Goal: Task Accomplishment & Management: Manage account settings

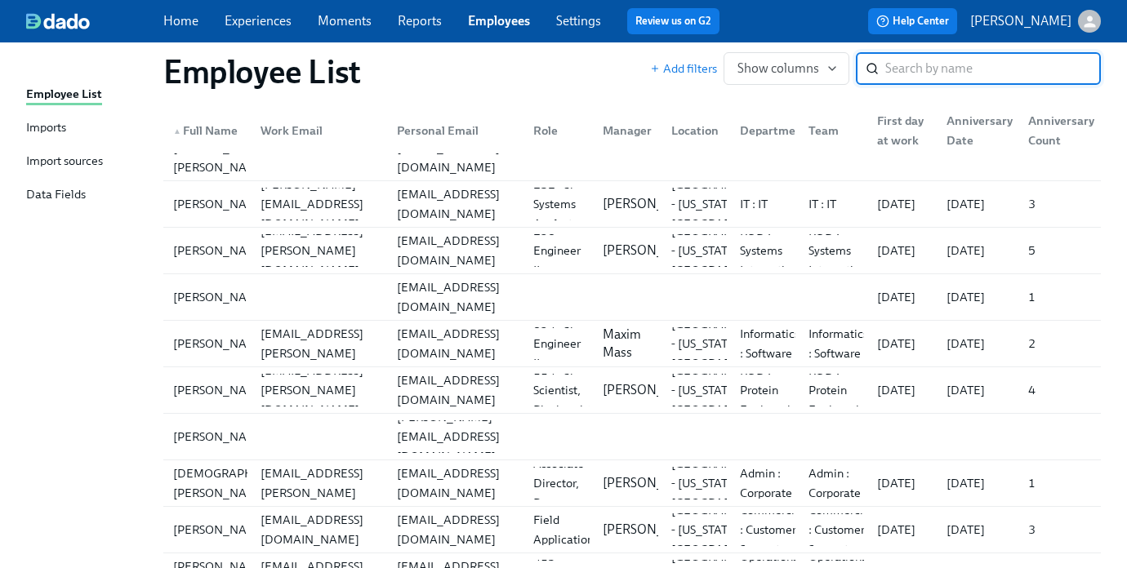
scroll to position [375, 0]
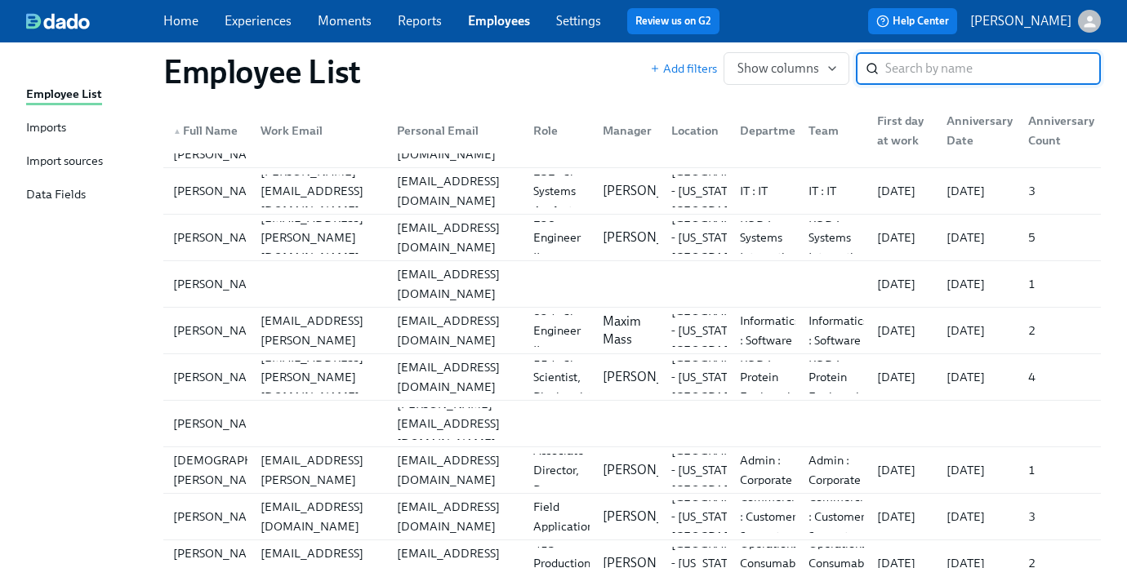
click at [249, 15] on link "Experiences" at bounding box center [258, 21] width 67 height 16
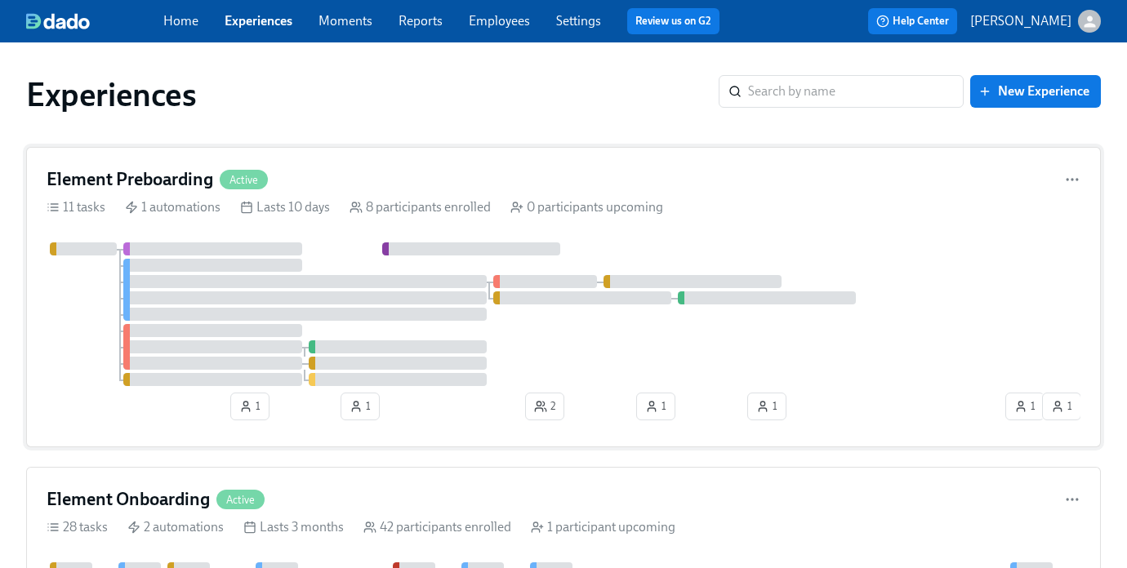
click at [408, 194] on div "Element Preboarding Active 11 tasks 1 automations Lasts 10 days 8 participants …" at bounding box center [563, 297] width 1075 height 301
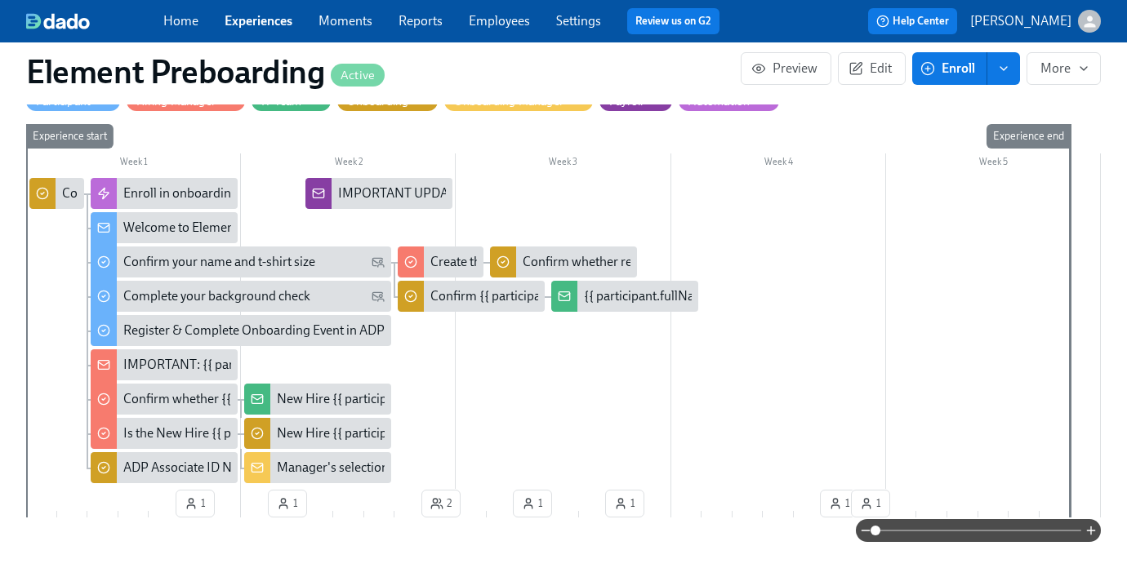
scroll to position [456, 0]
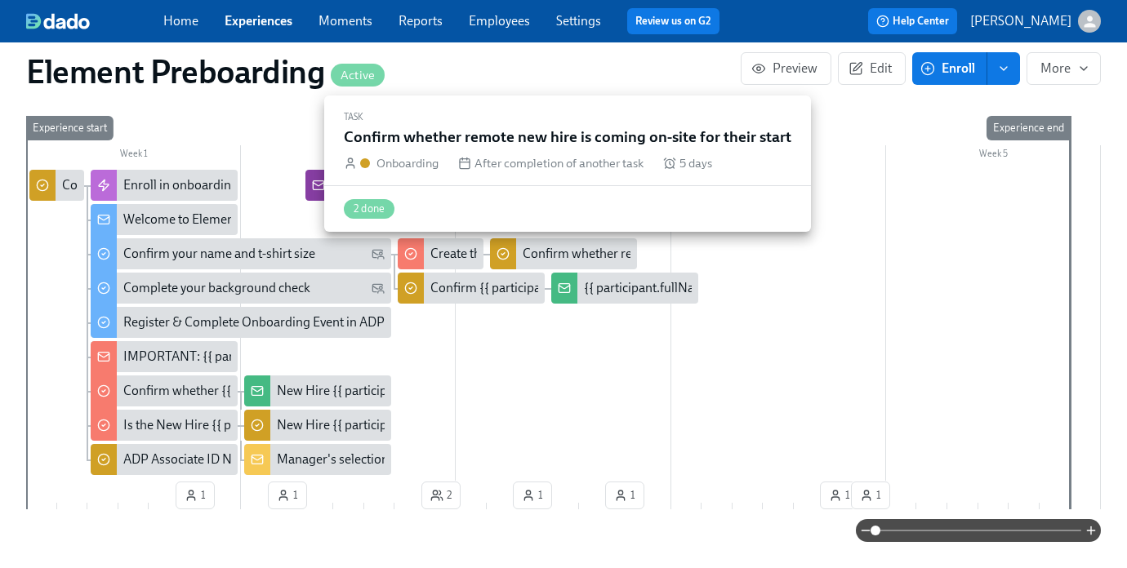
click at [547, 249] on div "Confirm whether remote new hire is coming on-site for their start" at bounding box center [704, 254] width 362 height 18
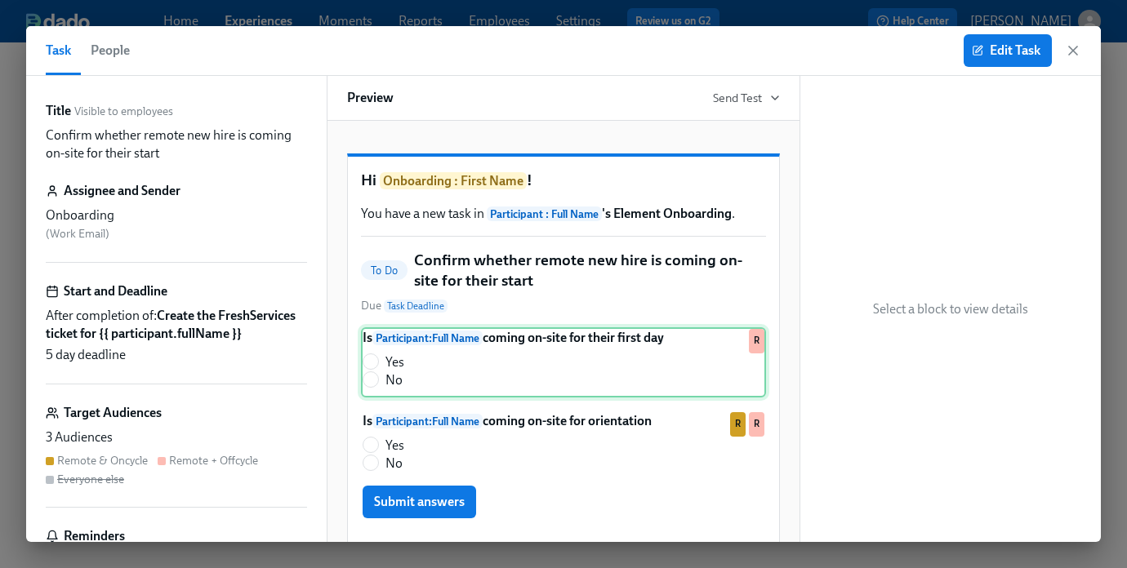
click at [541, 390] on div "Is Participant : Full Name coming on-site for their first day Yes No R" at bounding box center [563, 362] width 405 height 70
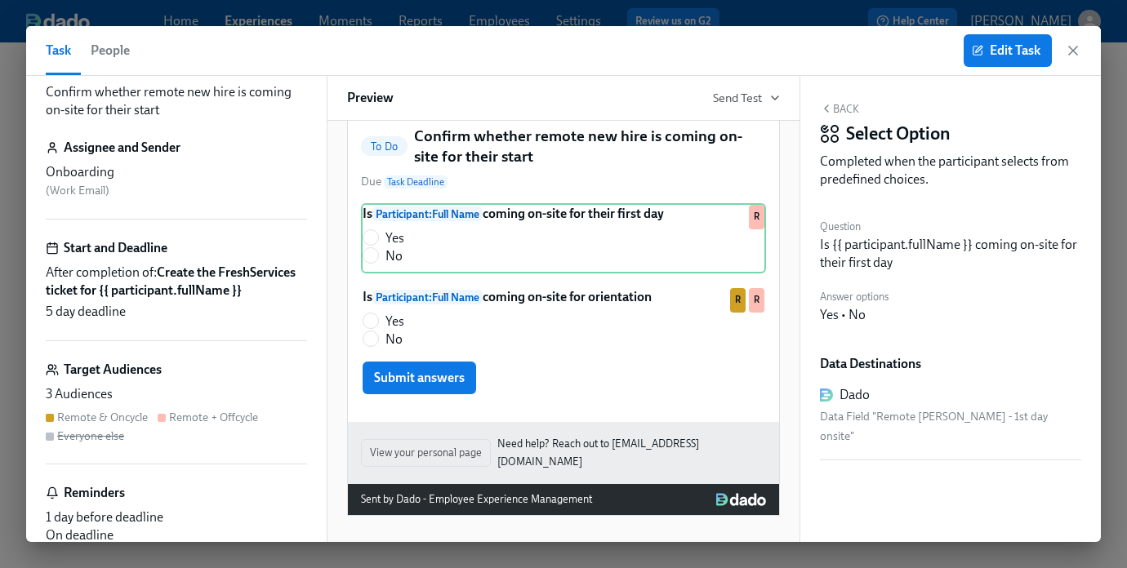
scroll to position [91, 0]
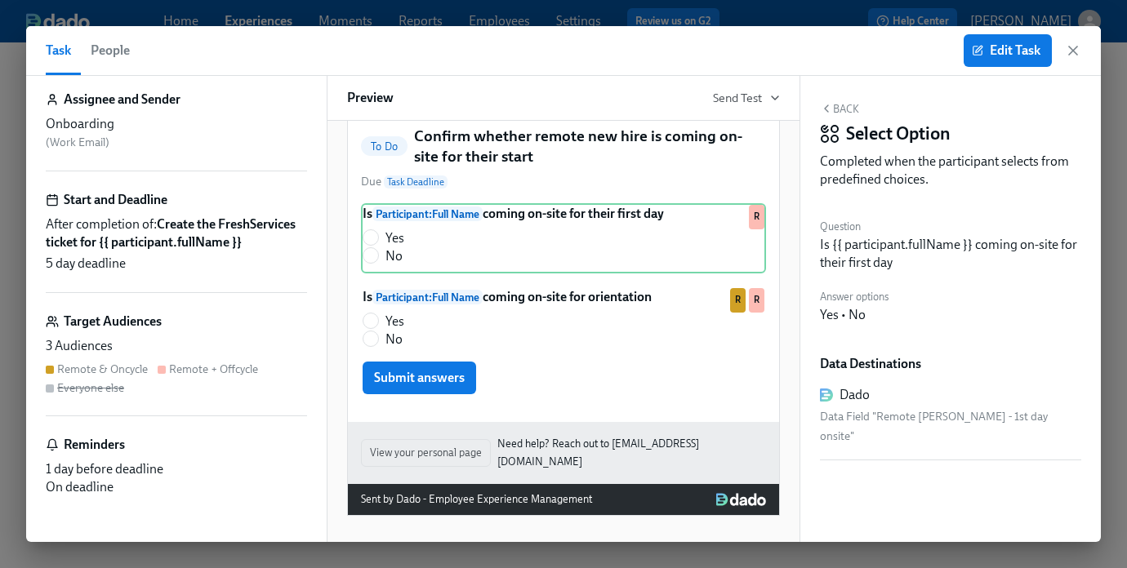
click at [148, 320] on h6 "Target Audiences" at bounding box center [113, 322] width 98 height 18
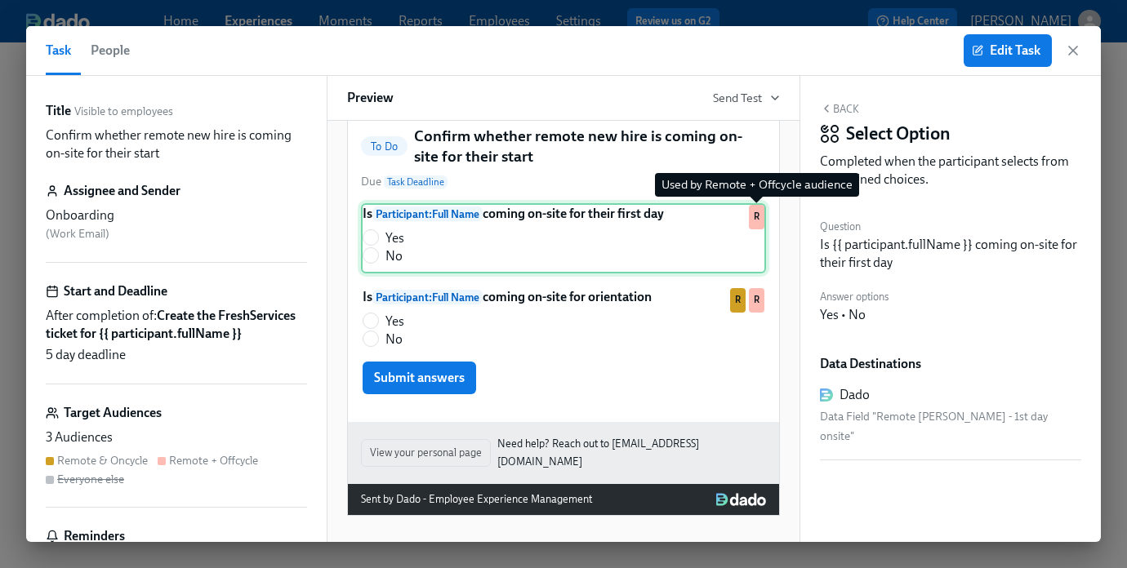
click at [755, 219] on div "R" at bounding box center [757, 217] width 16 height 24
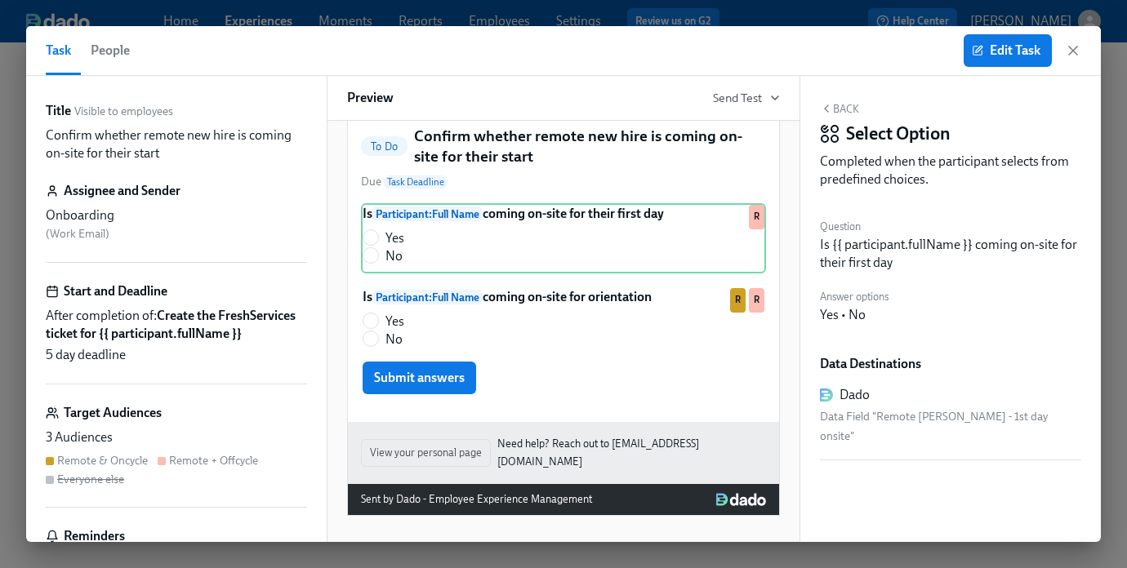
click at [110, 55] on span "People" at bounding box center [110, 50] width 39 height 23
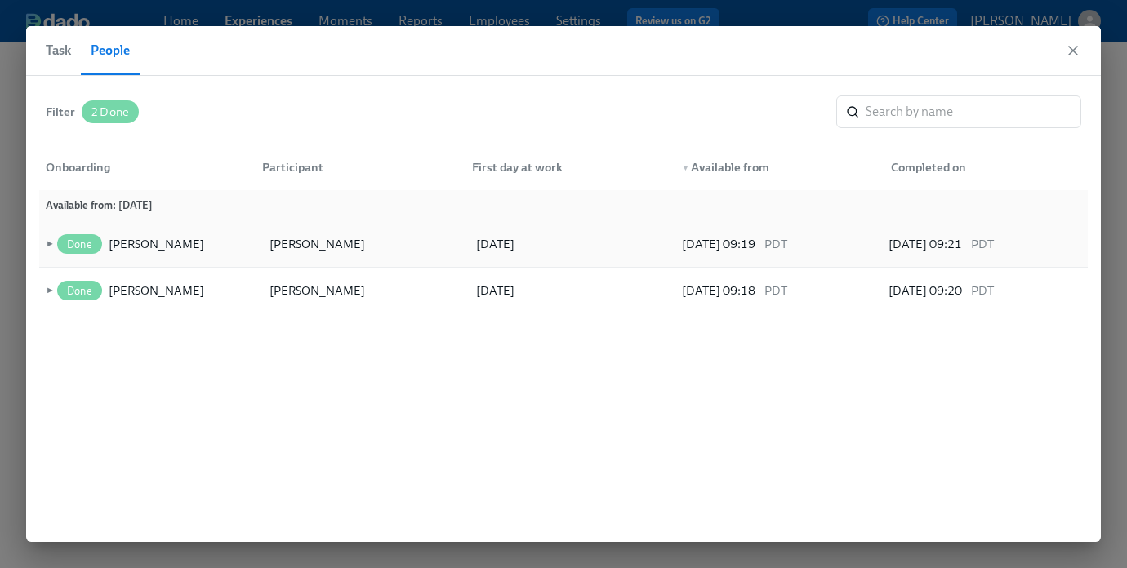
click at [48, 248] on span "►" at bounding box center [47, 244] width 11 height 18
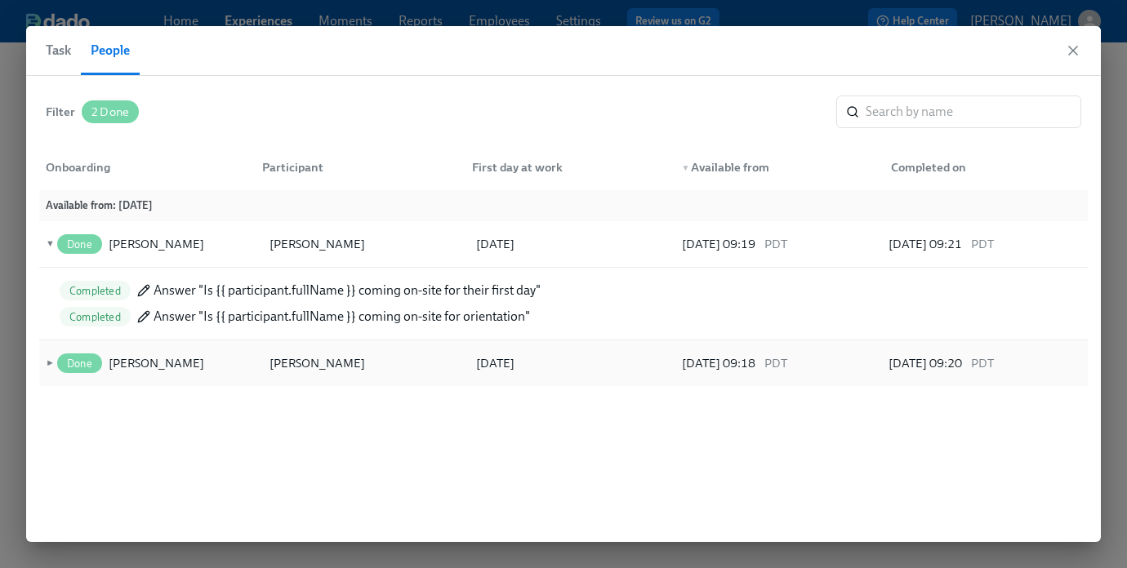
click at [50, 363] on span "►" at bounding box center [47, 363] width 11 height 18
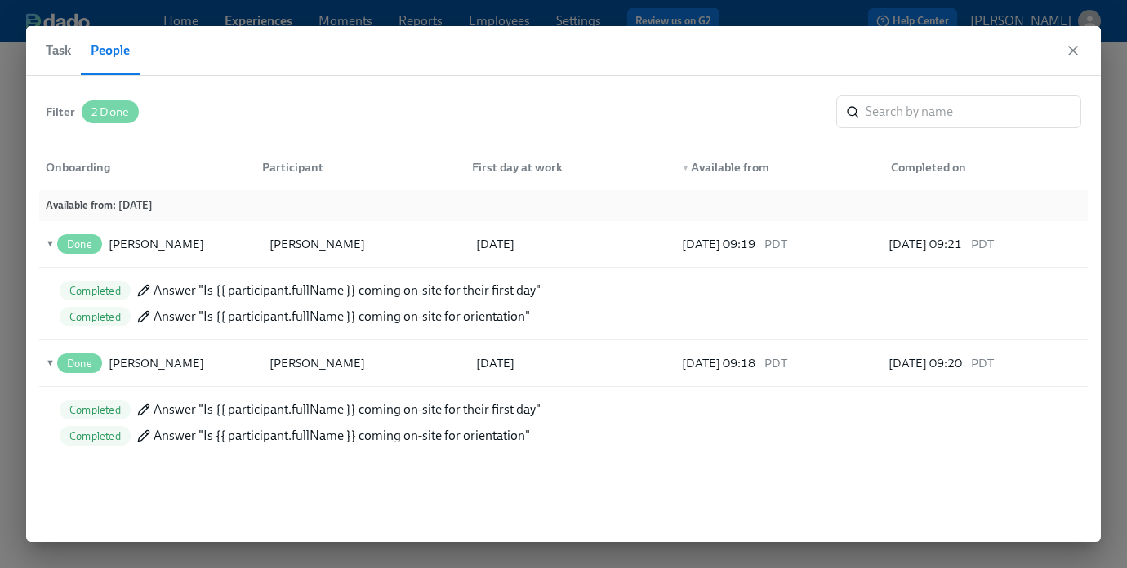
click at [327, 418] on span "Answer "Is {{ participant.fullName }} coming on-site for their first day"" at bounding box center [347, 410] width 387 height 18
click at [54, 109] on div "Filter" at bounding box center [60, 112] width 29 height 18
click at [113, 299] on div "Completed" at bounding box center [95, 291] width 71 height 20
click at [61, 62] on button "Task" at bounding box center [63, 50] width 35 height 49
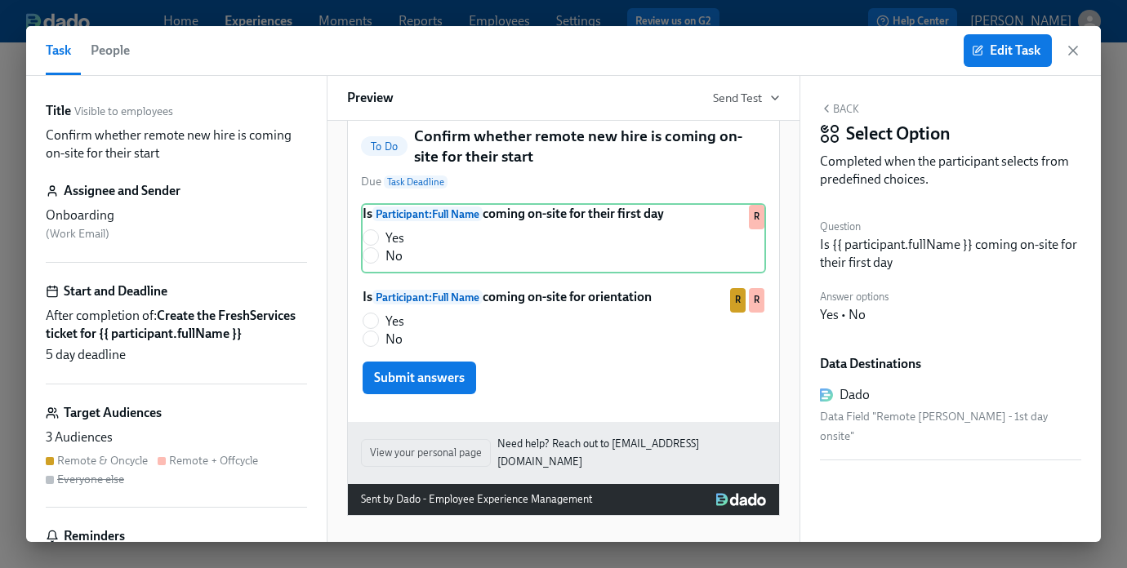
click at [118, 54] on span "People" at bounding box center [110, 50] width 39 height 23
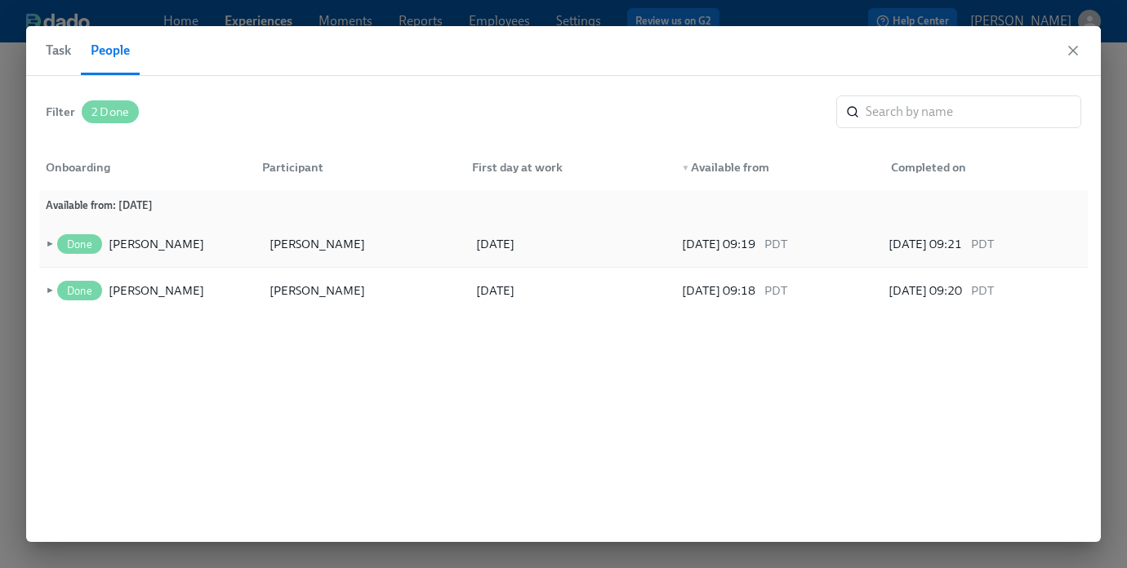
click at [41, 256] on div "► Done Lauren Budde Eric Hnath 08/18/2025 07/30/2025 09:19 PDT 07/30/2025 09:21…" at bounding box center [563, 244] width 1049 height 47
click at [48, 242] on span "►" at bounding box center [47, 244] width 11 height 18
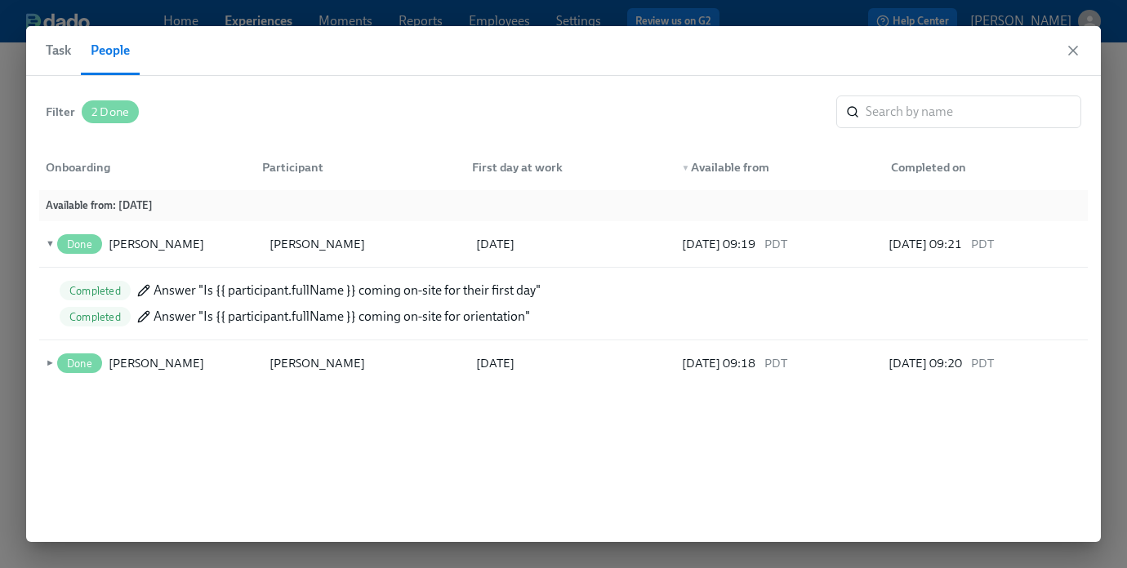
click at [144, 293] on icon at bounding box center [143, 290] width 13 height 13
click at [44, 362] on span "►" at bounding box center [47, 363] width 11 height 18
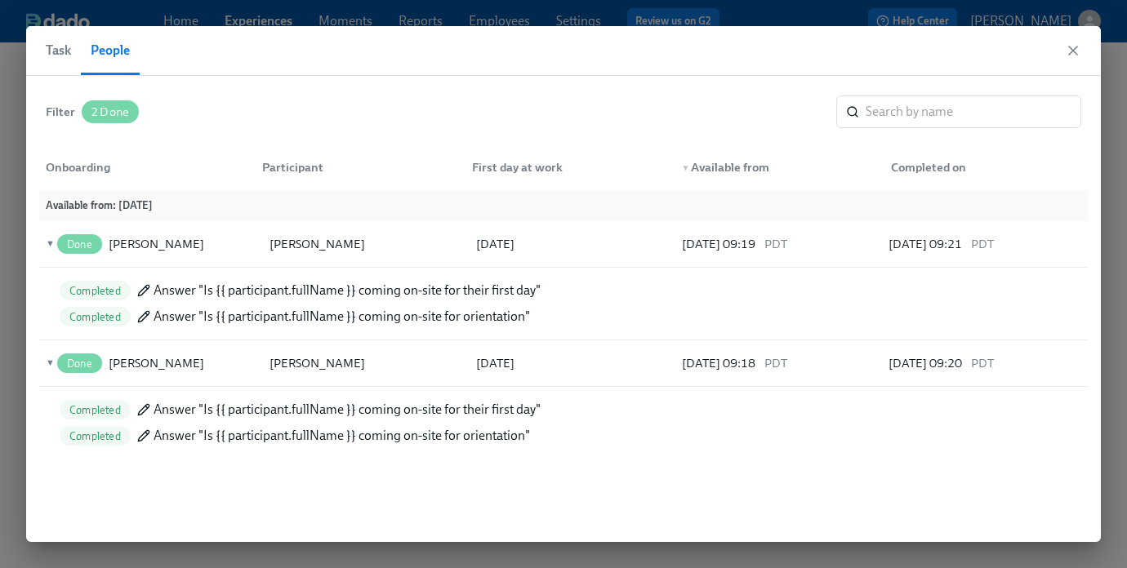
click at [145, 292] on icon at bounding box center [143, 290] width 11 height 11
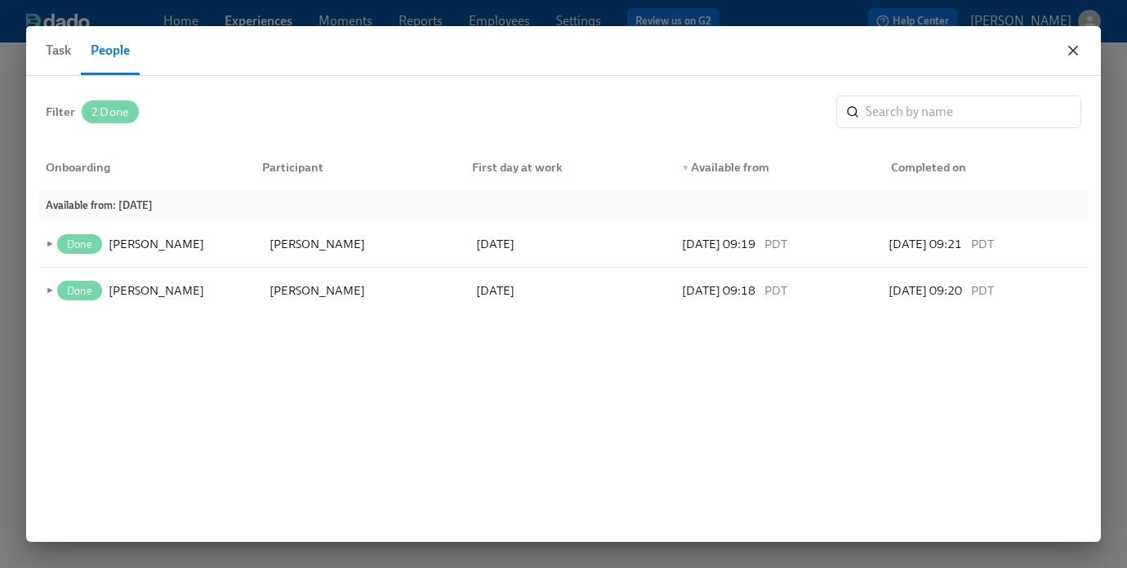
click at [1077, 52] on icon "button" at bounding box center [1073, 50] width 16 height 16
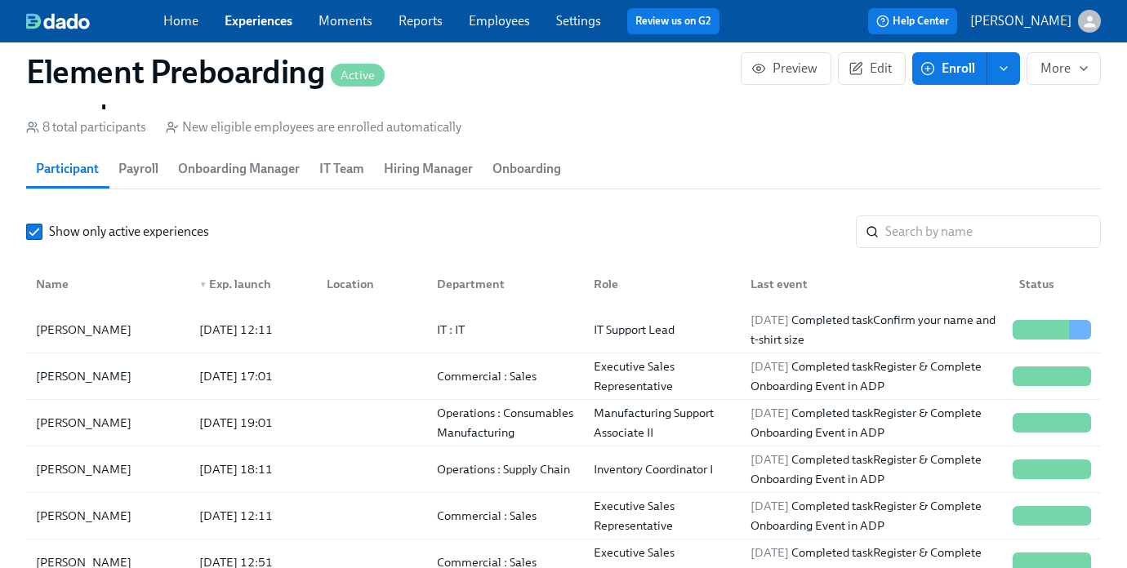
scroll to position [1511, 0]
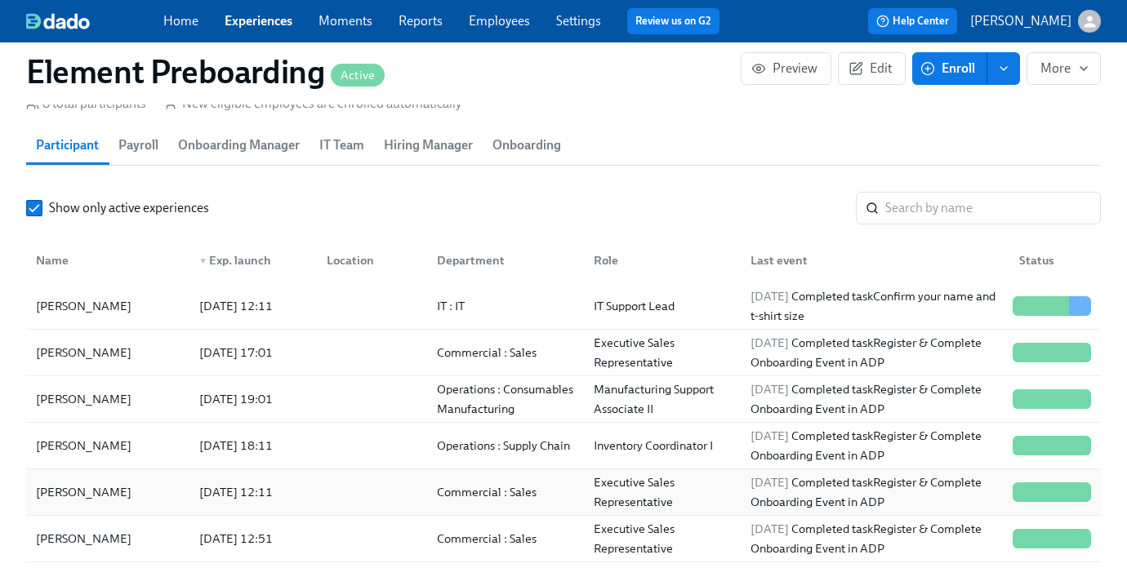
click at [243, 489] on div "2025/07/28 12:11" at bounding box center [236, 493] width 87 height 20
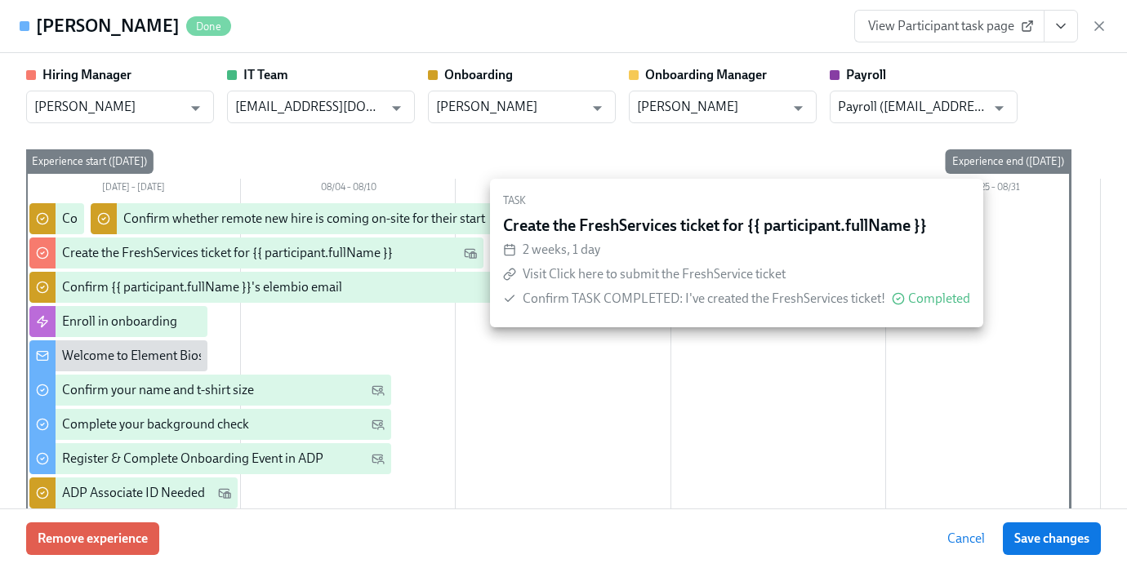
click at [311, 255] on div "Create the FreshServices ticket for {{ participant.fullName }}" at bounding box center [227, 253] width 331 height 18
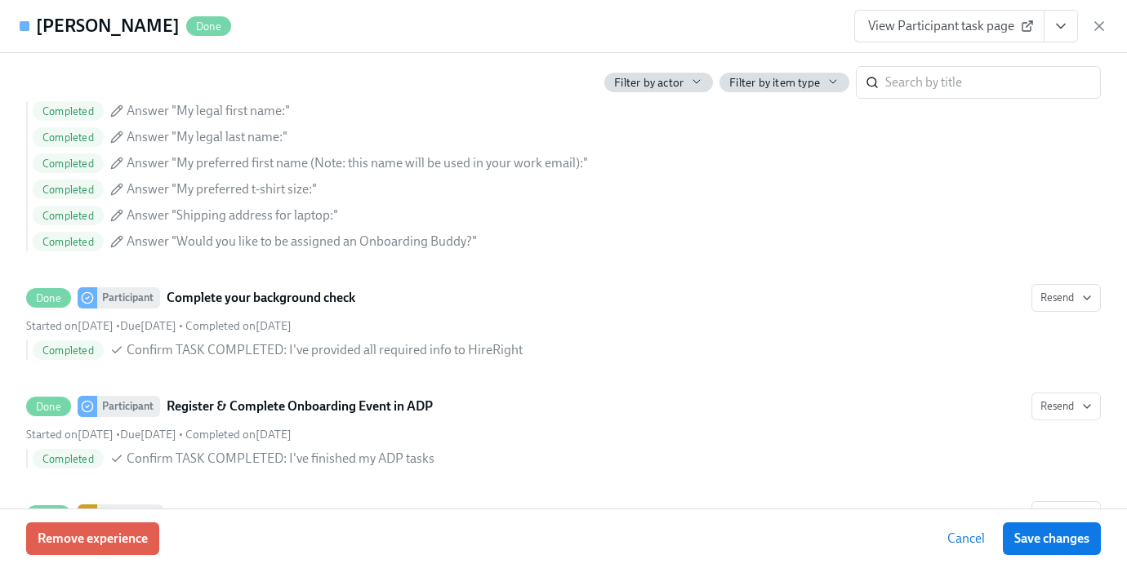
scroll to position [1094, 0]
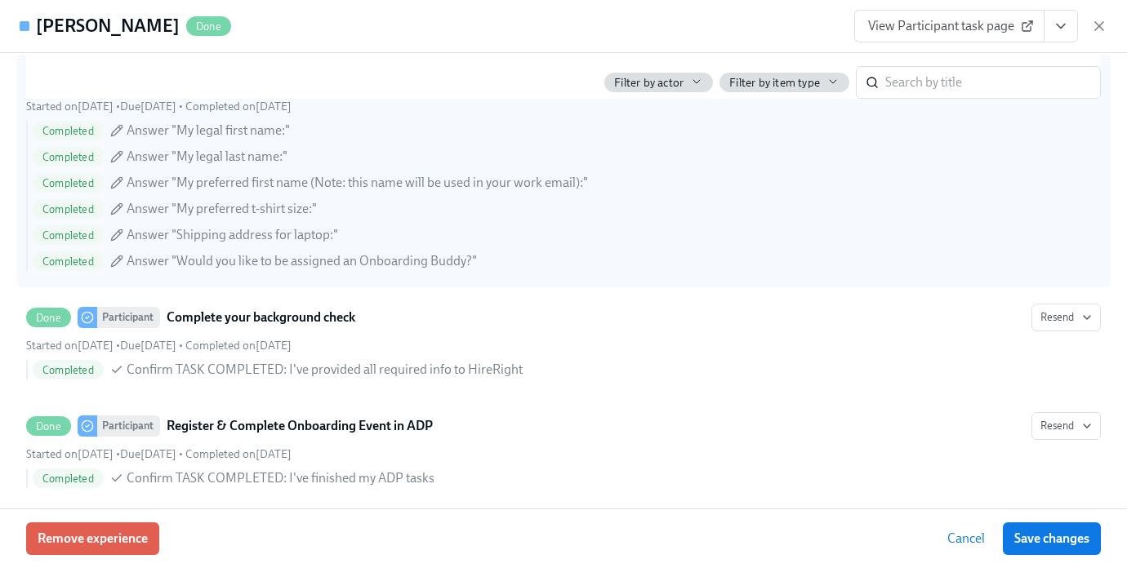
click at [205, 234] on span "Answer "Shipping address for laptop:"" at bounding box center [233, 235] width 212 height 18
click at [42, 86] on input "Done Participant Confirm your name and t-shirt size Remote Resend Started on Ju…" at bounding box center [34, 78] width 15 height 15
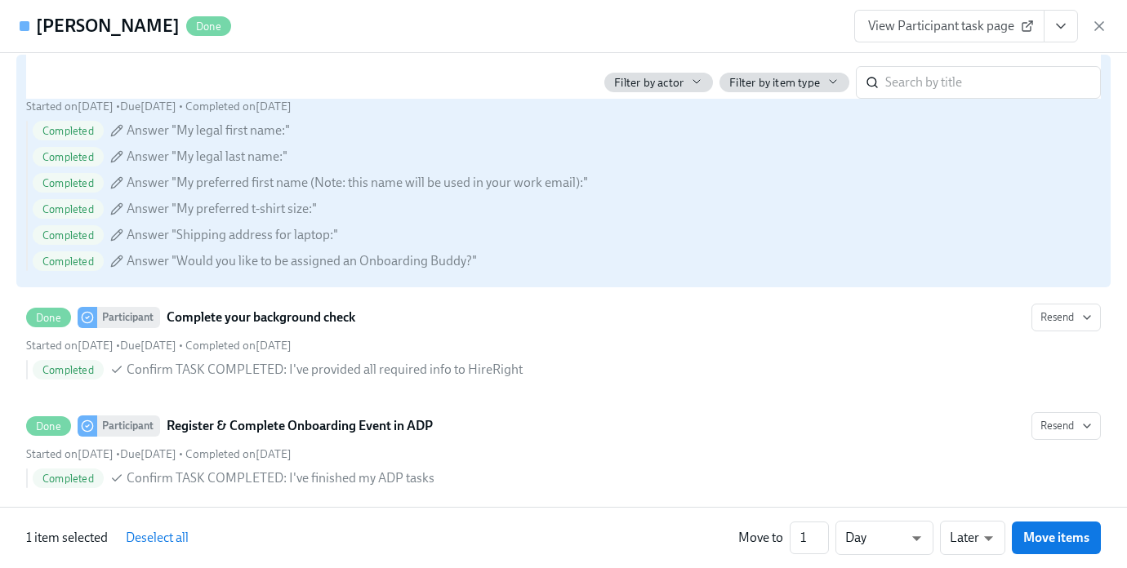
click at [205, 234] on span "Answer "Shipping address for laptop:"" at bounding box center [233, 235] width 212 height 18
click at [42, 86] on input "Done Participant Confirm your name and t-shirt size Remote Resend Started on Ju…" at bounding box center [34, 78] width 15 height 15
checkbox input "false"
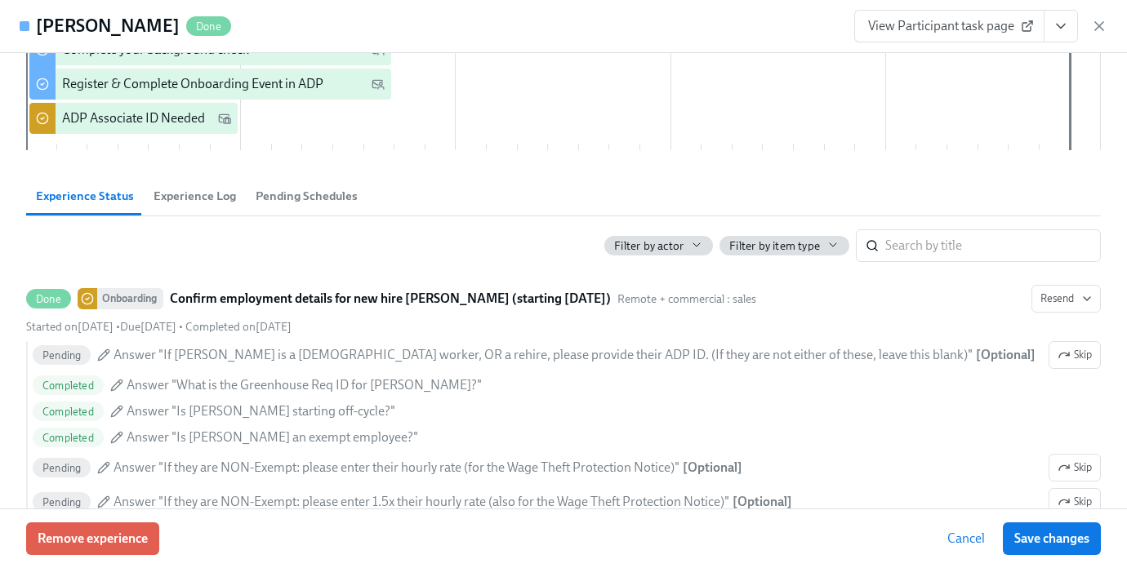
scroll to position [376, 0]
click at [180, 193] on span "Experience Log" at bounding box center [195, 194] width 82 height 19
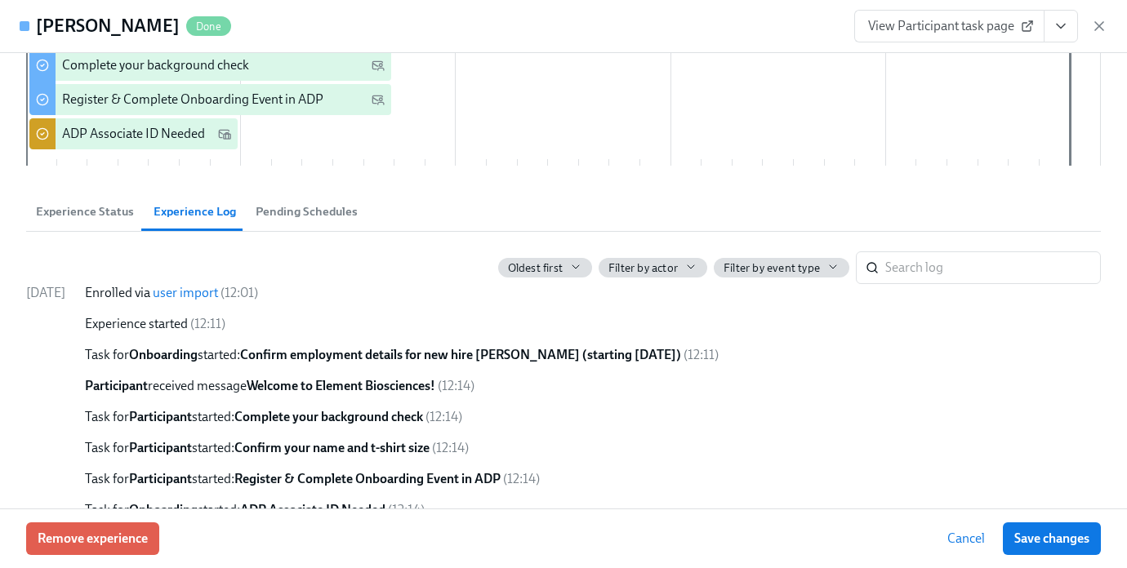
scroll to position [0, 0]
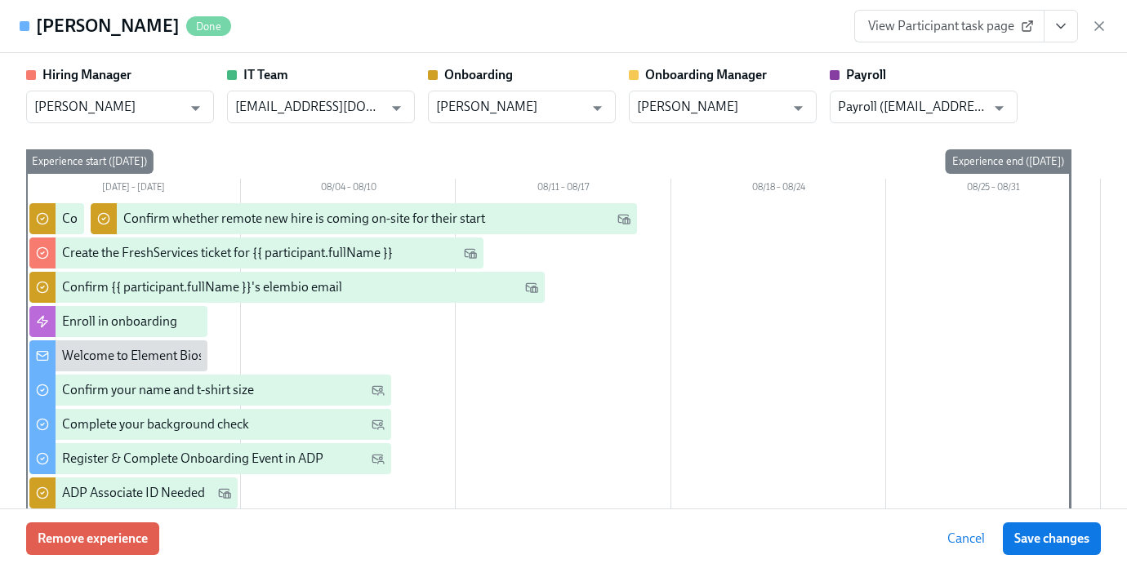
click at [1075, 79] on div "Hiring Manager Marcus W Lee ​ IT Team itsupport@elembio.com ​ Onboarding Lauren…" at bounding box center [563, 94] width 1075 height 57
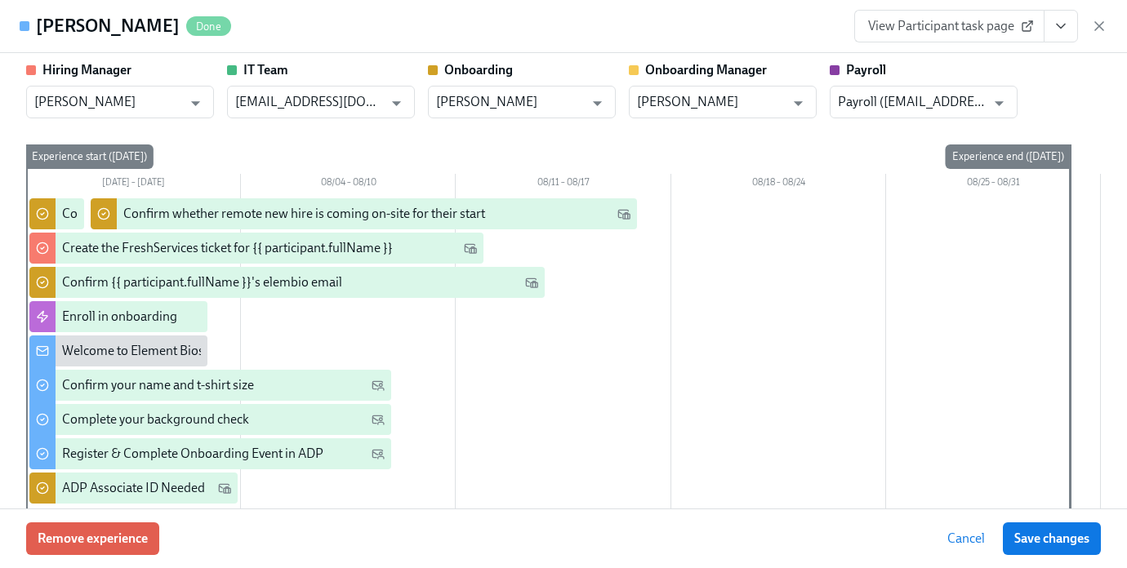
scroll to position [2, 0]
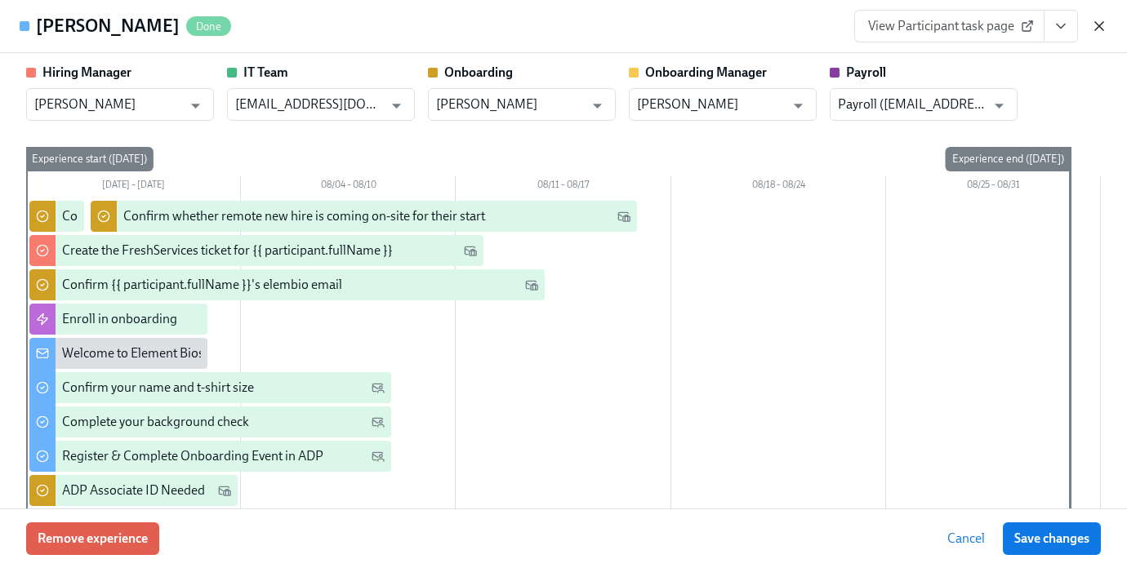
click at [1103, 29] on icon "button" at bounding box center [1099, 26] width 16 height 16
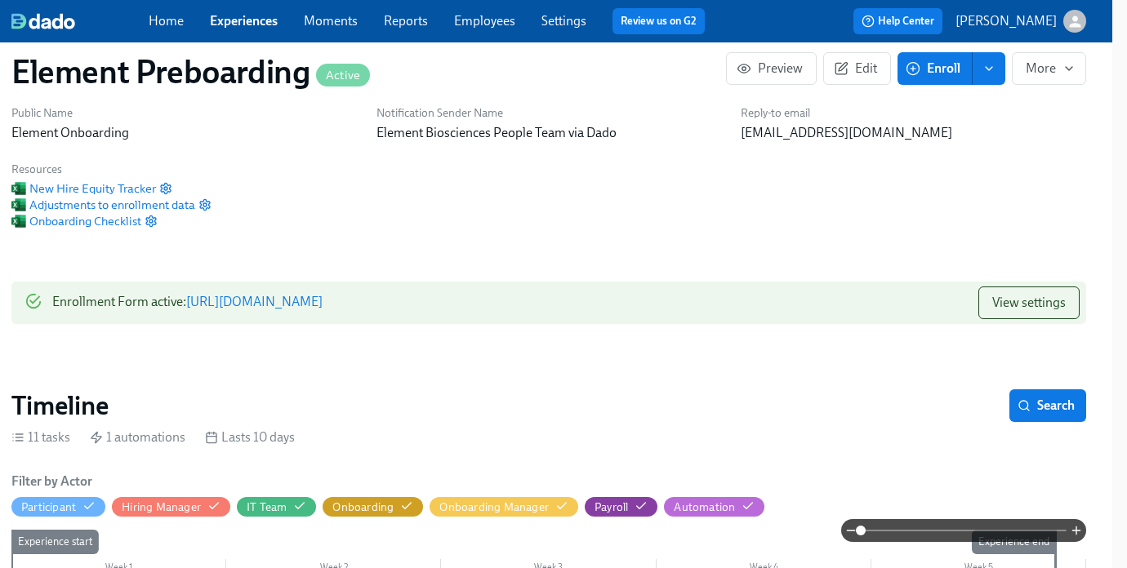
scroll to position [0, 15]
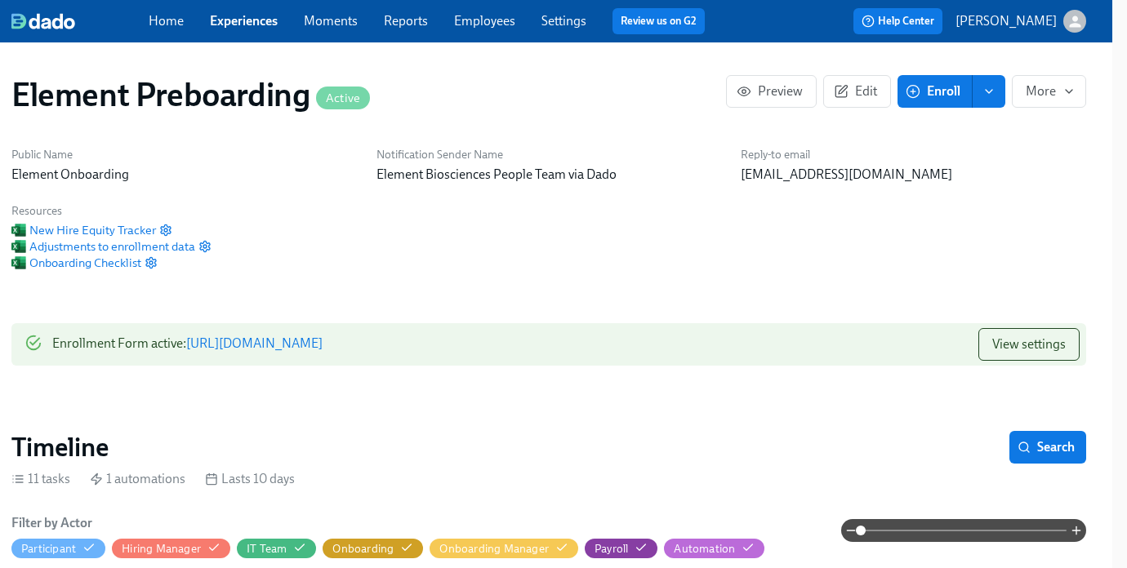
click at [230, 30] on div "Home Experiences Moments Reports Employees Settings Review us on G2" at bounding box center [433, 21] width 569 height 26
click at [234, 22] on link "Experiences" at bounding box center [244, 21] width 68 height 16
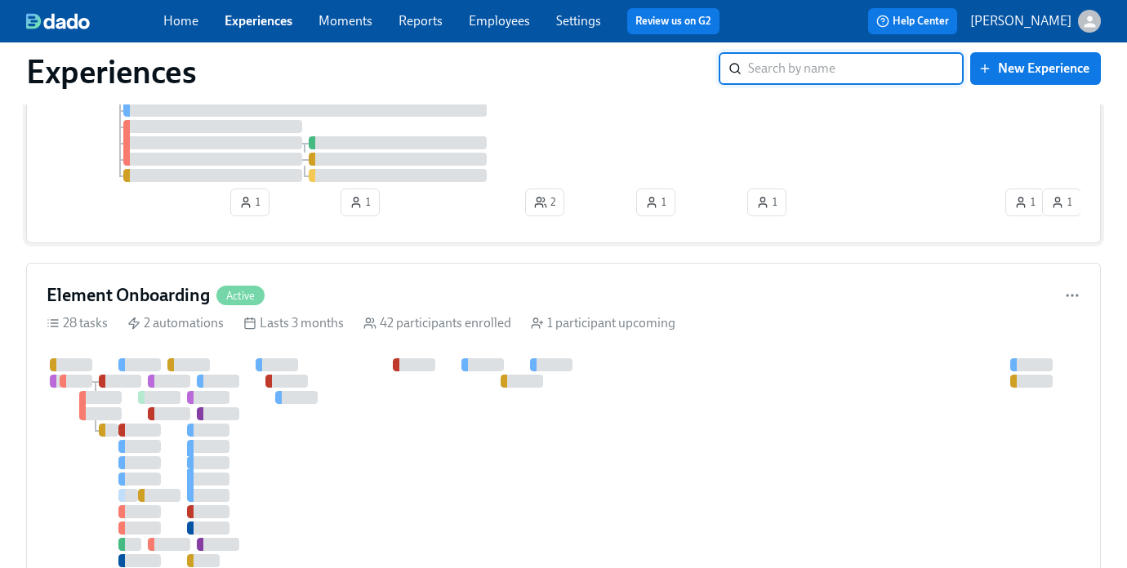
scroll to position [216, 0]
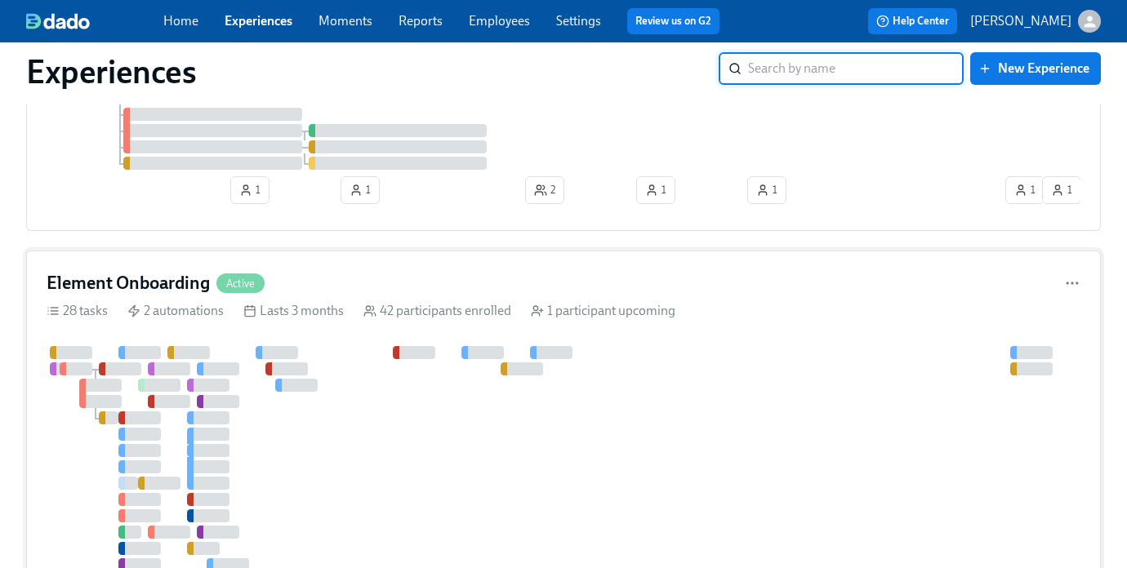
click at [158, 296] on h4 "Element Onboarding" at bounding box center [128, 283] width 163 height 24
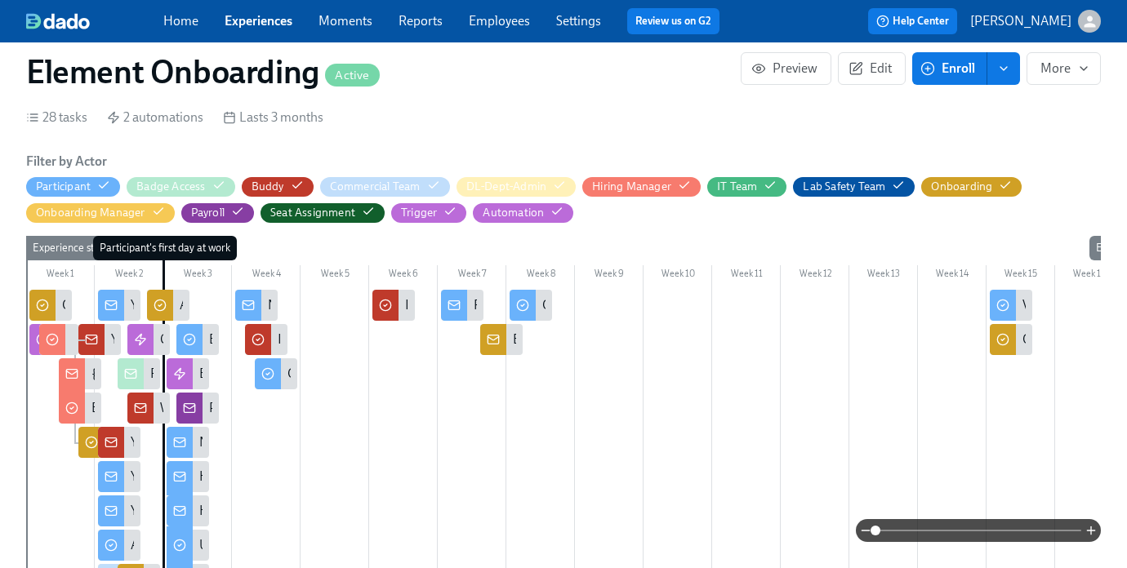
scroll to position [407, 0]
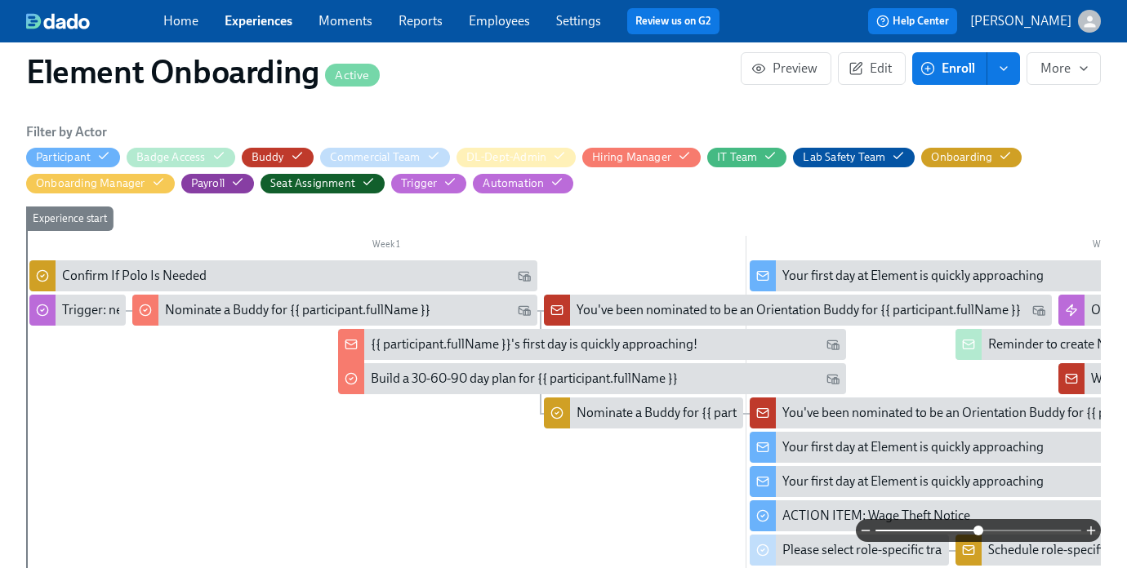
drag, startPoint x: 880, startPoint y: 530, endPoint x: 965, endPoint y: 529, distance: 85.7
click at [973, 529] on span at bounding box center [978, 531] width 10 height 10
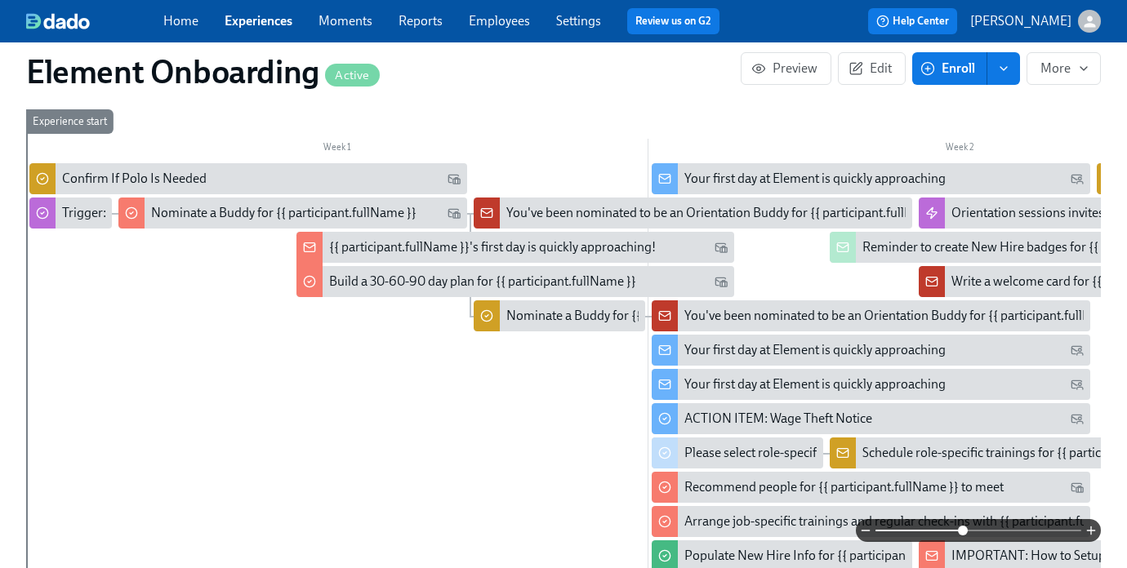
scroll to position [505, 0]
click at [746, 185] on div "Your first day at Element is quickly approaching" at bounding box center [814, 178] width 261 height 18
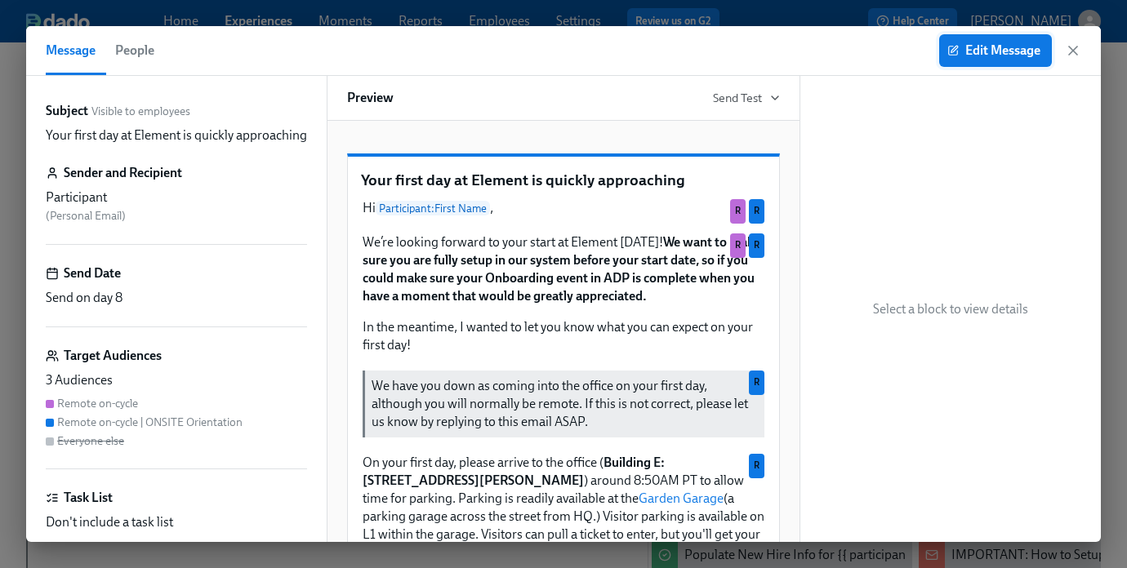
click at [945, 61] on button "Edit Message" at bounding box center [995, 50] width 113 height 33
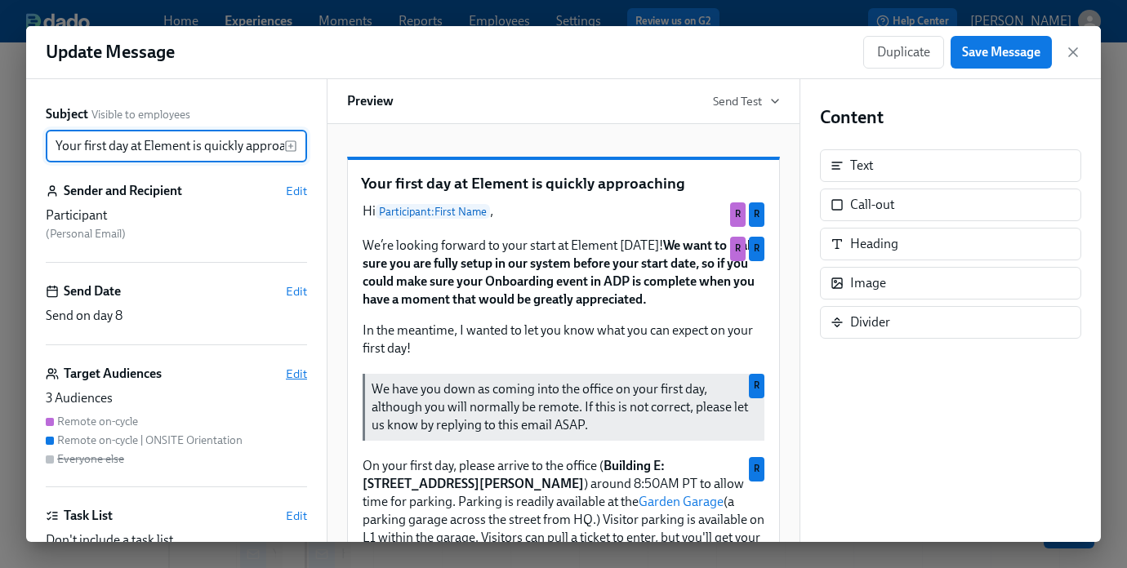
click at [299, 376] on span "Edit" at bounding box center [296, 374] width 21 height 16
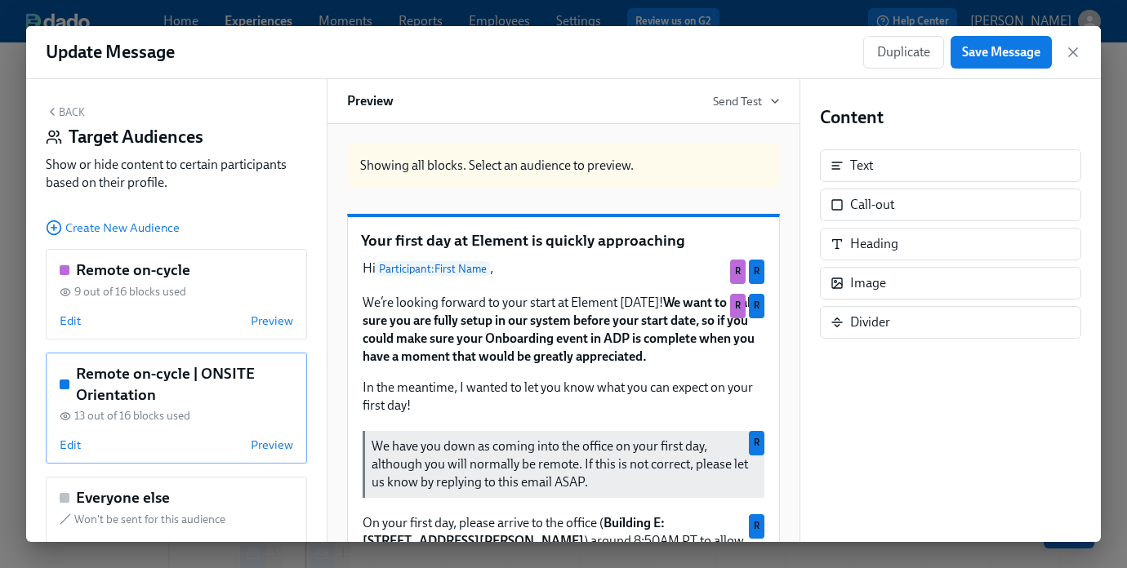
scroll to position [52, 0]
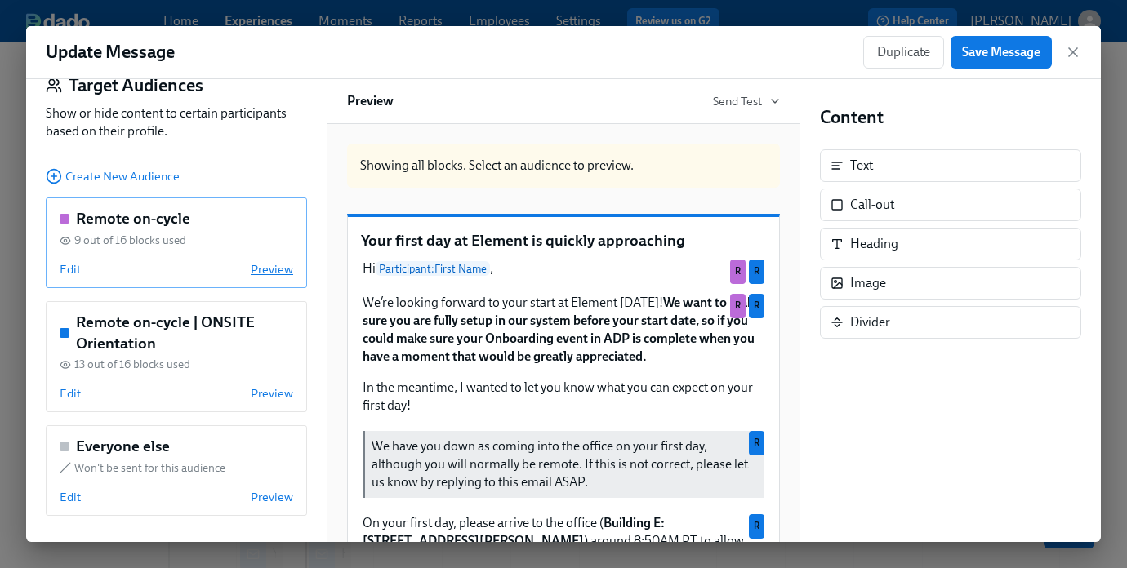
click at [278, 269] on span "Preview" at bounding box center [272, 269] width 42 height 16
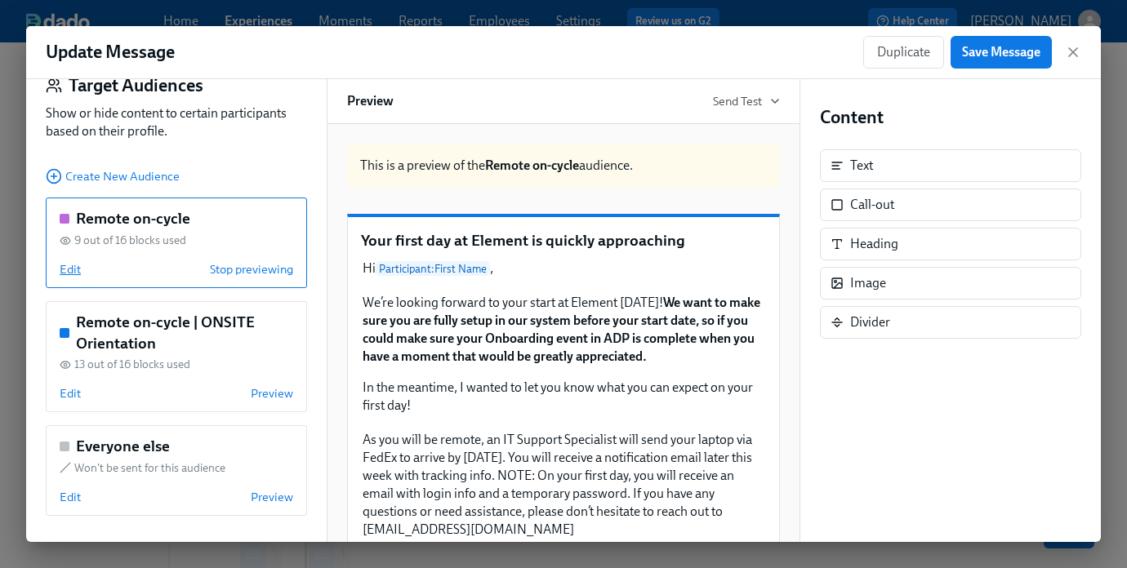
click at [69, 269] on span "Edit" at bounding box center [70, 269] width 21 height 16
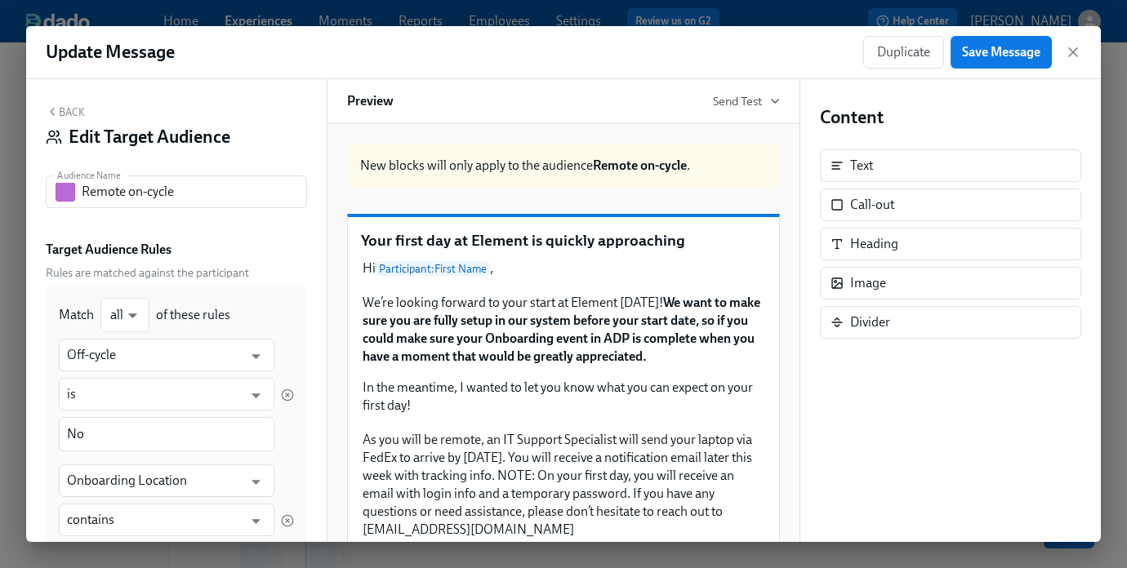
scroll to position [370, 0]
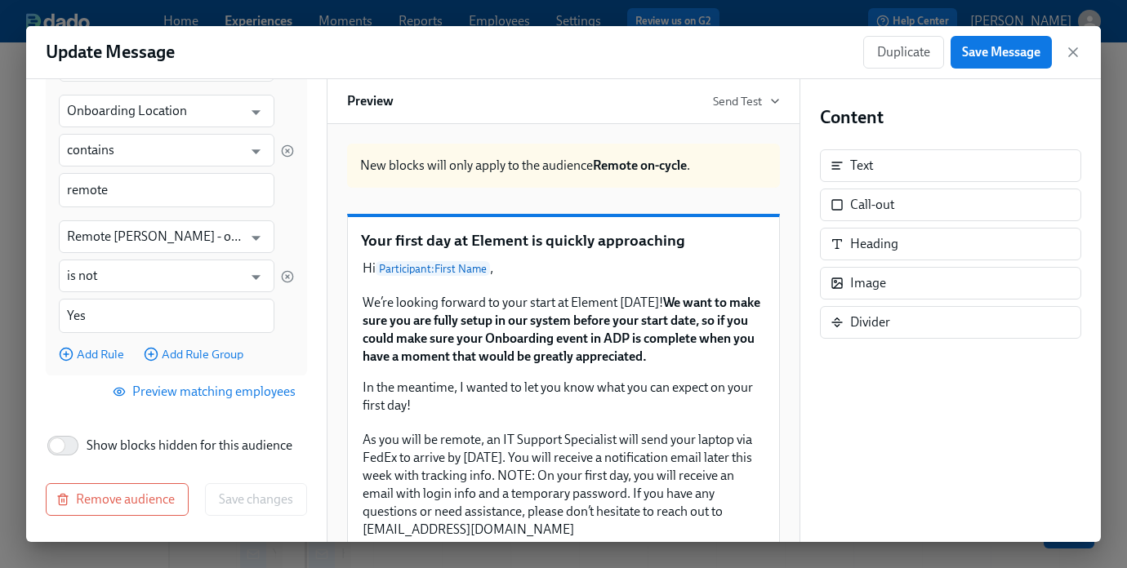
click at [181, 388] on span "Preview matching employees" at bounding box center [206, 392] width 180 height 16
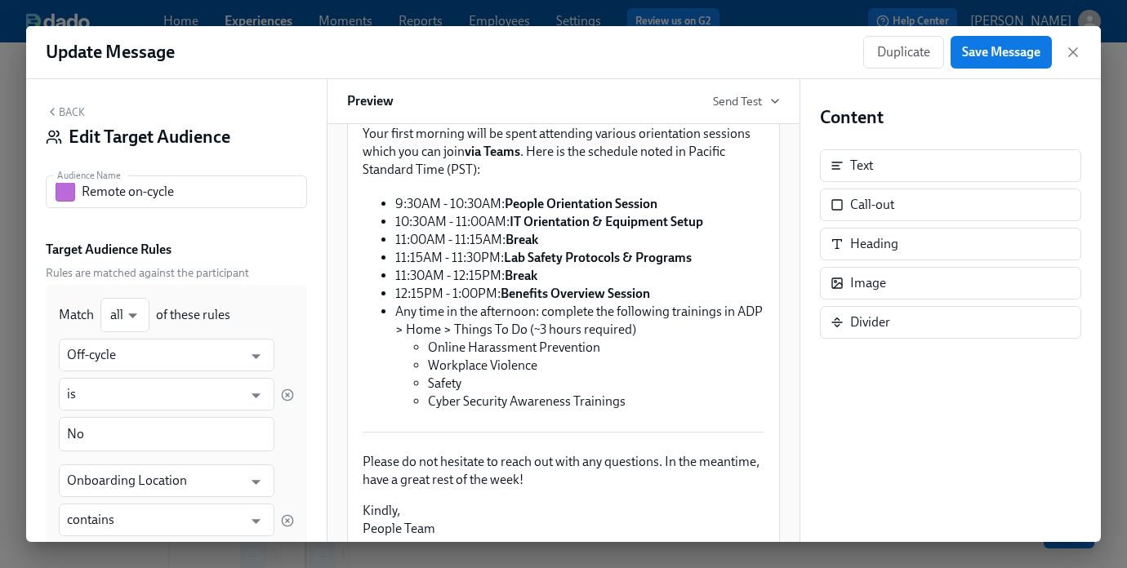
scroll to position [494, 0]
click at [71, 119] on div "Back Edit Target Audience" at bounding box center [176, 130] width 261 height 51
click at [71, 112] on button "Back" at bounding box center [65, 111] width 39 height 13
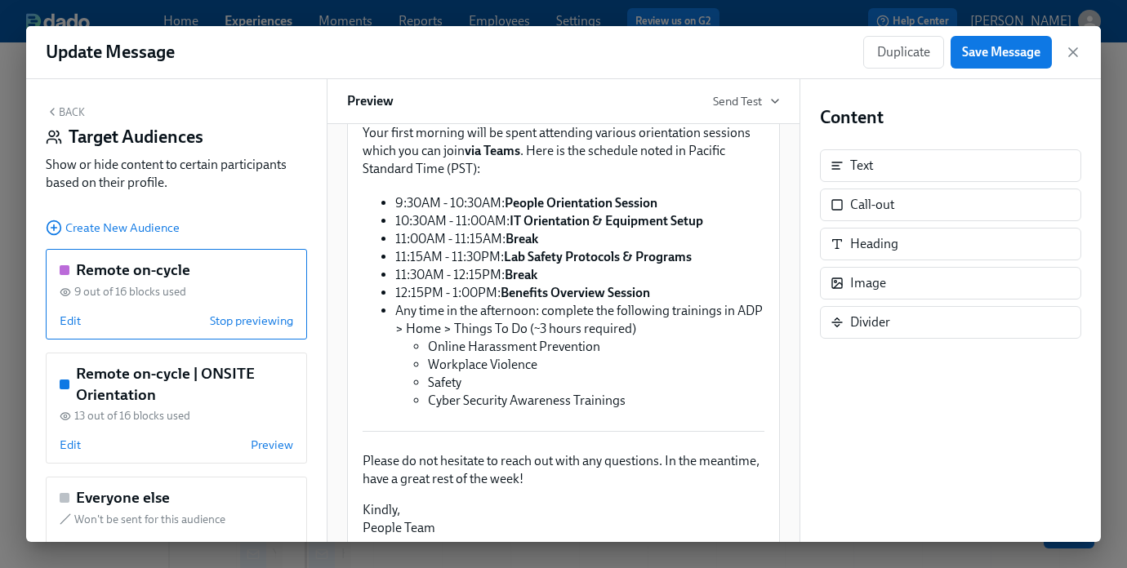
scroll to position [52, 0]
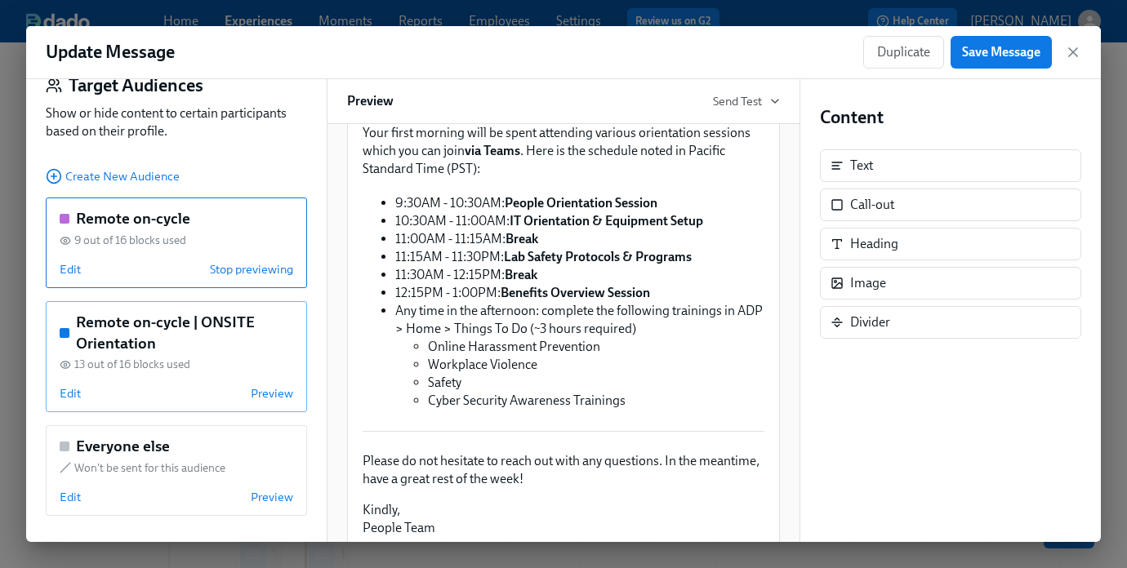
click at [189, 372] on div "Remote on-cycle | ONSITE Orientation 13 out of 16 blocks used Edit Preview" at bounding box center [176, 356] width 261 height 111
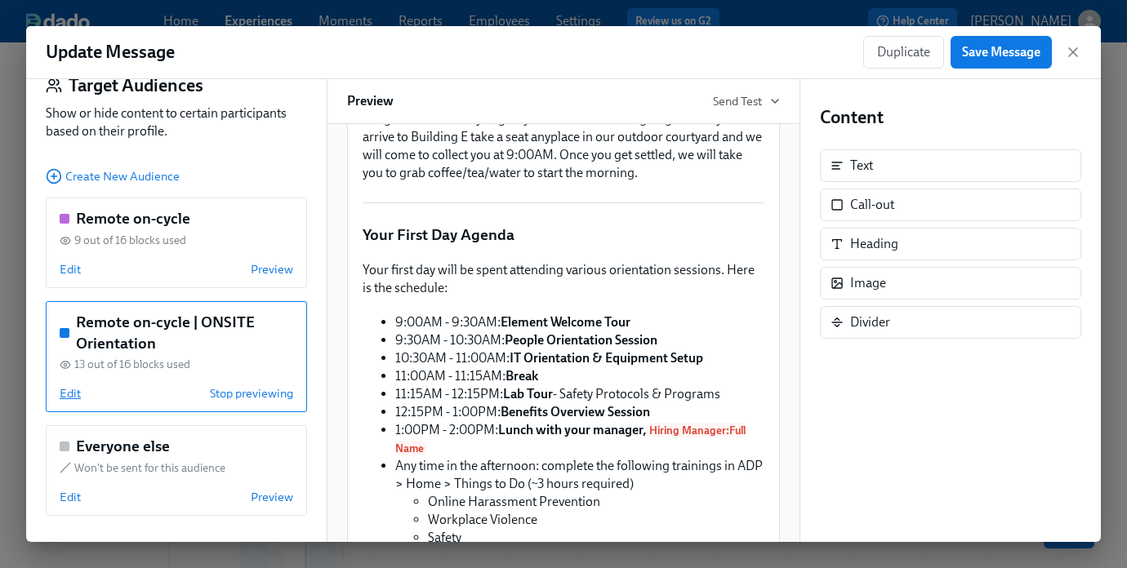
click at [76, 393] on span "Edit" at bounding box center [70, 393] width 21 height 16
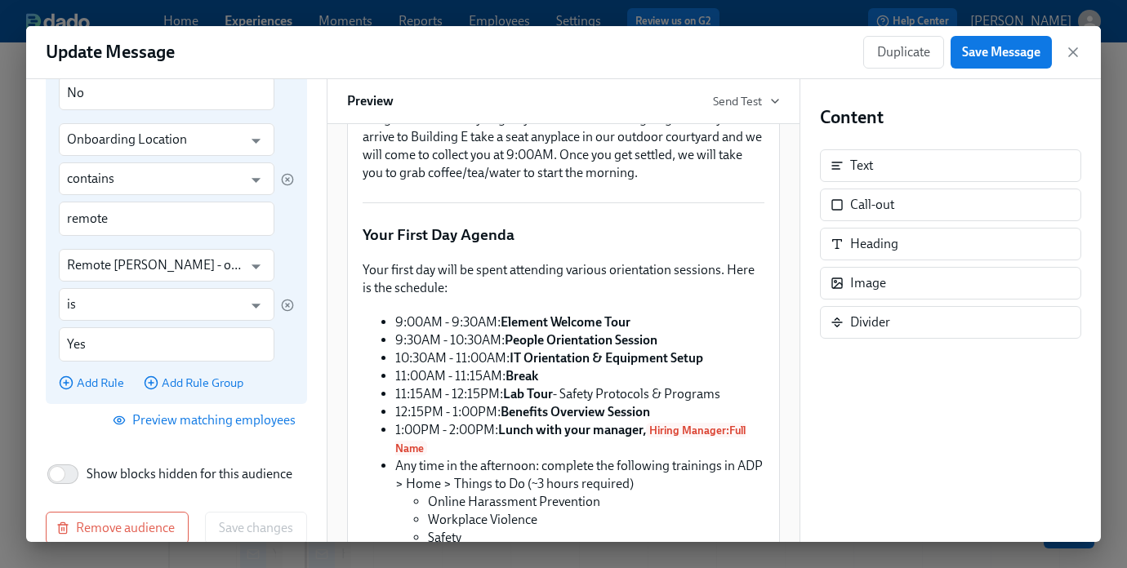
scroll to position [370, 0]
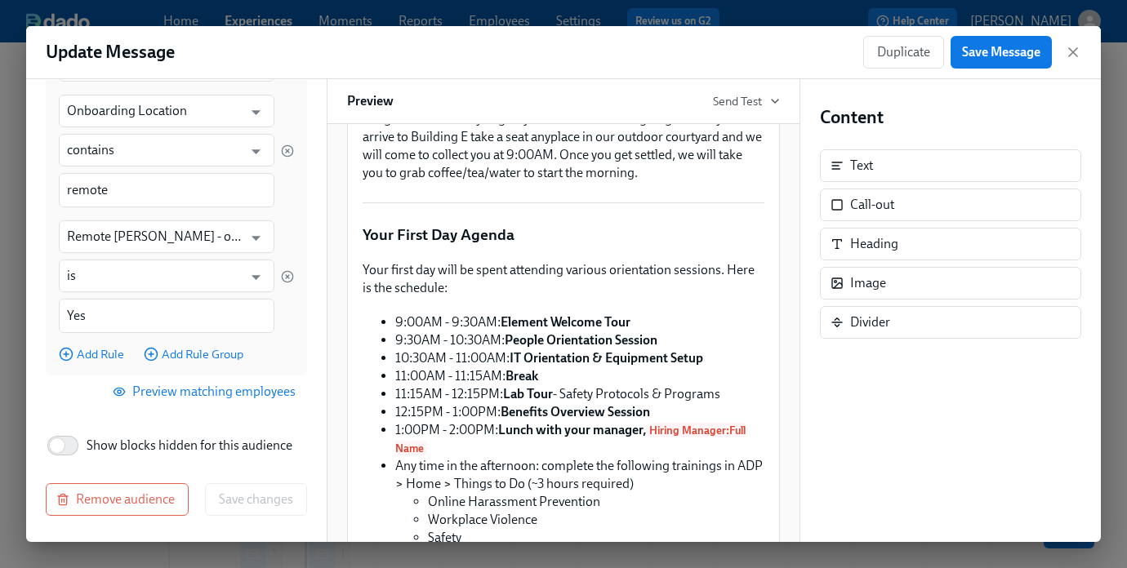
click at [171, 394] on span "Preview matching employees" at bounding box center [206, 392] width 180 height 16
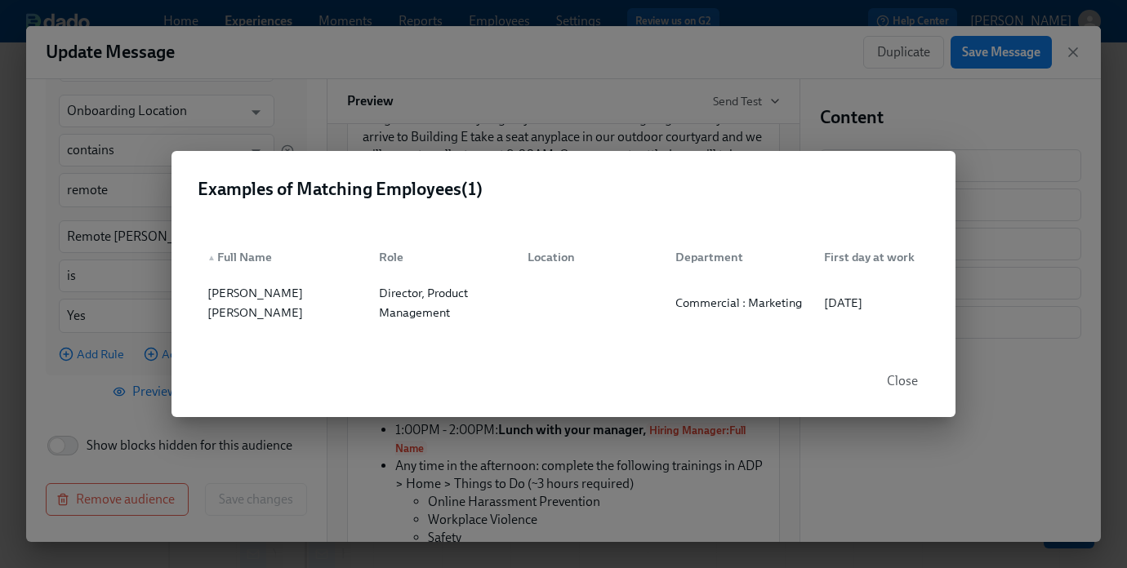
click at [900, 372] on button "Close" at bounding box center [902, 381] width 54 height 33
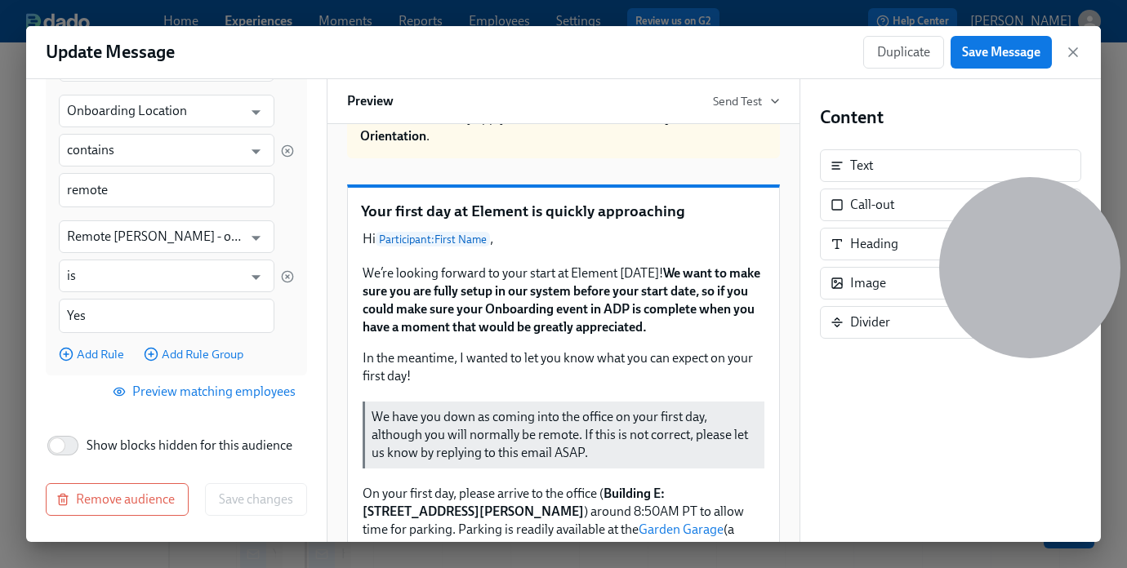
click at [158, 393] on span "Preview matching employees" at bounding box center [206, 392] width 180 height 16
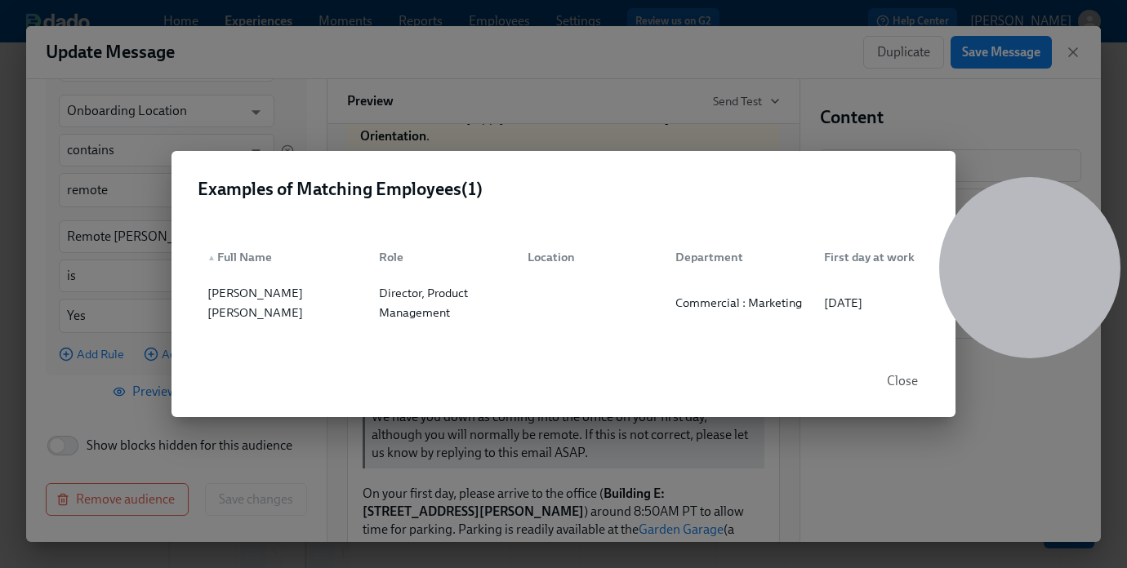
click at [901, 376] on span "Close" at bounding box center [902, 381] width 31 height 16
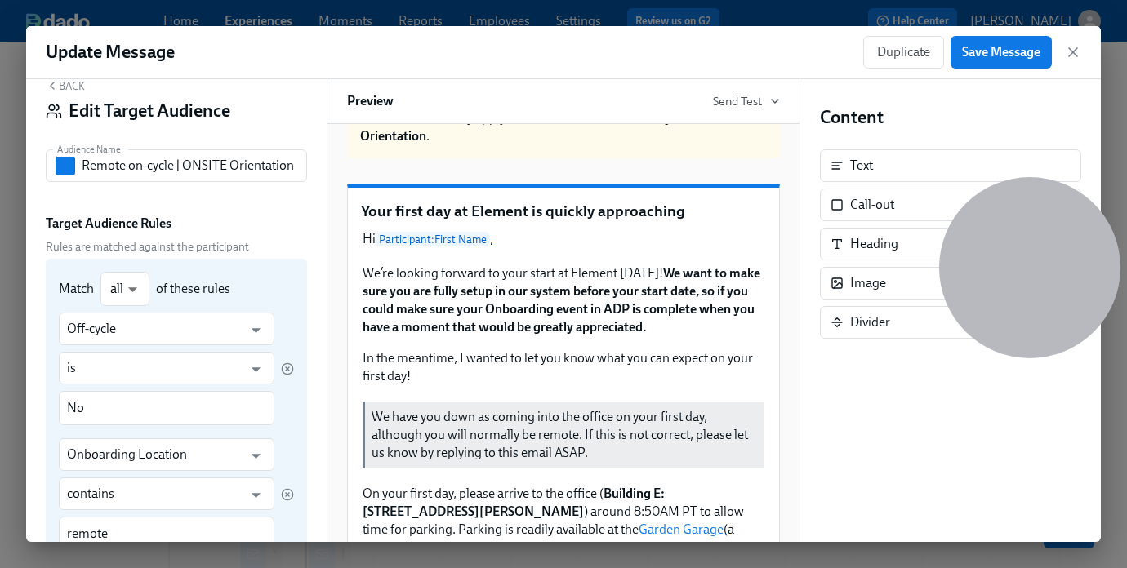
scroll to position [0, 0]
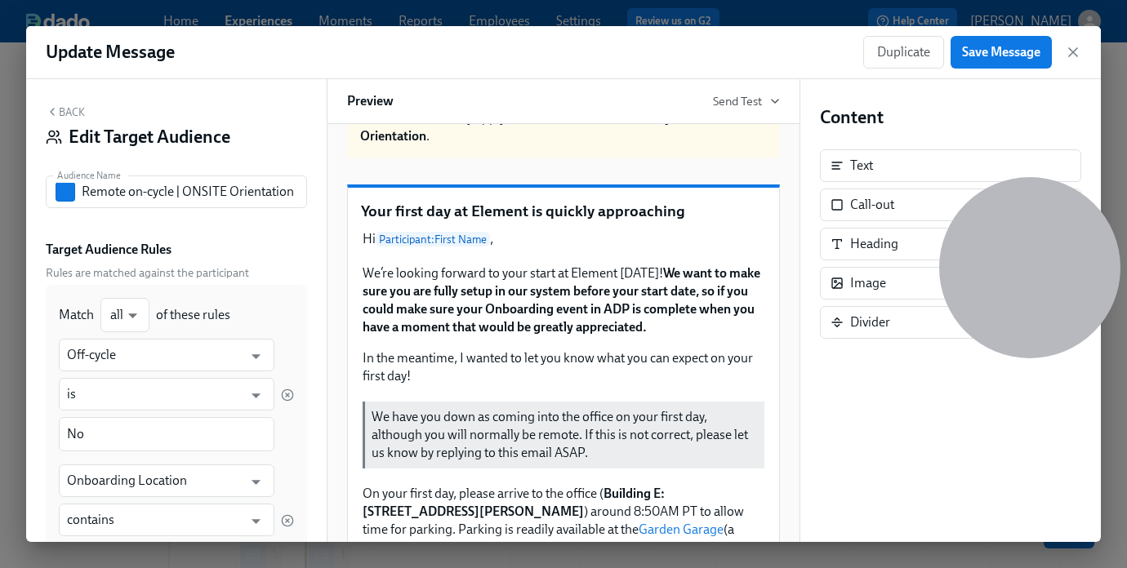
click at [69, 114] on button "Back" at bounding box center [65, 111] width 39 height 13
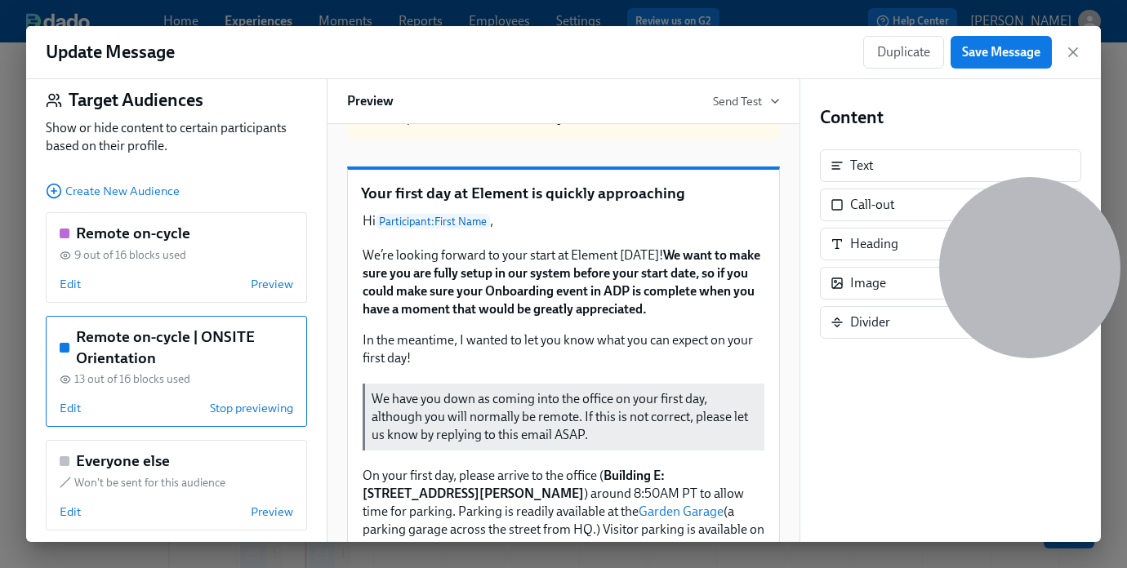
scroll to position [36, 0]
click at [194, 272] on div "Remote on-cycle 9 out of 16 blocks used Edit Preview" at bounding box center [176, 258] width 261 height 91
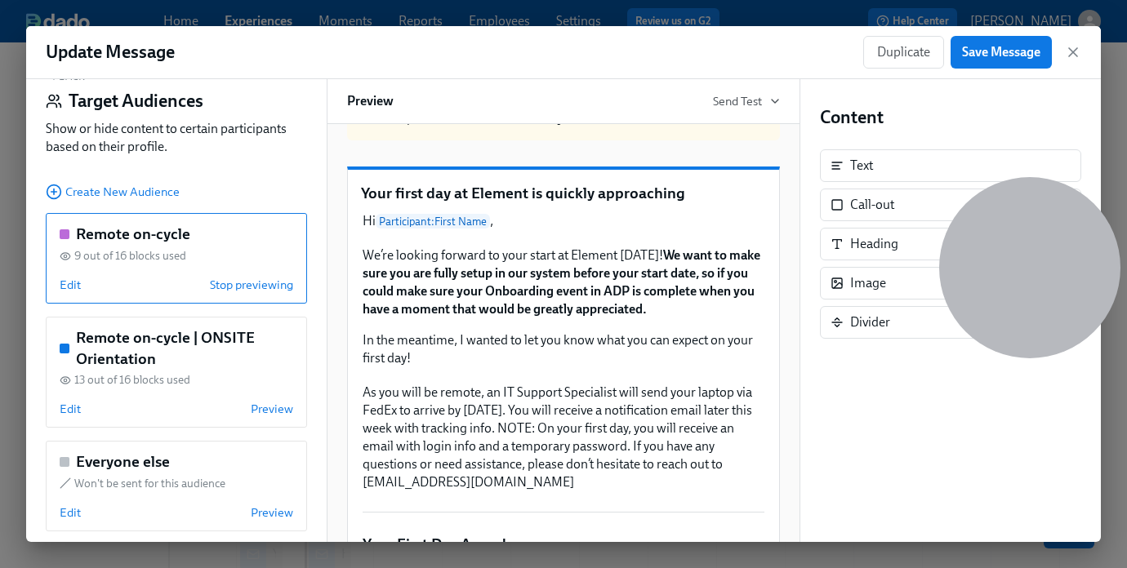
scroll to position [52, 0]
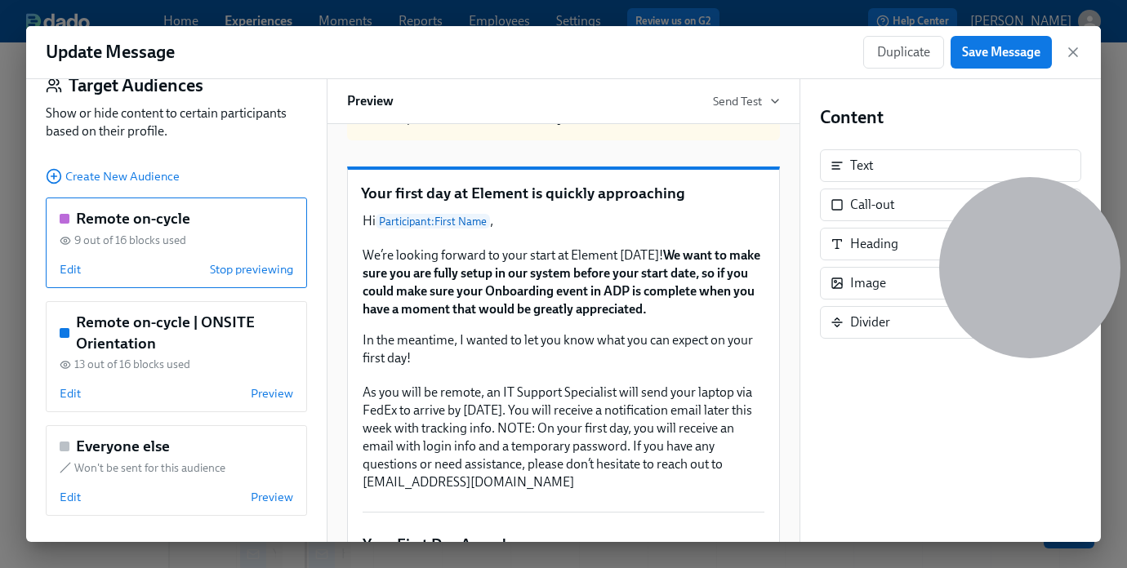
click at [89, 269] on div "Edit Stop previewing" at bounding box center [177, 269] width 234 height 16
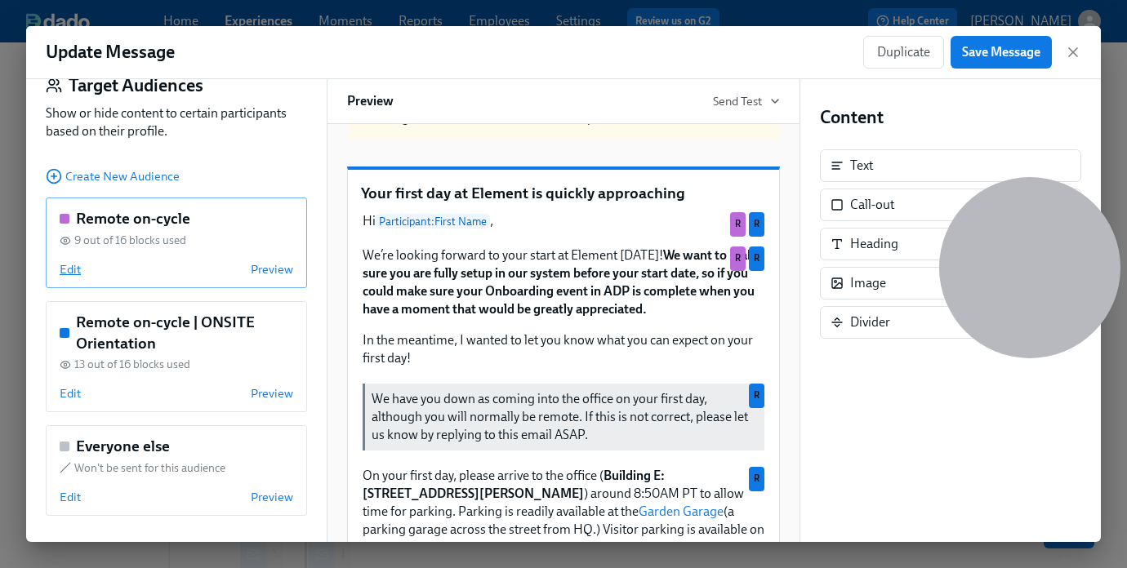
click at [68, 271] on span "Edit" at bounding box center [70, 269] width 21 height 16
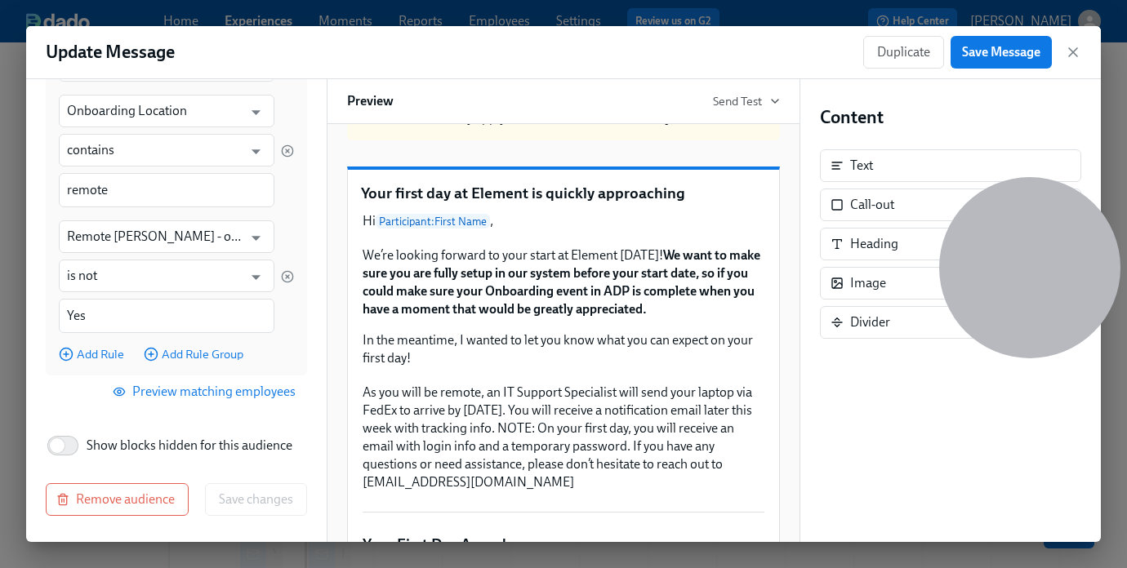
scroll to position [367, 0]
click at [183, 400] on span "Preview matching employees" at bounding box center [206, 394] width 180 height 16
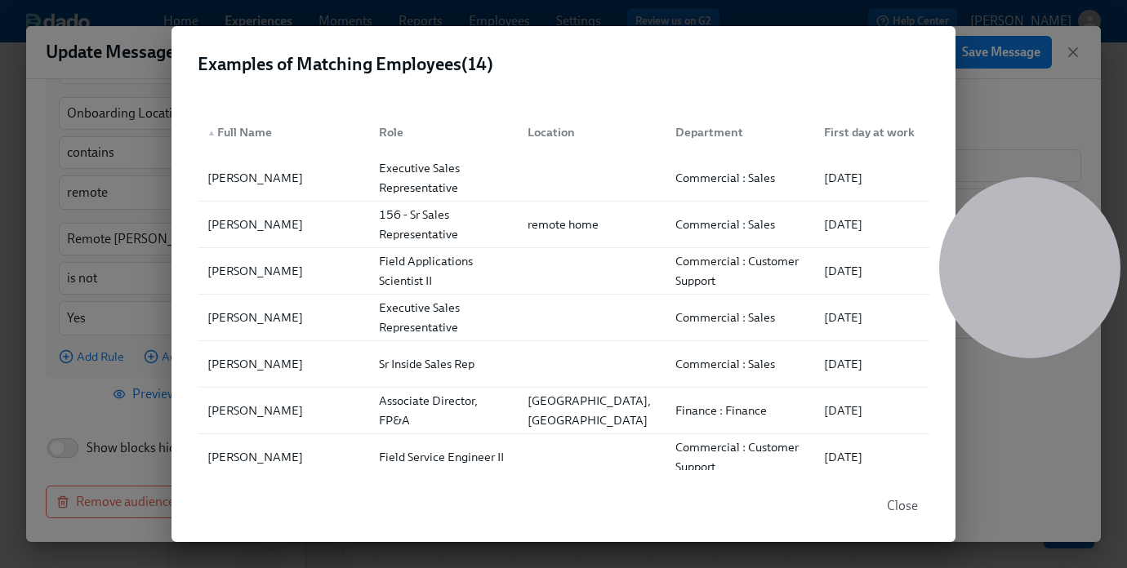
scroll to position [1, 0]
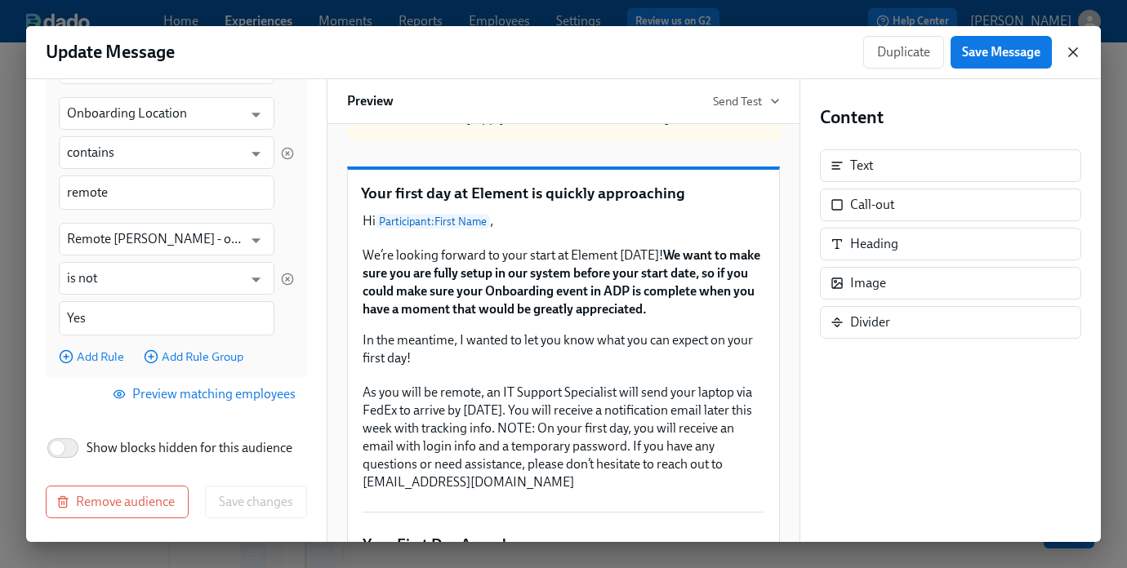
click at [1079, 58] on icon "button" at bounding box center [1073, 52] width 16 height 16
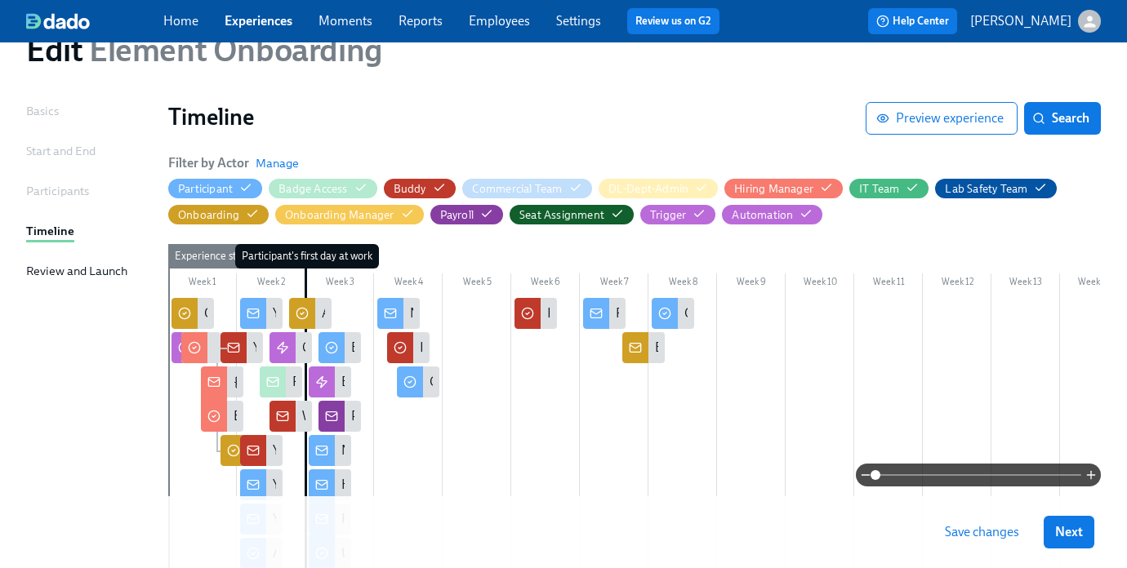
scroll to position [82, 0]
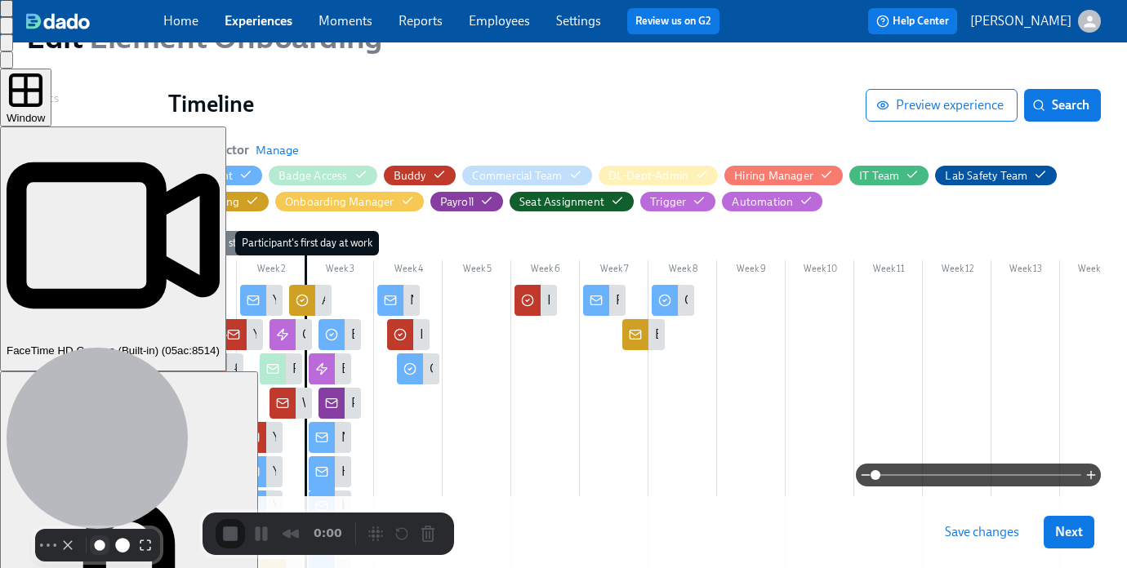
click at [92, 536] on button "Resize small" at bounding box center [100, 546] width 20 height 20
click at [90, 536] on button "Resize small" at bounding box center [100, 546] width 20 height 20
click at [136, 536] on button "Resize large" at bounding box center [146, 546] width 20 height 20
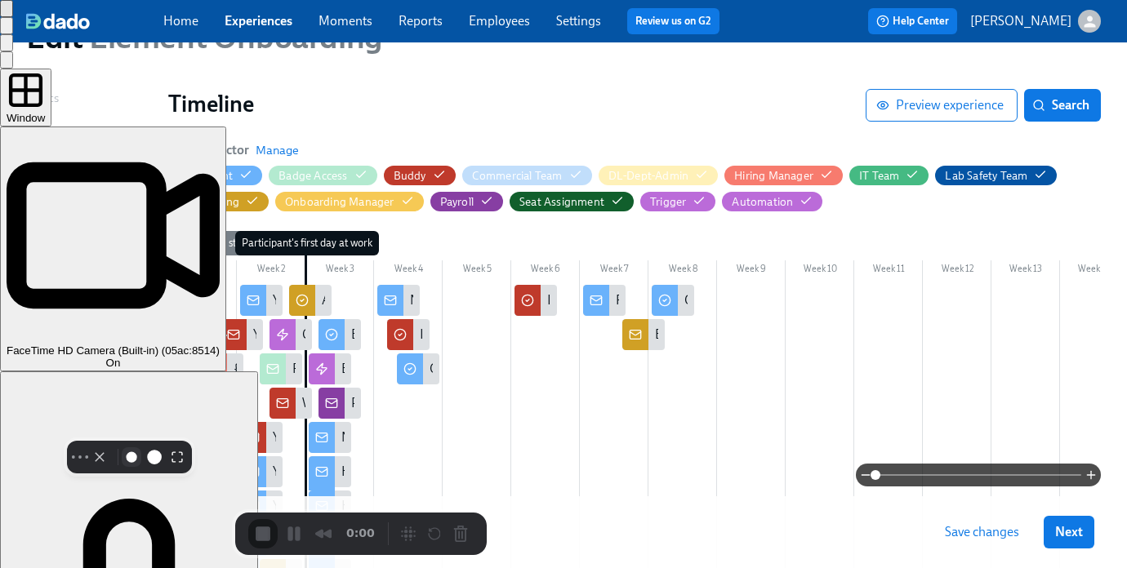
click at [141, 467] on button "Resize small" at bounding box center [132, 458] width 20 height 20
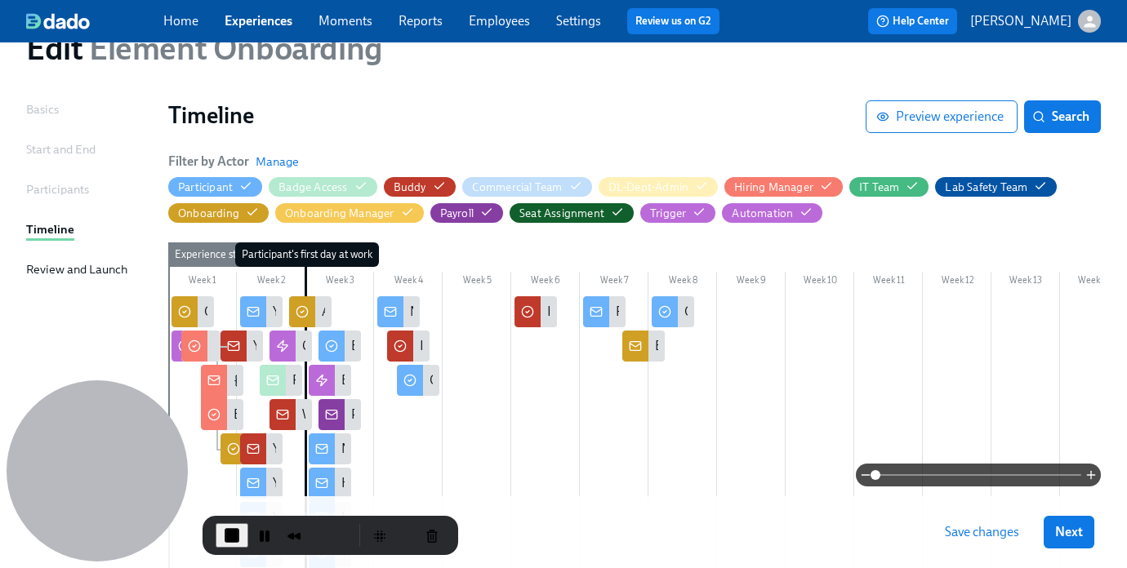
scroll to position [0, 0]
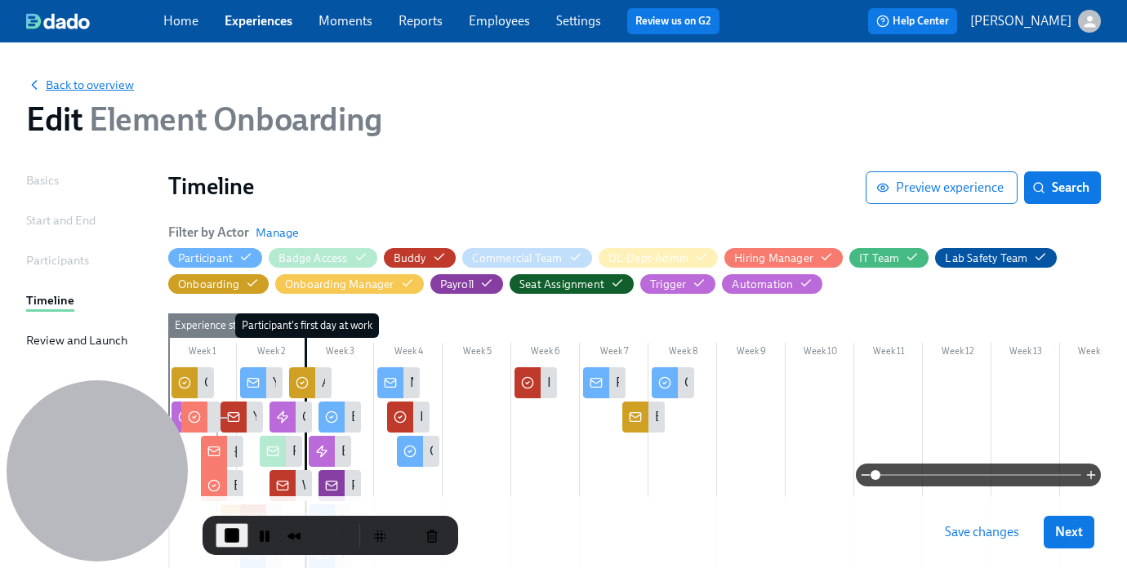
click at [51, 87] on span "Back to overview" at bounding box center [80, 85] width 108 height 16
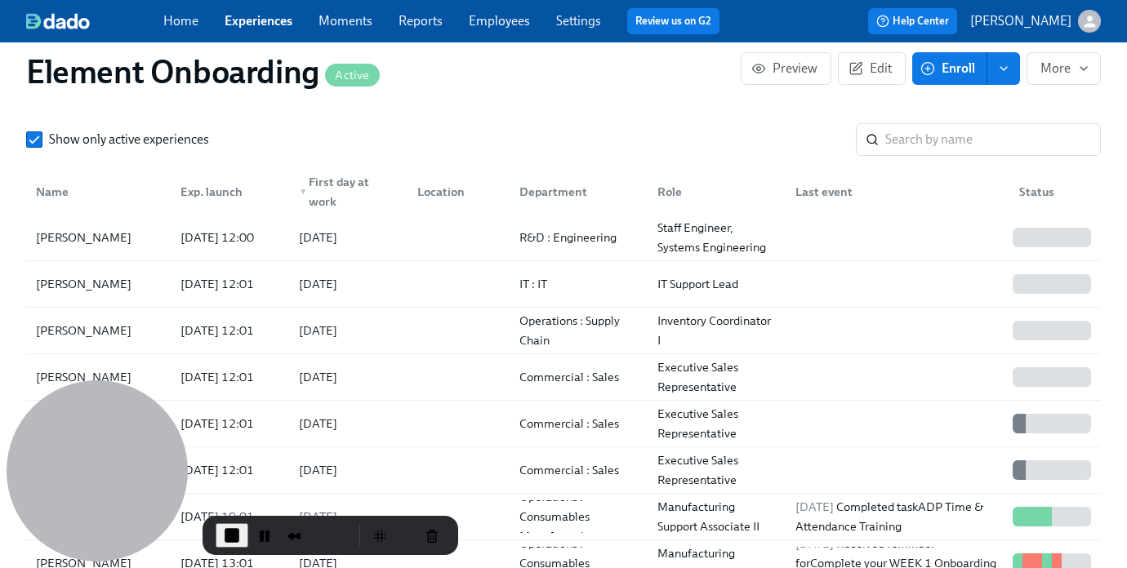
scroll to position [1991, 0]
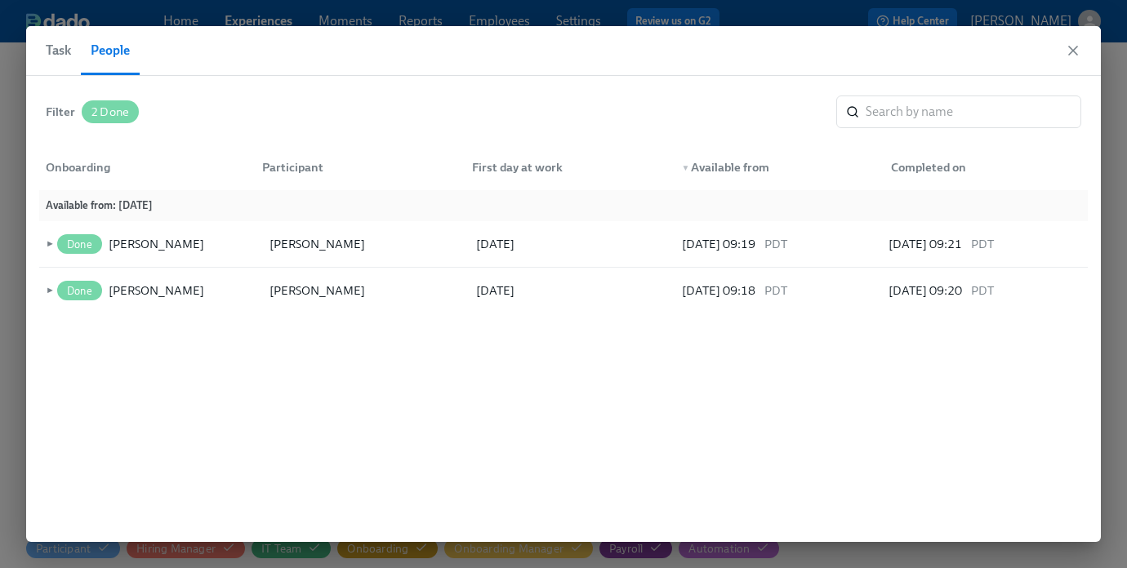
scroll to position [0, 2267]
click at [1065, 51] on icon "button" at bounding box center [1073, 50] width 16 height 16
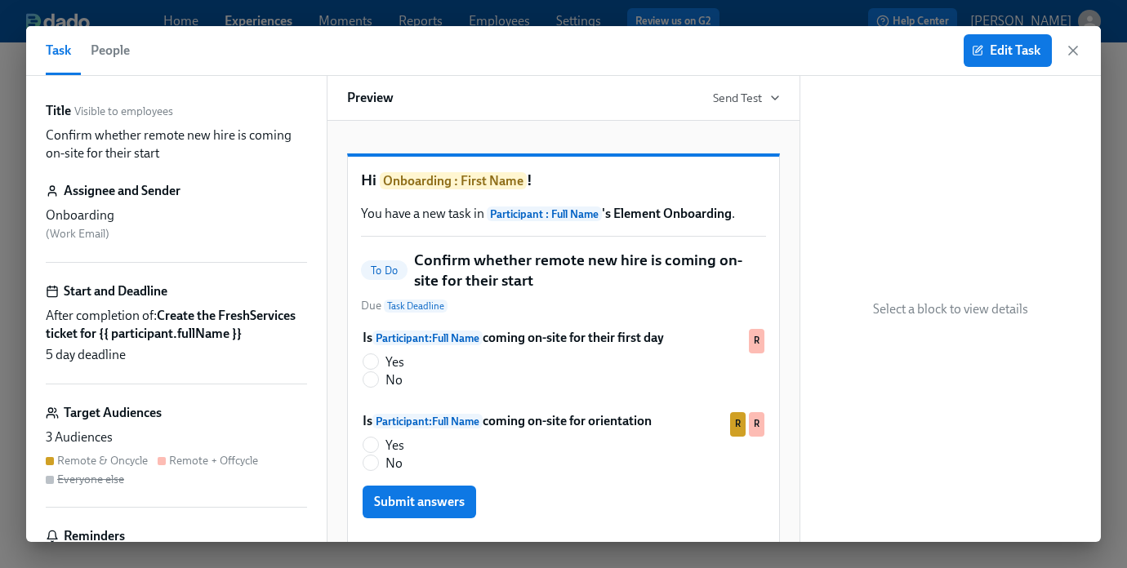
scroll to position [91, 0]
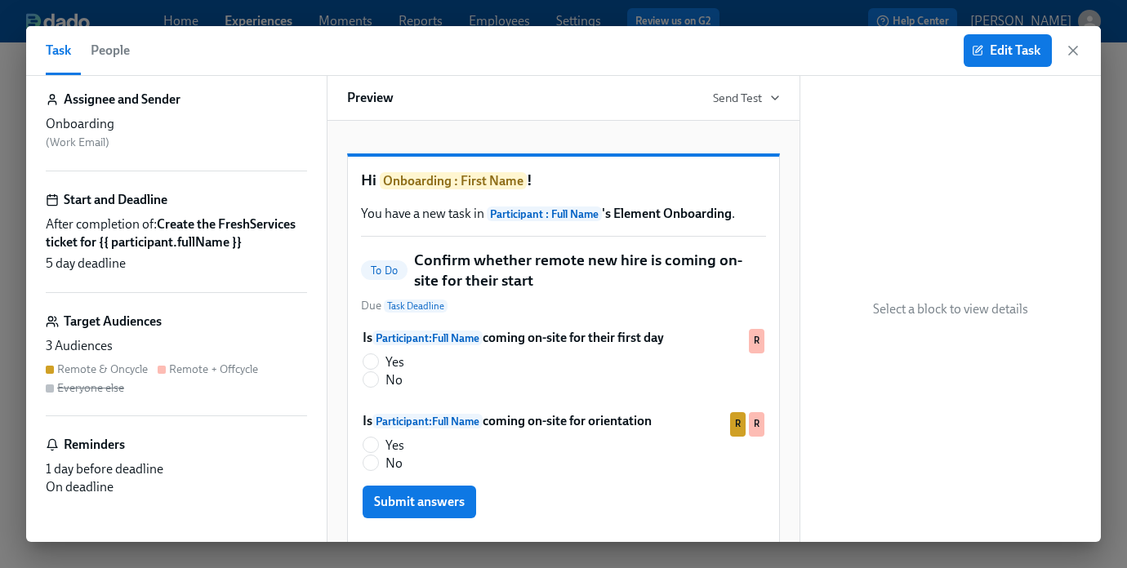
click at [73, 366] on div "Remote & Oncycle" at bounding box center [102, 370] width 91 height 16
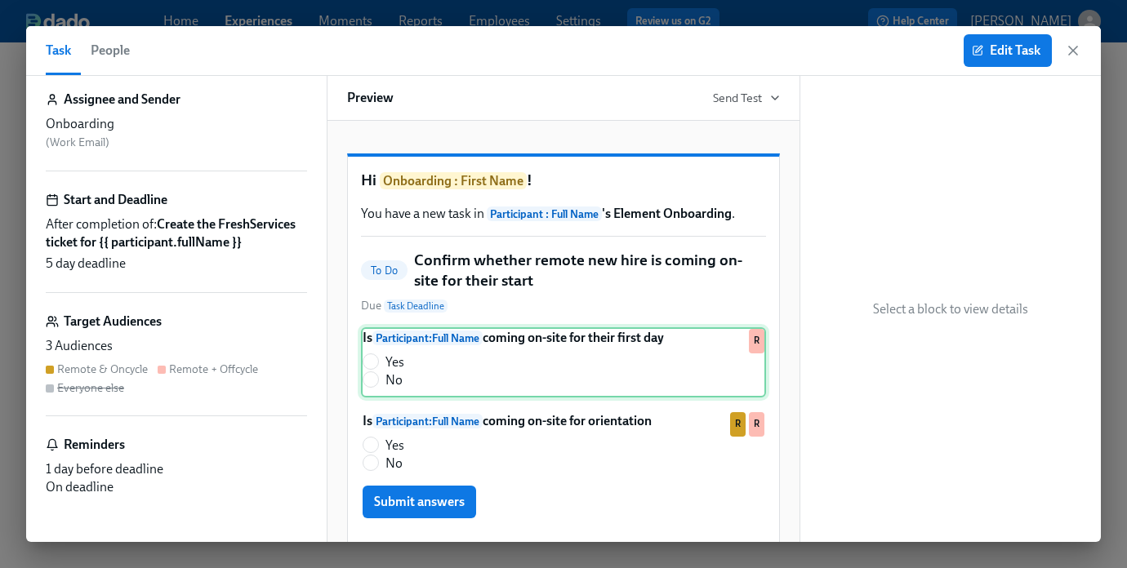
click at [691, 376] on div "Is Participant : Full Name coming on-site for their first day Yes No R" at bounding box center [563, 362] width 405 height 70
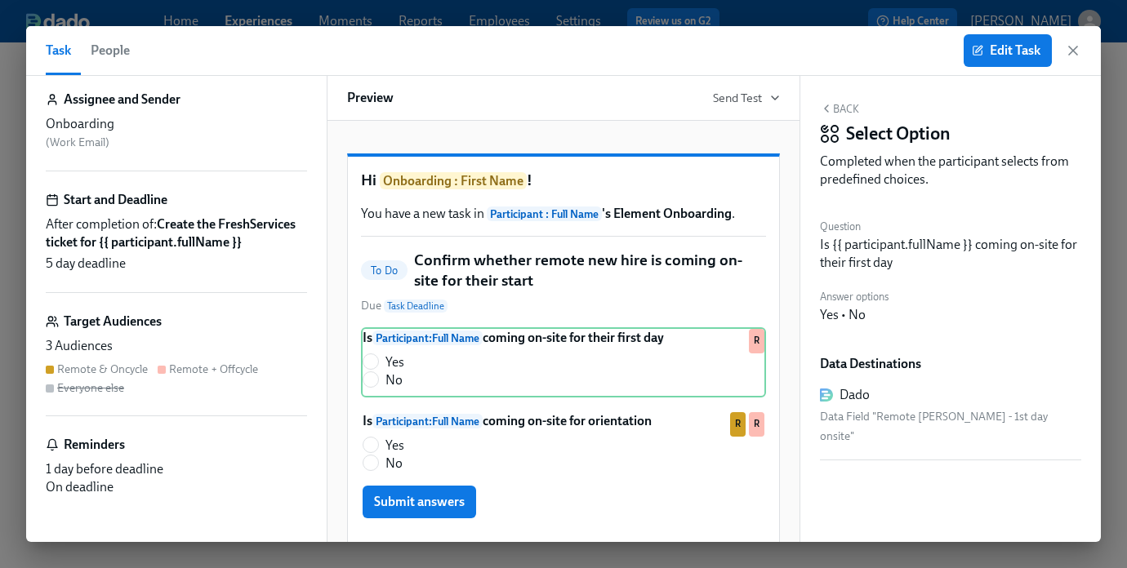
scroll to position [0, 0]
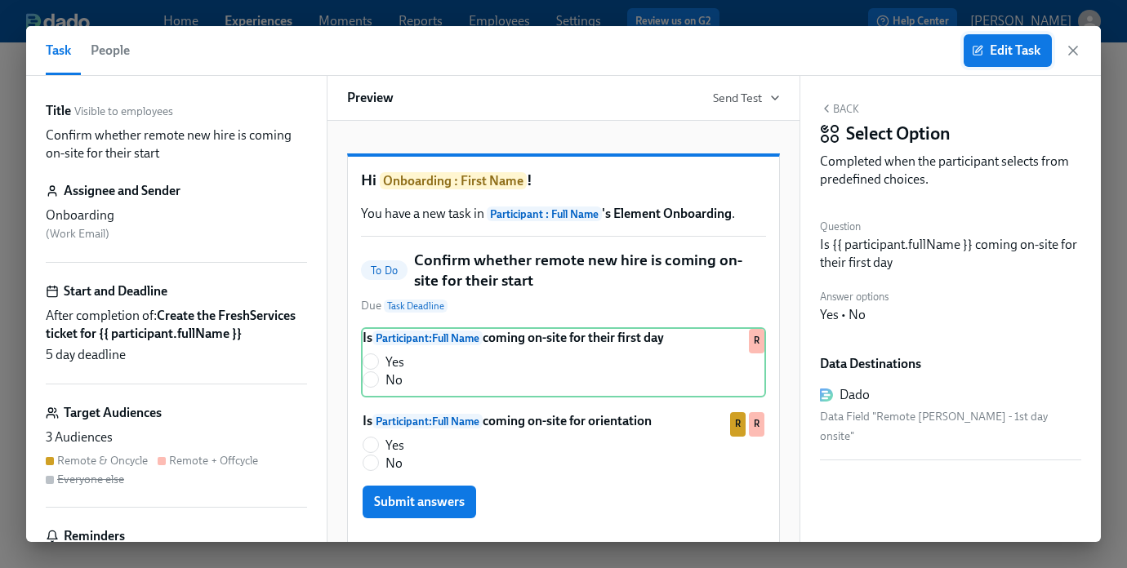
click at [997, 52] on span "Edit Task" at bounding box center [1007, 50] width 65 height 16
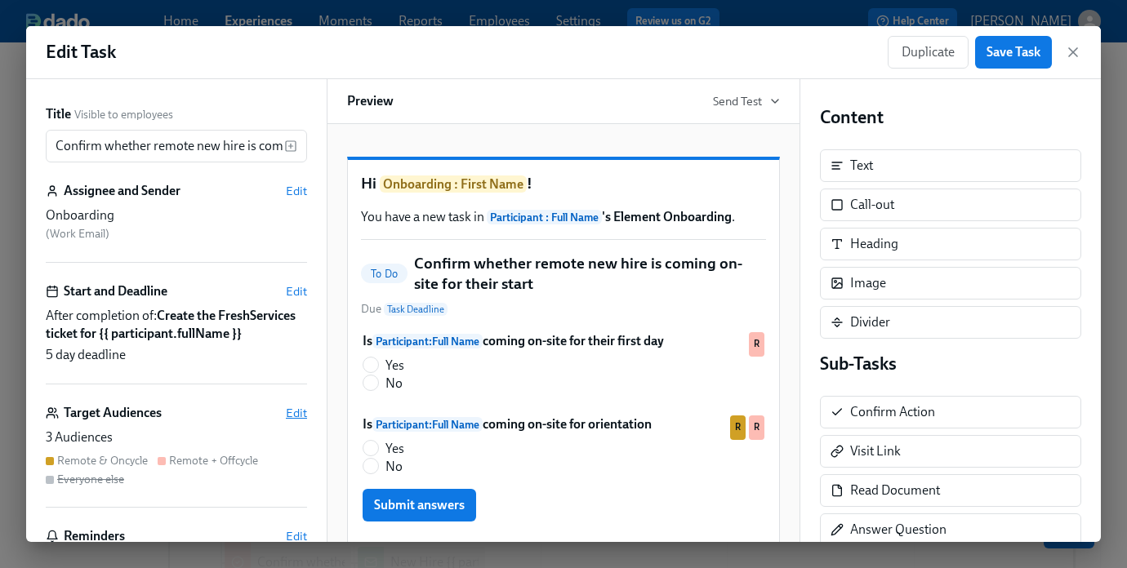
click at [296, 413] on span "Edit" at bounding box center [296, 413] width 21 height 16
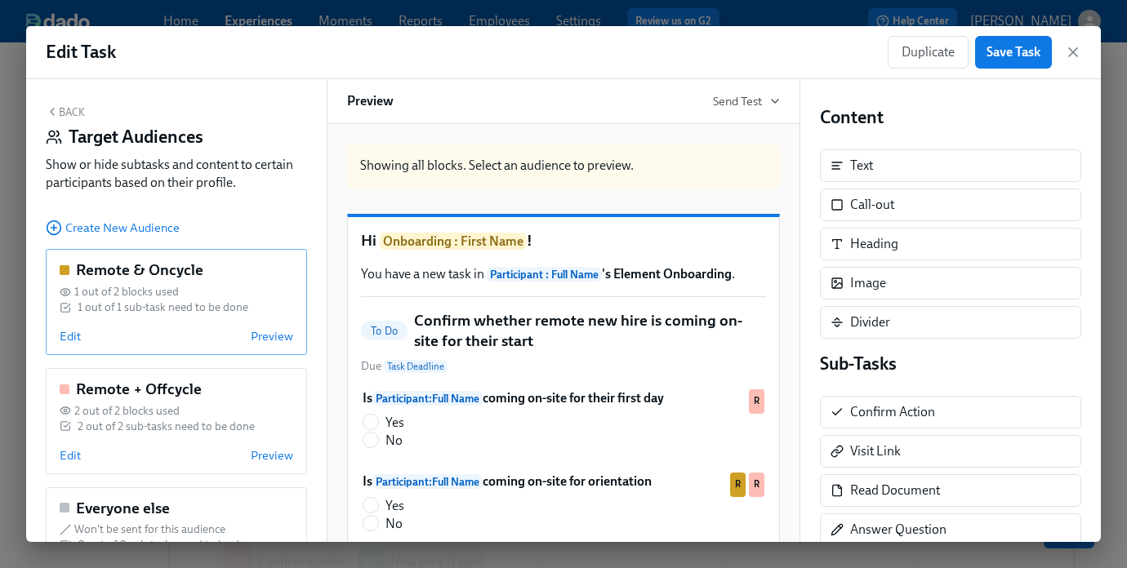
click at [171, 303] on div "1 out of 1 sub-task need to be done" at bounding box center [163, 308] width 171 height 16
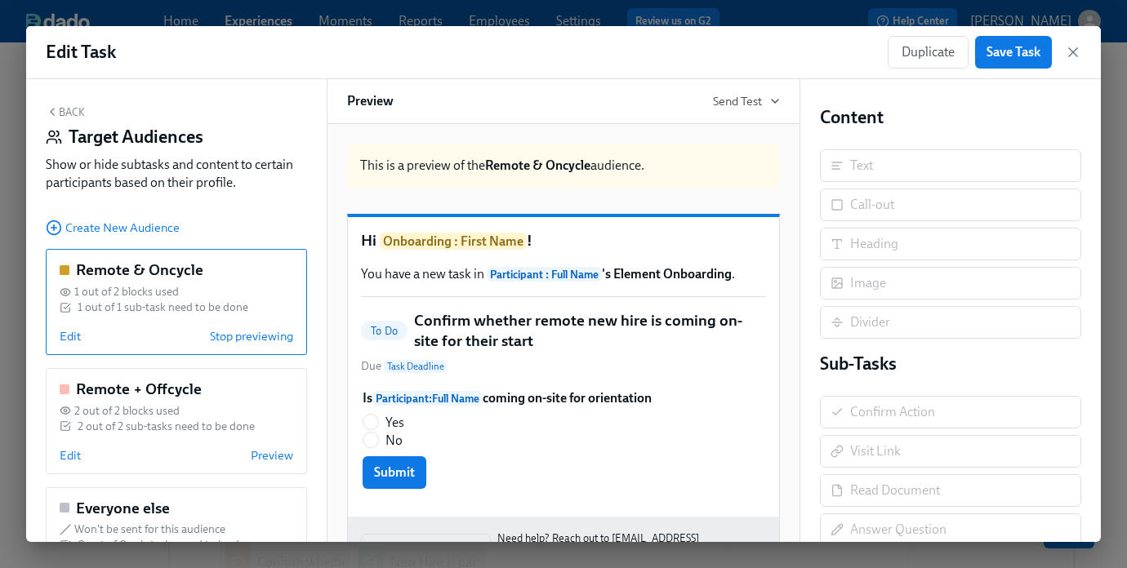
scroll to position [7, 0]
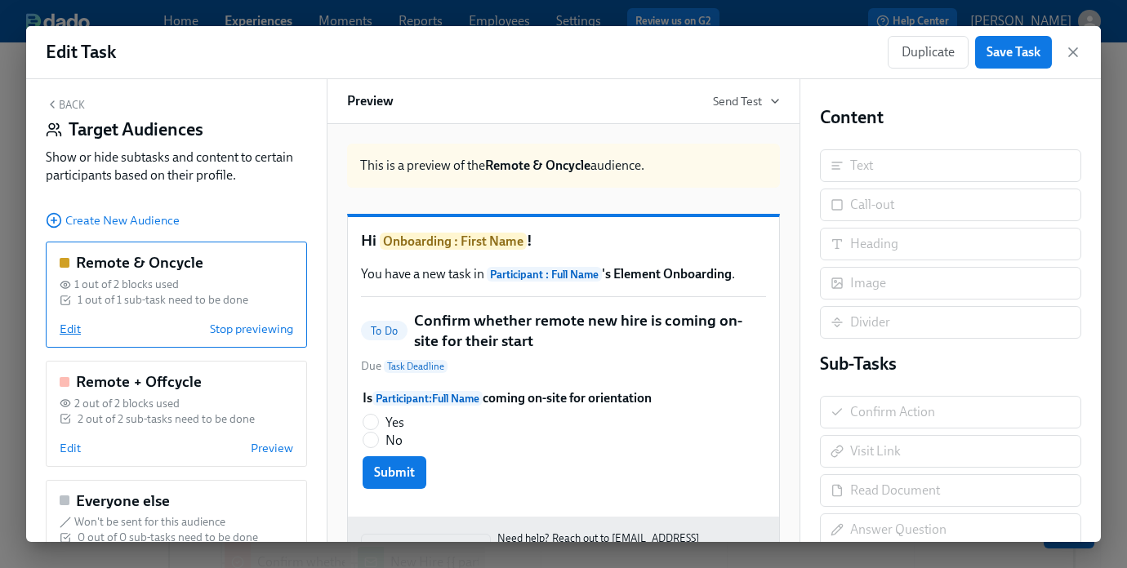
click at [69, 330] on span "Edit" at bounding box center [70, 329] width 21 height 16
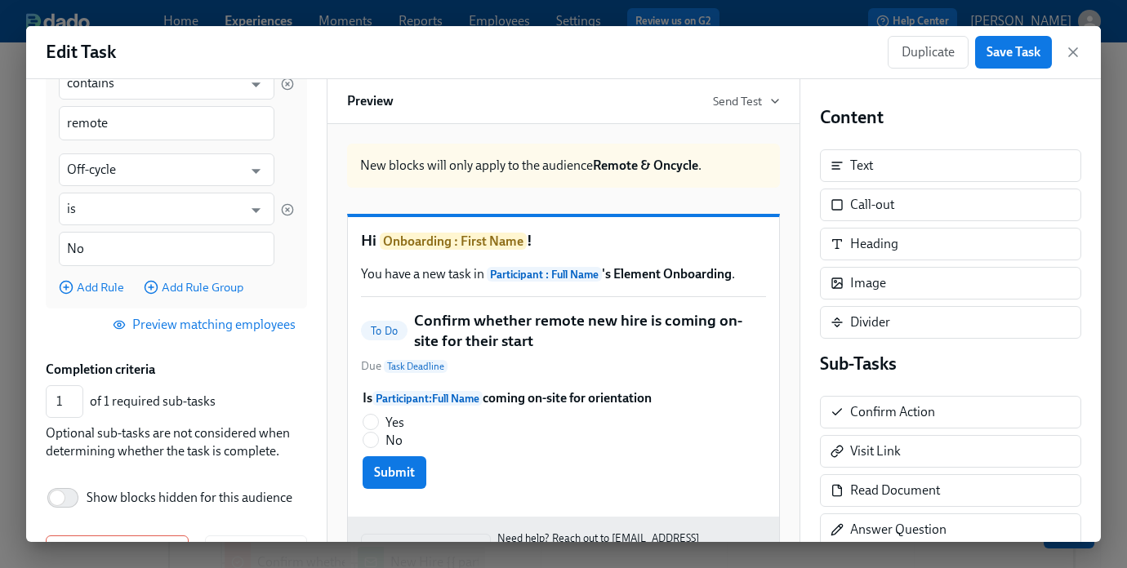
scroll to position [363, 0]
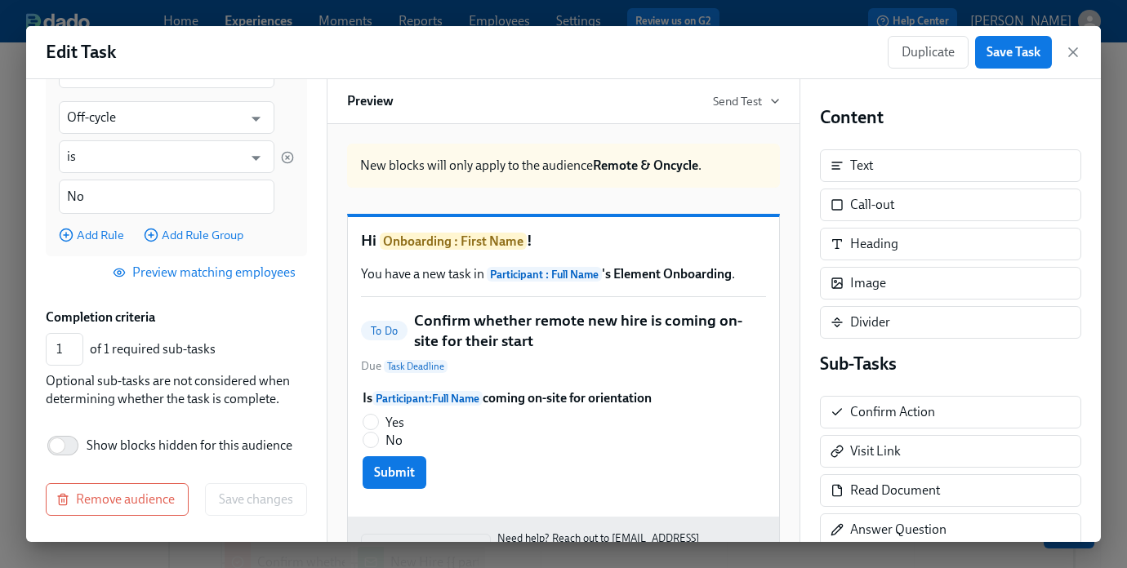
click at [229, 286] on button "Preview matching employees" at bounding box center [206, 272] width 203 height 33
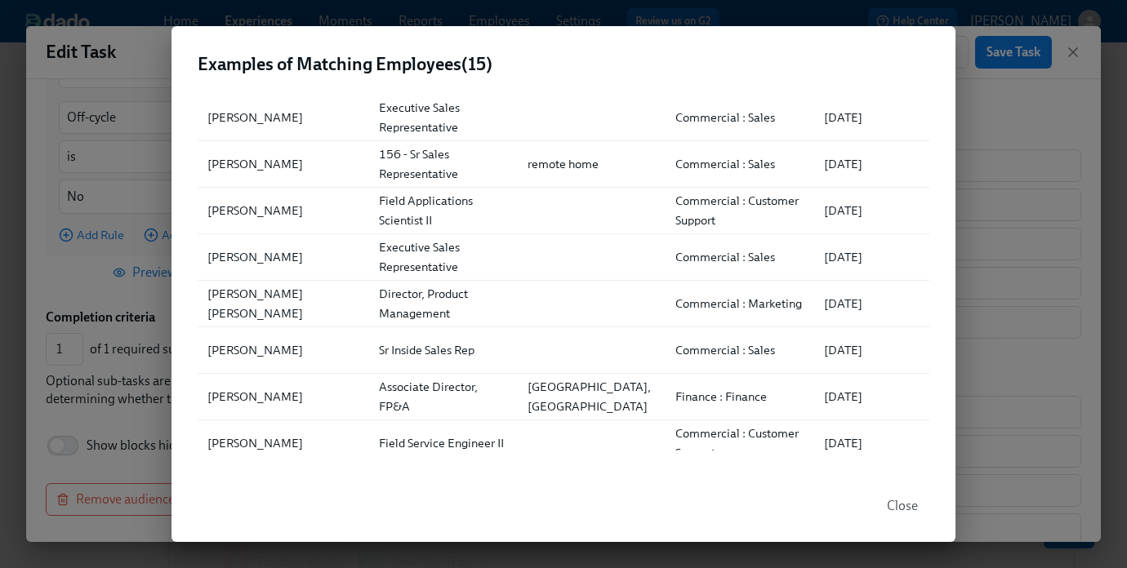
scroll to position [60, 0]
click at [1017, 213] on div "Examples of Matching Employees ( 15 ) ▲ Full Name Role Location Department Firs…" at bounding box center [563, 284] width 1127 height 568
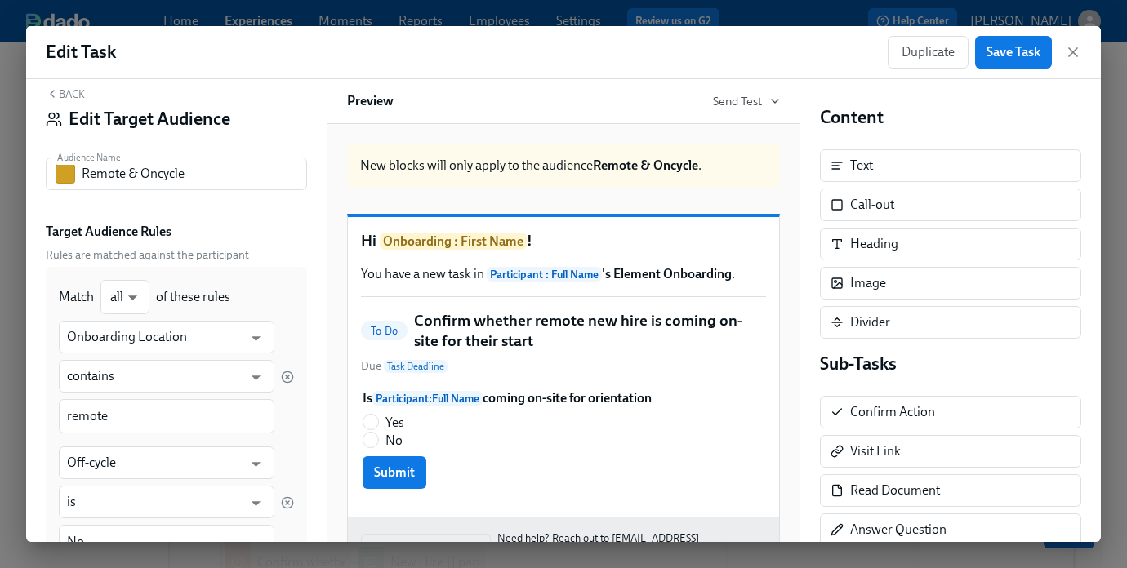
scroll to position [0, 0]
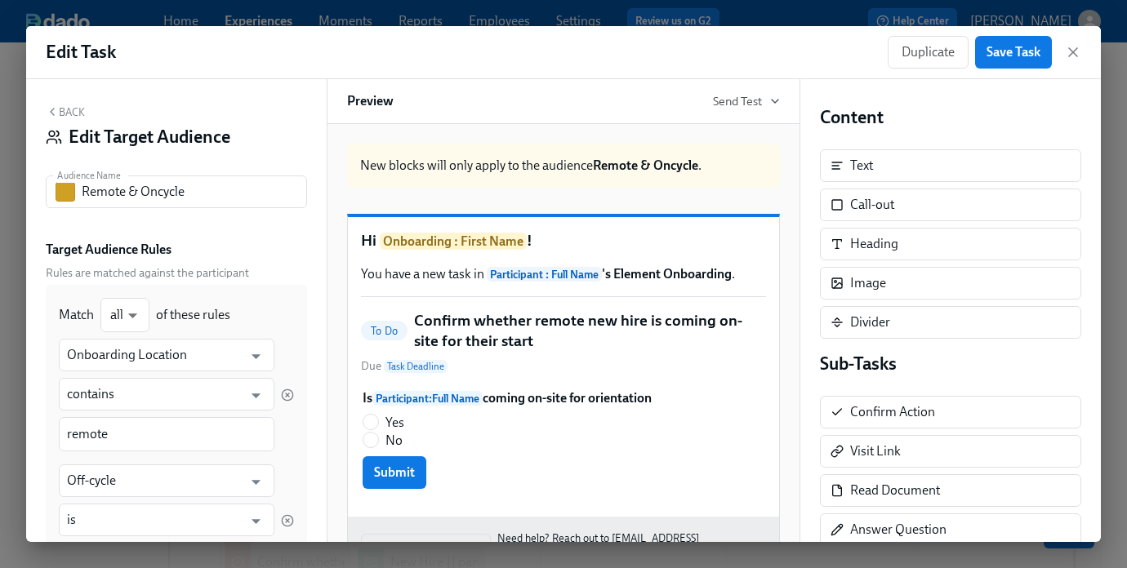
click at [78, 109] on button "Back" at bounding box center [65, 111] width 39 height 13
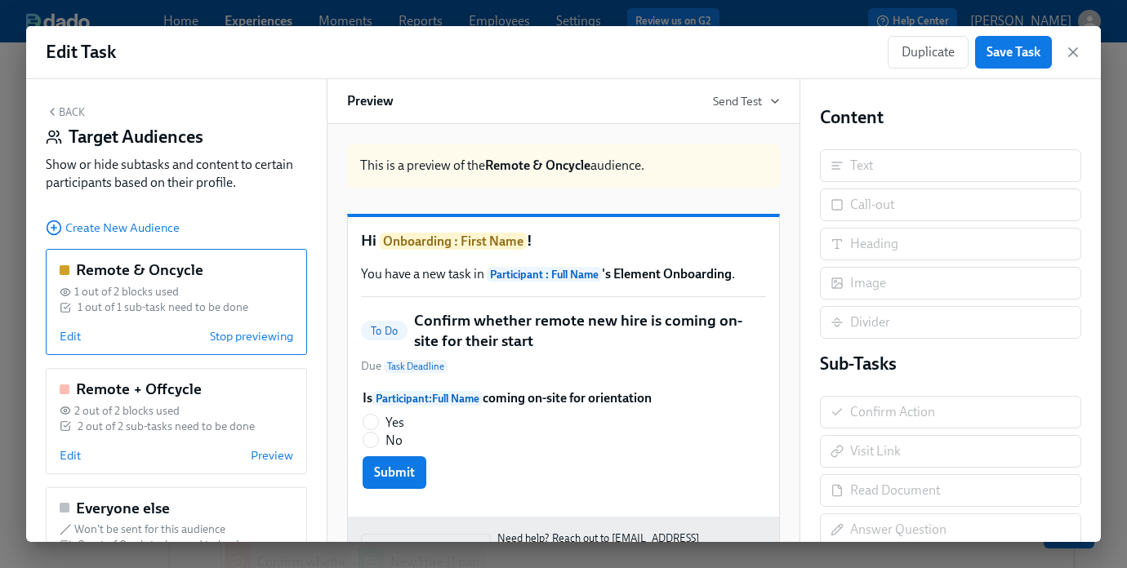
scroll to position [58, 0]
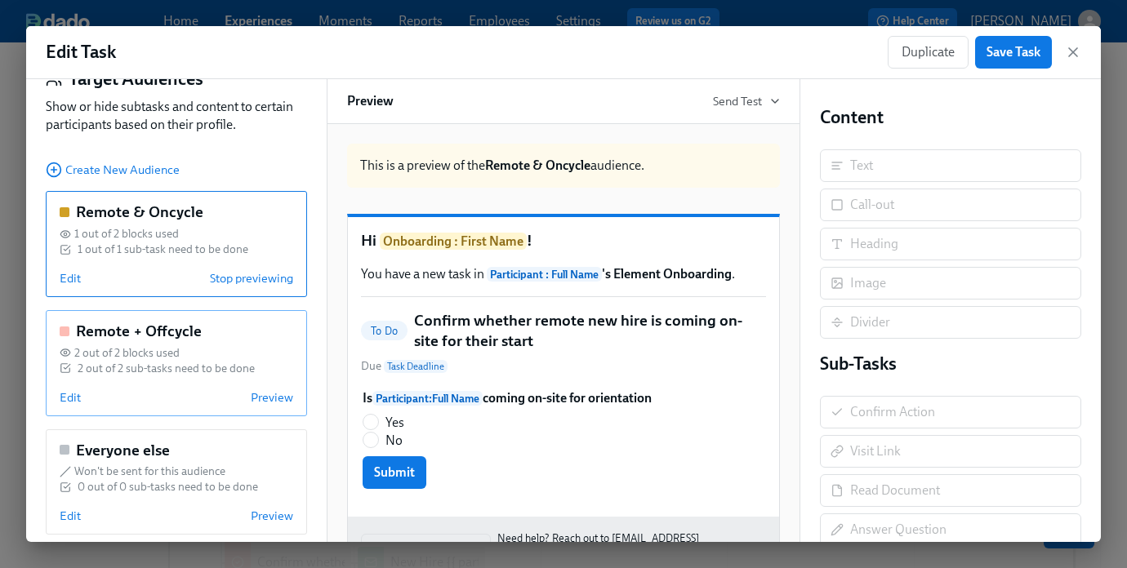
click at [150, 363] on div "2 out of 2 sub-tasks need to be done" at bounding box center [166, 369] width 177 height 16
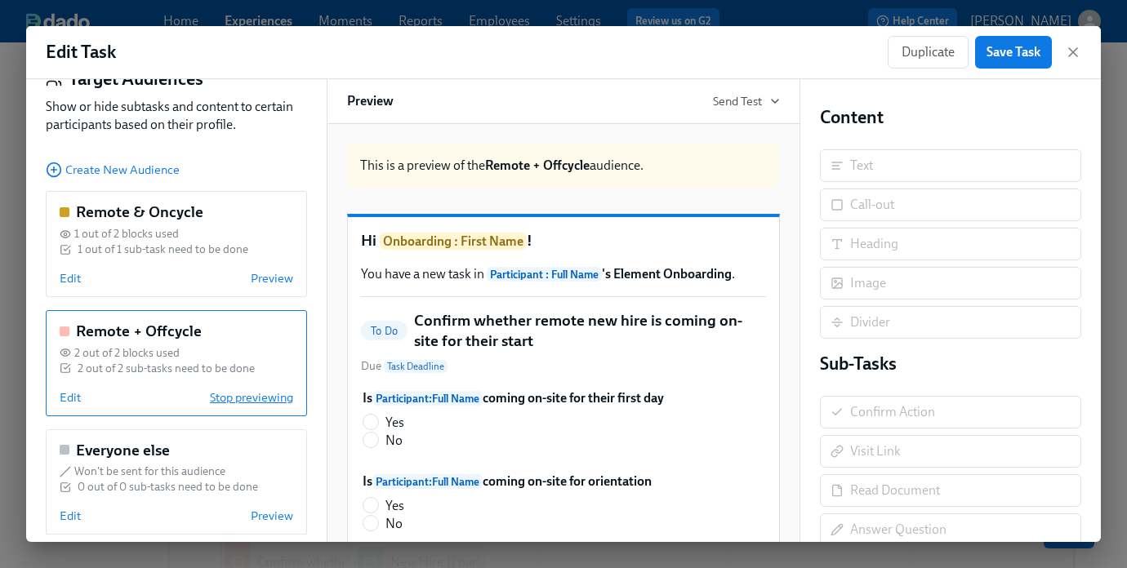
scroll to position [78, 0]
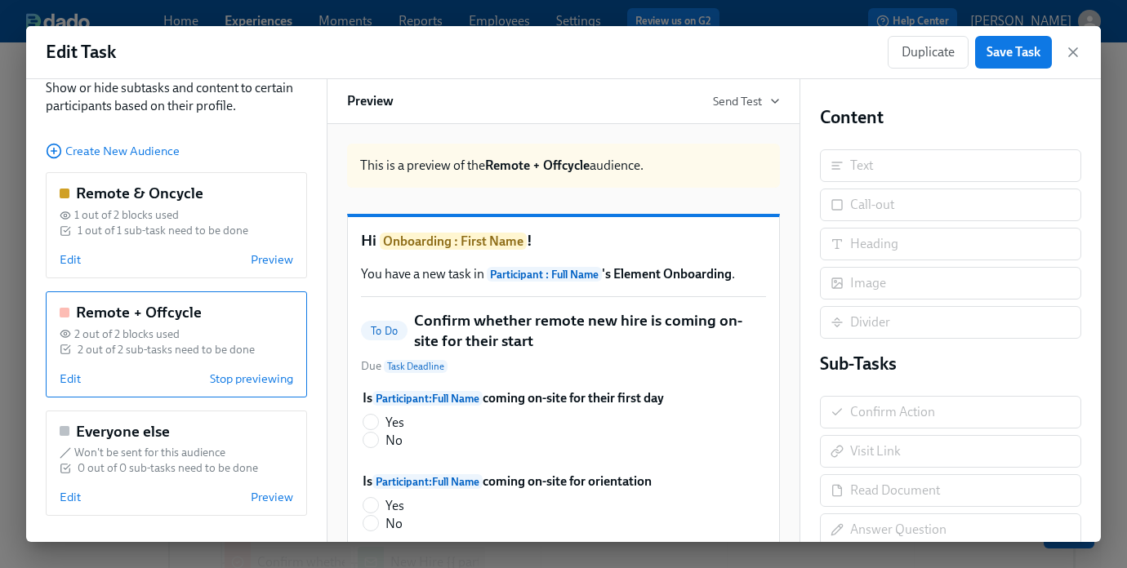
click at [171, 349] on div "2 out of 2 sub-tasks need to be done" at bounding box center [166, 350] width 177 height 16
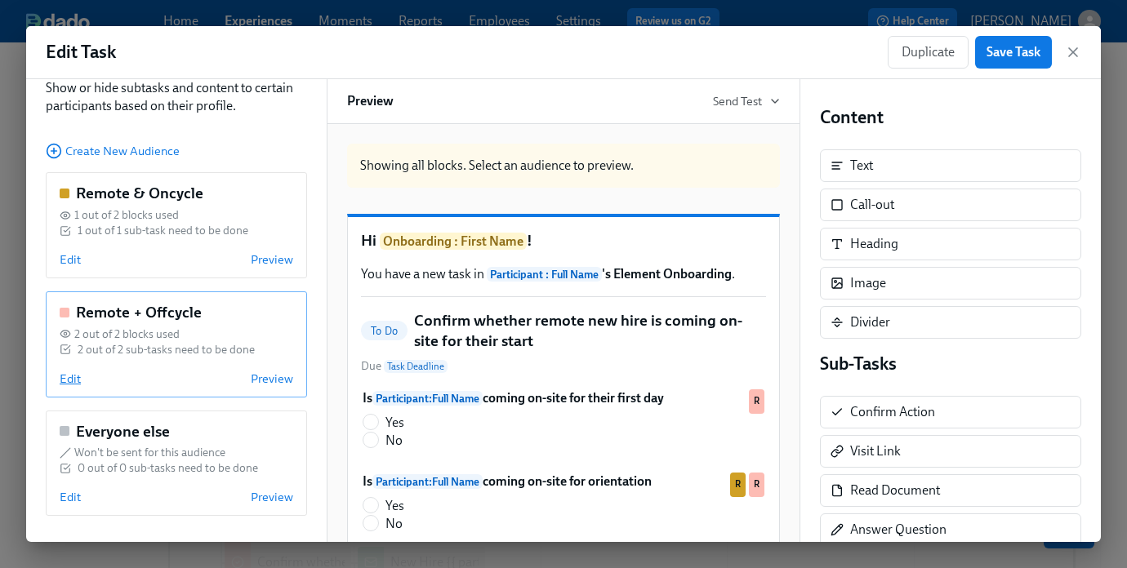
click at [67, 385] on span "Edit" at bounding box center [70, 379] width 21 height 16
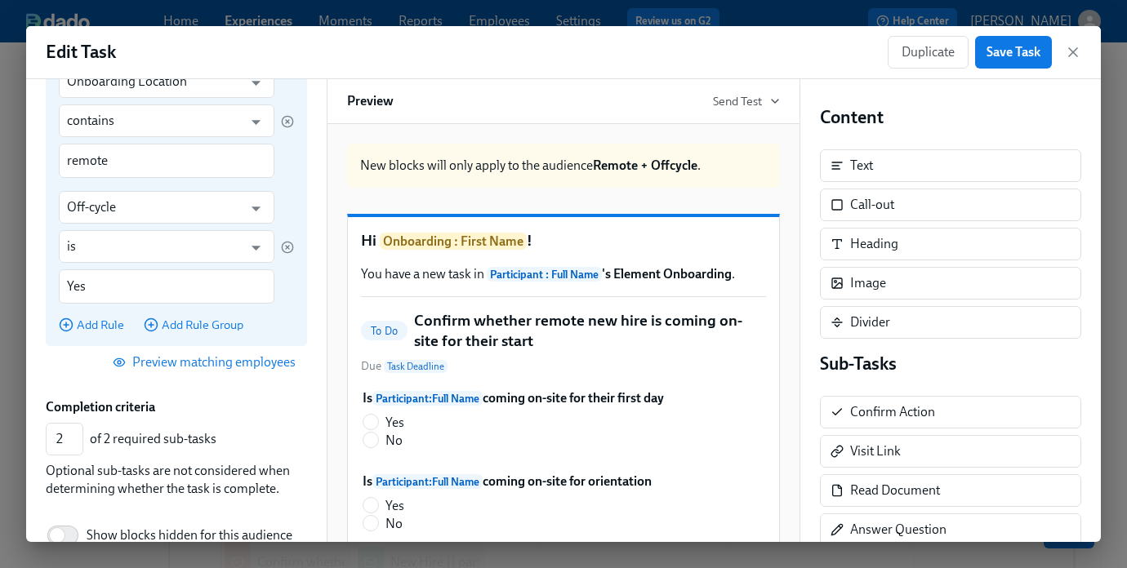
scroll to position [298, 0]
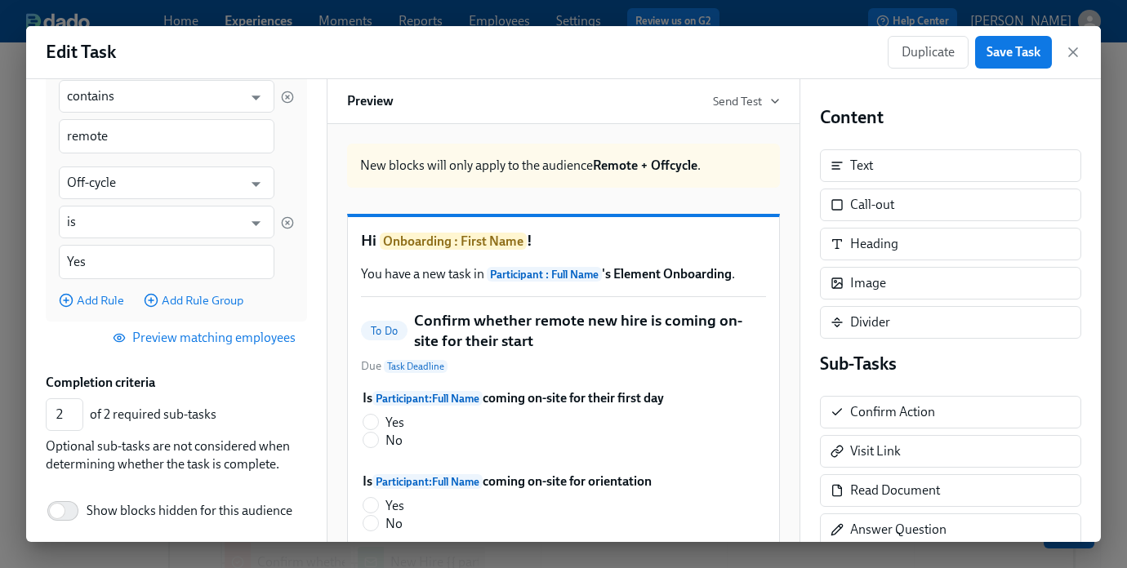
click at [189, 352] on button "Preview matching employees" at bounding box center [206, 338] width 203 height 33
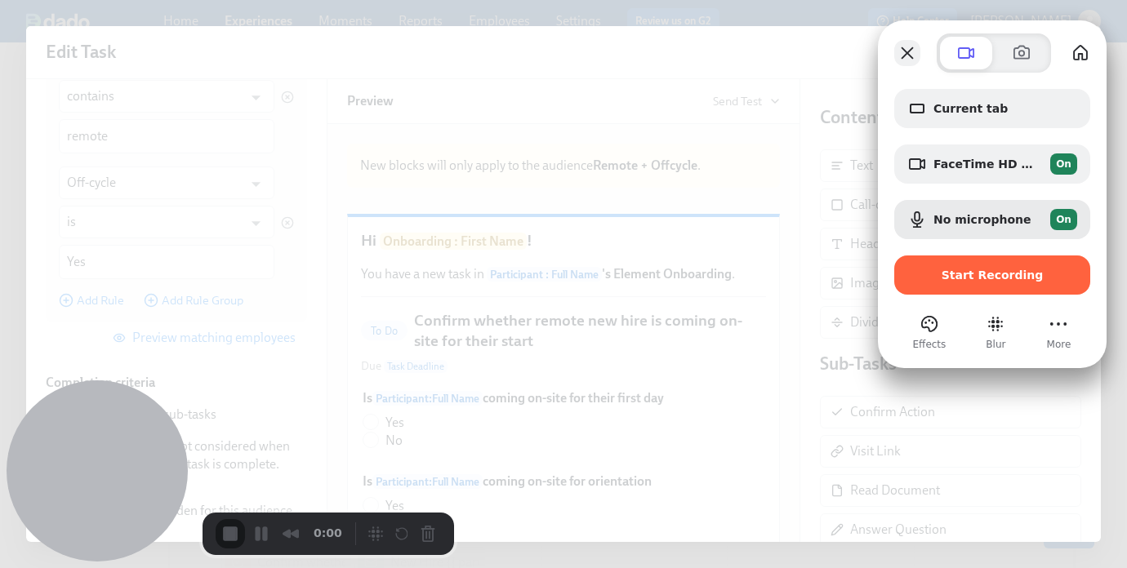
click at [902, 54] on button "Close" at bounding box center [907, 53] width 26 height 26
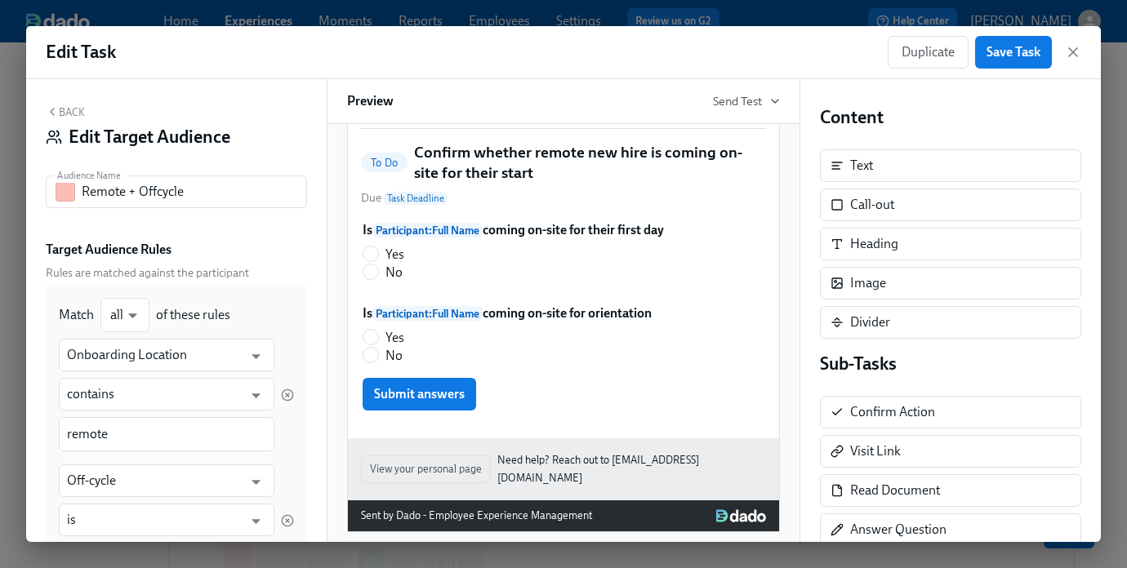
scroll to position [0, 0]
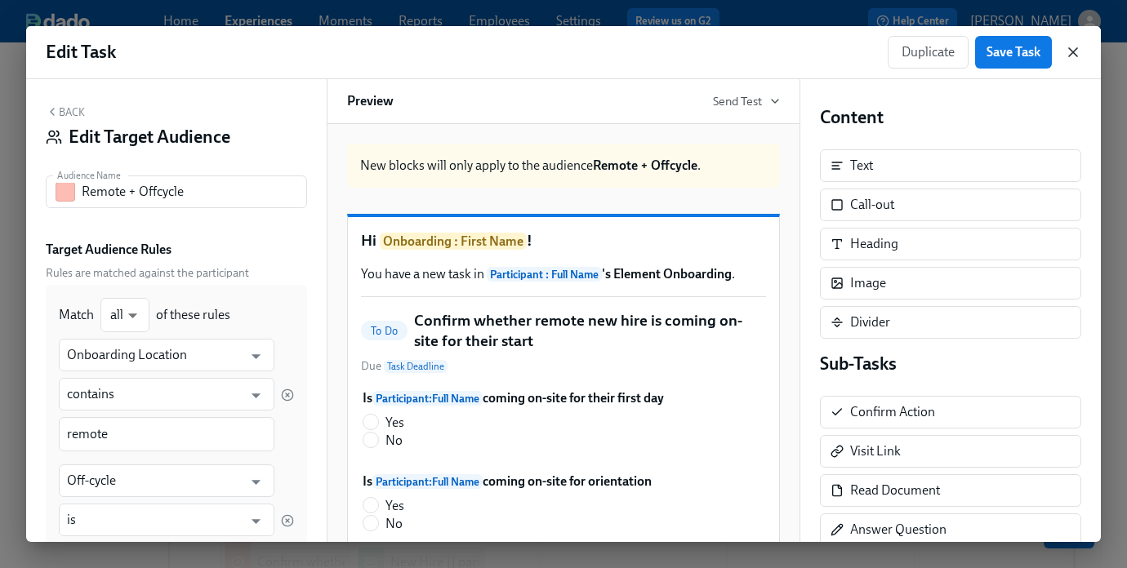
click at [1073, 49] on icon "button" at bounding box center [1073, 52] width 16 height 16
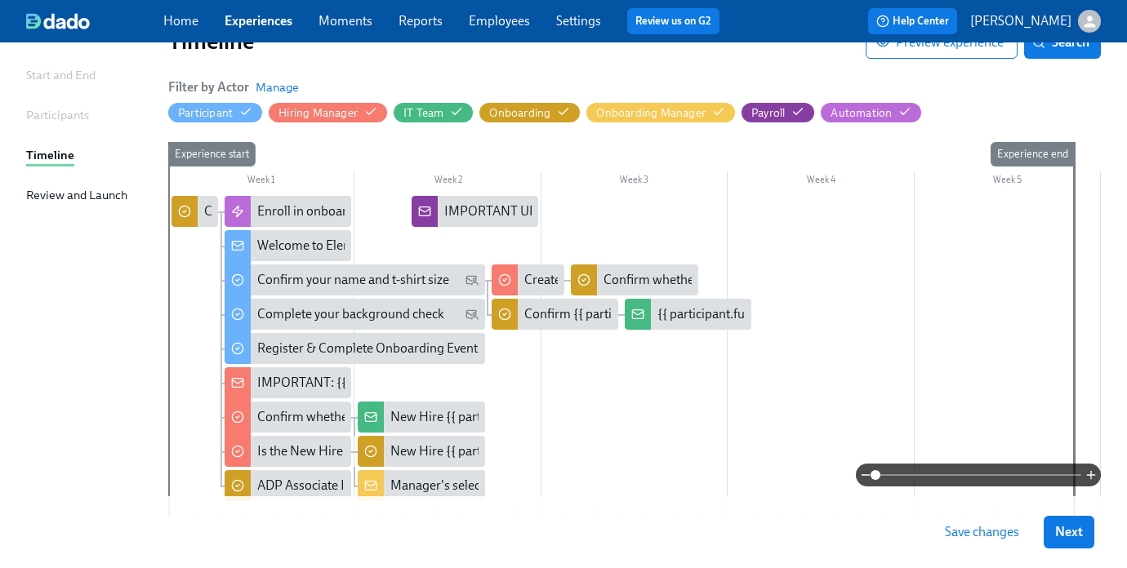
scroll to position [145, 0]
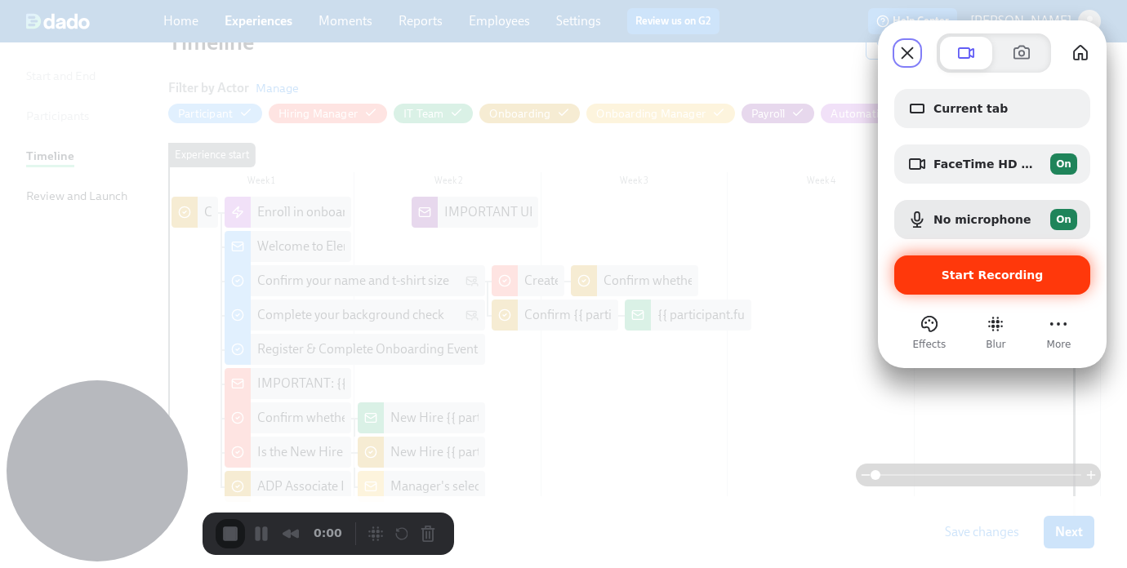
click at [980, 277] on span "Start Recording" at bounding box center [993, 275] width 102 height 13
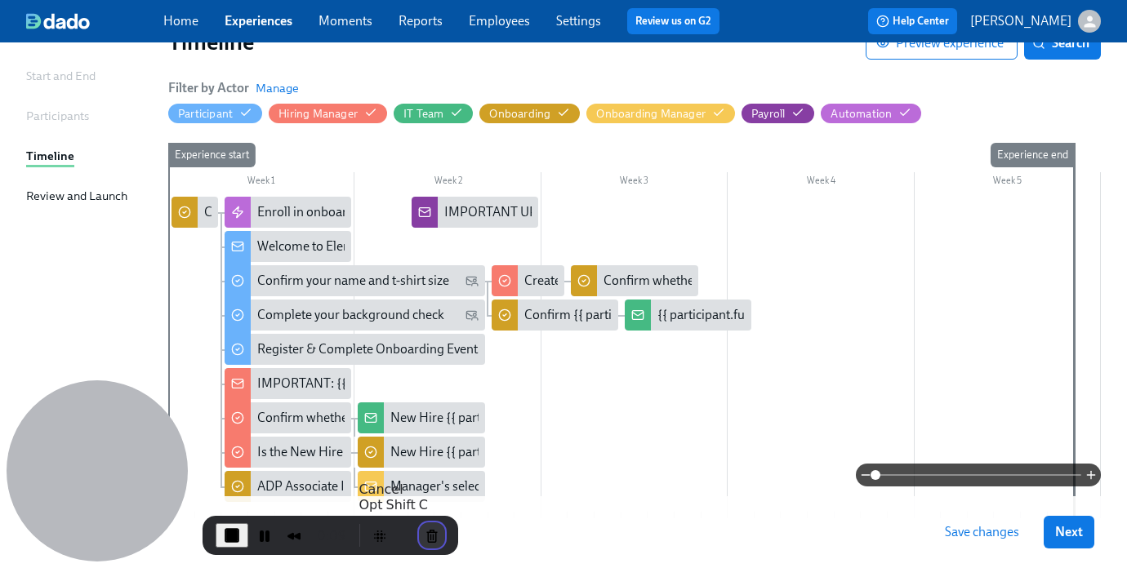
click at [428, 530] on button "Cancel Recording" at bounding box center [432, 536] width 26 height 26
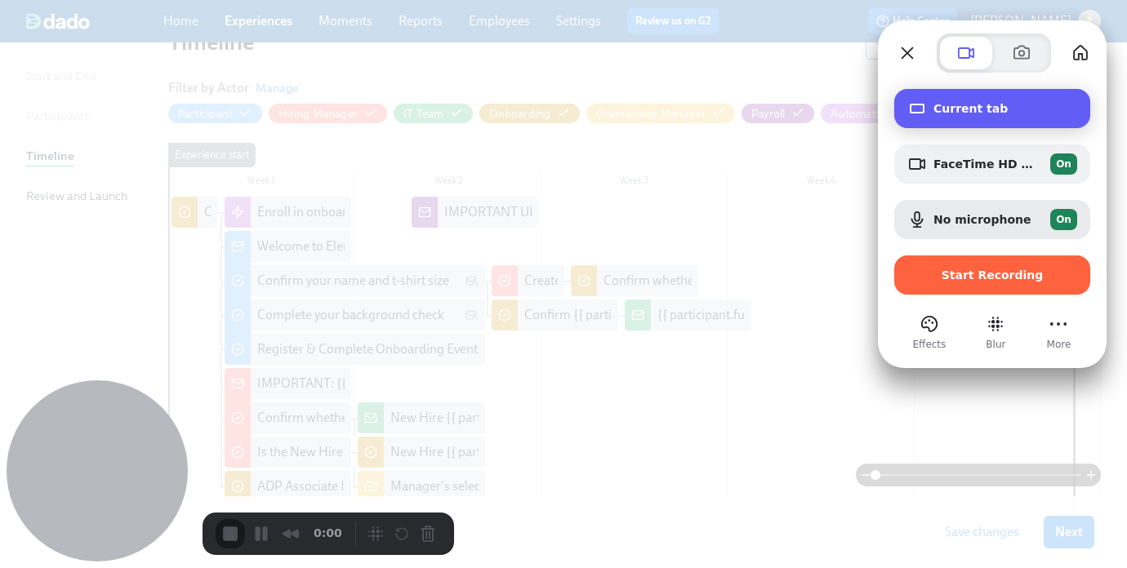
click at [957, 106] on span "Current tab" at bounding box center [1005, 108] width 144 height 13
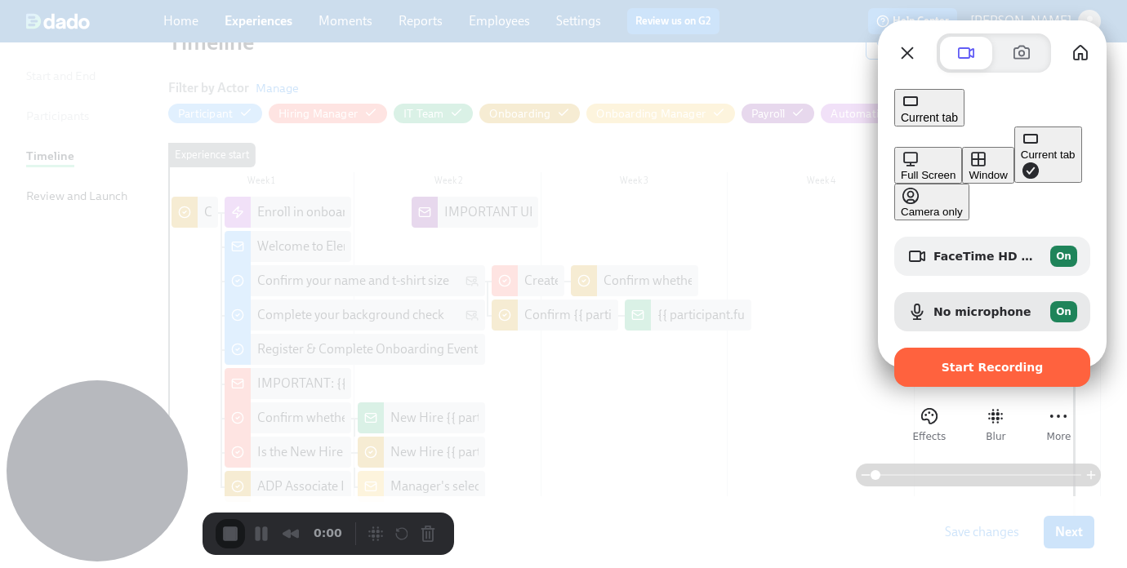
click at [969, 169] on div "Window" at bounding box center [988, 175] width 38 height 12
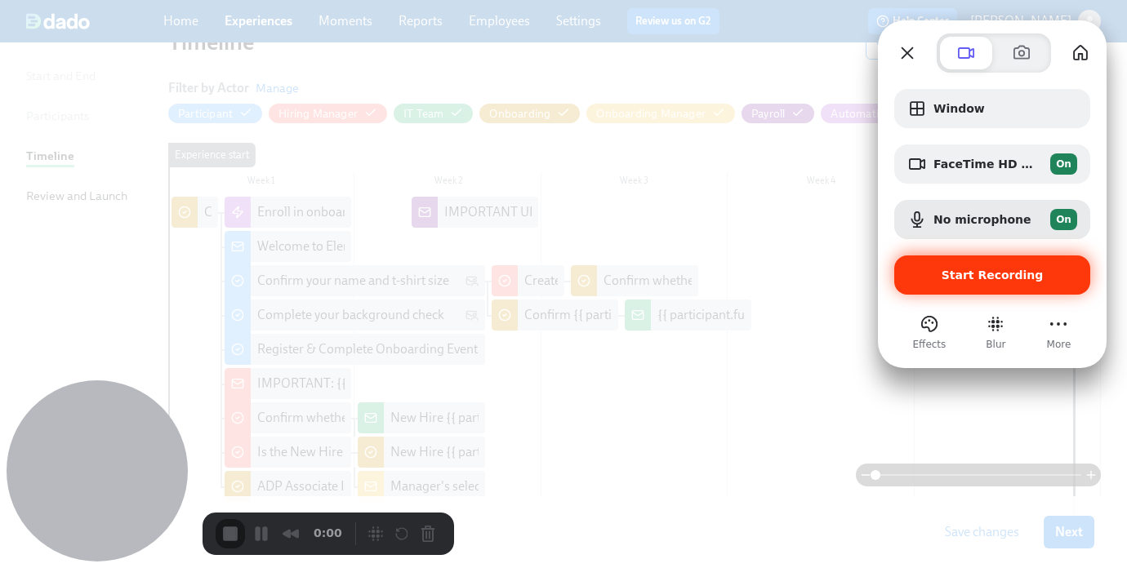
click at [949, 275] on span "Start Recording" at bounding box center [993, 275] width 102 height 13
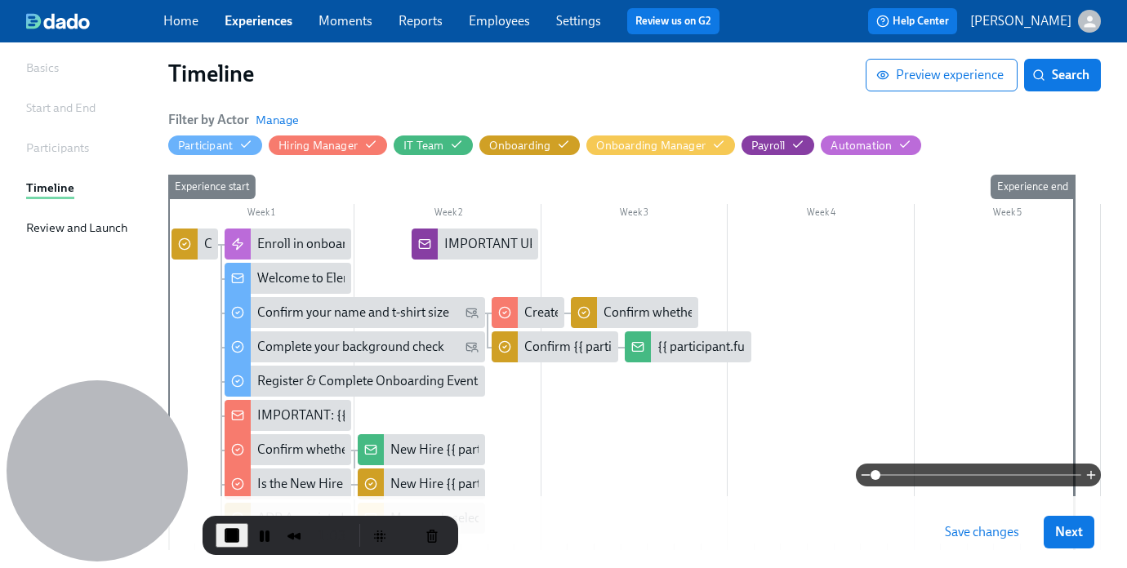
scroll to position [11, 0]
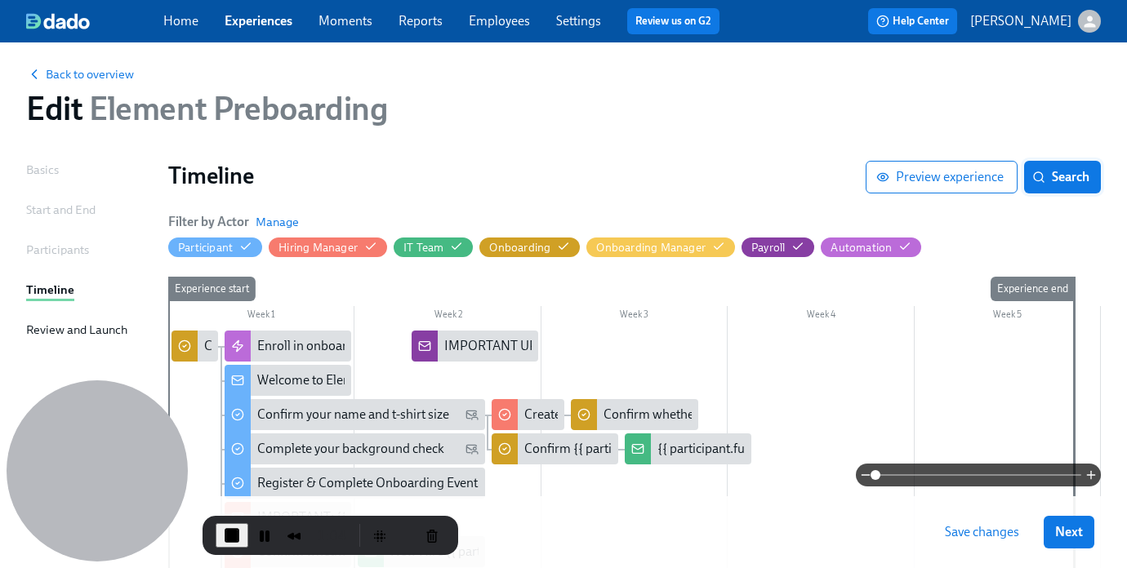
click at [1053, 182] on span "Search" at bounding box center [1062, 177] width 54 height 16
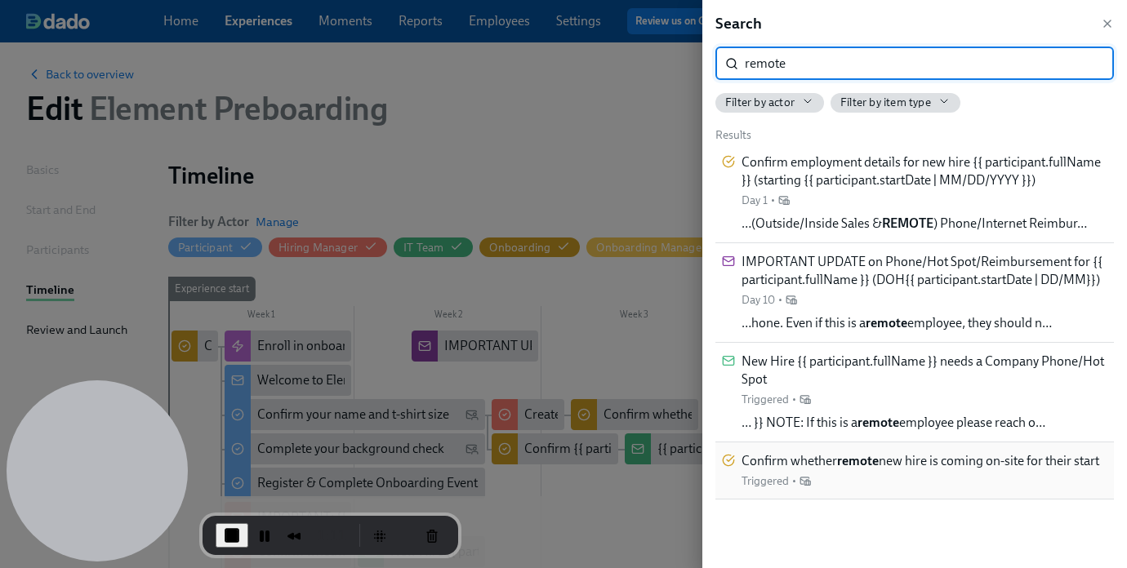
type input "remote"
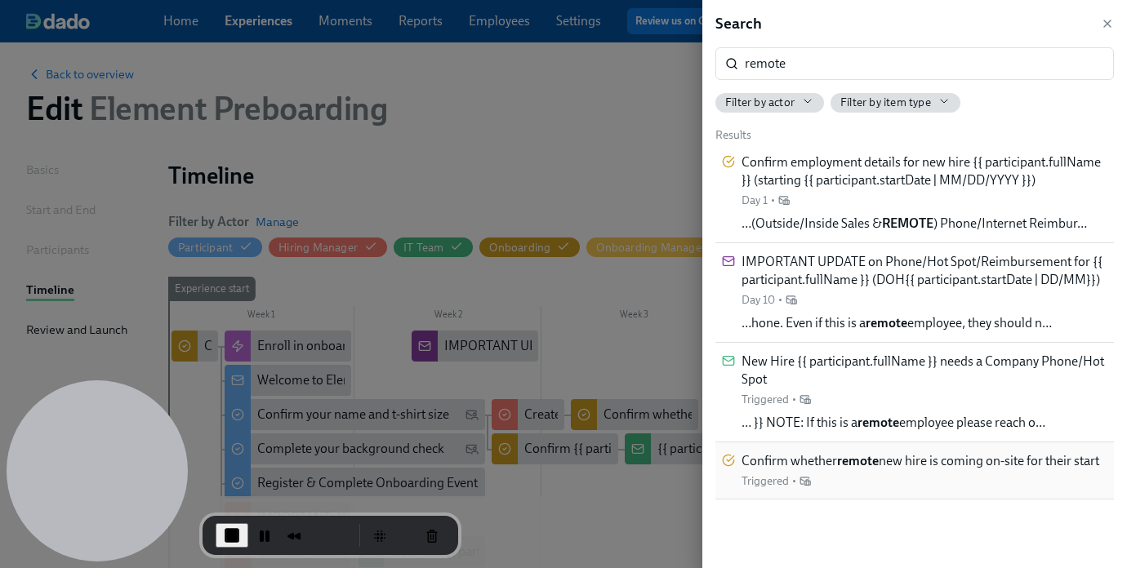
click at [892, 470] on span "Confirm whether remote new hire is coming on-site for their start" at bounding box center [920, 461] width 358 height 18
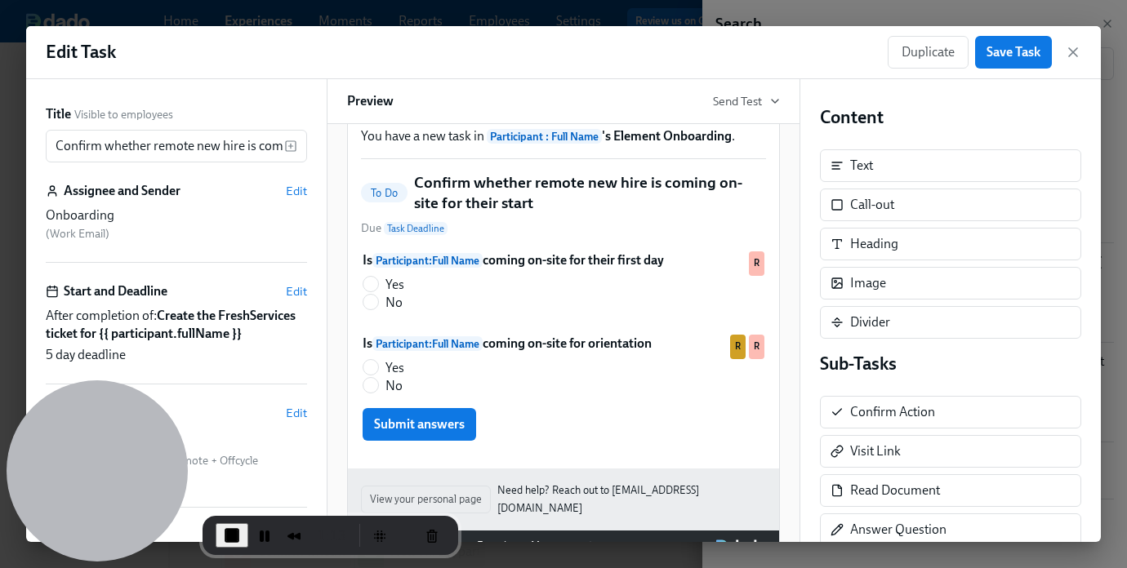
scroll to position [82, 0]
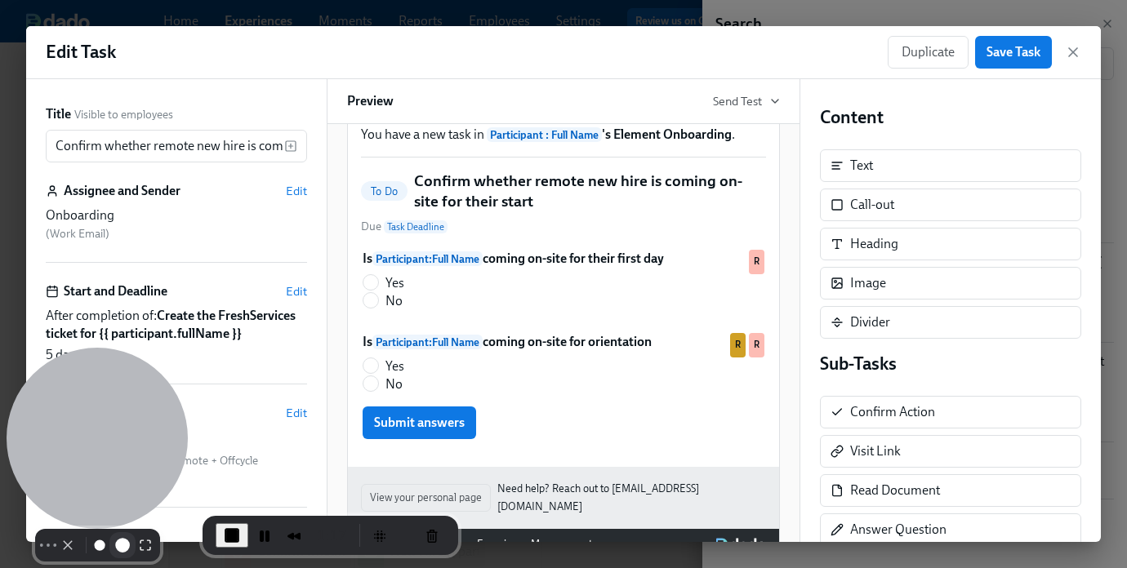
click at [109, 532] on button "Resize medium" at bounding box center [122, 545] width 26 height 26
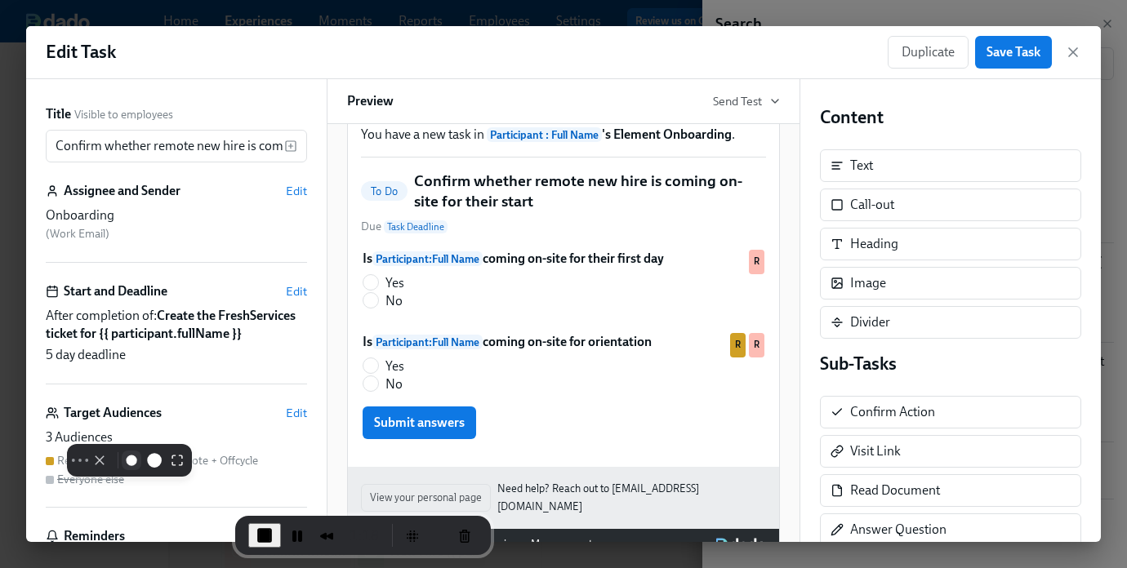
click at [135, 470] on button "Resize small" at bounding box center [132, 461] width 20 height 20
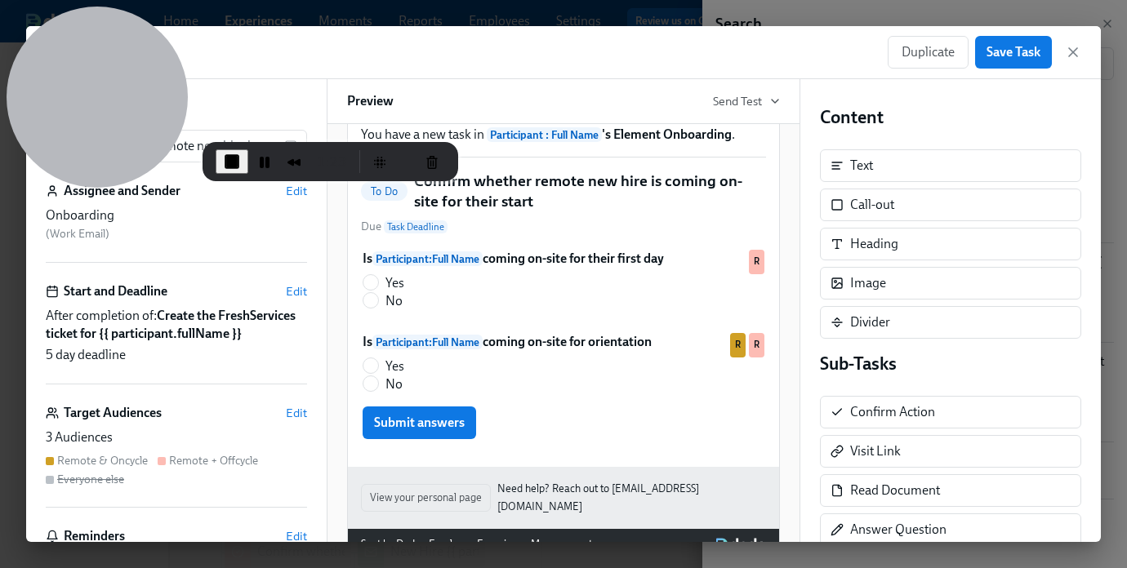
drag, startPoint x: 104, startPoint y: 441, endPoint x: -104, endPoint y: -33, distance: 517.8
click at [0, 0] on html "Home Experiences Moments Reports Employees Settings Review us on G2 Help Center…" at bounding box center [563, 391] width 1127 height 804
click at [296, 418] on span "Edit" at bounding box center [296, 413] width 21 height 16
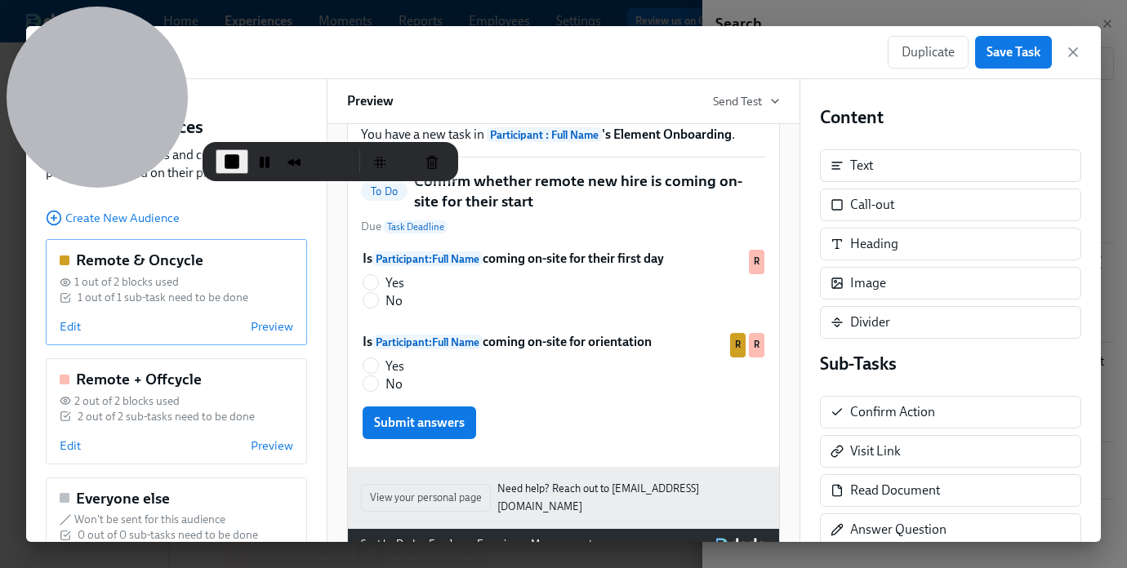
scroll to position [0, 0]
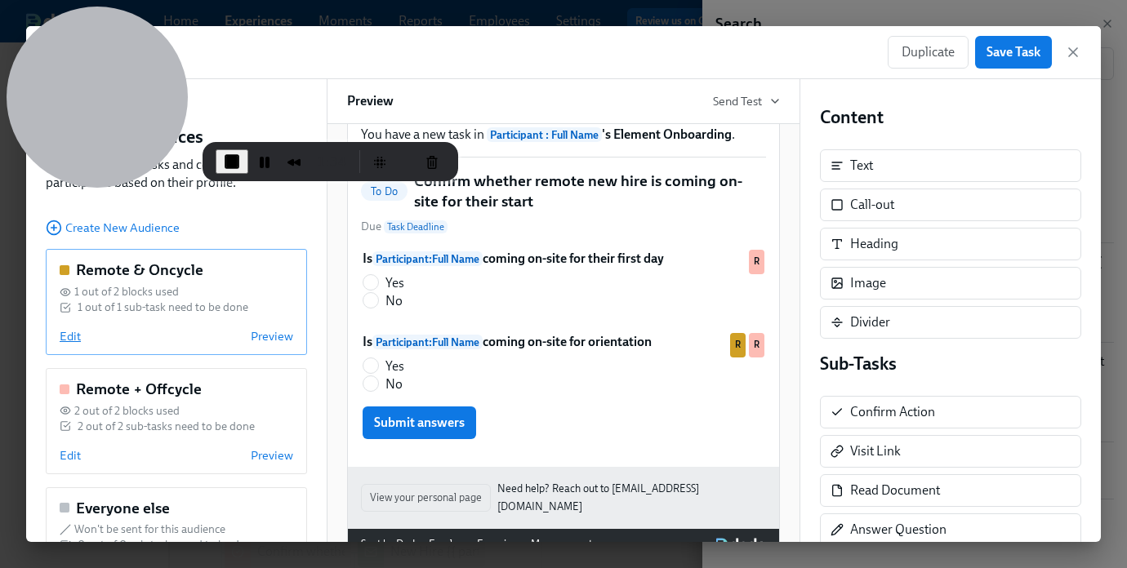
click at [69, 338] on span "Edit" at bounding box center [70, 336] width 21 height 16
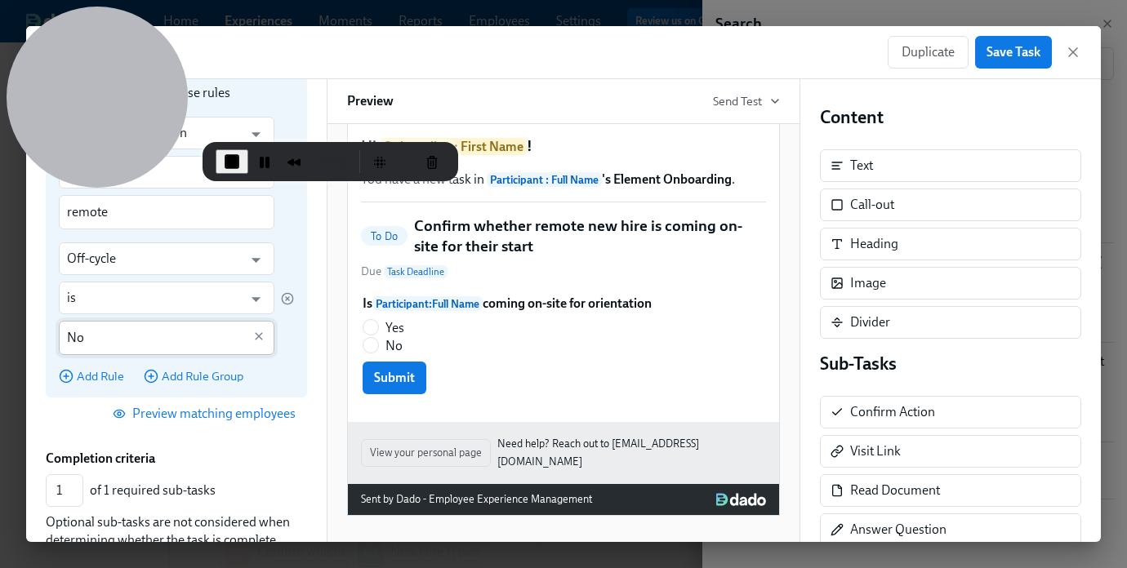
scroll to position [223, 0]
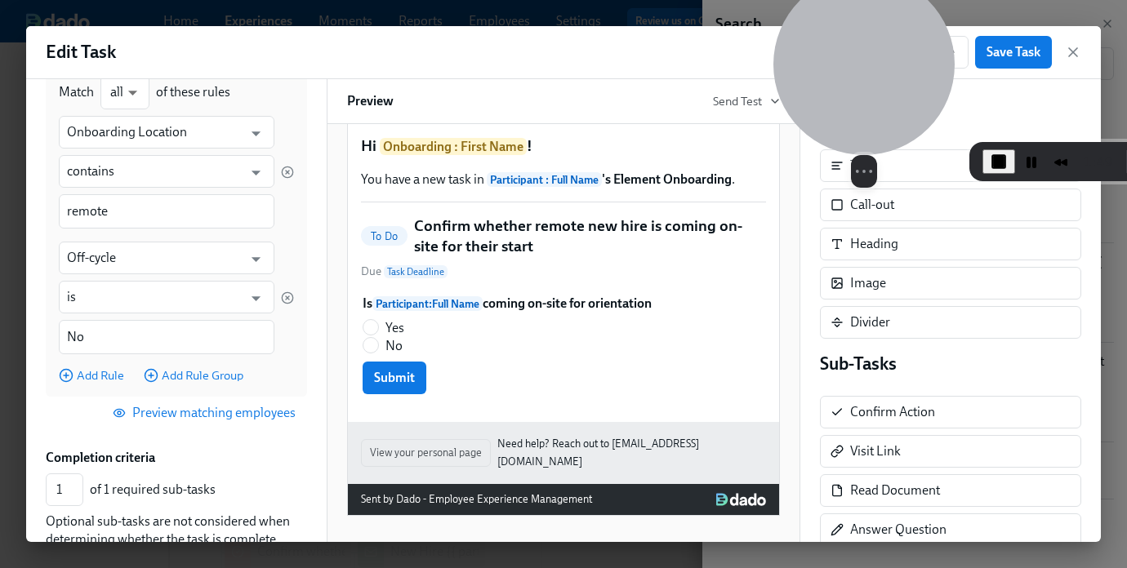
drag, startPoint x: 85, startPoint y: 77, endPoint x: 852, endPoint y: 73, distance: 766.8
click at [852, 73] on div at bounding box center [863, 64] width 181 height 181
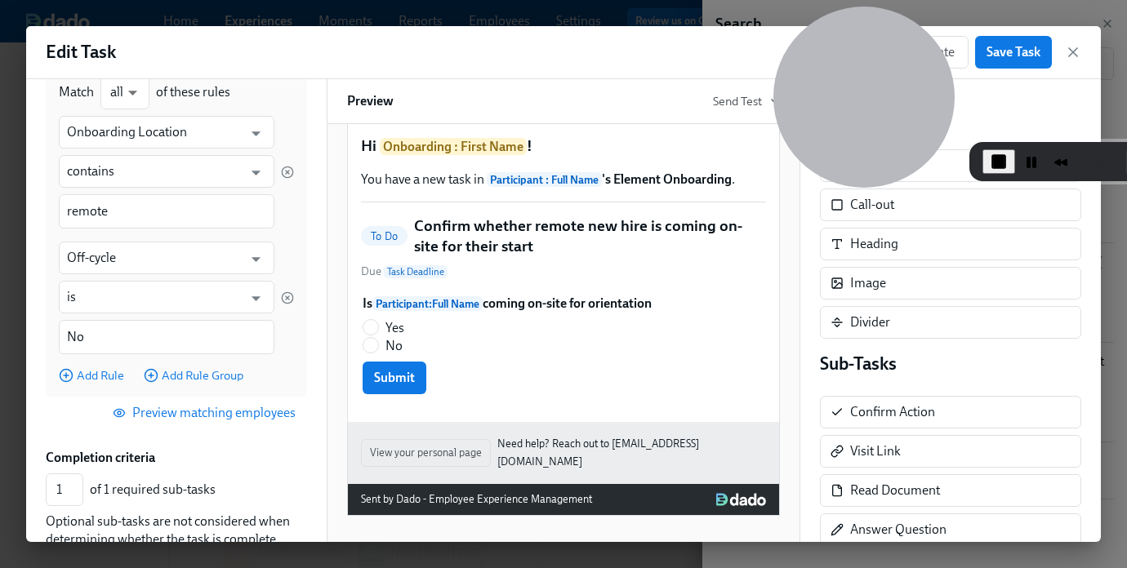
click at [198, 418] on span "Preview matching employees" at bounding box center [206, 413] width 180 height 16
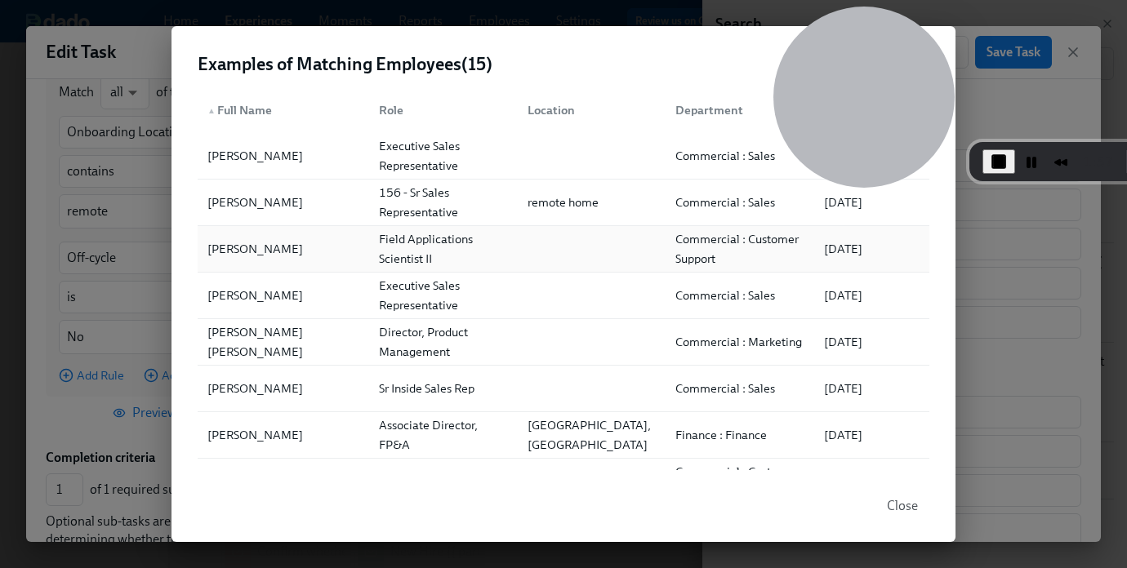
scroll to position [0, 0]
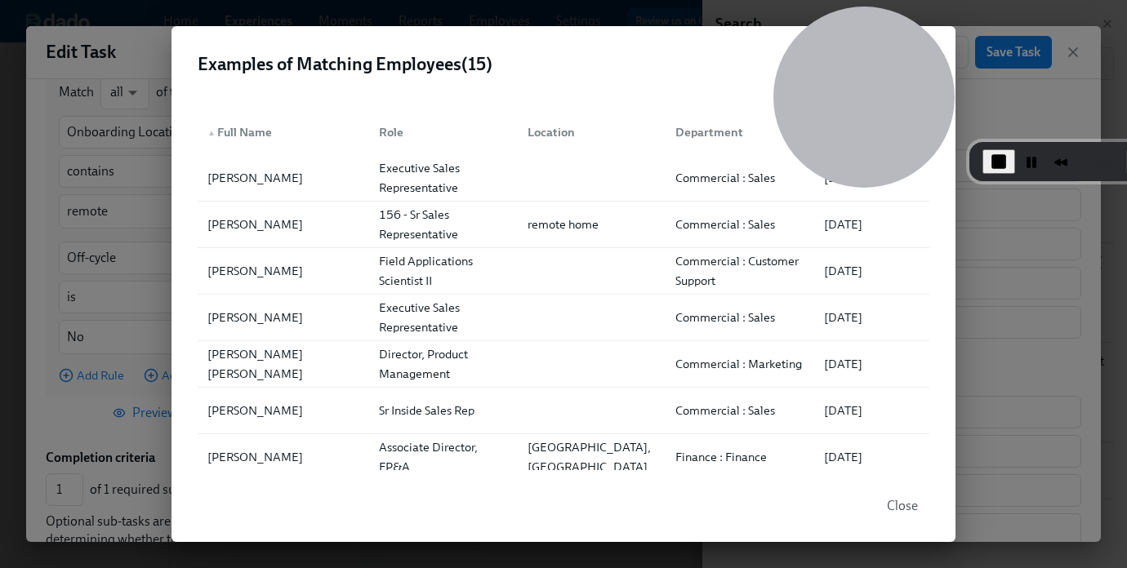
click at [1000, 296] on div "Examples of Matching Employees ( 15 ) ▲ Full Name Role Location Department Firs…" at bounding box center [563, 284] width 1127 height 568
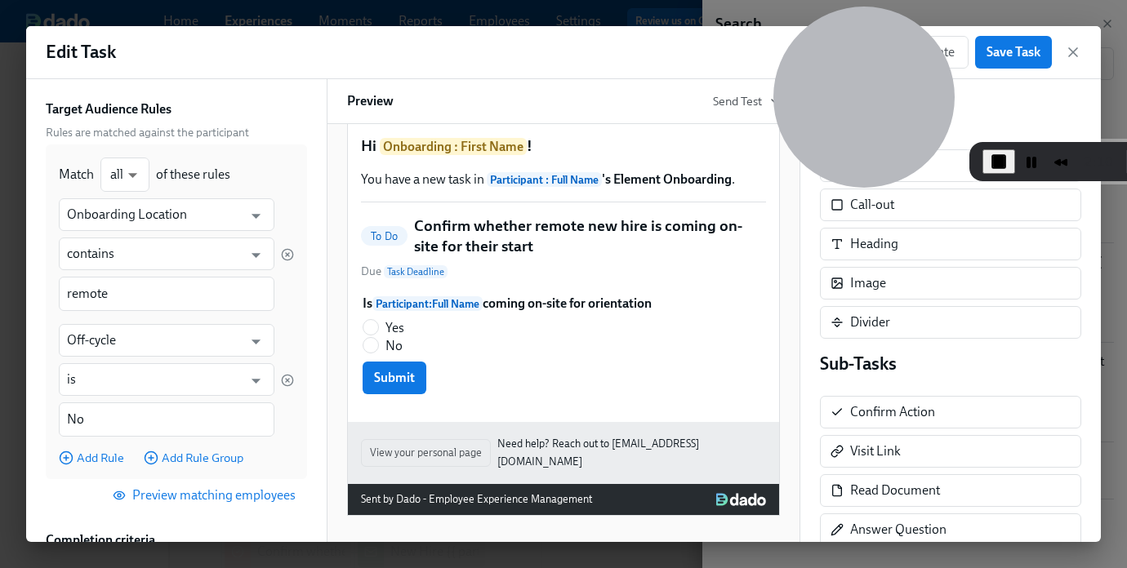
scroll to position [21, 0]
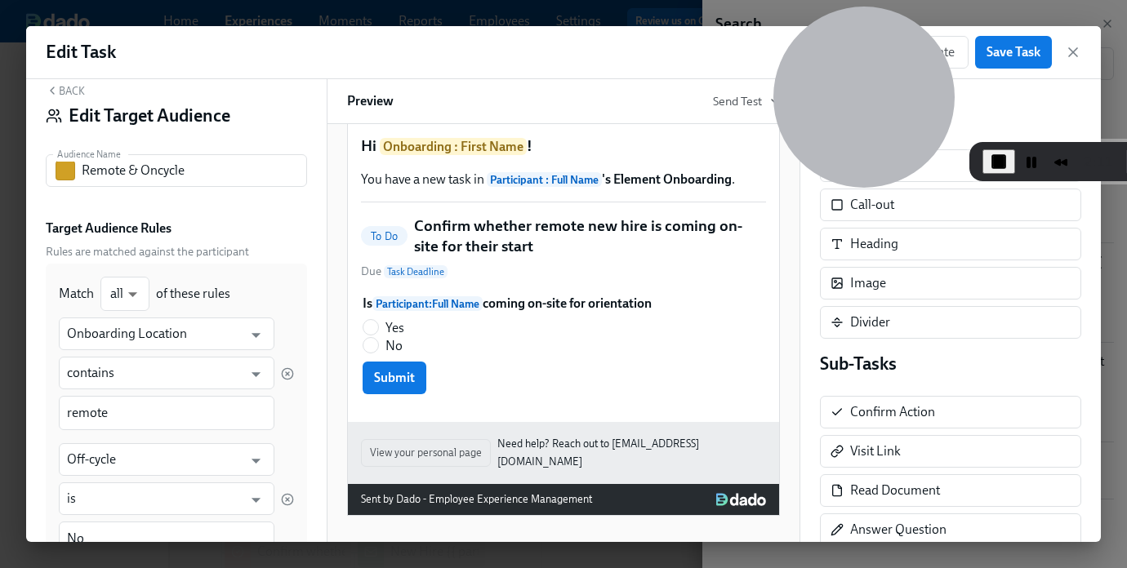
click at [75, 96] on button "Back" at bounding box center [65, 90] width 39 height 13
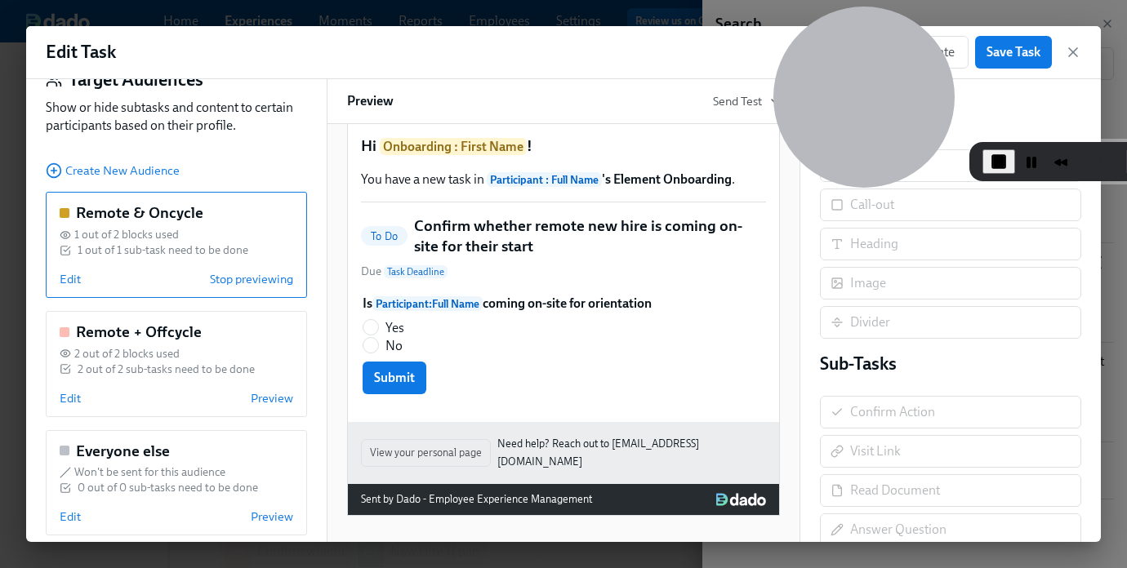
scroll to position [78, 0]
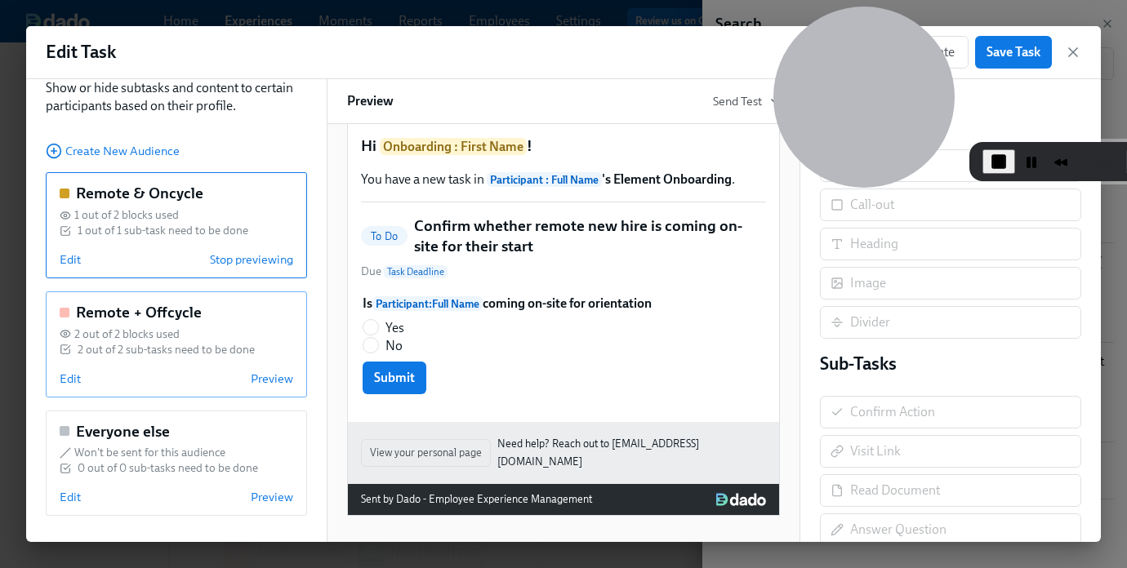
click at [170, 345] on div "2 out of 2 sub-tasks need to be done" at bounding box center [166, 350] width 177 height 16
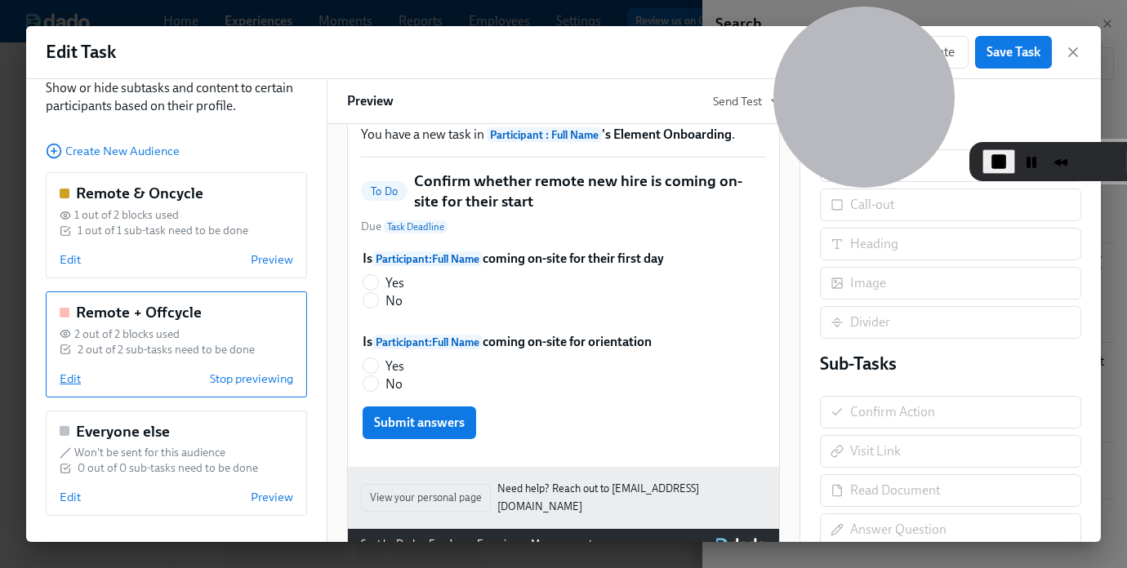
click at [66, 378] on span "Edit" at bounding box center [70, 379] width 21 height 16
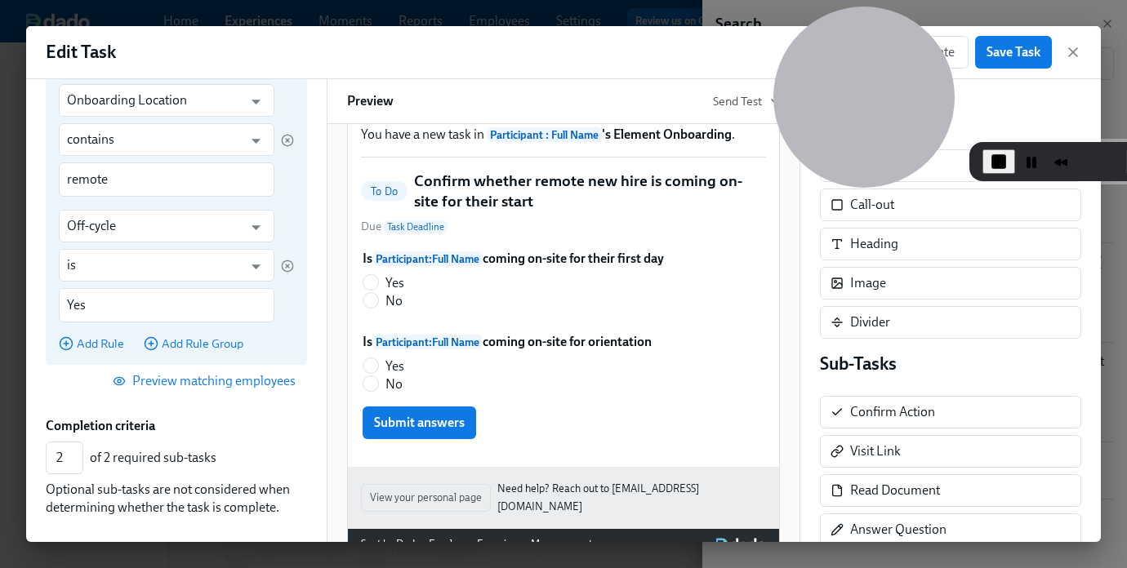
scroll to position [317, 0]
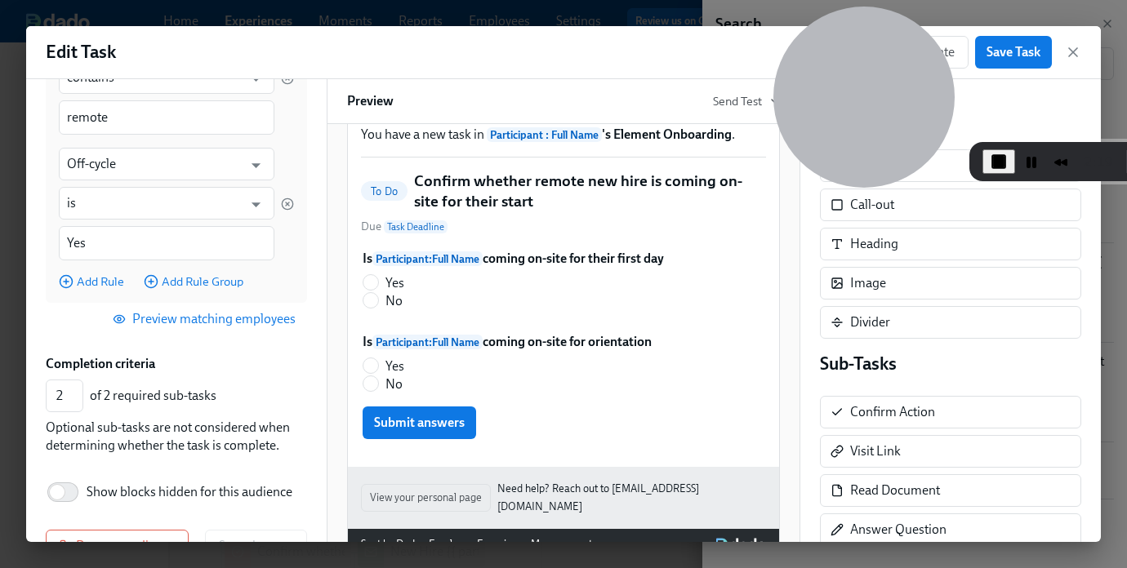
click at [177, 321] on span "Preview matching employees" at bounding box center [206, 319] width 180 height 16
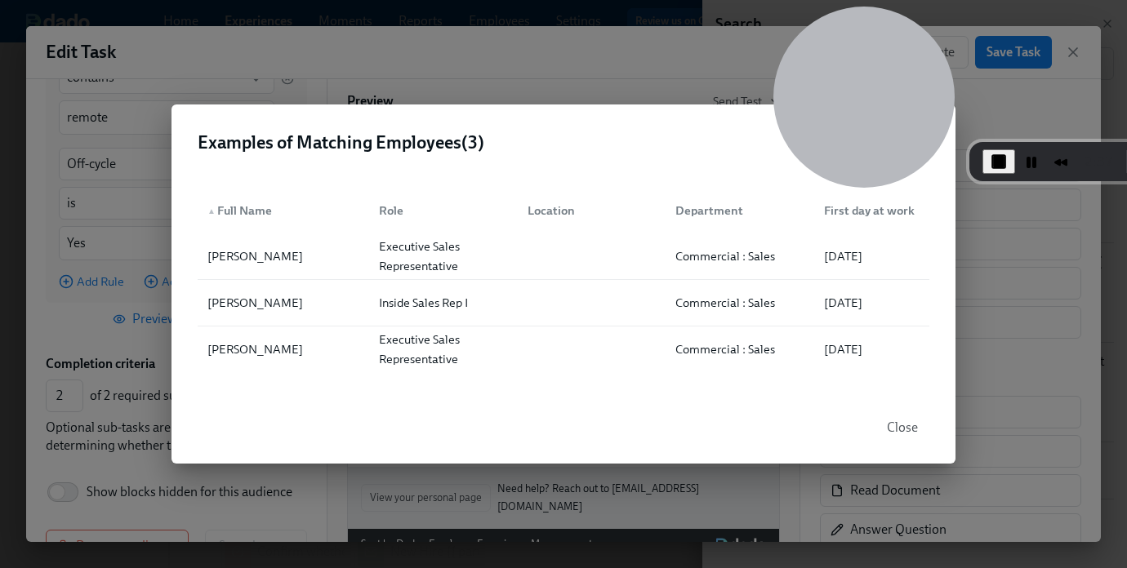
click at [902, 425] on span "Close" at bounding box center [902, 428] width 31 height 16
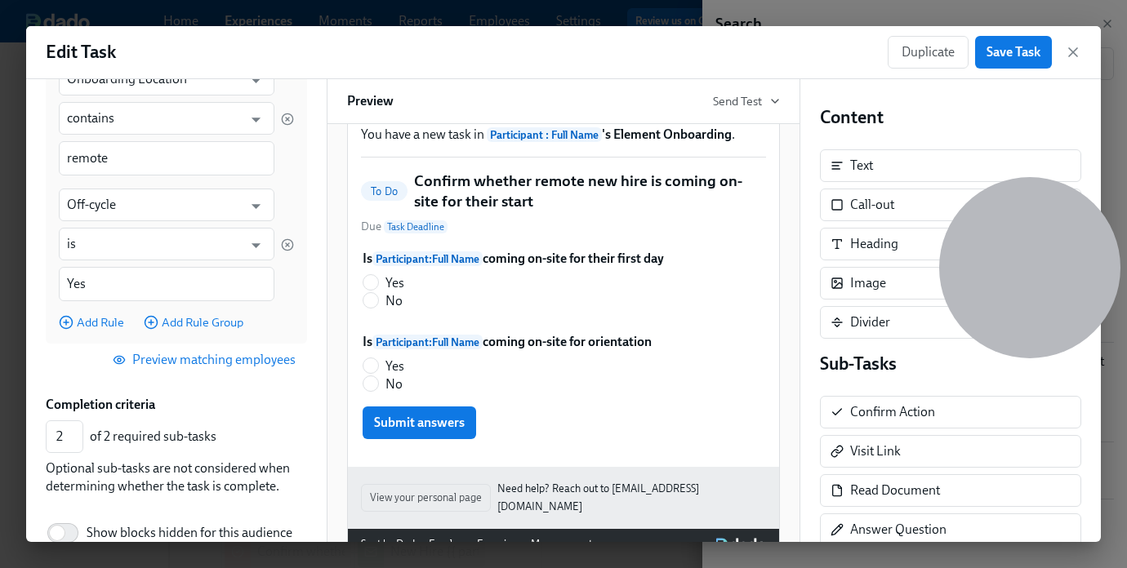
scroll to position [278, 0]
click at [196, 356] on span "Preview matching employees" at bounding box center [206, 358] width 180 height 16
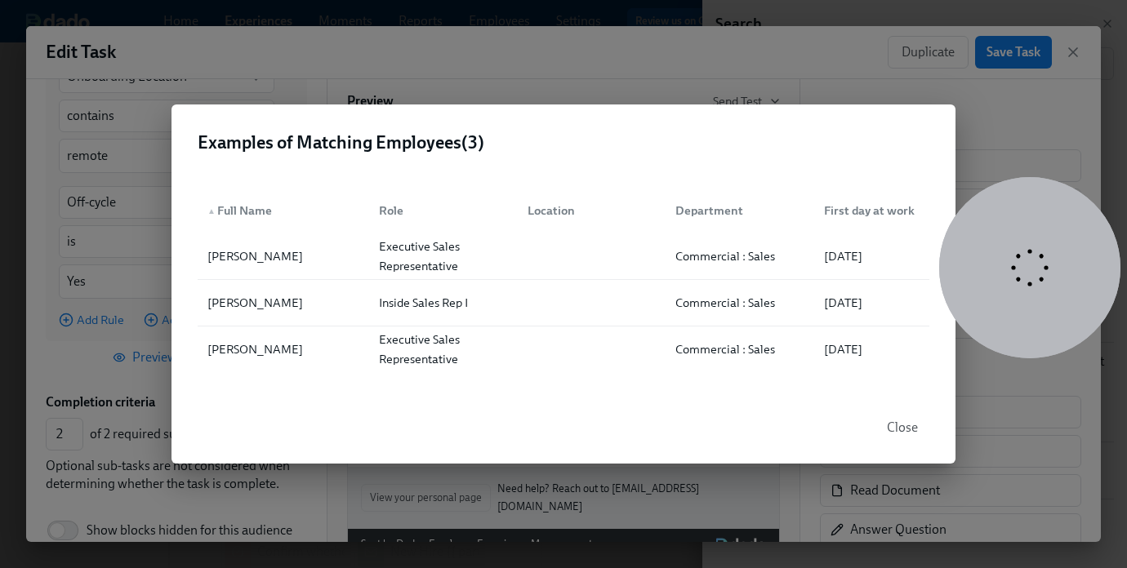
click at [908, 425] on span "Close" at bounding box center [902, 428] width 31 height 16
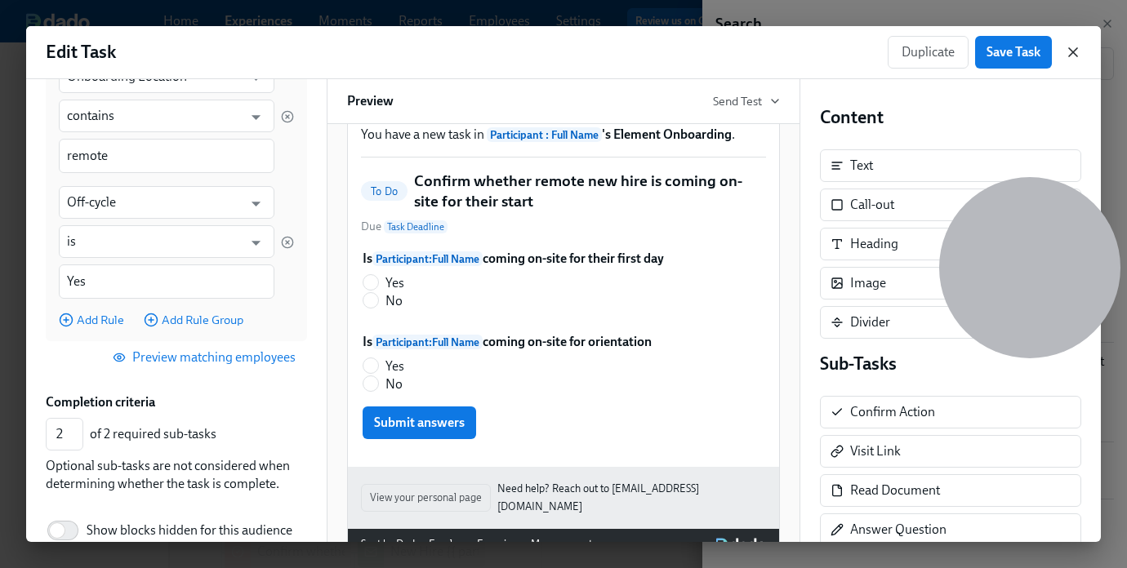
click at [1072, 49] on icon "button" at bounding box center [1073, 52] width 16 height 16
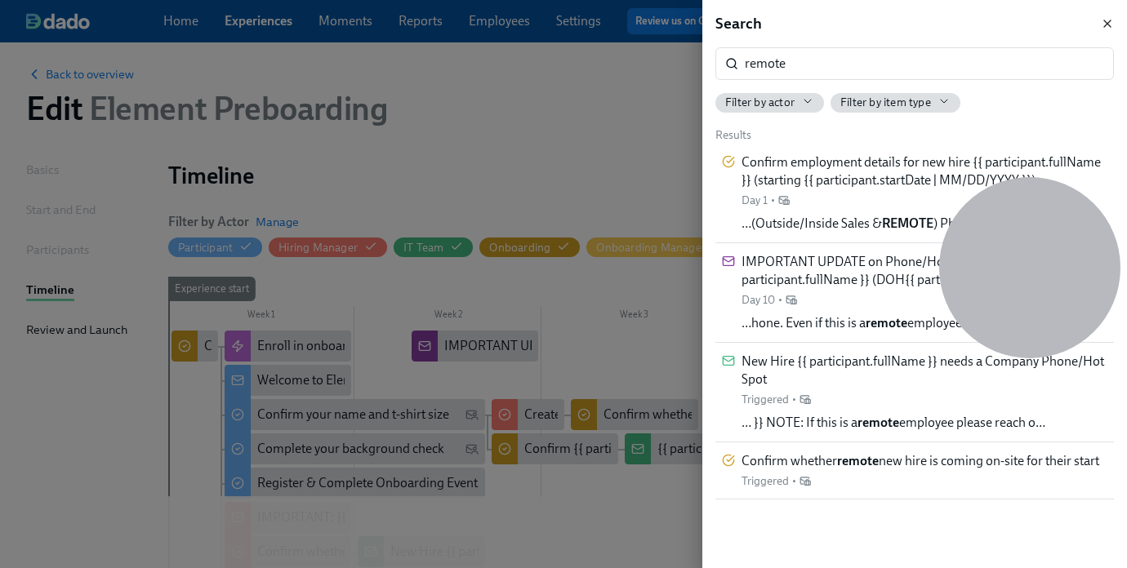
click at [1106, 21] on icon "button" at bounding box center [1107, 23] width 13 height 13
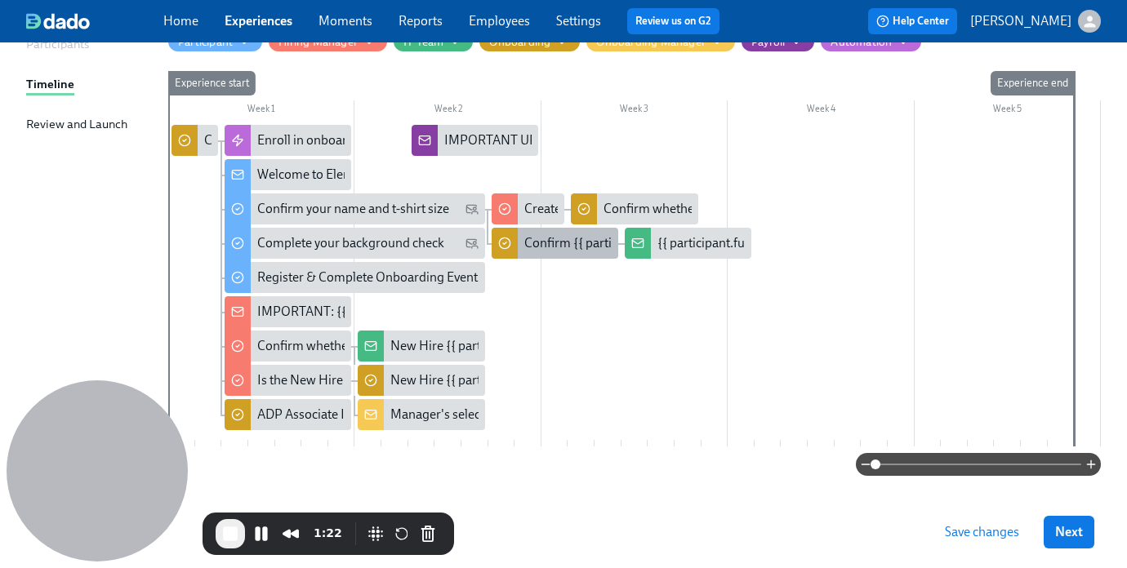
scroll to position [225, 0]
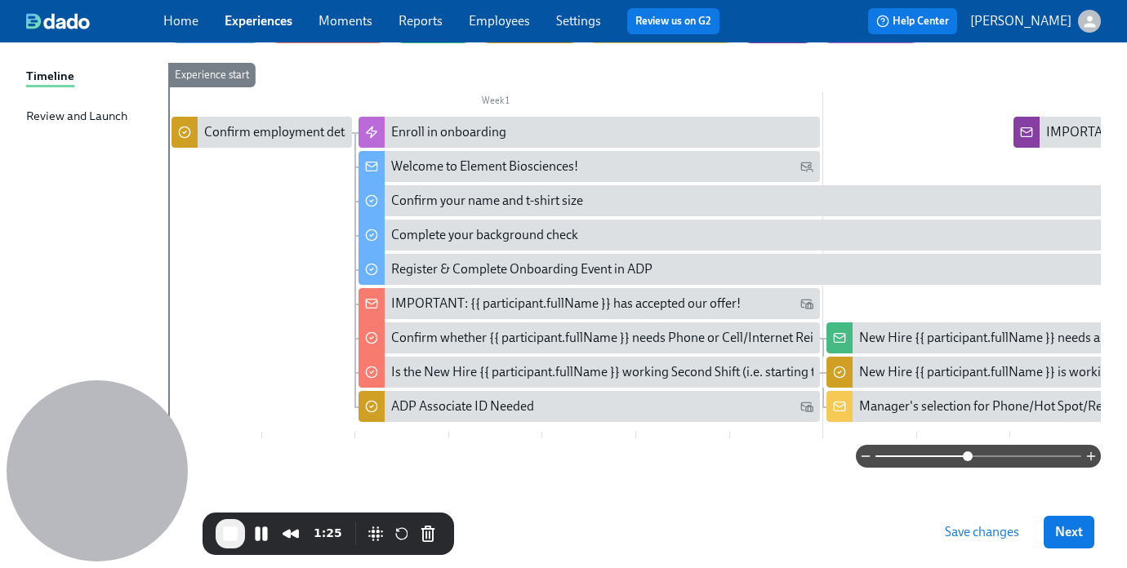
drag, startPoint x: 878, startPoint y: 459, endPoint x: 968, endPoint y: 458, distance: 89.8
click at [968, 458] on span at bounding box center [968, 457] width 10 height 10
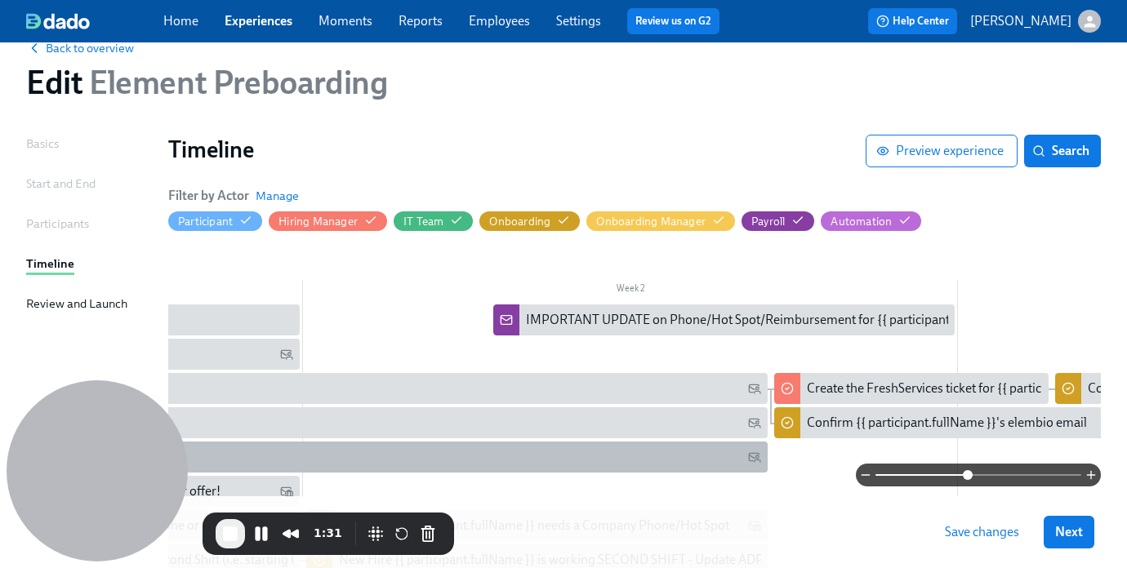
scroll to position [24, 0]
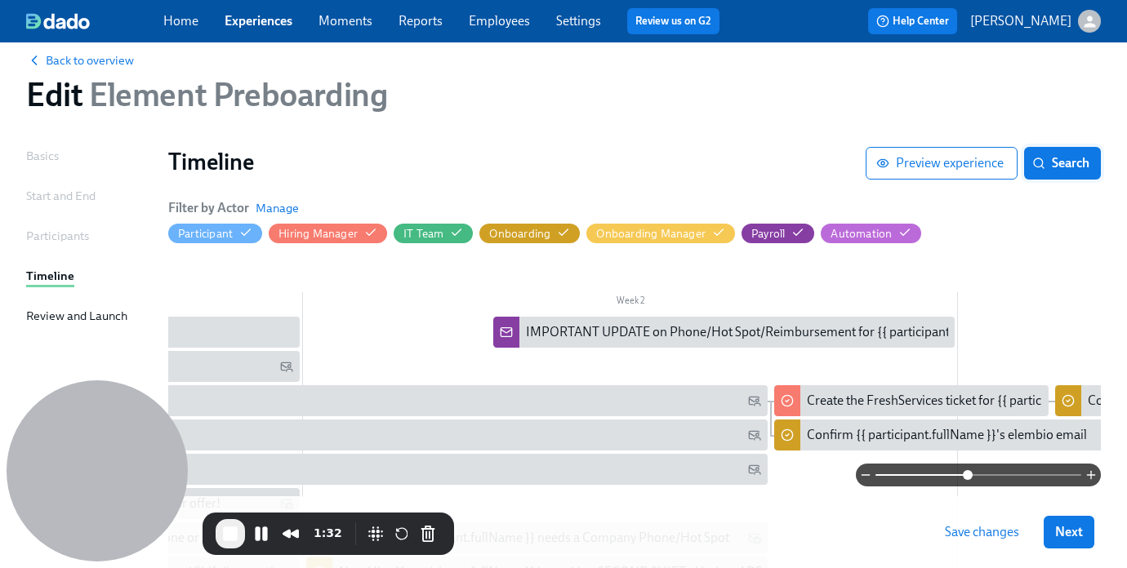
click at [1087, 165] on span "Search" at bounding box center [1062, 163] width 54 height 16
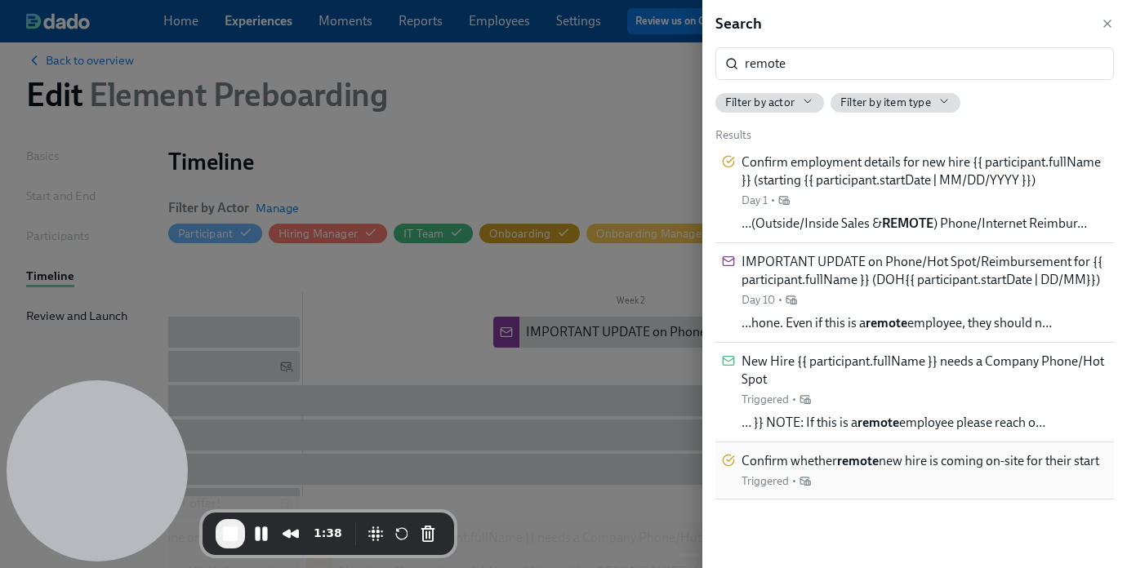
click at [856, 475] on div "Confirm whether remote new hire is coming on-site for their start Triggered •" at bounding box center [920, 470] width 358 height 37
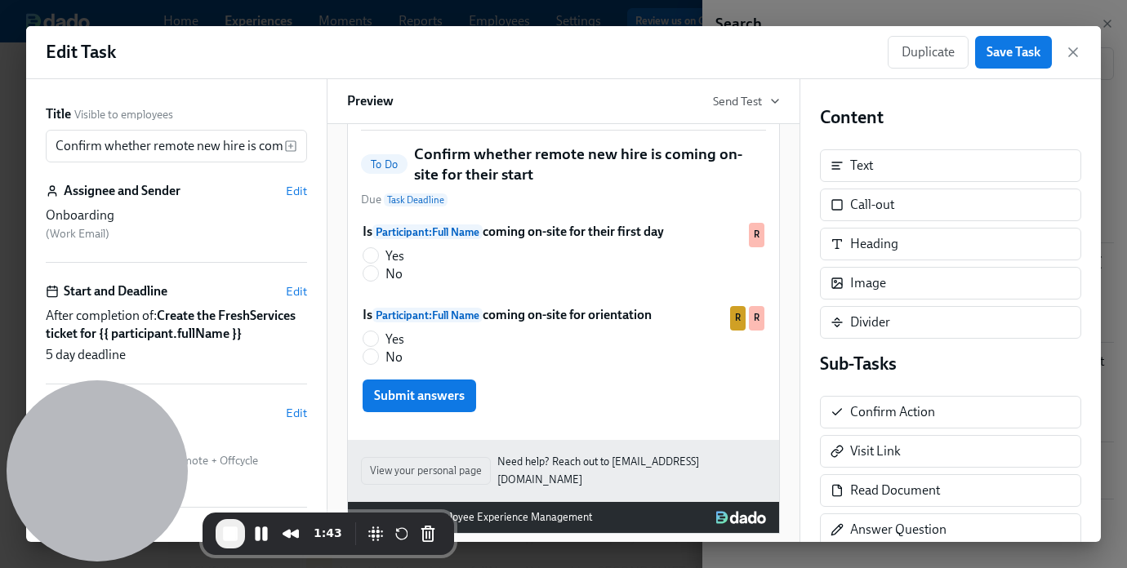
scroll to position [114, 0]
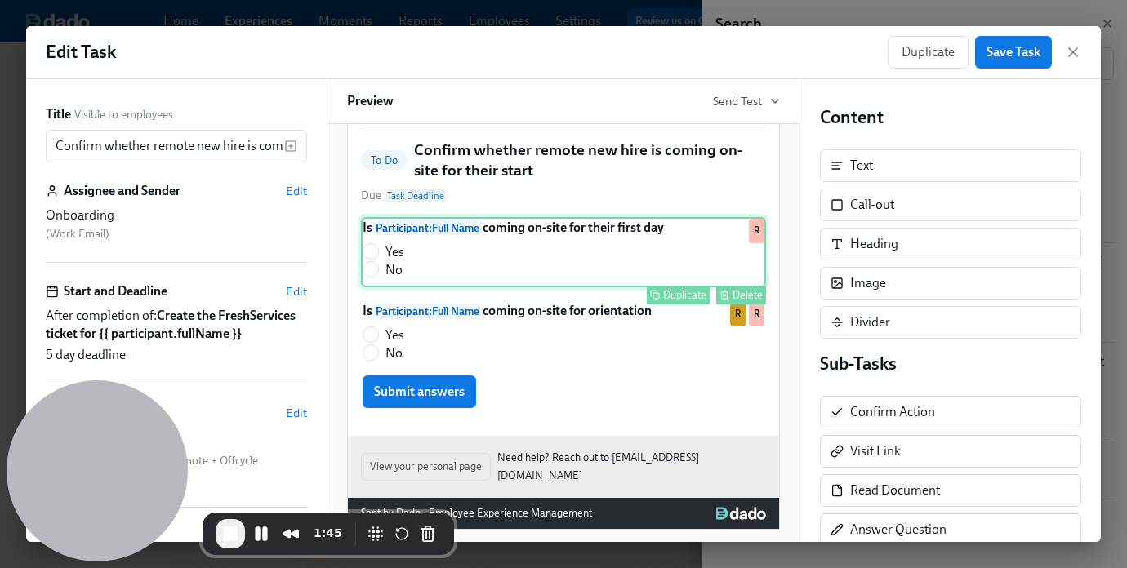
click at [646, 280] on div "Is Participant : Full Name coming on-site for their first day Yes No Duplicate …" at bounding box center [563, 252] width 405 height 70
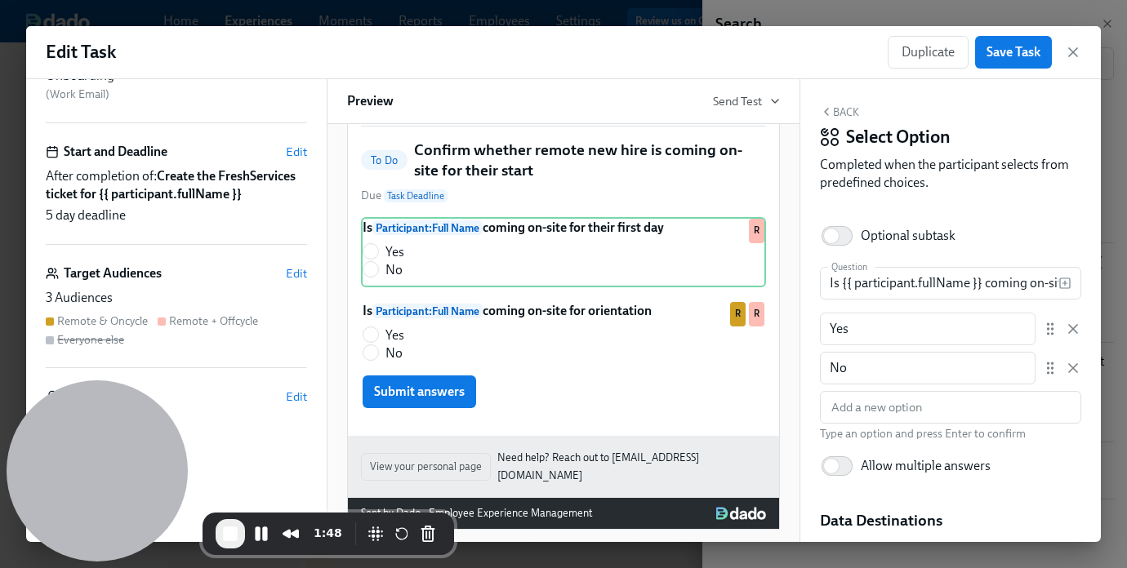
scroll to position [163, 0]
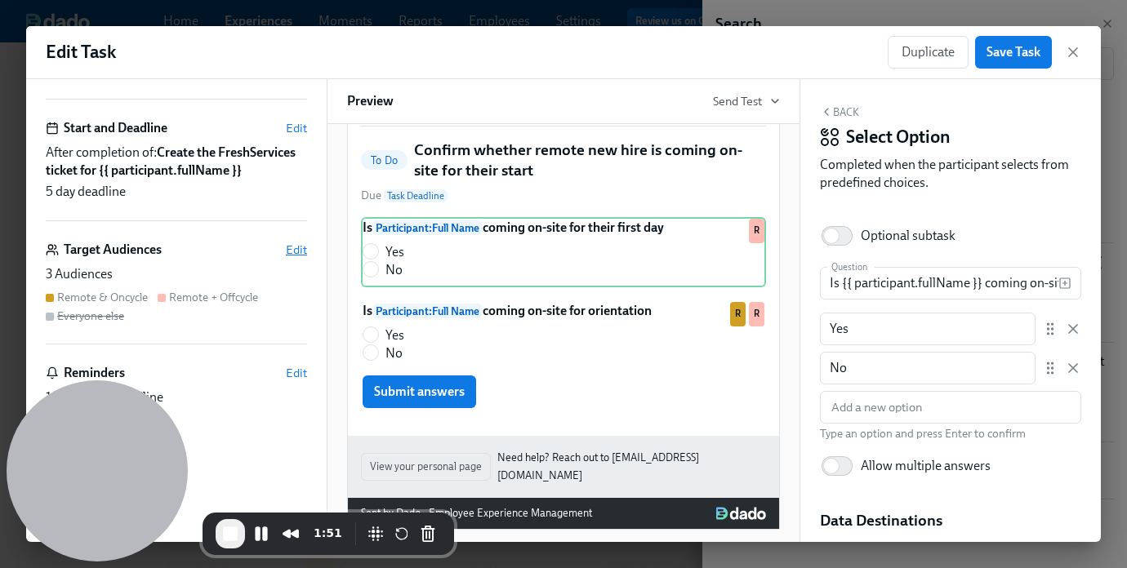
click at [293, 243] on span "Edit" at bounding box center [296, 250] width 21 height 16
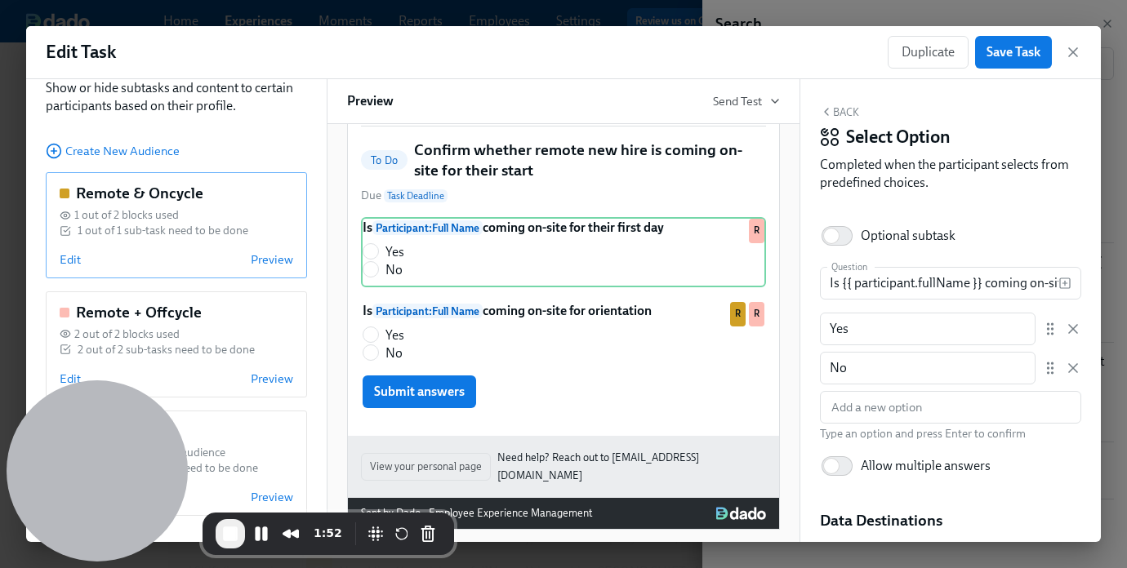
scroll to position [78, 0]
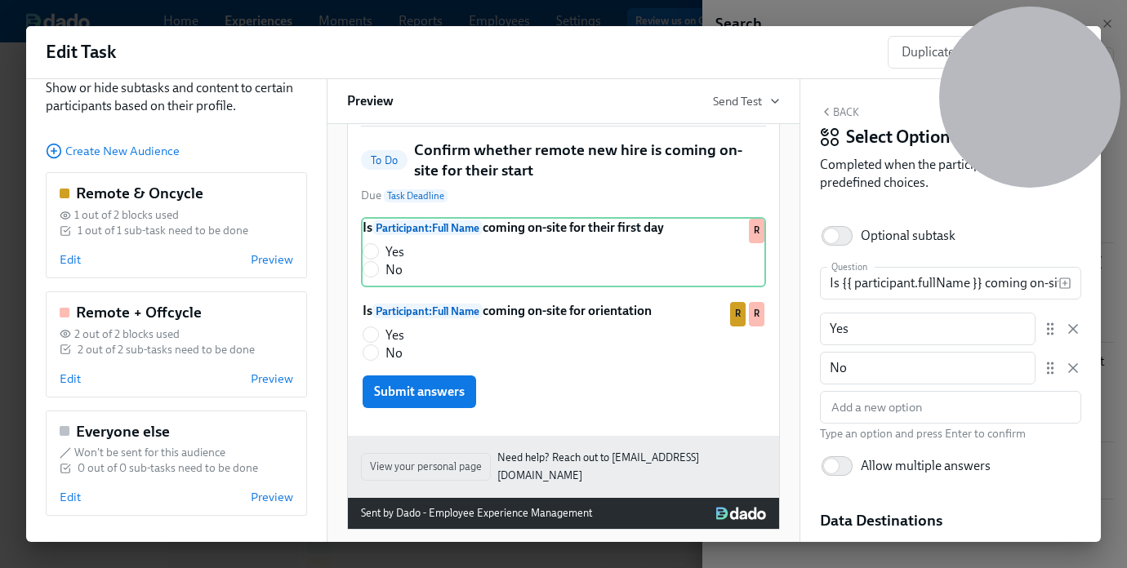
drag, startPoint x: 99, startPoint y: 413, endPoint x: 1070, endPoint y: -32, distance: 1068.1
click at [1070, 0] on html "Home Experiences Moments Reports Employees Settings Review us on G2 Help Center…" at bounding box center [563, 378] width 1127 height 804
click at [268, 380] on span "Preview" at bounding box center [272, 379] width 42 height 16
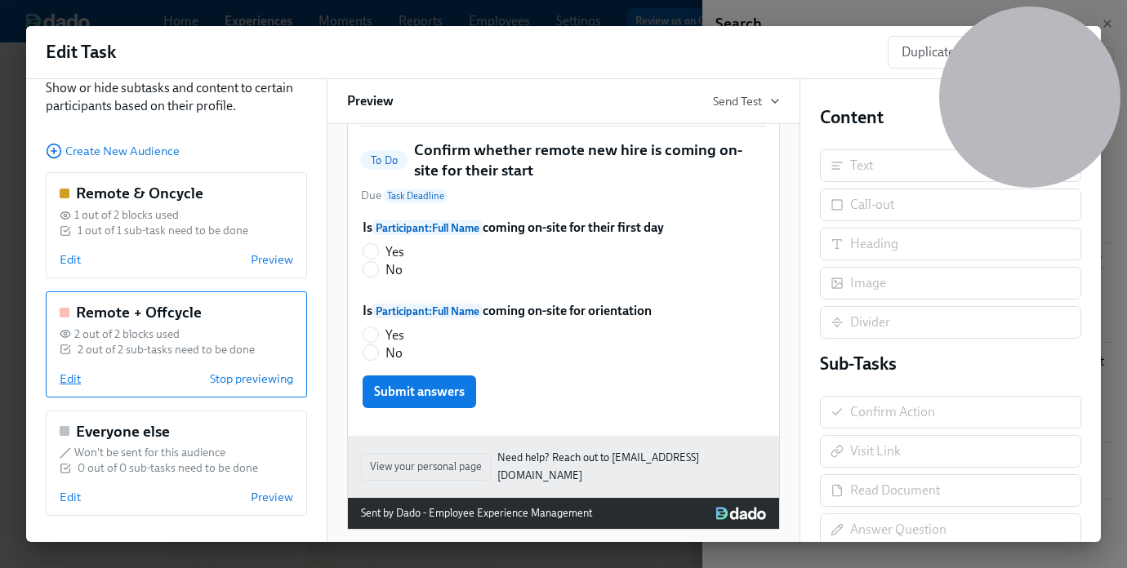
click at [72, 379] on span "Edit" at bounding box center [70, 379] width 21 height 16
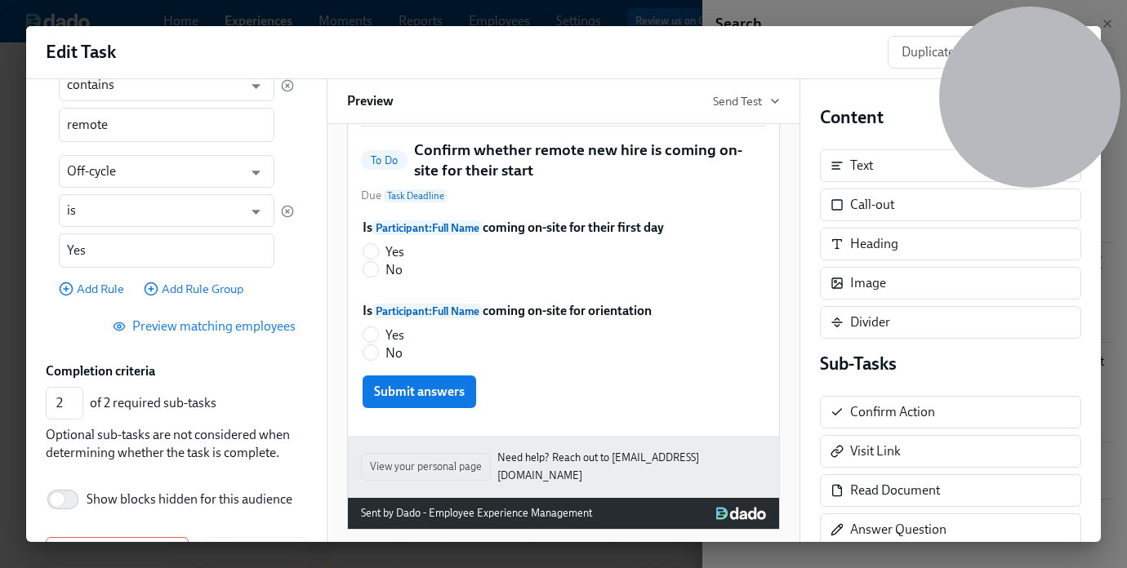
scroll to position [363, 0]
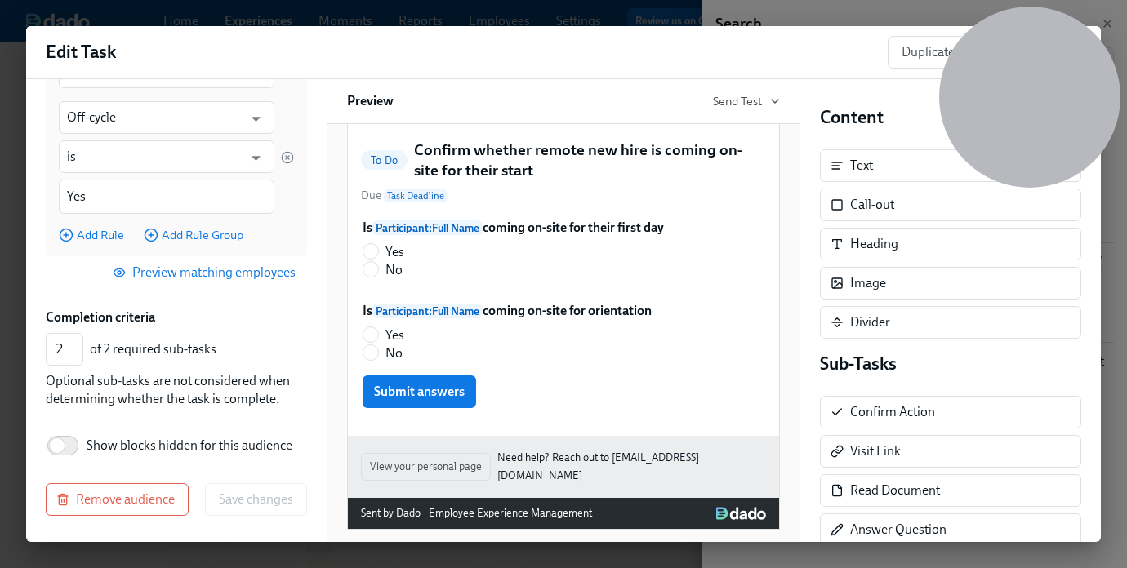
click at [179, 269] on span "Preview matching employees" at bounding box center [206, 273] width 180 height 16
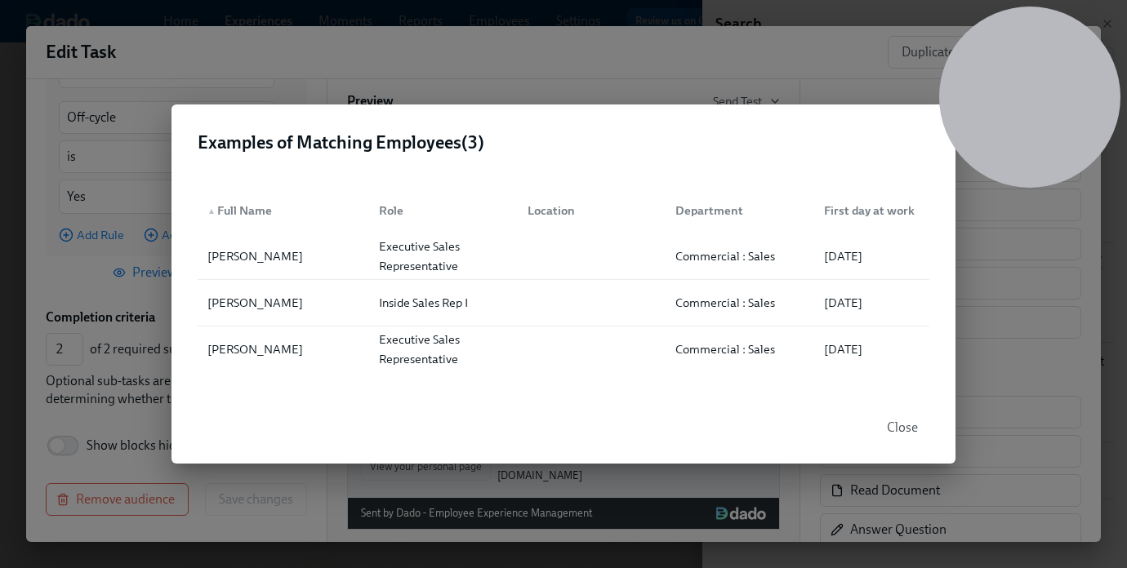
click at [902, 425] on span "Close" at bounding box center [902, 428] width 31 height 16
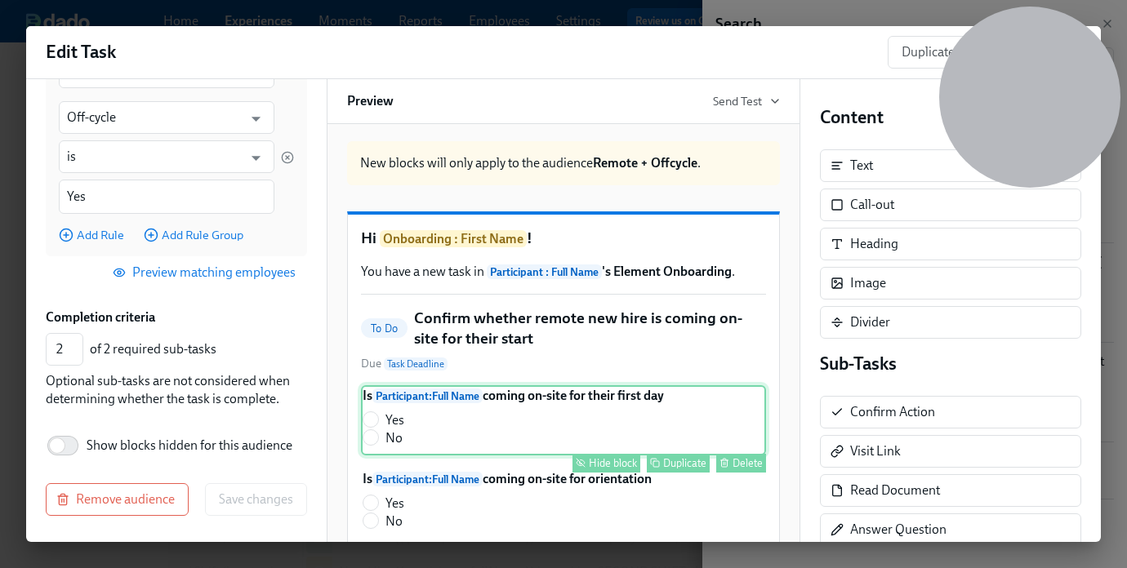
scroll to position [0, 0]
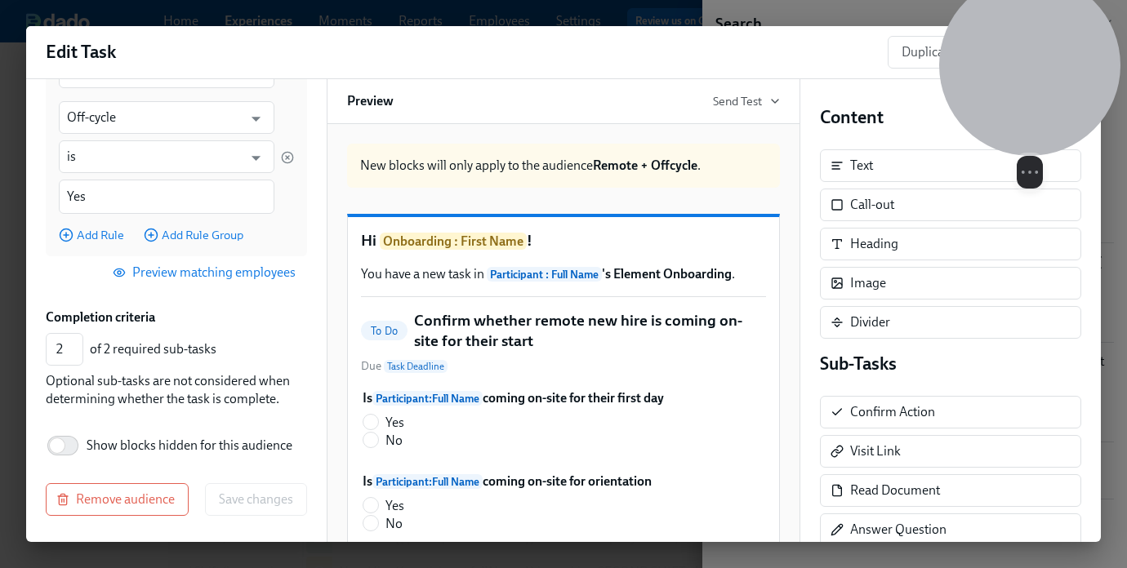
drag, startPoint x: 1024, startPoint y: 64, endPoint x: 1024, endPoint y: 130, distance: 66.1
click at [1024, 130] on div at bounding box center [1029, 65] width 181 height 181
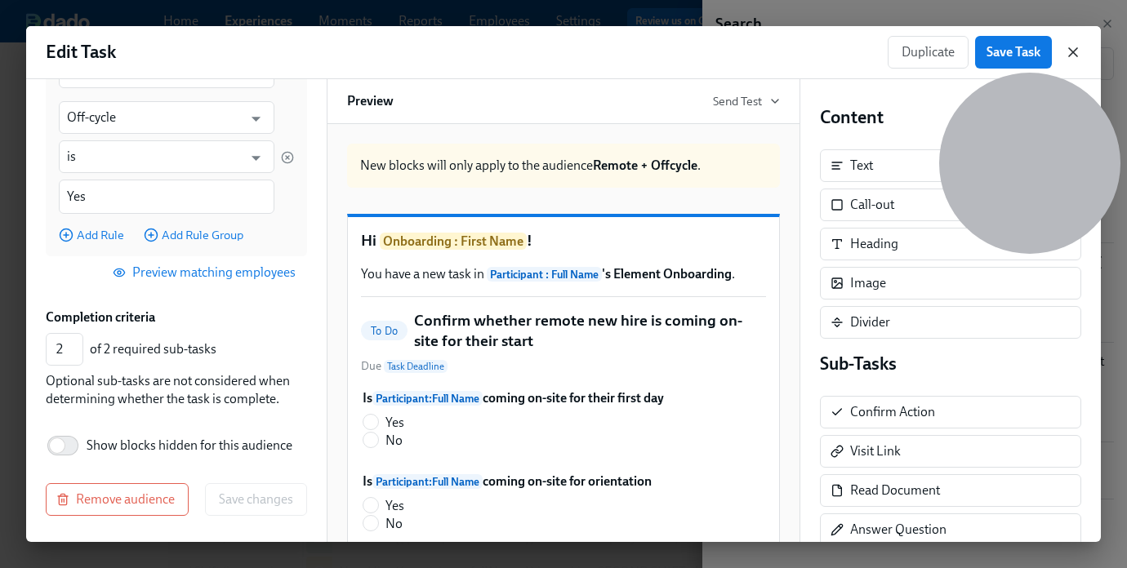
click at [1073, 51] on icon "button" at bounding box center [1073, 52] width 8 height 8
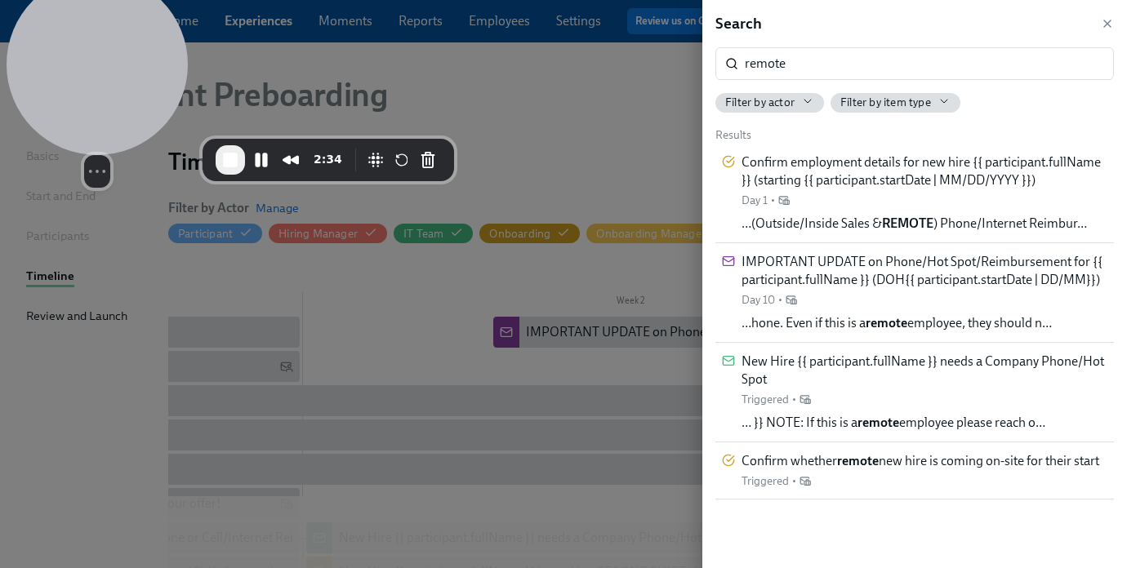
drag, startPoint x: 1084, startPoint y: 131, endPoint x: 132, endPoint y: 33, distance: 957.2
click at [132, 33] on div at bounding box center [97, 64] width 181 height 181
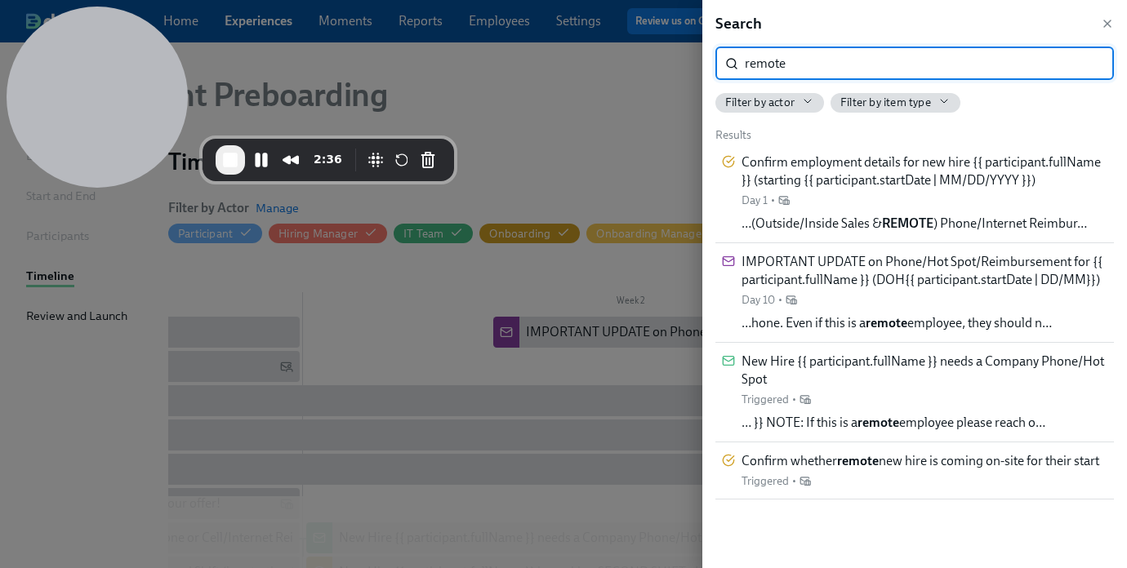
click at [799, 65] on input "remote" at bounding box center [929, 63] width 369 height 33
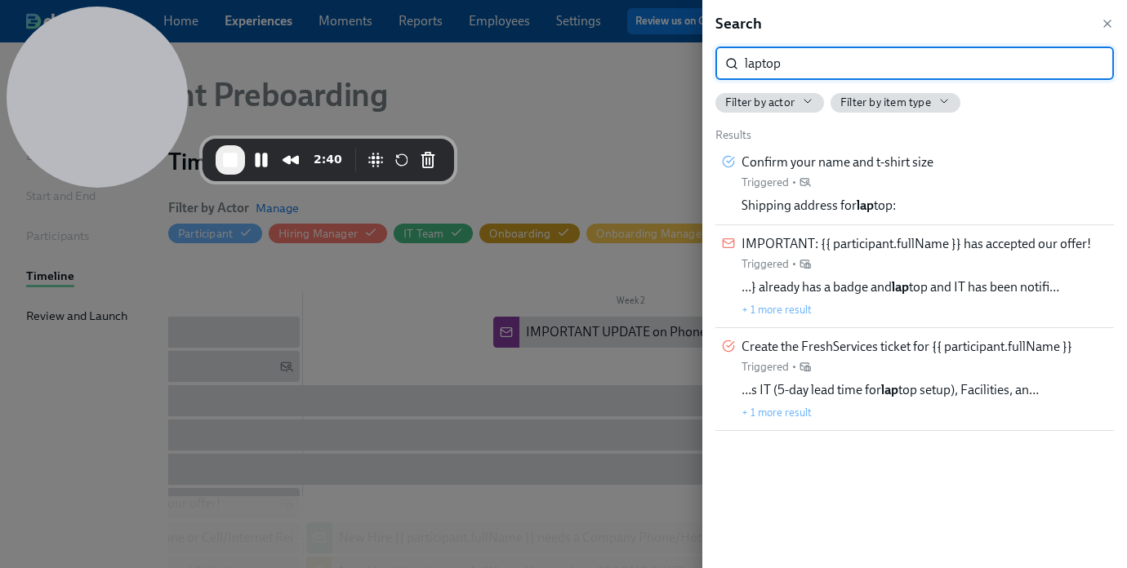
type input "laptop"
click at [935, 183] on div "Confirm your name and t-shirt size Triggered • Shipping address for laptop :" at bounding box center [914, 184] width 385 height 61
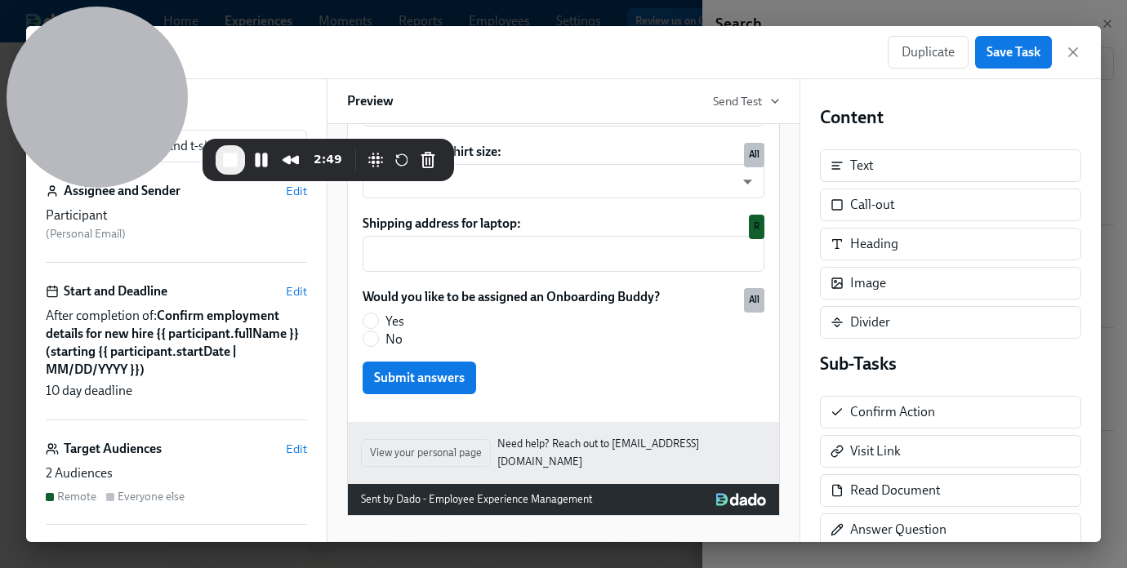
scroll to position [456, 0]
click at [1076, 55] on icon "button" at bounding box center [1073, 52] width 16 height 16
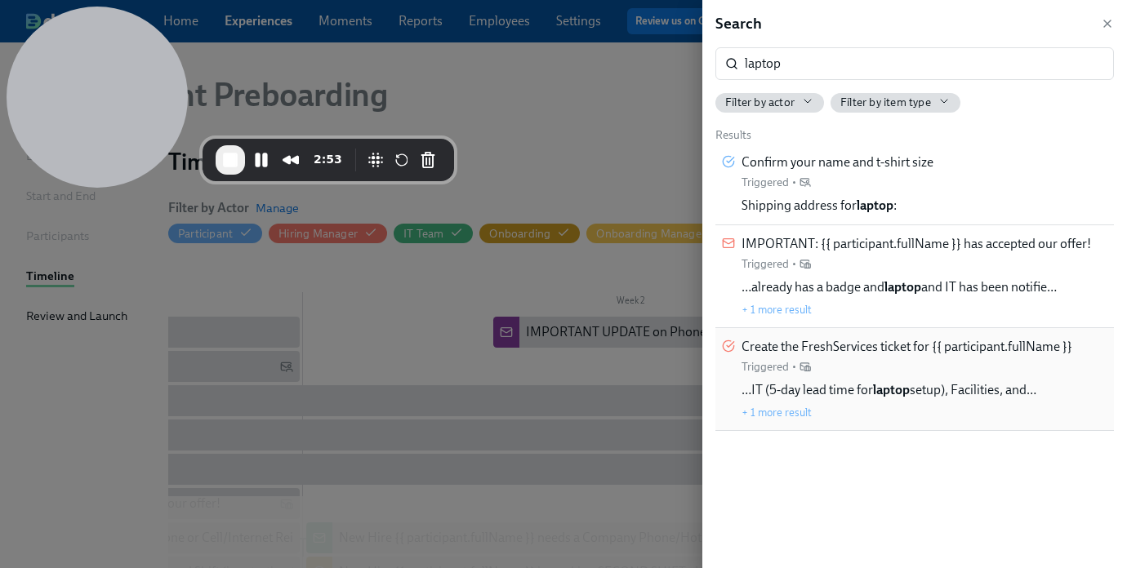
click at [787, 409] on button "+ 1 more result" at bounding box center [776, 412] width 70 height 13
click at [881, 364] on div "Create the FreshServices ticket for {{ participant.fullName }} Triggered •" at bounding box center [906, 356] width 331 height 37
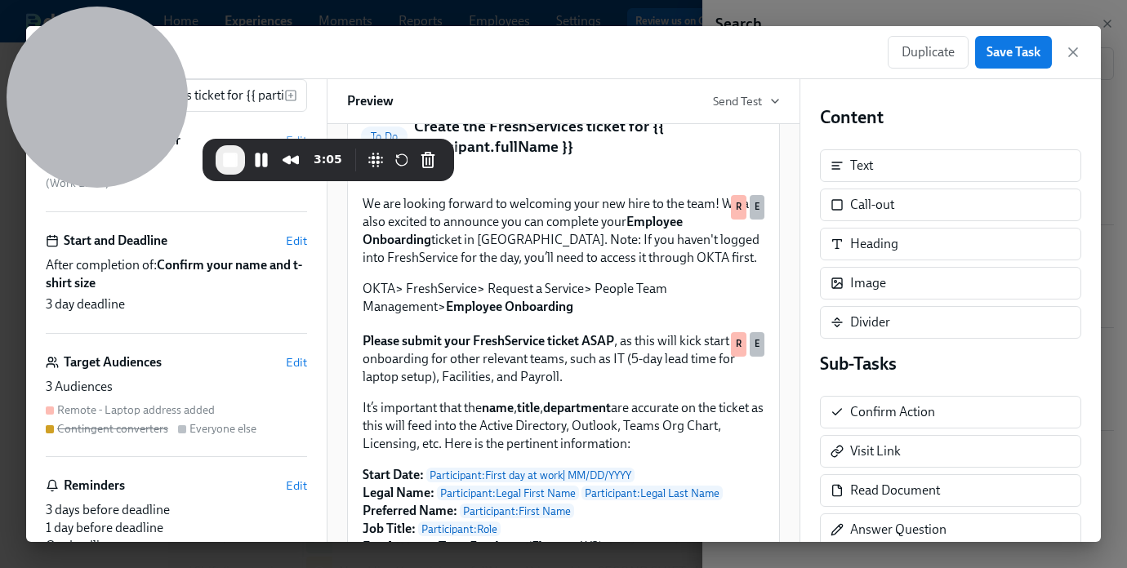
scroll to position [92, 0]
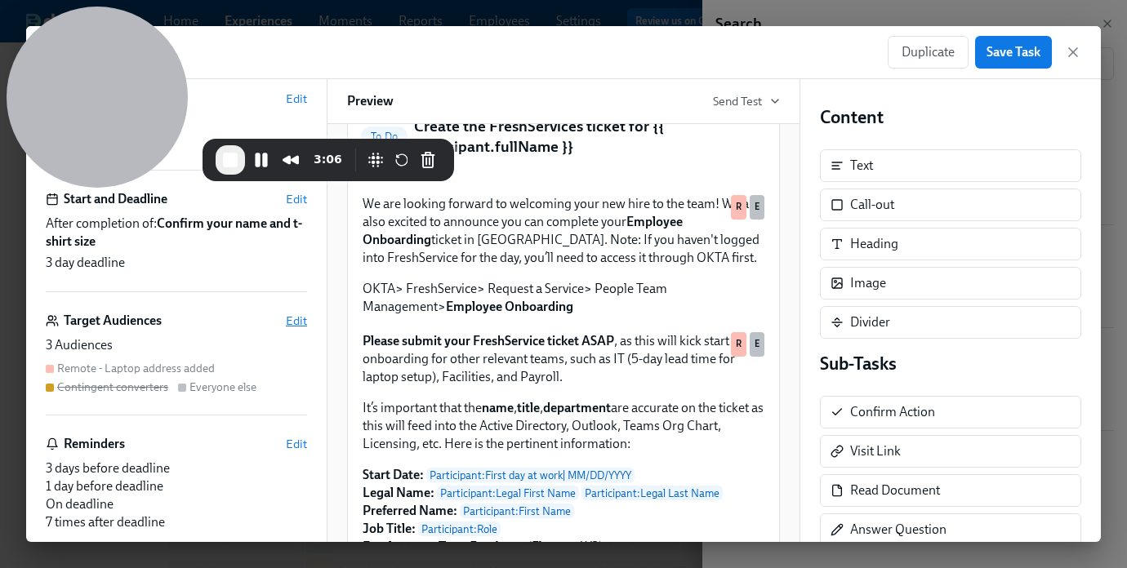
click at [300, 324] on span "Edit" at bounding box center [296, 321] width 21 height 16
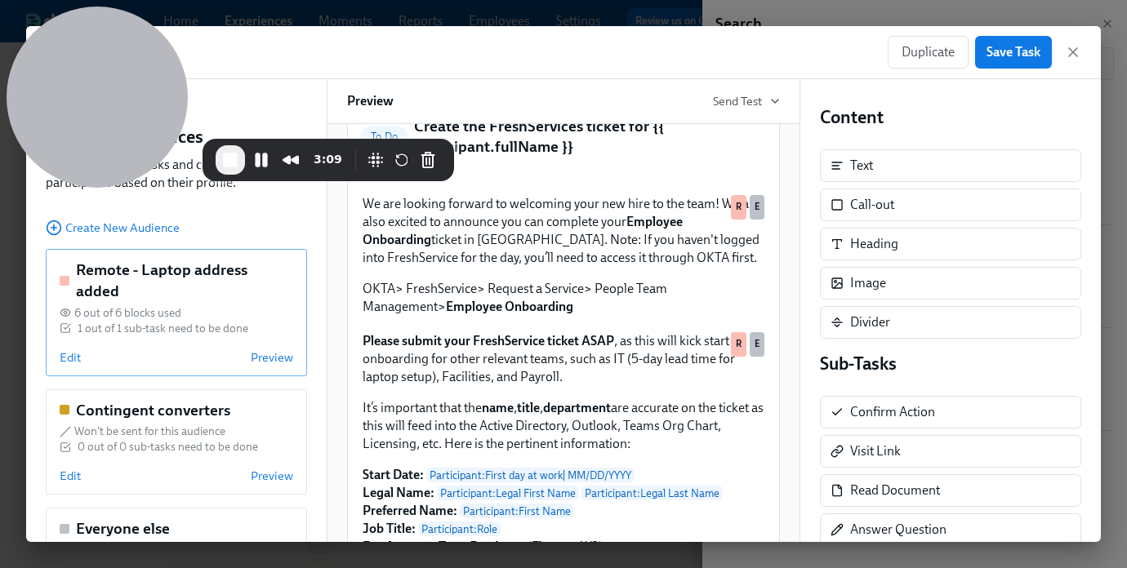
click at [82, 350] on div "Edit Preview" at bounding box center [177, 358] width 234 height 16
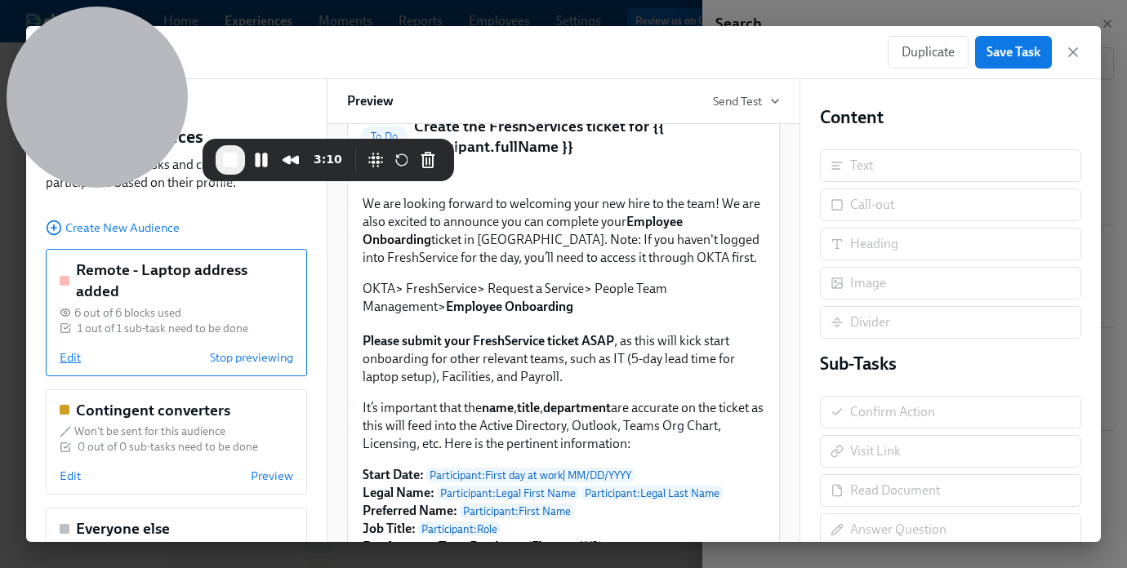
click at [73, 350] on span "Edit" at bounding box center [70, 358] width 21 height 16
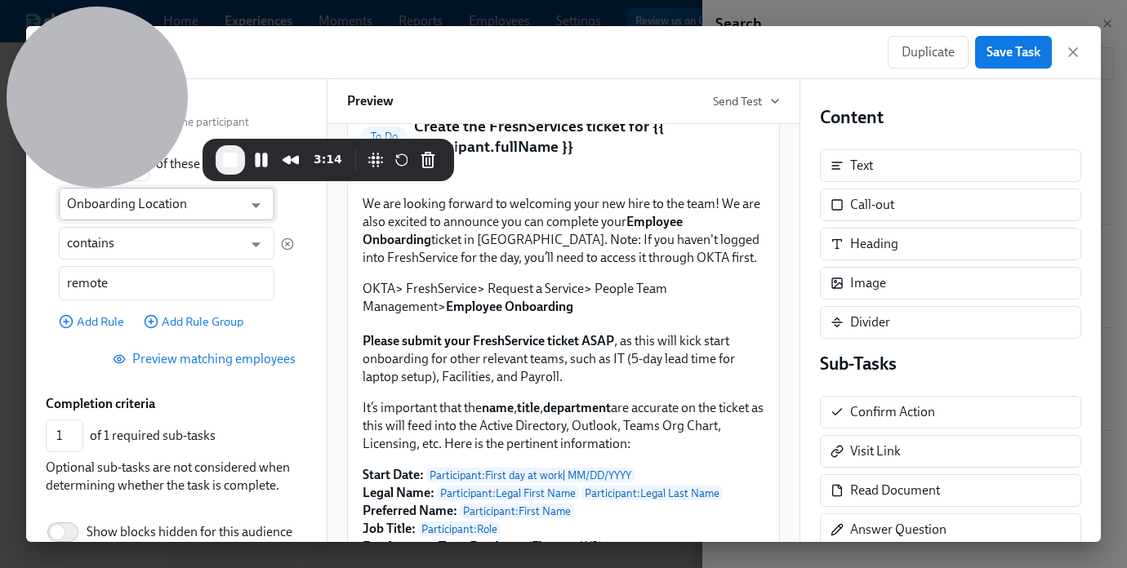
scroll to position [145, 0]
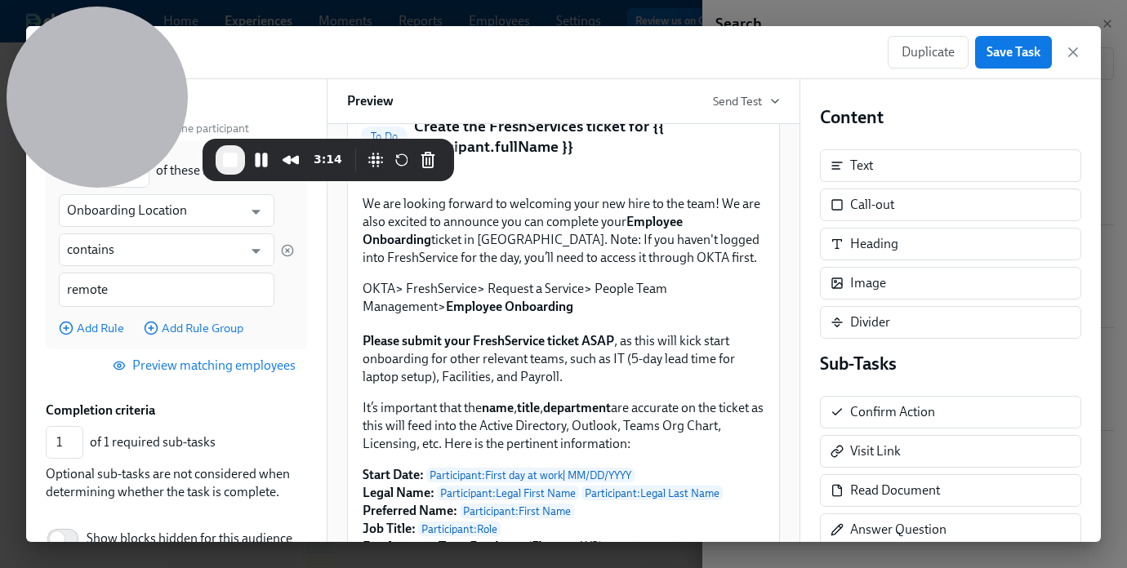
click at [190, 363] on span "Preview matching employees" at bounding box center [206, 366] width 180 height 16
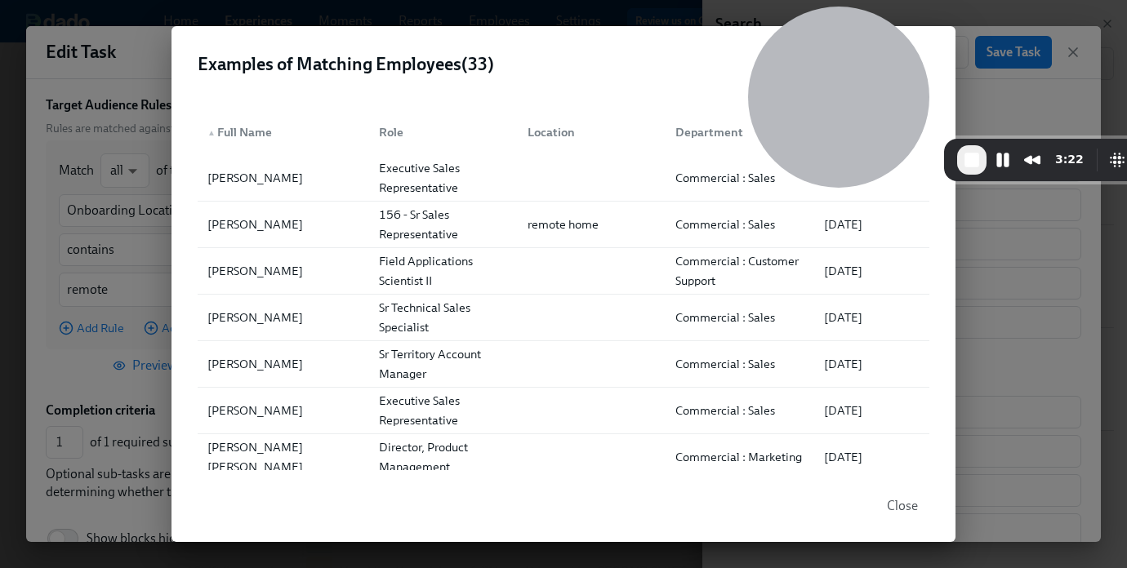
drag, startPoint x: 370, startPoint y: 178, endPoint x: 1111, endPoint y: 35, distance: 755.1
click at [1111, 35] on body "Home Experiences Moments Reports Employees Settings Review us on G2 Help Center…" at bounding box center [563, 378] width 1127 height 804
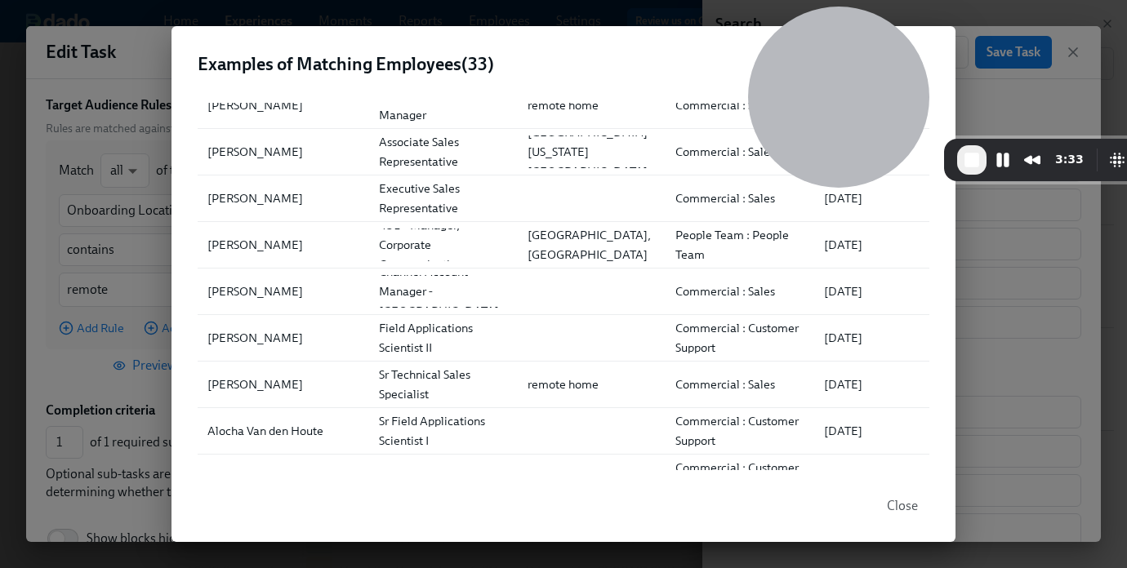
scroll to position [1179, 0]
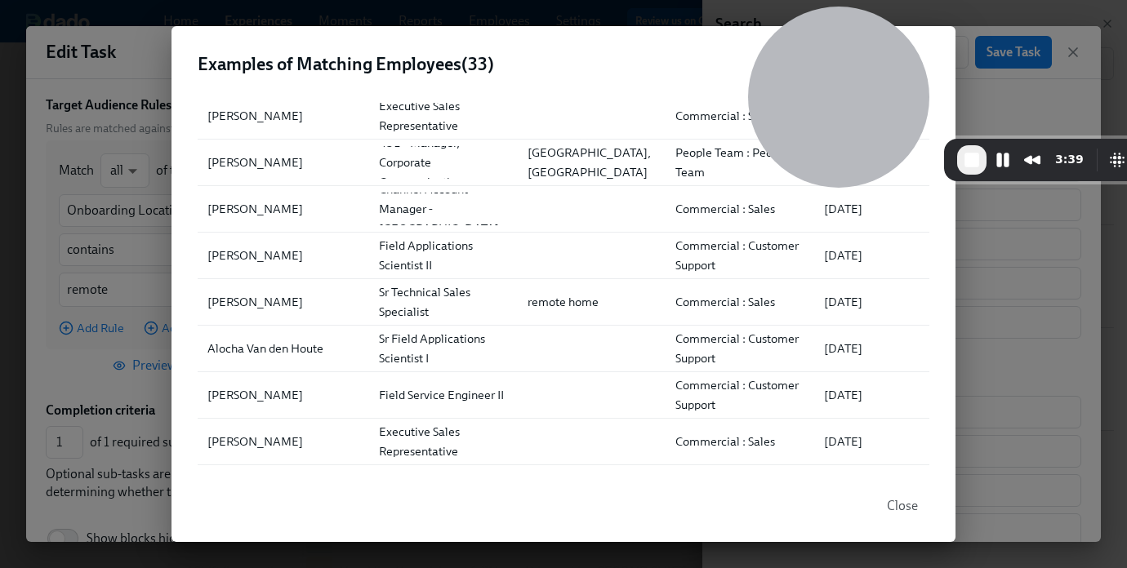
click at [903, 505] on span "Close" at bounding box center [902, 506] width 31 height 16
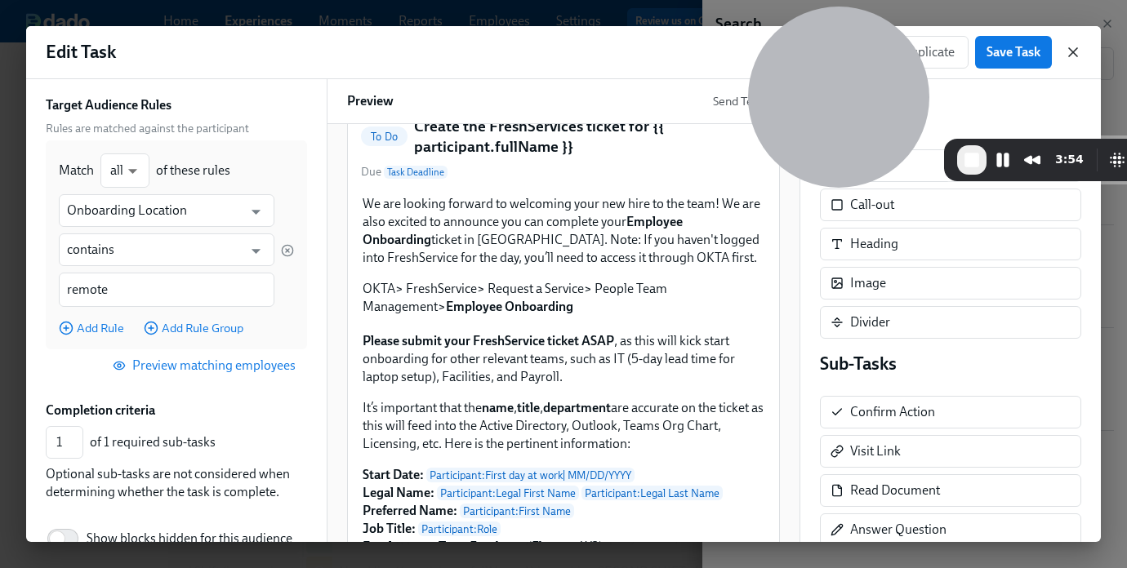
click at [1071, 56] on icon "button" at bounding box center [1073, 52] width 16 height 16
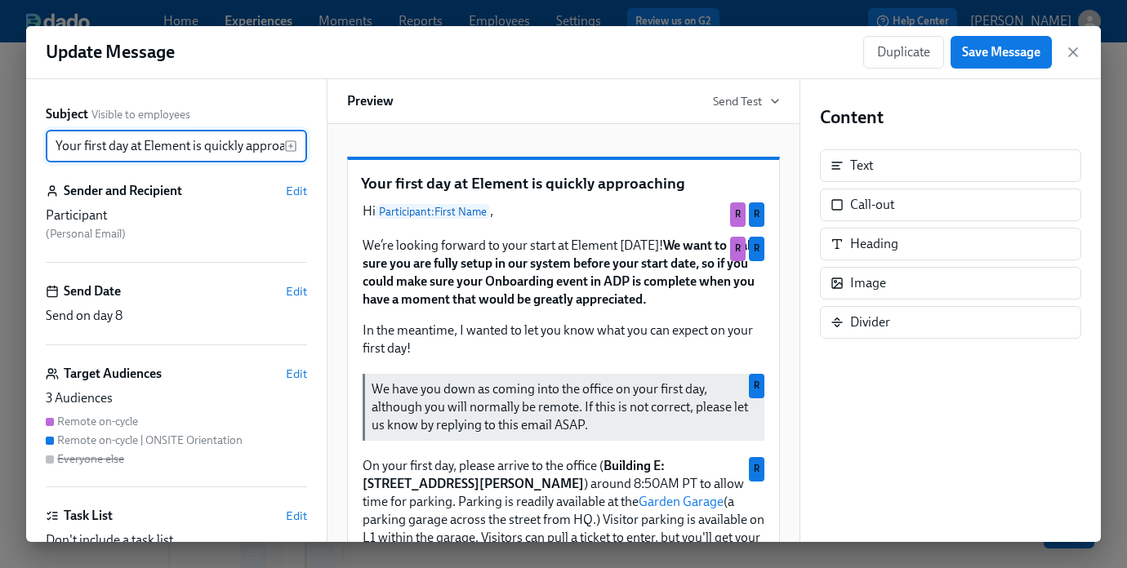
scroll to position [145, 0]
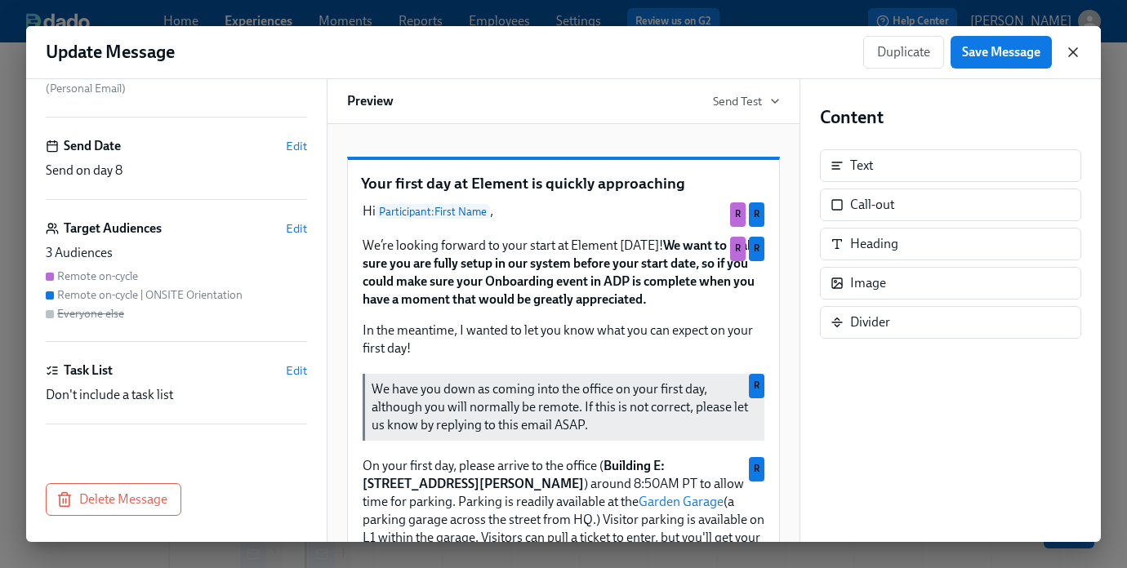
click at [1078, 56] on icon "button" at bounding box center [1073, 52] width 16 height 16
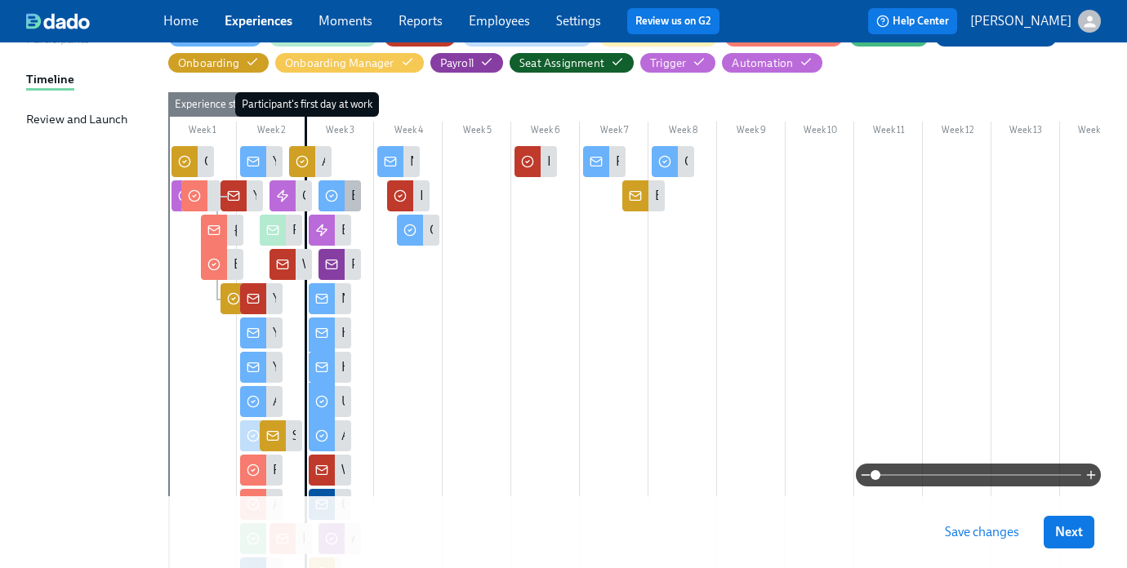
scroll to position [14, 0]
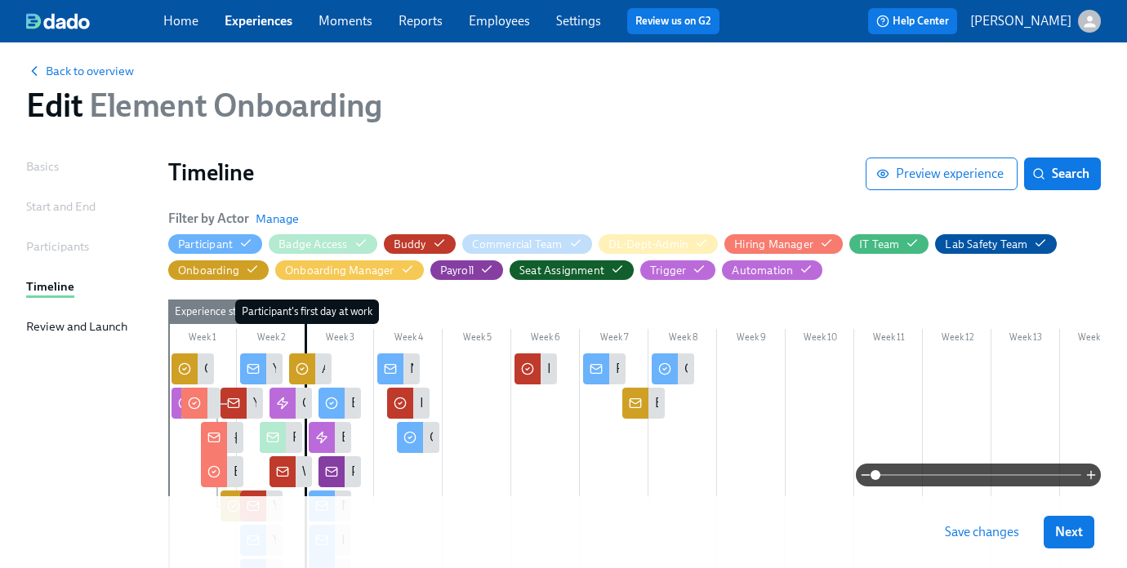
click at [633, 127] on div "Back to overview Edit Element Onboarding" at bounding box center [563, 93] width 1101 height 90
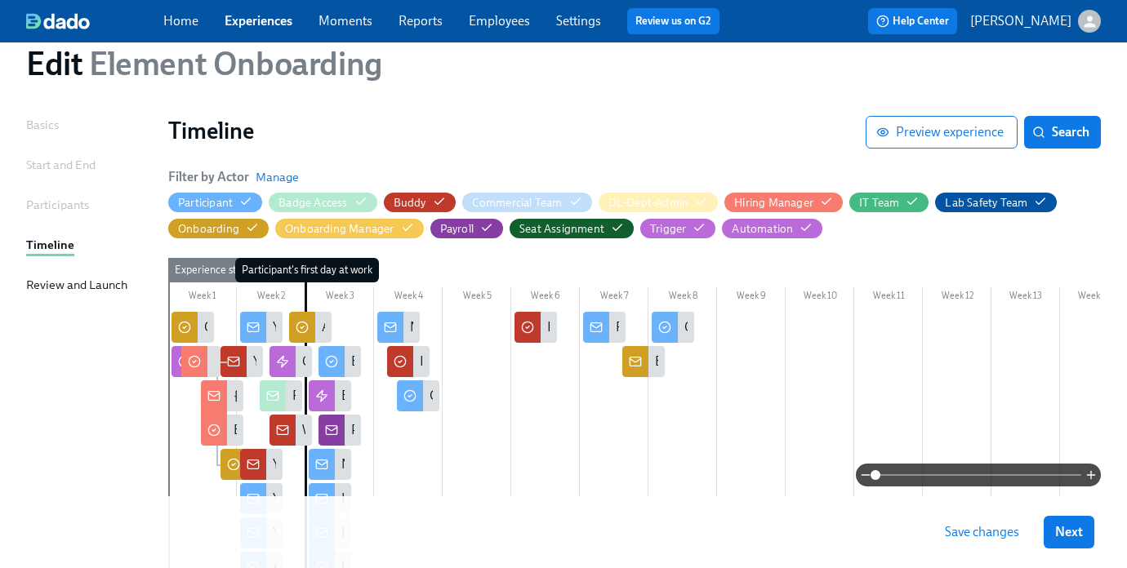
scroll to position [0, 0]
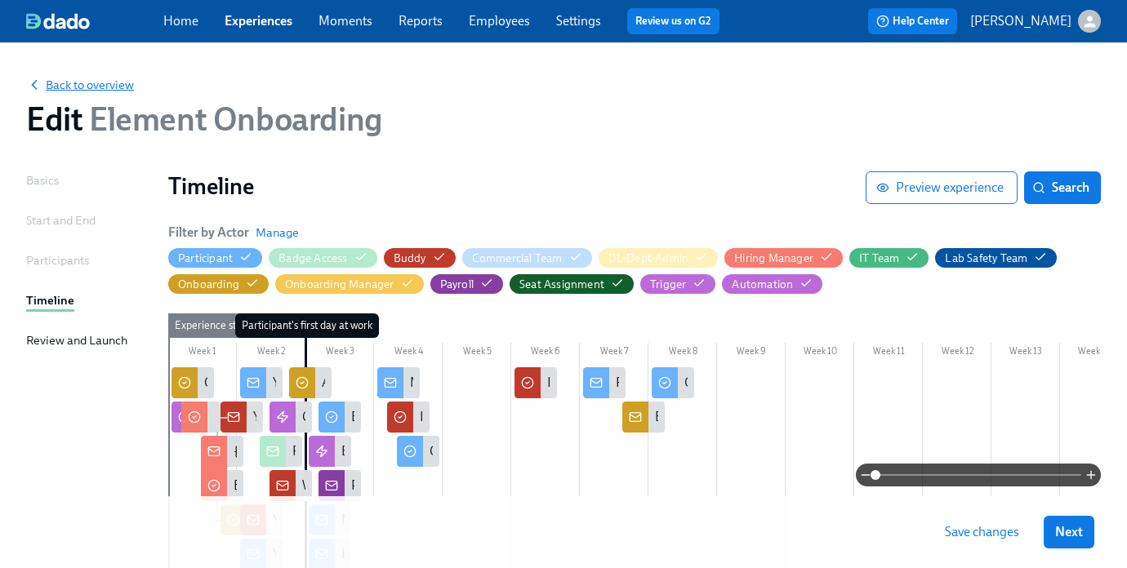
click at [61, 81] on span "Back to overview" at bounding box center [80, 85] width 108 height 16
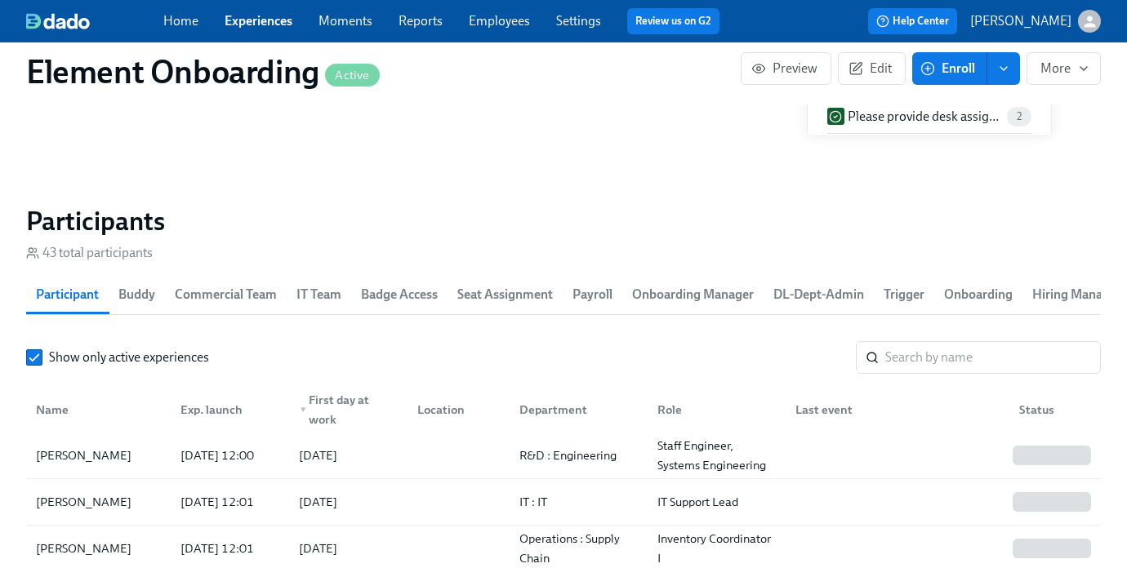
scroll to position [1993, 0]
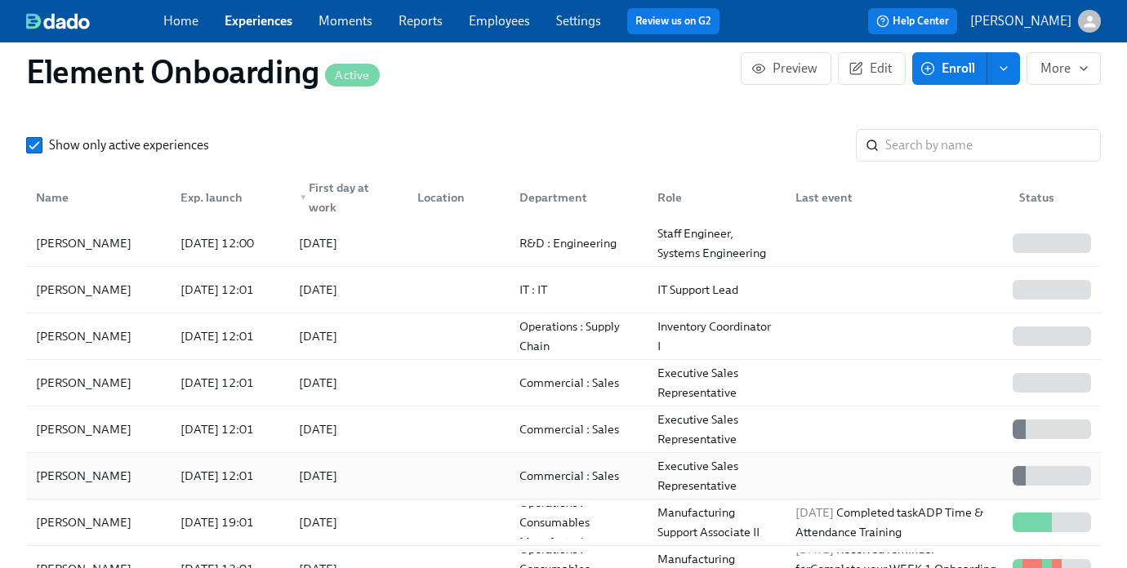
click at [75, 486] on div "[PERSON_NAME]" at bounding box center [83, 476] width 109 height 20
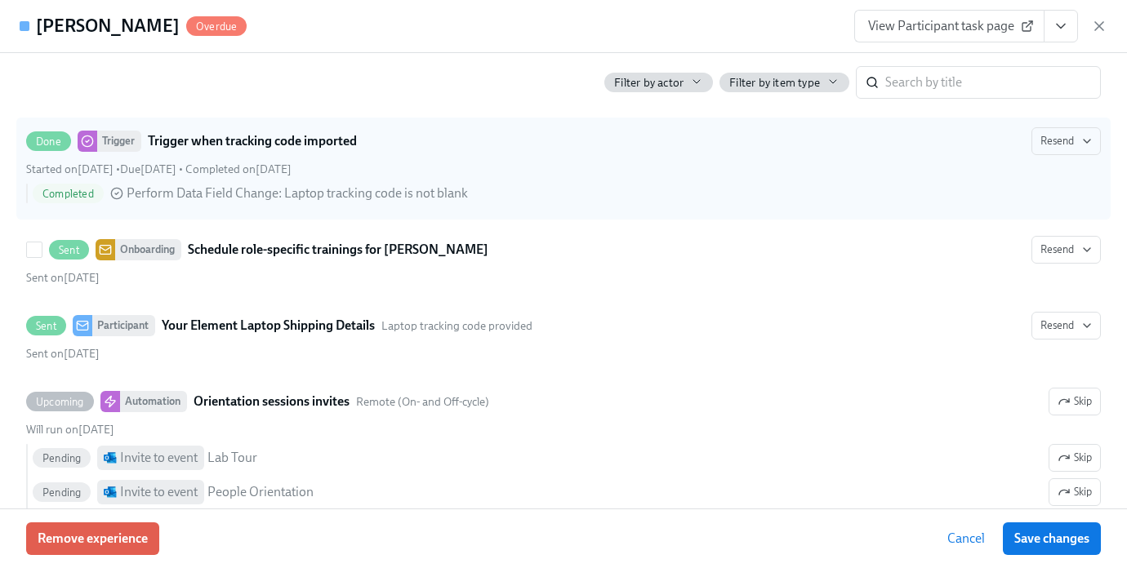
scroll to position [1960, 0]
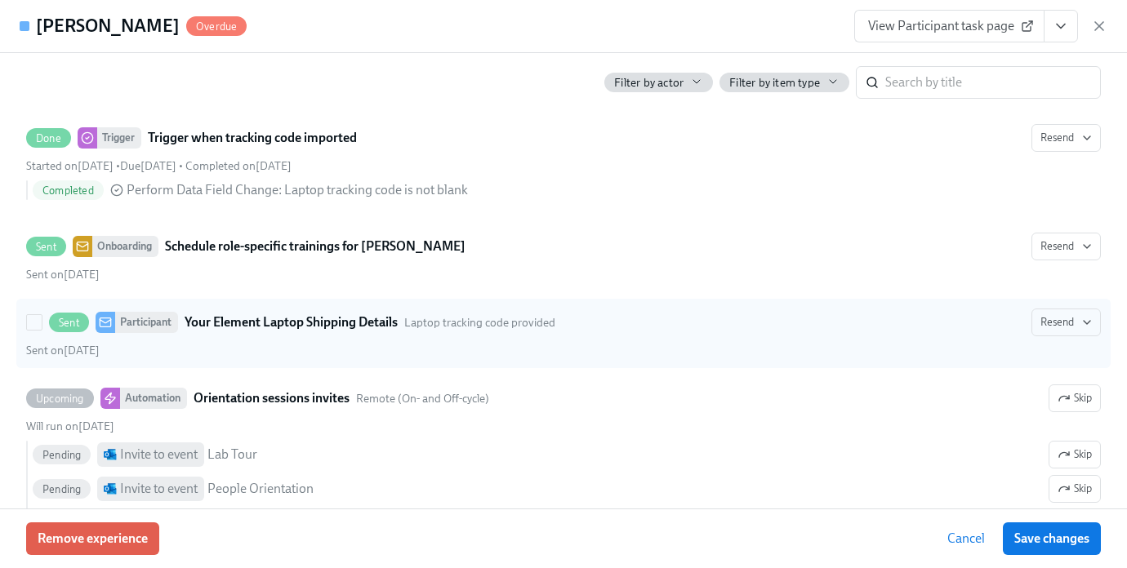
click at [242, 332] on strong "Your Element Laptop Shipping Details" at bounding box center [291, 323] width 213 height 20
click at [42, 330] on input "Sent Participant Your Element Laptop Shipping Details Laptop tracking code prov…" at bounding box center [34, 322] width 15 height 15
checkbox input "true"
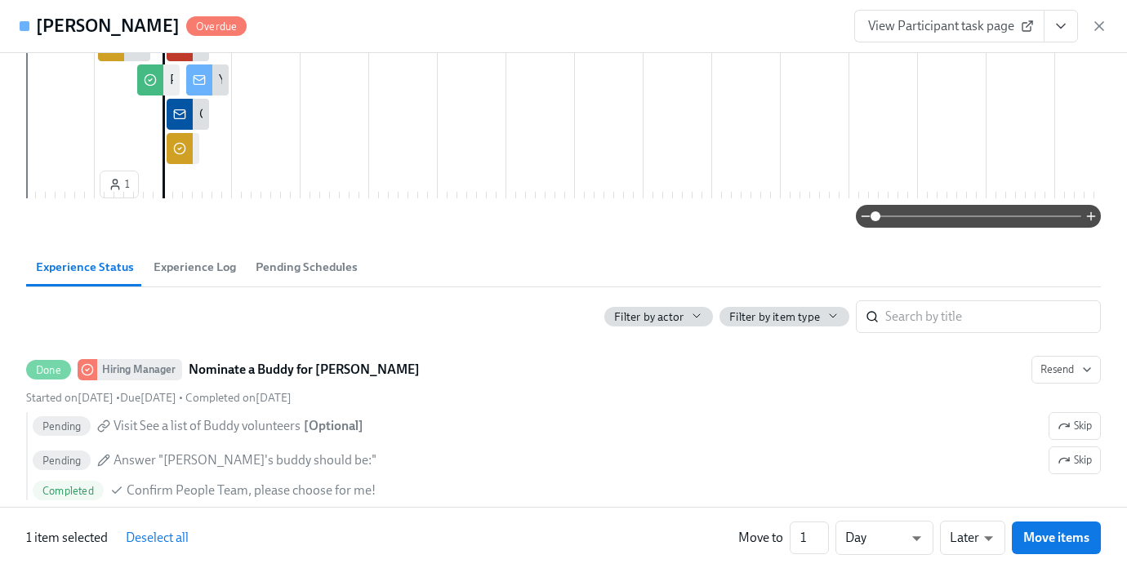
scroll to position [0, 0]
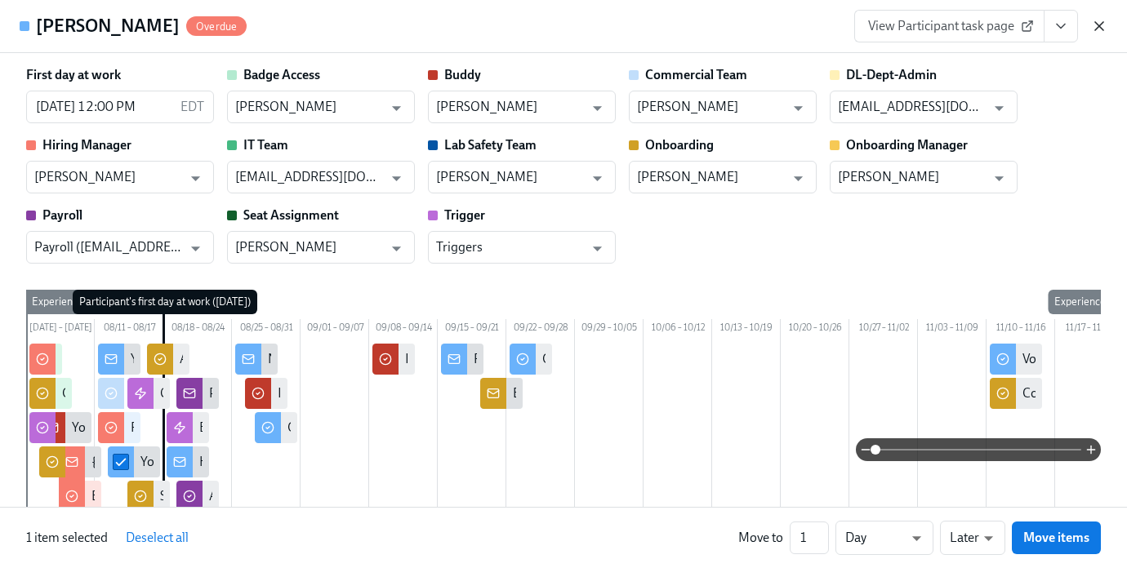
click at [1099, 28] on icon "button" at bounding box center [1099, 26] width 16 height 16
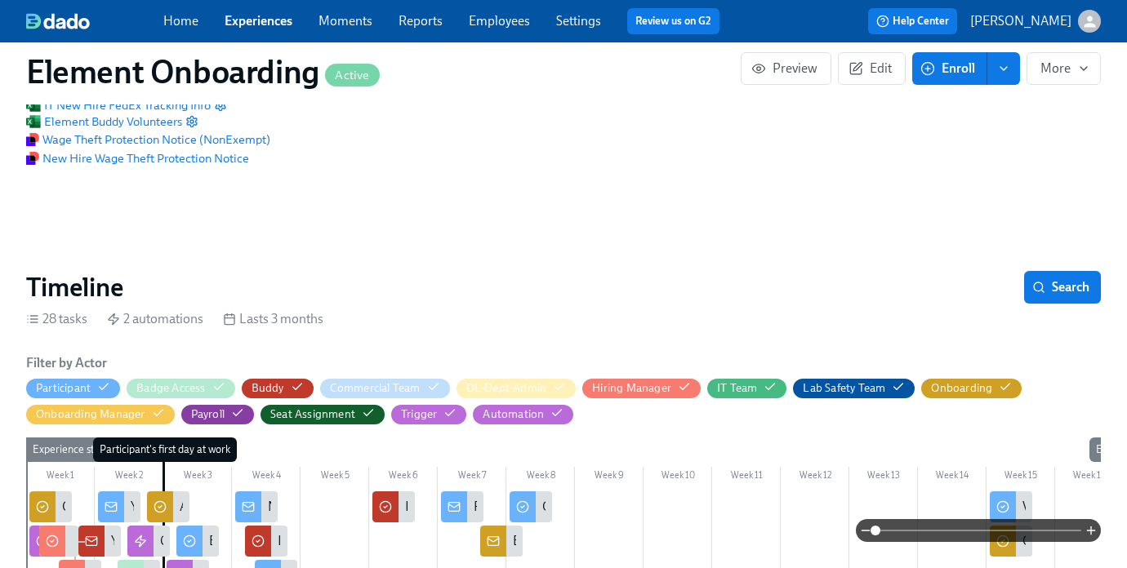
scroll to position [223, 0]
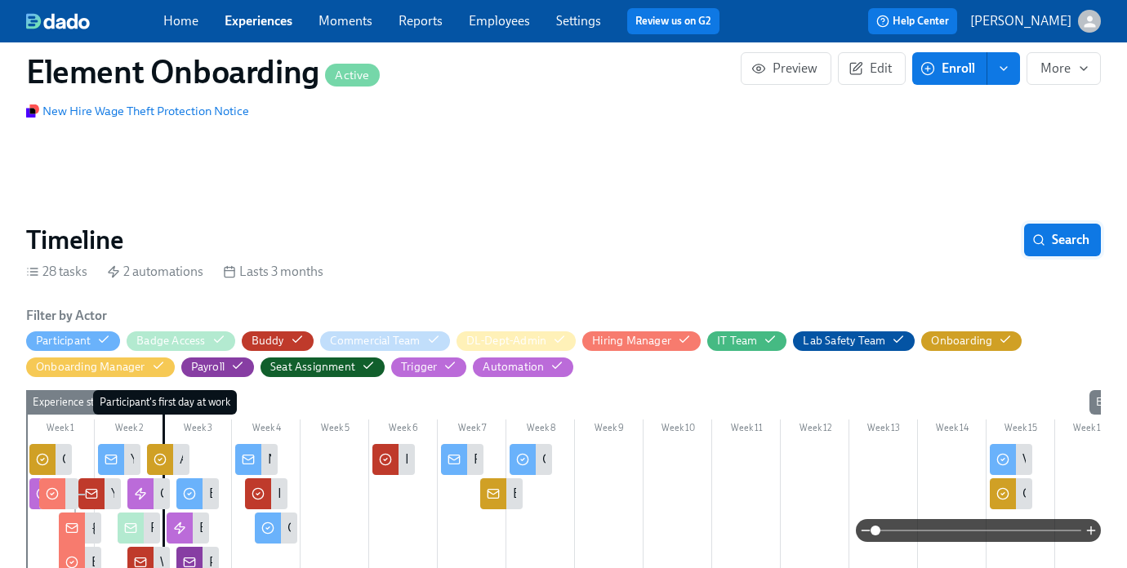
click at [1044, 247] on span "Search" at bounding box center [1062, 240] width 54 height 16
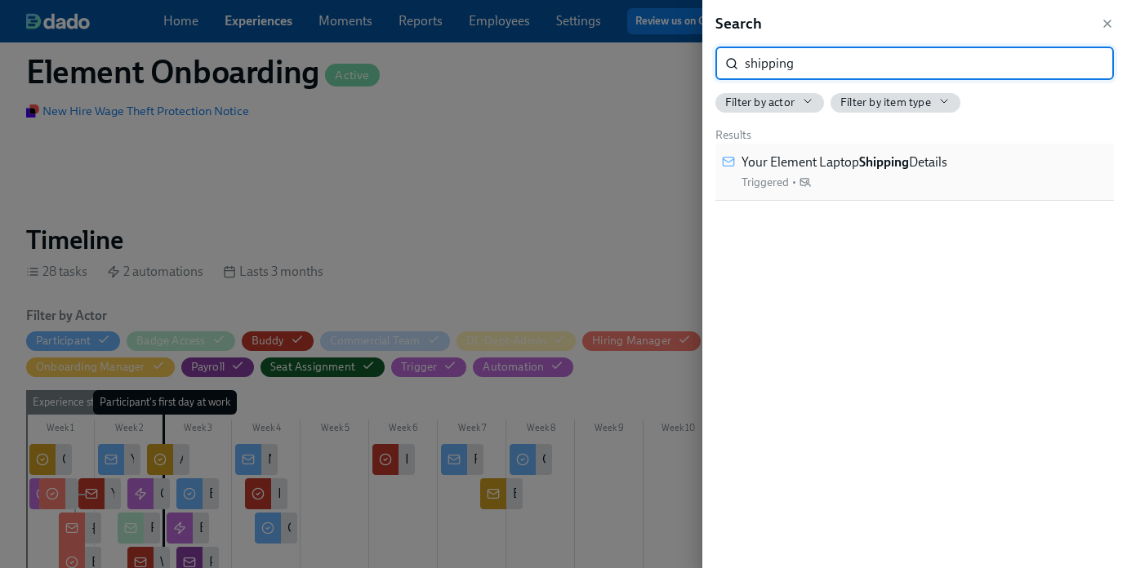
type input "shipping"
click at [932, 176] on div "Your Element Laptop Shipping Details Triggered •" at bounding box center [844, 172] width 206 height 37
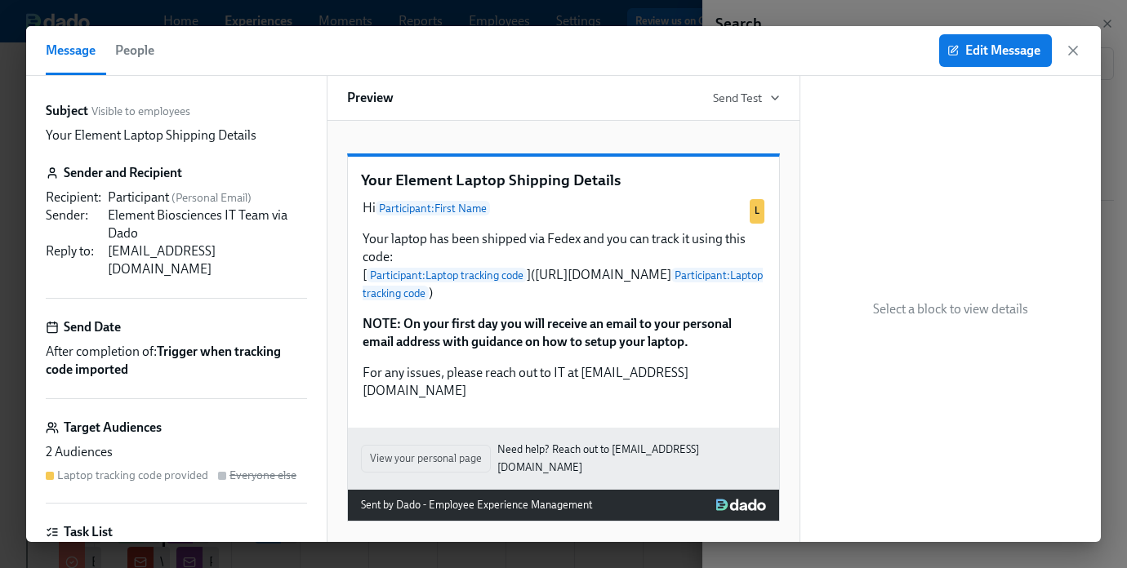
scroll to position [72, 0]
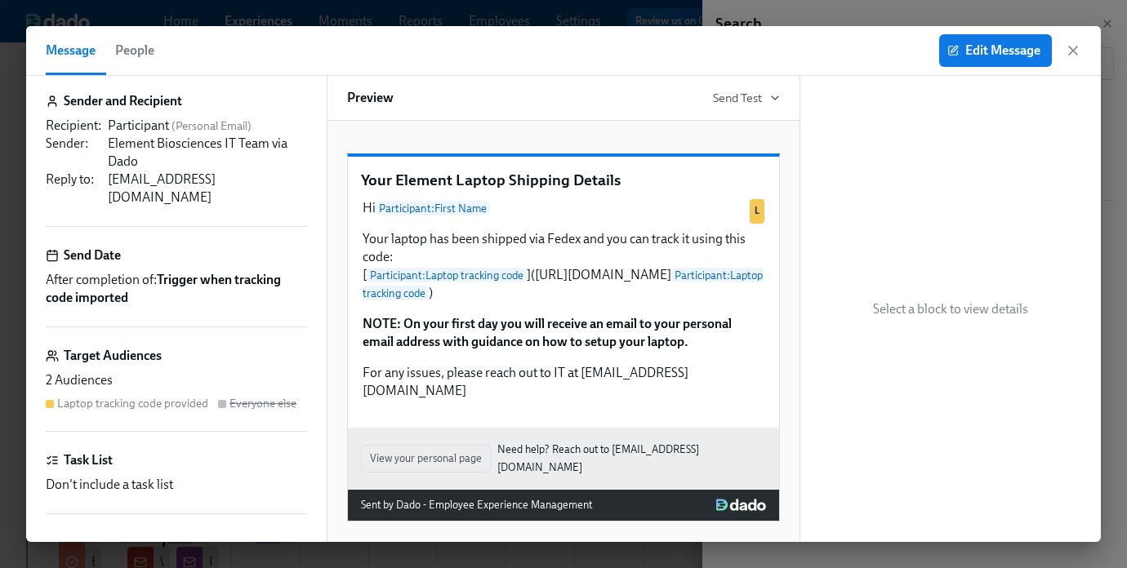
click at [81, 372] on div "2 Audiences" at bounding box center [176, 381] width 261 height 18
click at [976, 60] on button "Edit Message" at bounding box center [995, 50] width 113 height 33
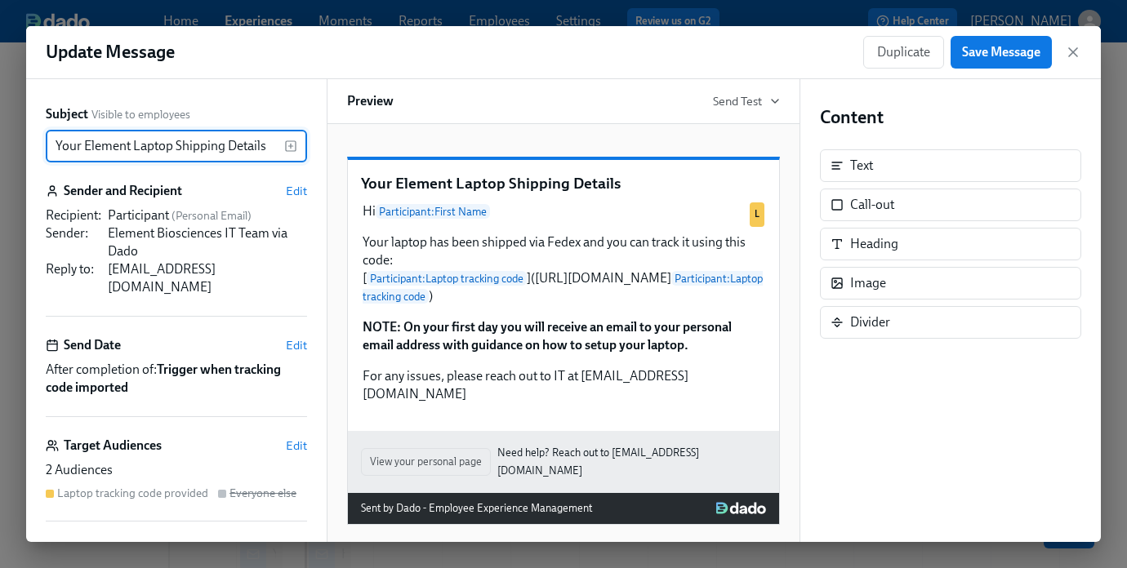
click at [89, 486] on div "Laptop tracking code provided" at bounding box center [132, 494] width 151 height 16
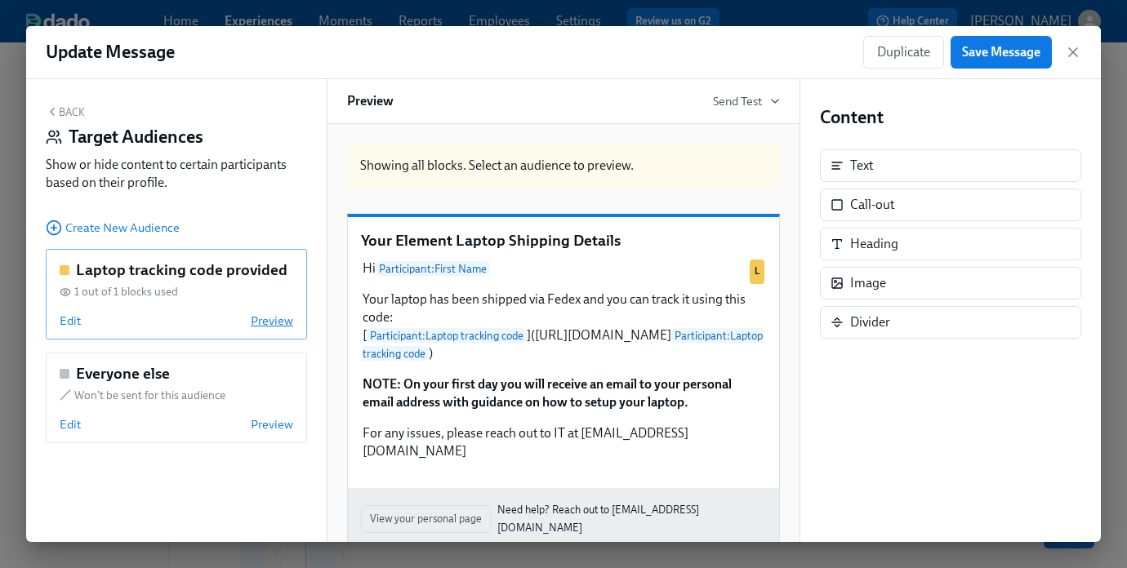
click at [269, 326] on span "Preview" at bounding box center [272, 321] width 42 height 16
click at [71, 327] on span "Edit" at bounding box center [70, 321] width 21 height 16
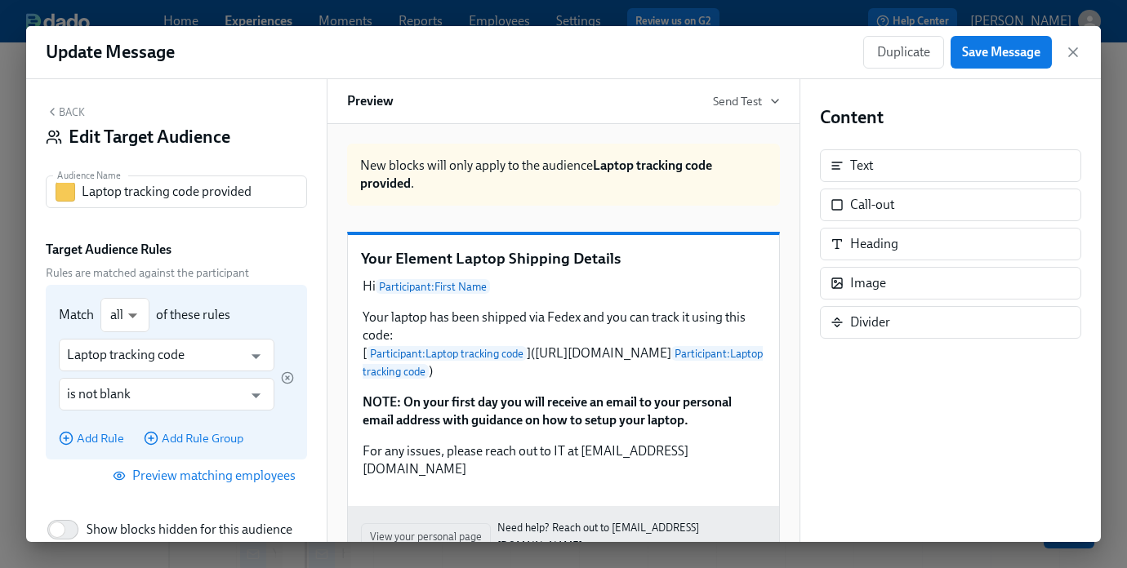
scroll to position [84, 0]
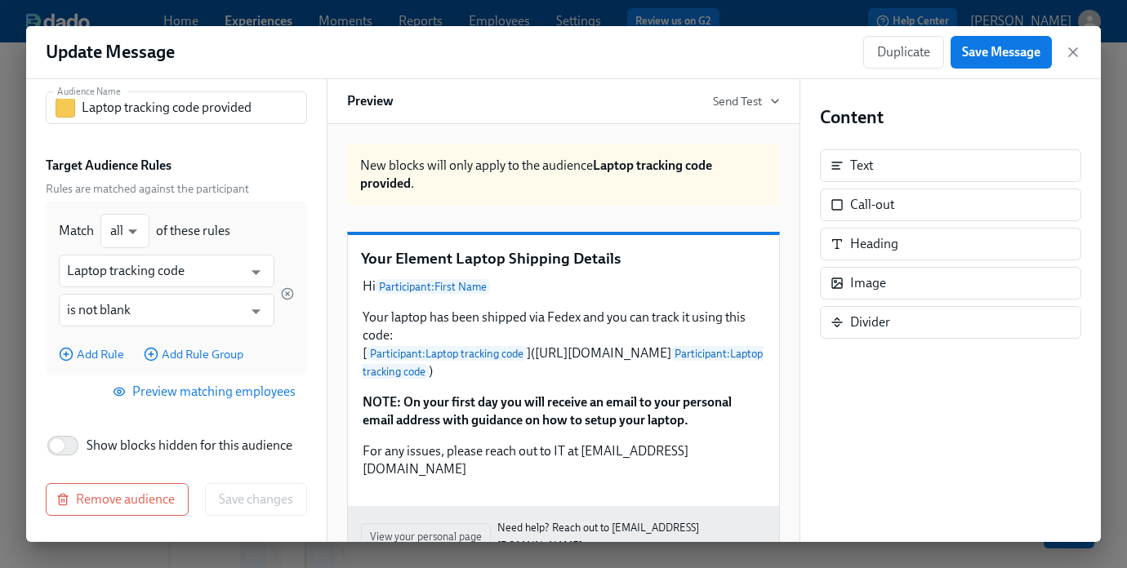
click at [170, 395] on span "Preview matching employees" at bounding box center [206, 392] width 180 height 16
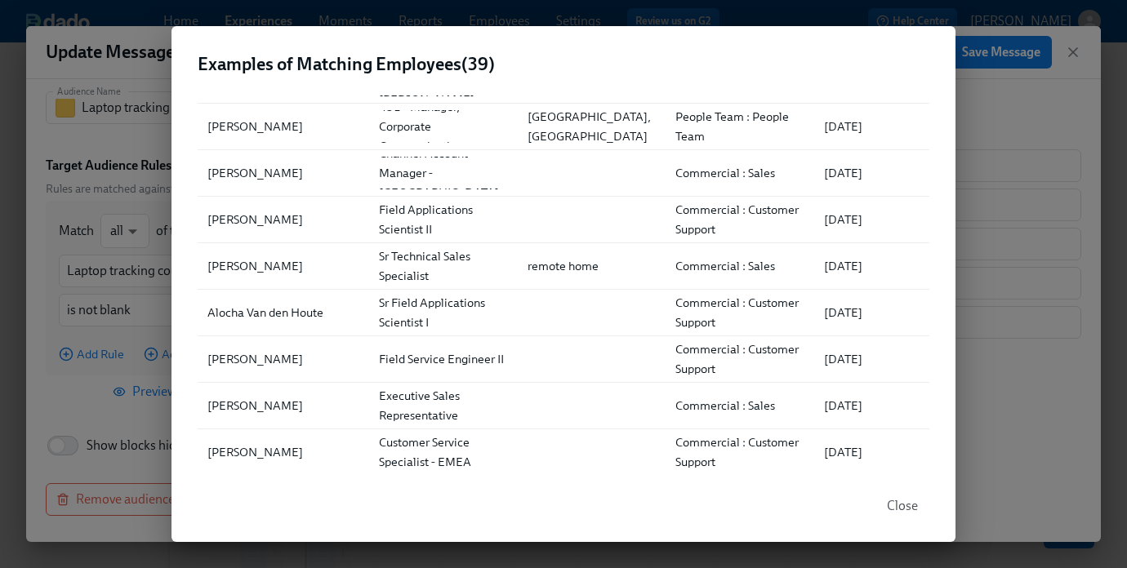
scroll to position [56, 0]
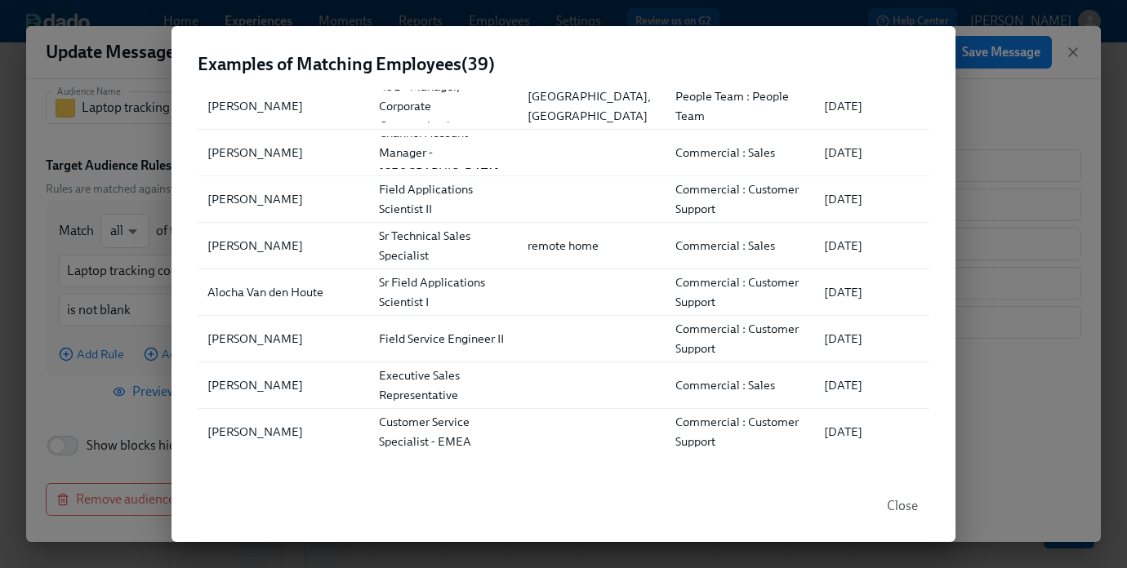
click at [1092, 58] on div "Examples of Matching Employees ( 39 ) ▲ Full Name Role Location Department Firs…" at bounding box center [563, 284] width 1127 height 568
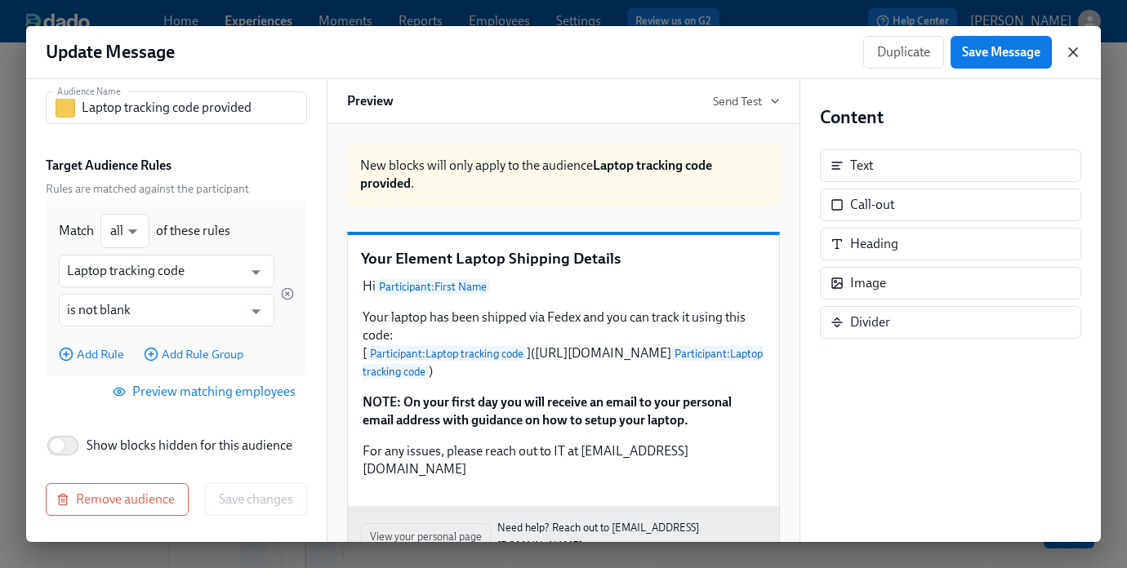
click at [1075, 53] on icon "button" at bounding box center [1073, 52] width 8 height 8
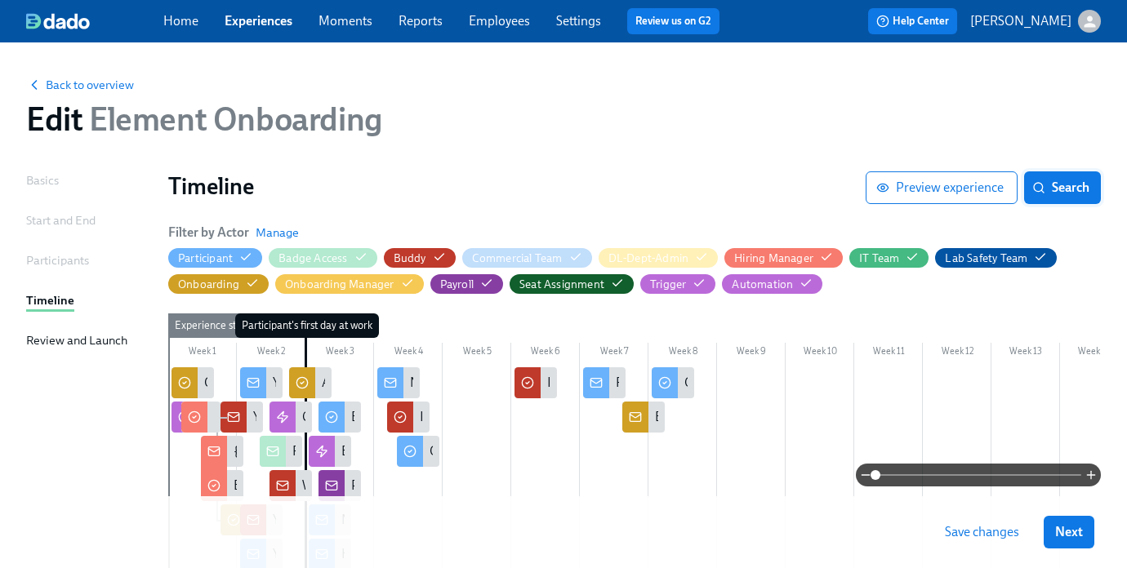
click at [1055, 197] on button "Search" at bounding box center [1062, 187] width 77 height 33
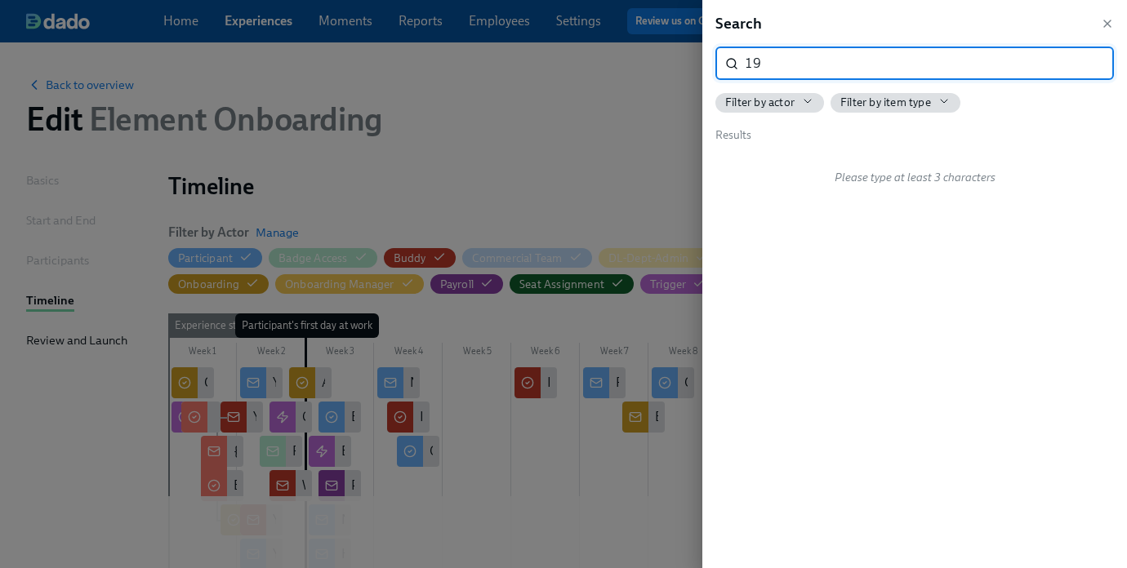
type input "1"
type input "9"
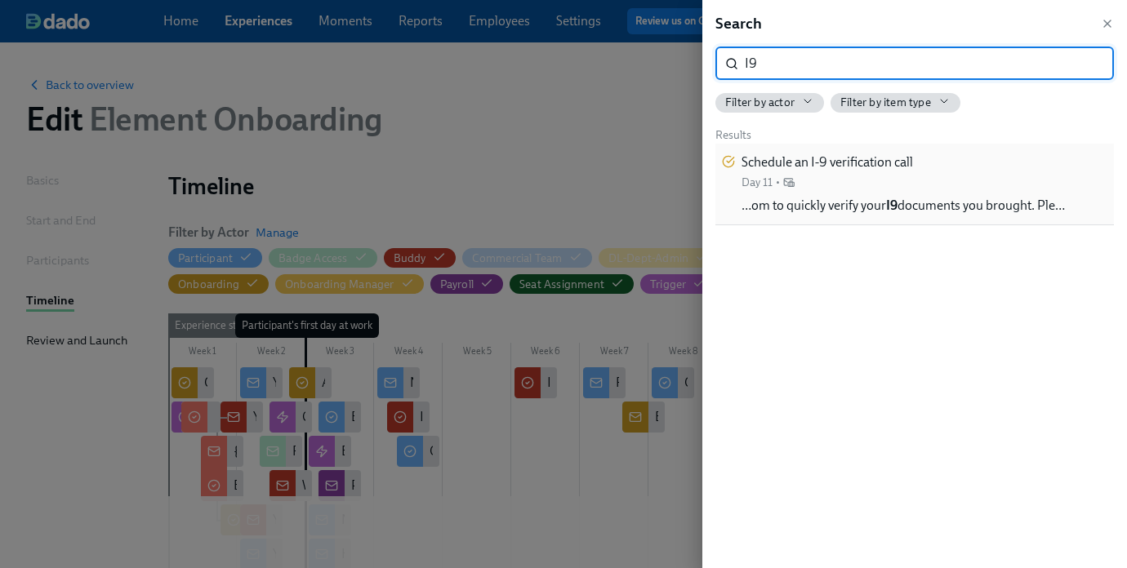
type input "I9"
click at [826, 192] on div "Schedule an I-9 verification call Day 11 • …om to quickly verify your I9 docume…" at bounding box center [902, 184] width 323 height 61
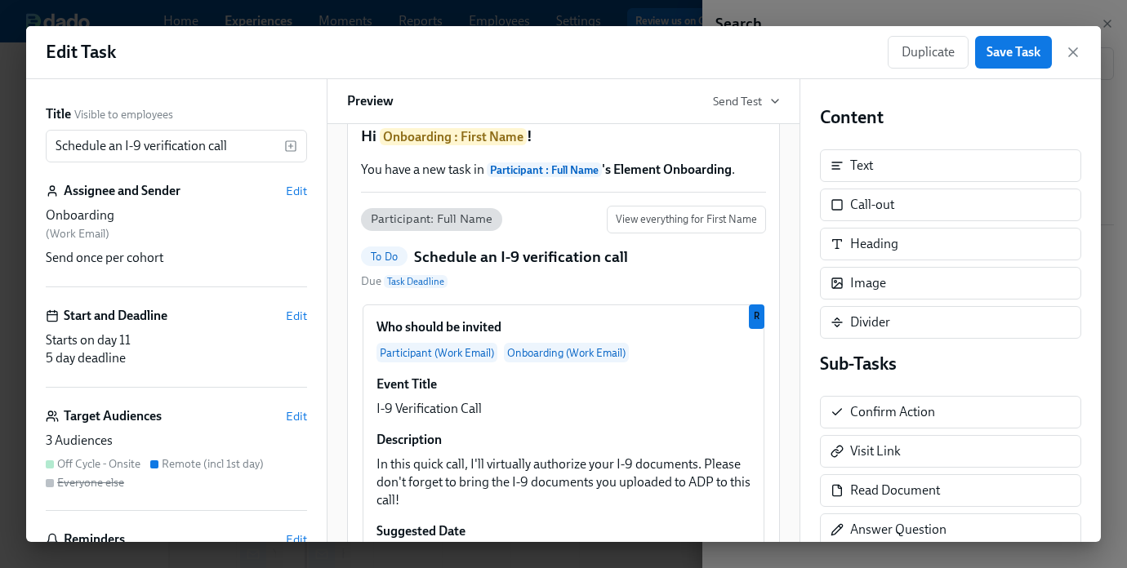
scroll to position [51, 0]
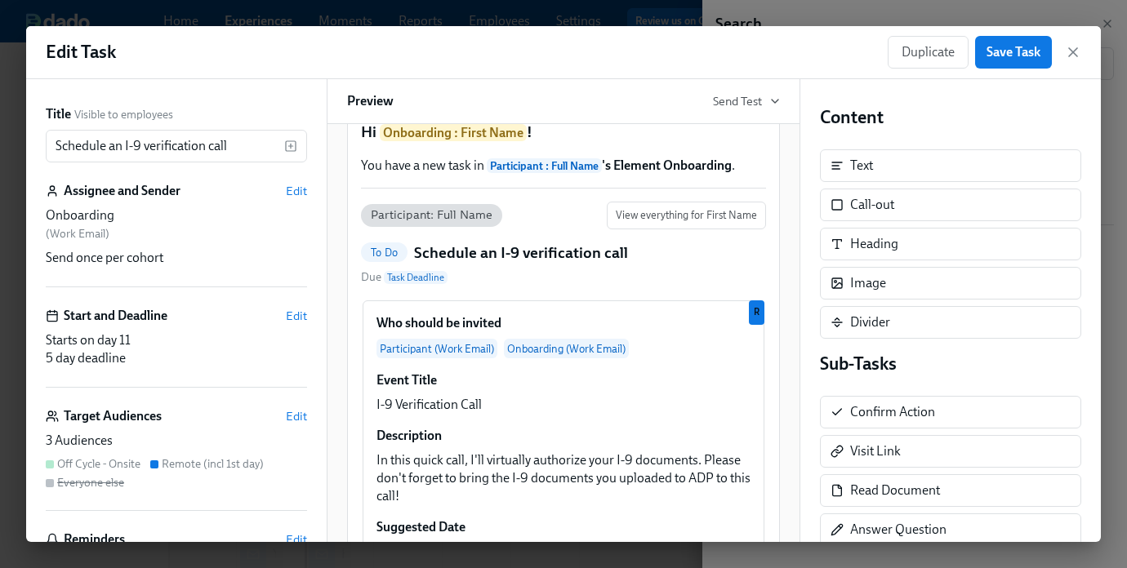
click at [196, 417] on div "Target Audiences Edit" at bounding box center [176, 416] width 261 height 18
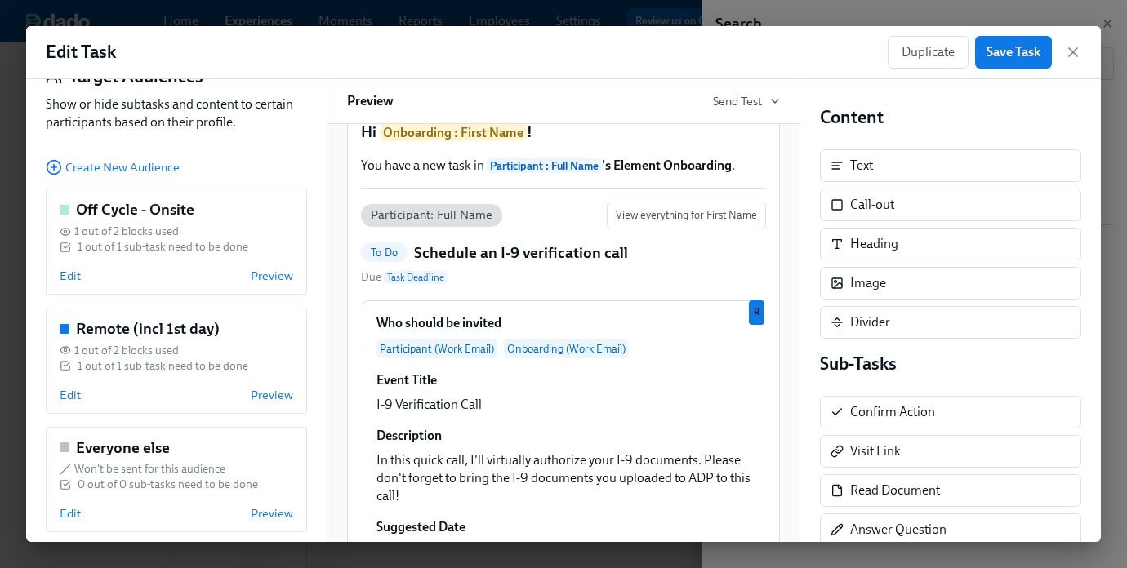
scroll to position [63, 0]
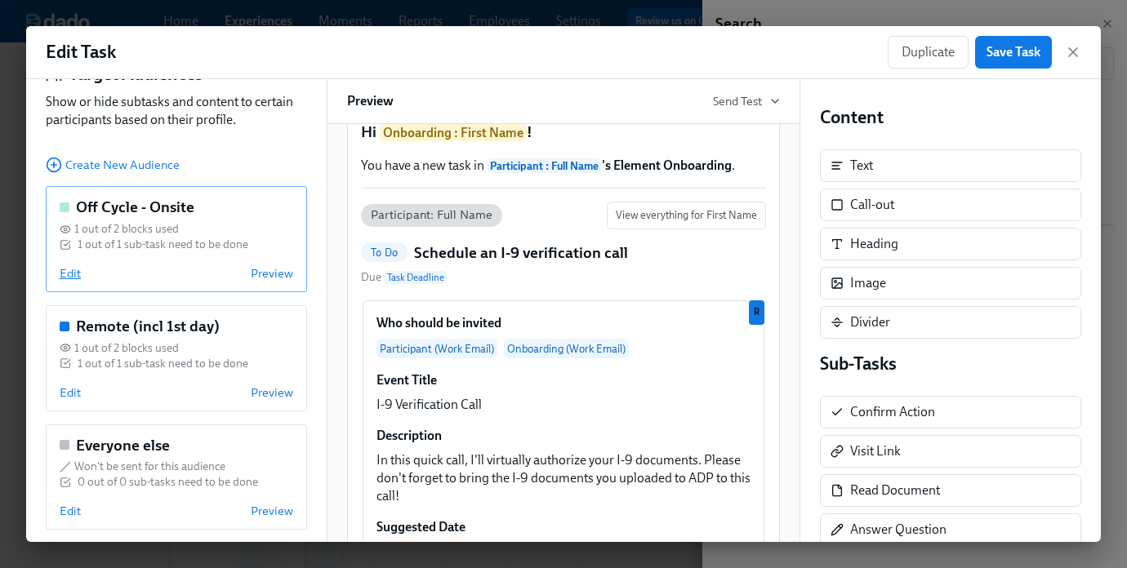
click at [69, 273] on span "Edit" at bounding box center [70, 273] width 21 height 16
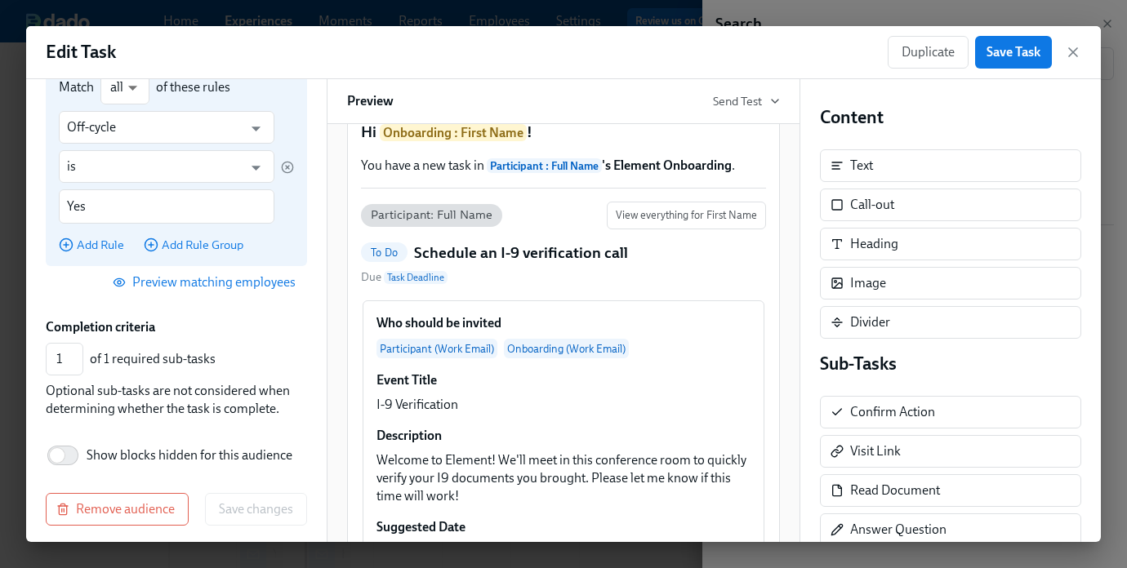
scroll to position [229, 0]
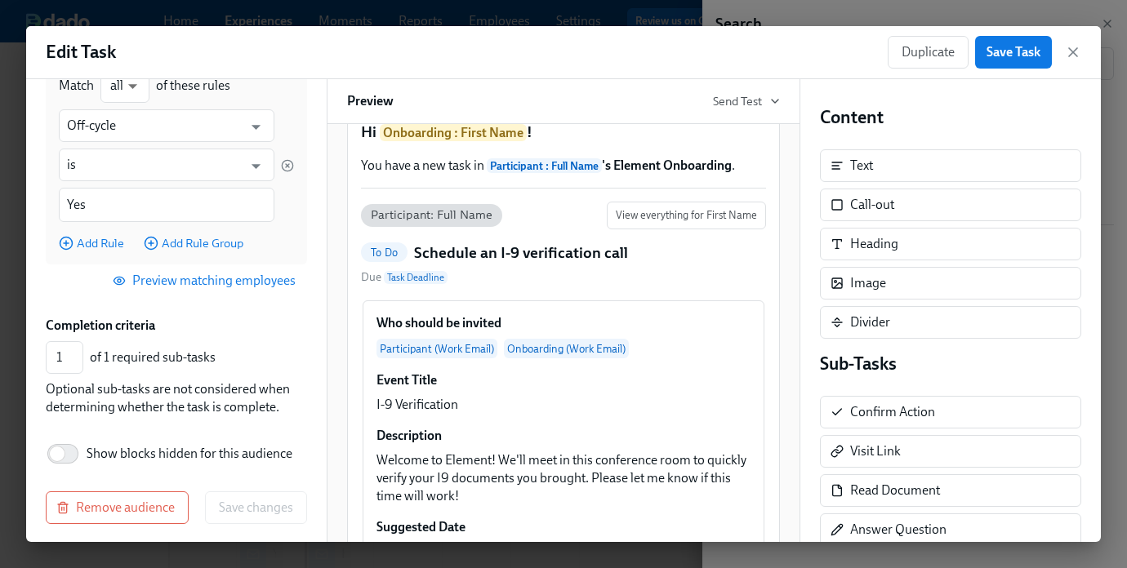
click at [167, 286] on span "Preview matching employees" at bounding box center [206, 281] width 180 height 16
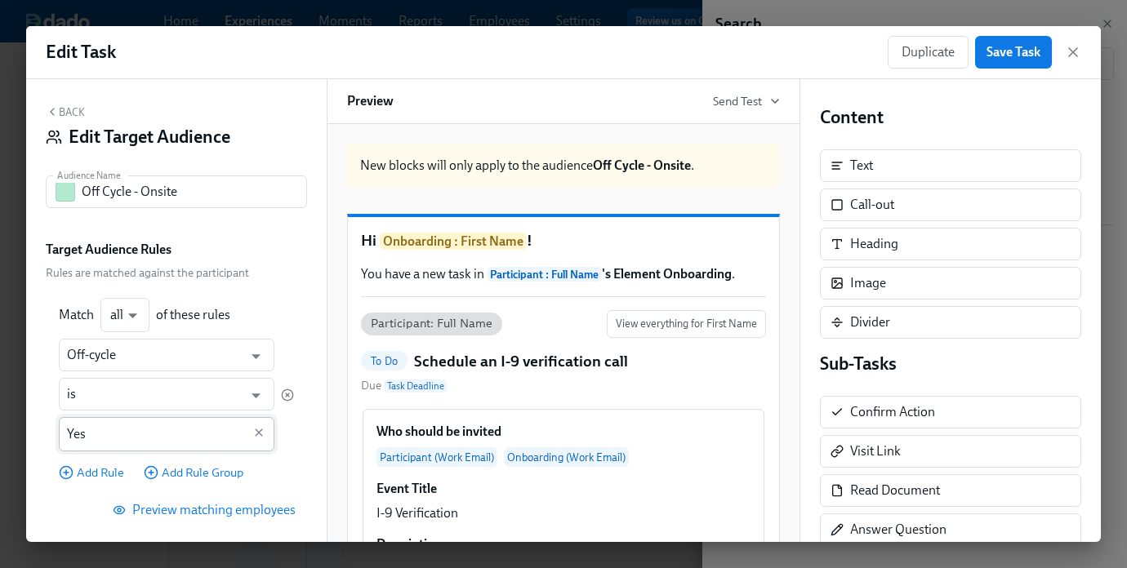
scroll to position [1, 0]
click at [68, 117] on button "Back" at bounding box center [65, 111] width 39 height 13
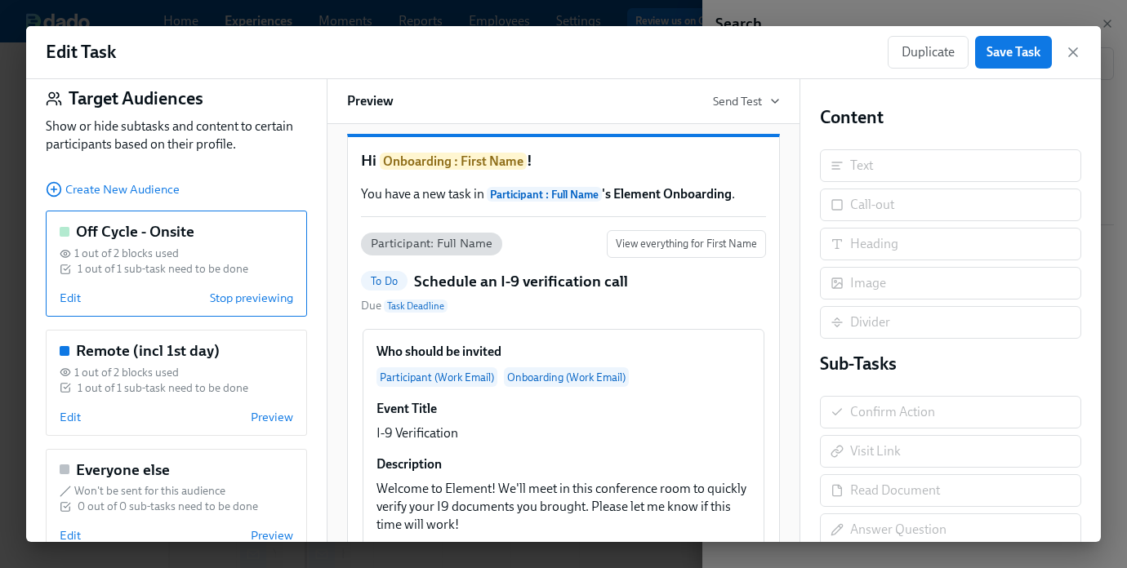
scroll to position [38, 0]
click at [75, 306] on span "Edit" at bounding box center [70, 299] width 21 height 16
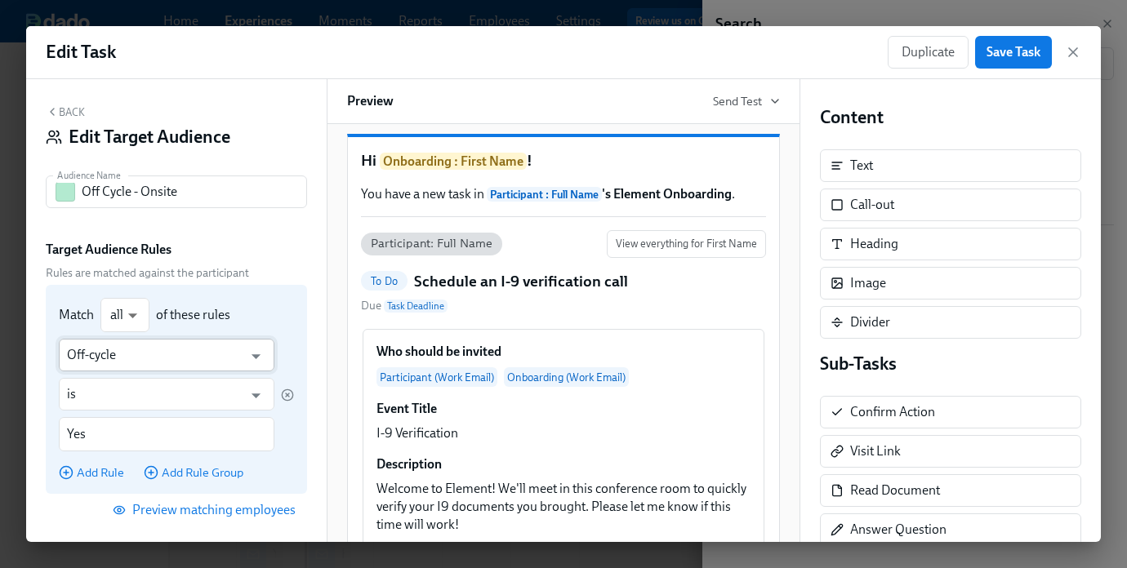
scroll to position [150, 0]
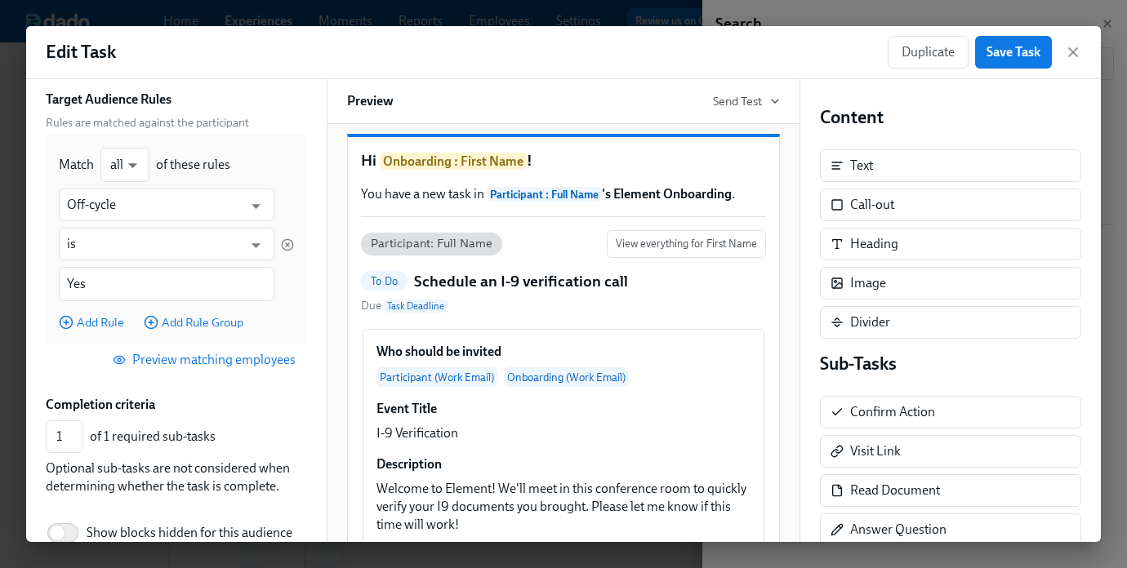
click at [179, 366] on span "Preview matching employees" at bounding box center [206, 360] width 180 height 16
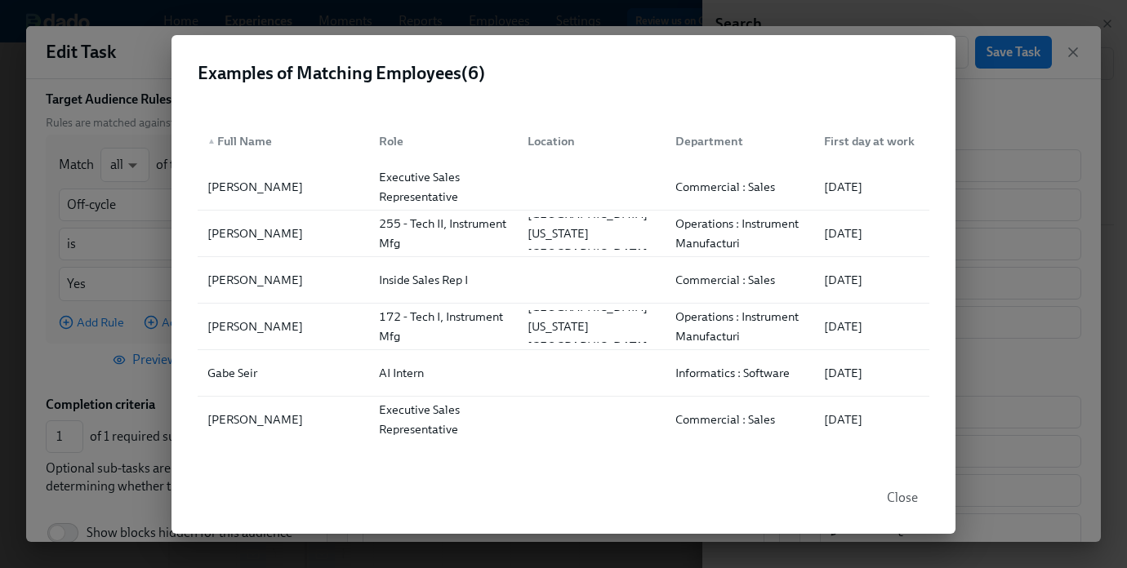
click at [909, 505] on span "Close" at bounding box center [902, 498] width 31 height 16
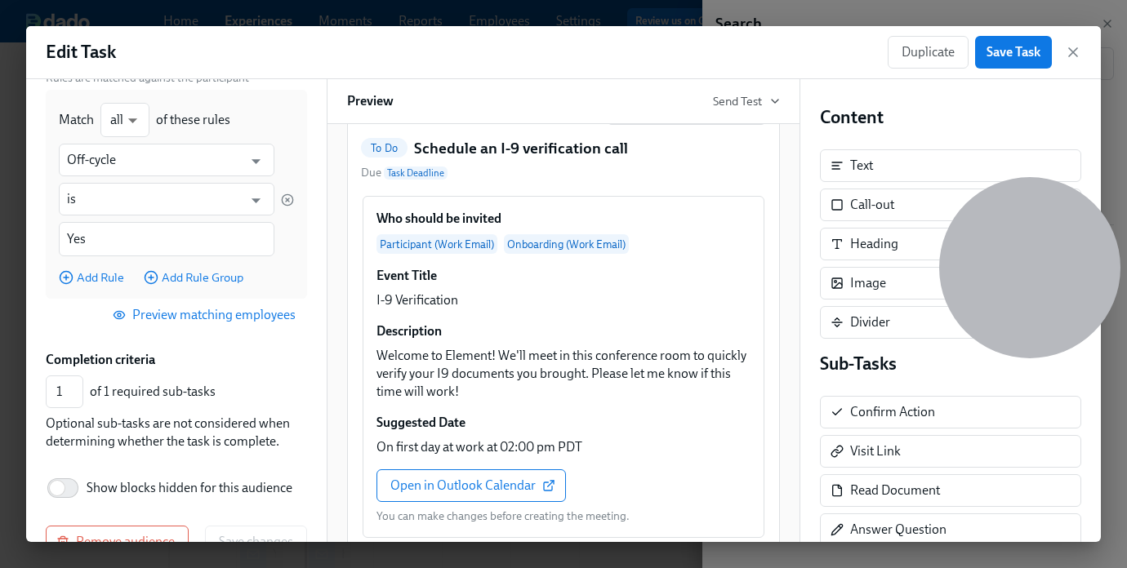
scroll to position [206, 0]
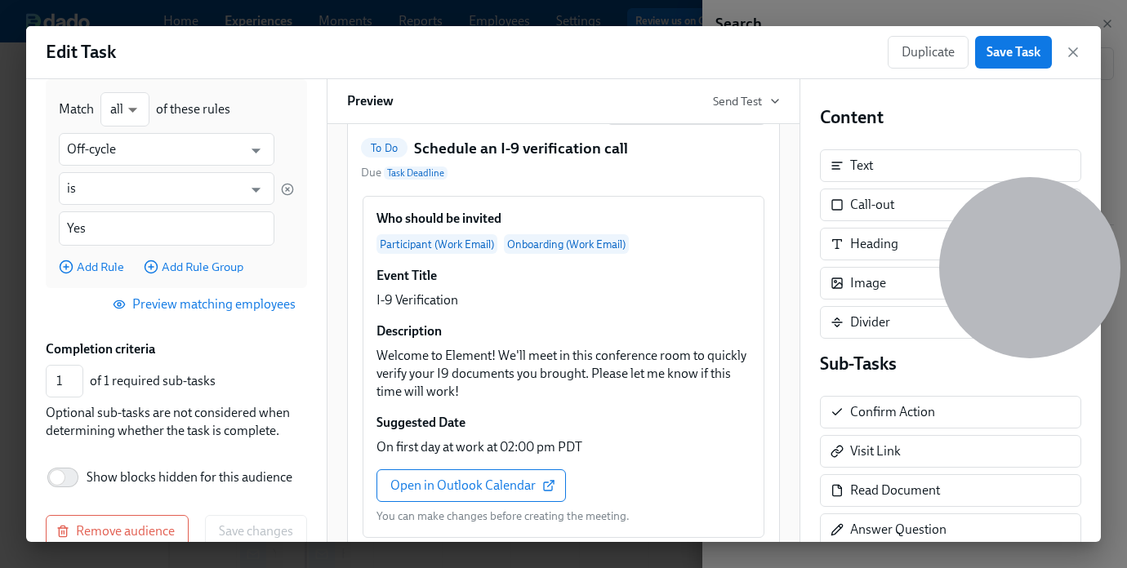
click at [196, 301] on span "Preview matching employees" at bounding box center [206, 304] width 180 height 16
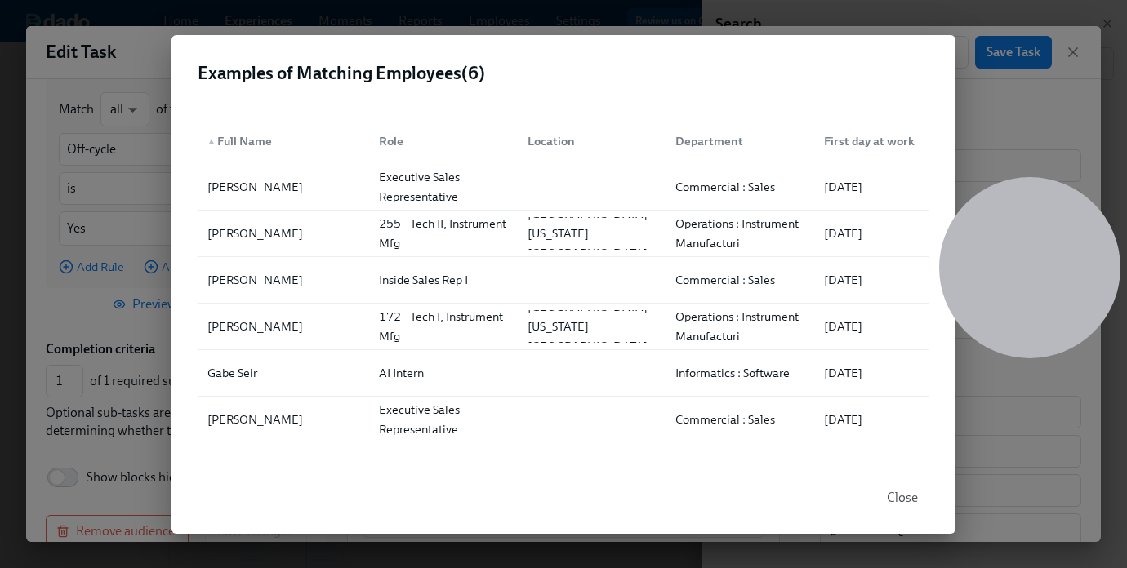
click at [904, 498] on span "Close" at bounding box center [902, 498] width 31 height 16
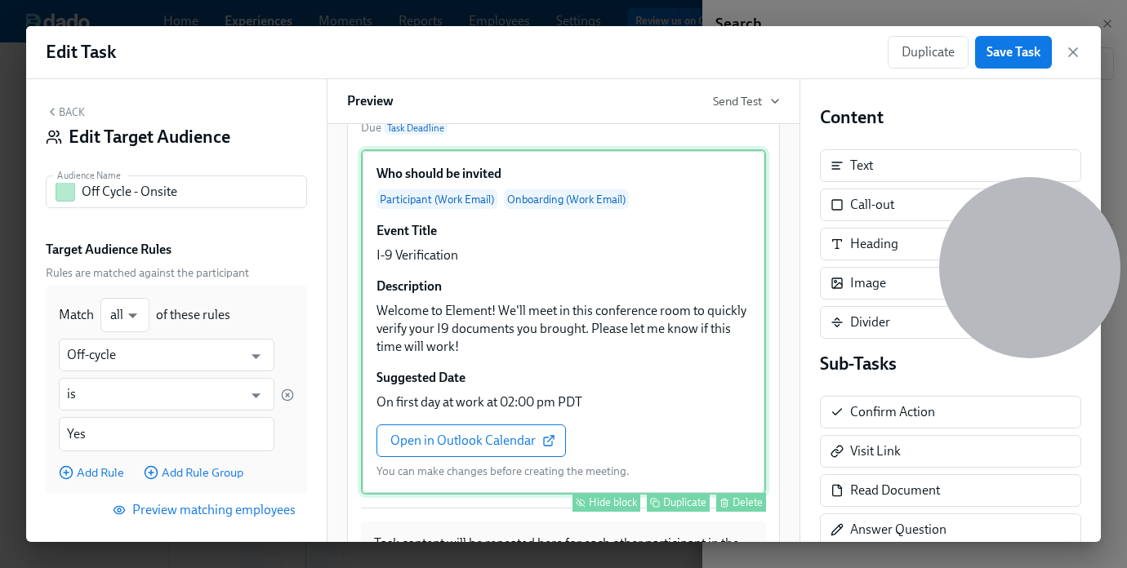
scroll to position [65, 0]
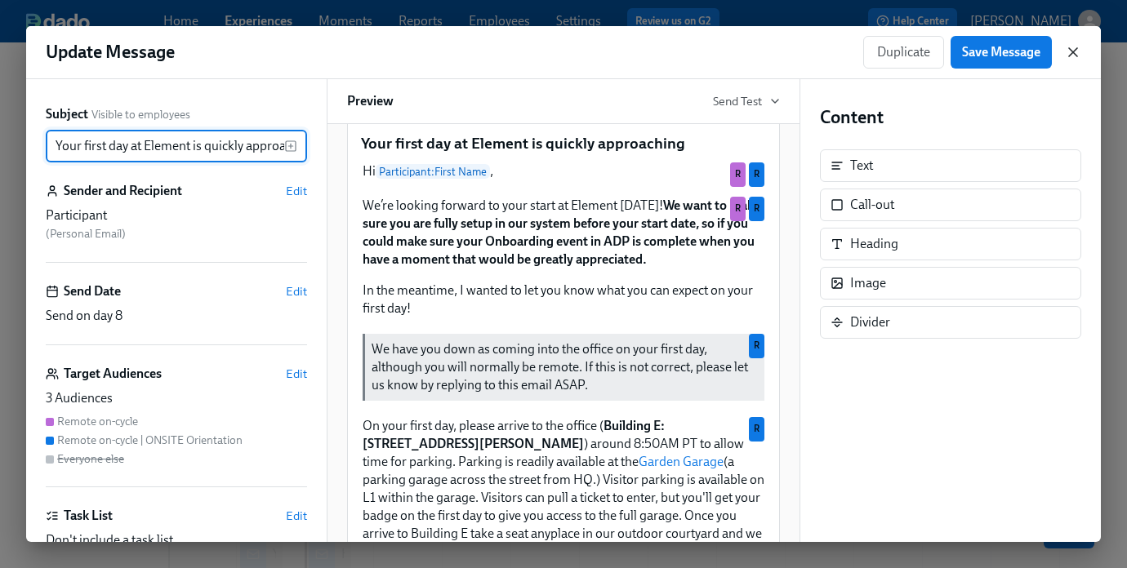
click at [1067, 58] on icon "button" at bounding box center [1073, 52] width 16 height 16
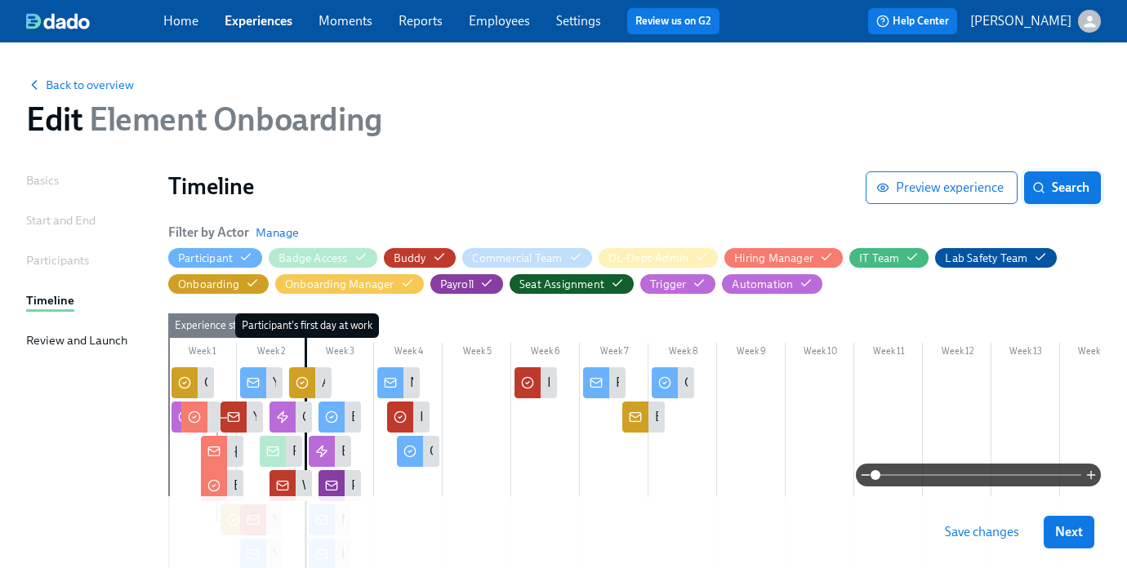
click at [1068, 188] on span "Search" at bounding box center [1062, 188] width 54 height 16
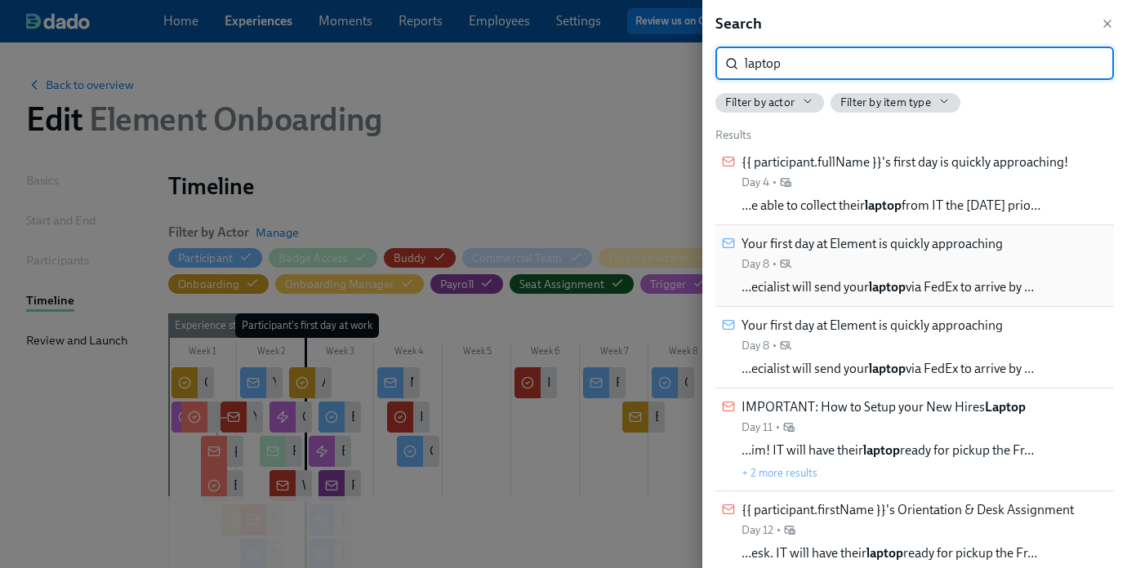
type input "laptop"
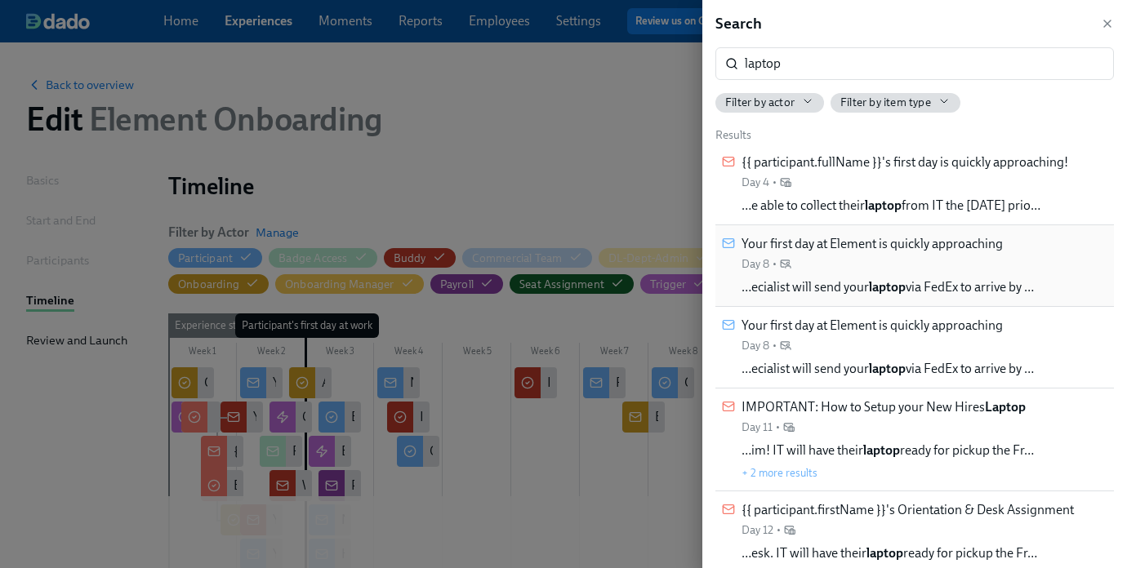
click at [966, 265] on div "Your first day at Element is quickly approaching Day 8 •" at bounding box center [871, 253] width 261 height 37
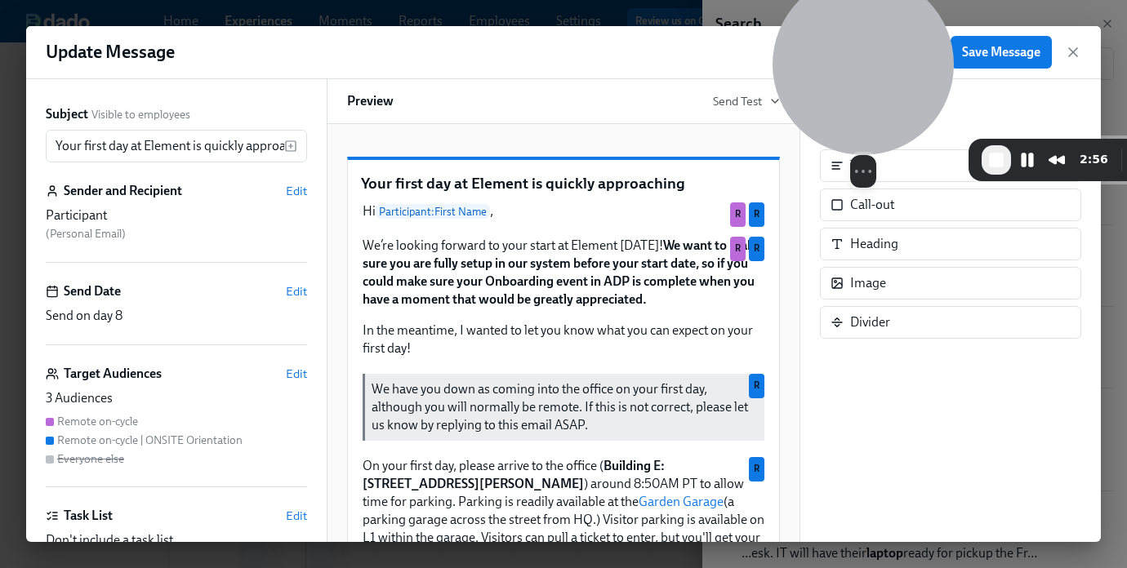
drag, startPoint x: 833, startPoint y: 79, endPoint x: 832, endPoint y: 7, distance: 72.7
click at [832, 7] on div "Select video screen size" at bounding box center [863, 81] width 181 height 214
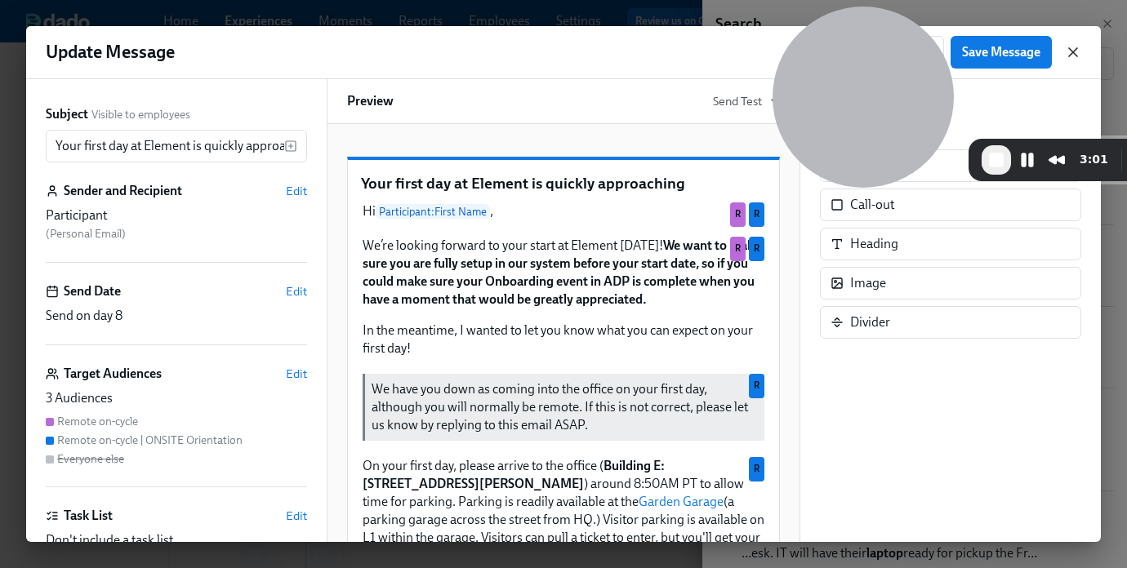
click at [1071, 54] on icon "button" at bounding box center [1073, 52] width 16 height 16
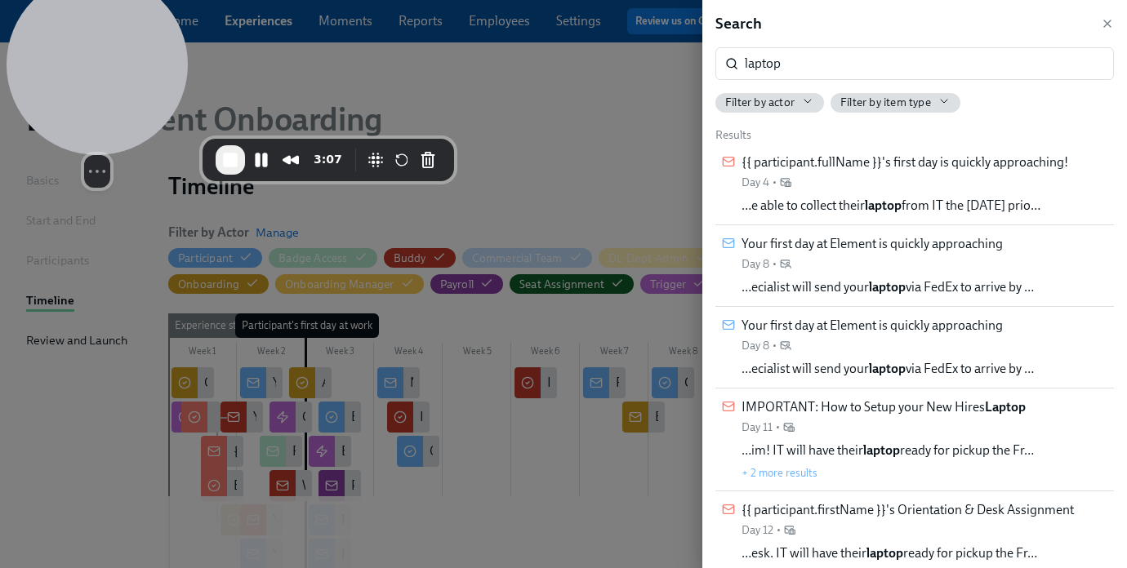
drag, startPoint x: 882, startPoint y: 61, endPoint x: 87, endPoint y: 53, distance: 795.4
click at [87, 53] on div at bounding box center [97, 64] width 181 height 181
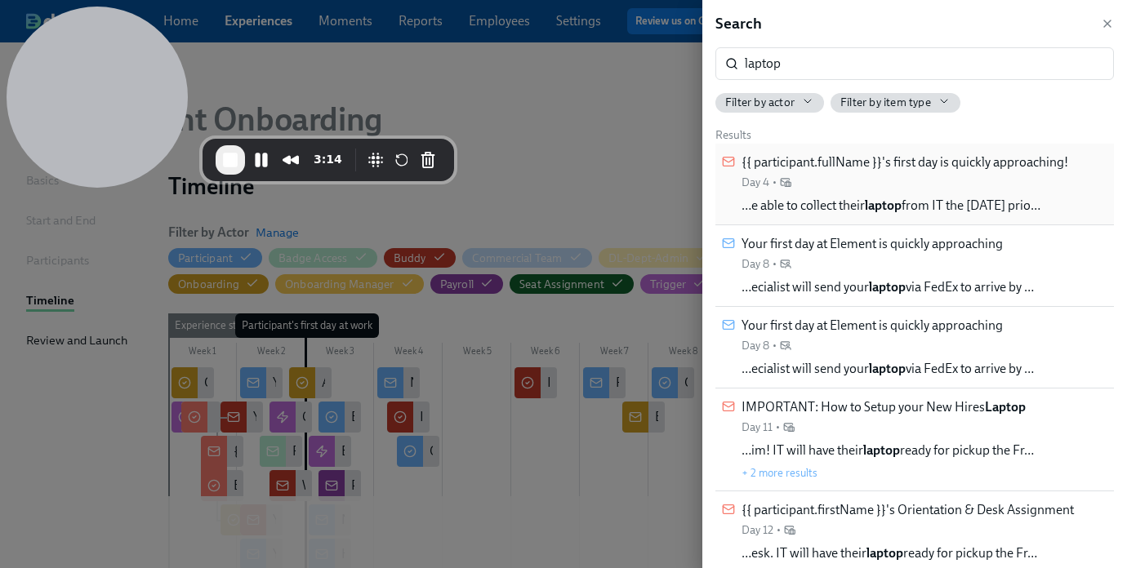
click at [991, 193] on div "{{ participant.fullName }}'s first day is quickly approaching! Day 4 • …e able …" at bounding box center [904, 184] width 327 height 61
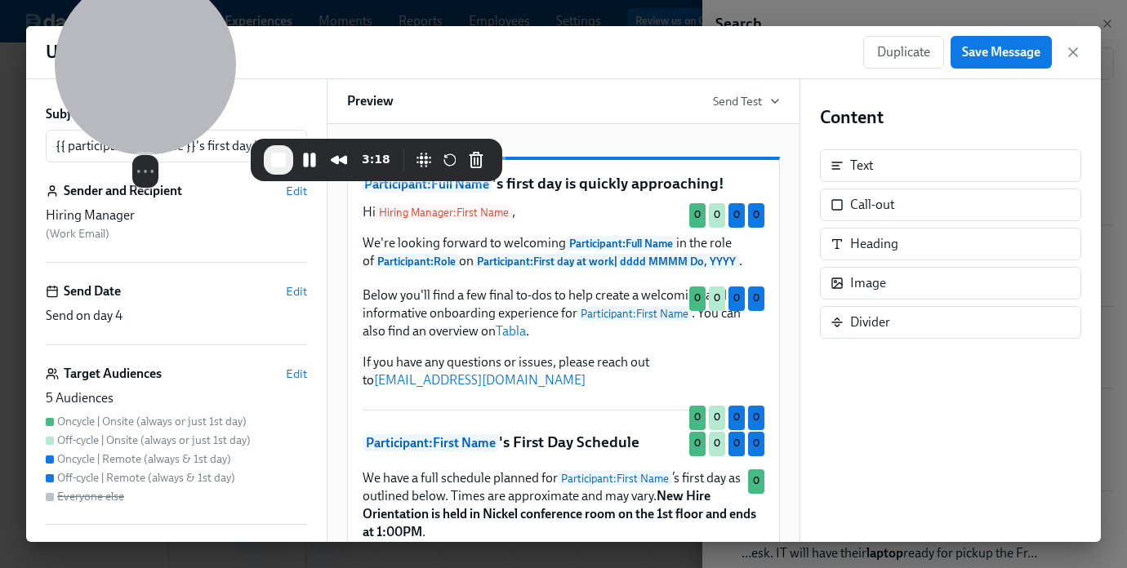
drag, startPoint x: 151, startPoint y: 89, endPoint x: 199, endPoint y: 40, distance: 68.7
click at [199, 40] on div at bounding box center [145, 64] width 181 height 181
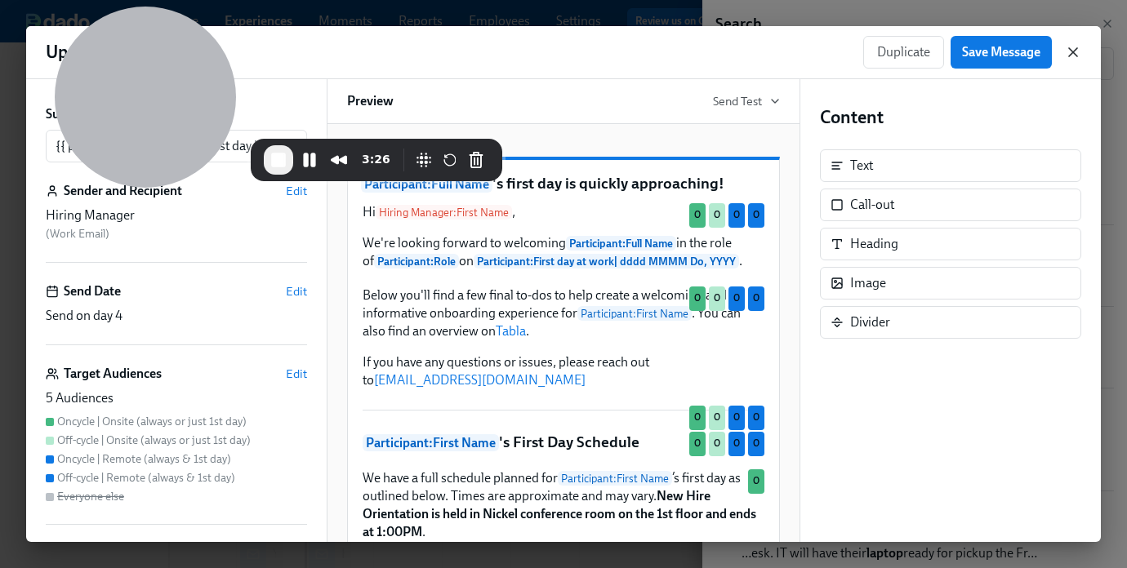
click at [1077, 52] on icon "button" at bounding box center [1073, 52] width 16 height 16
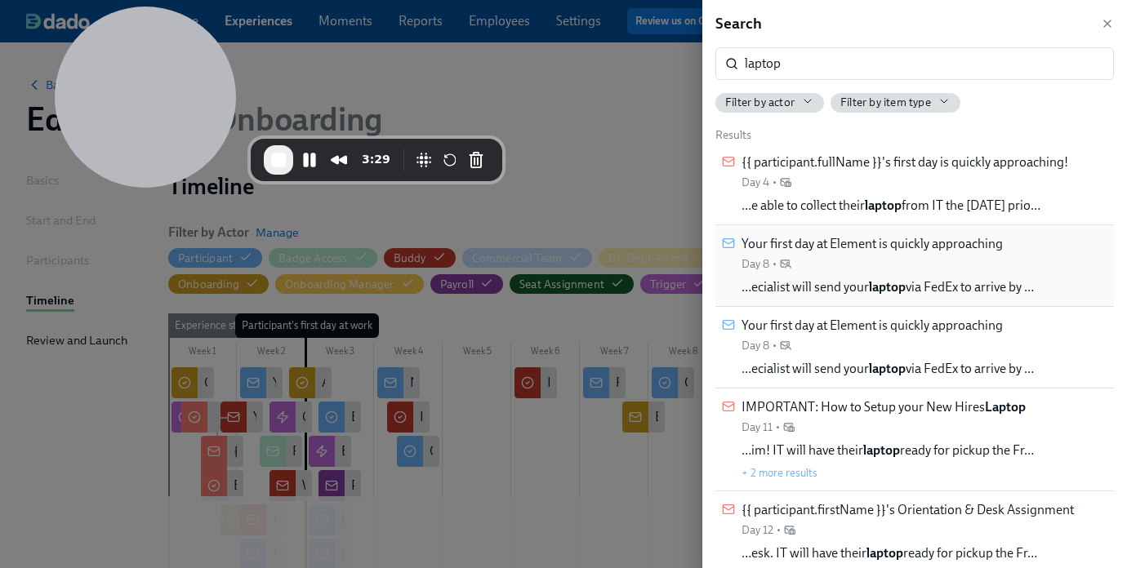
click at [893, 250] on span "Your first day at Element is quickly approaching" at bounding box center [871, 244] width 261 height 18
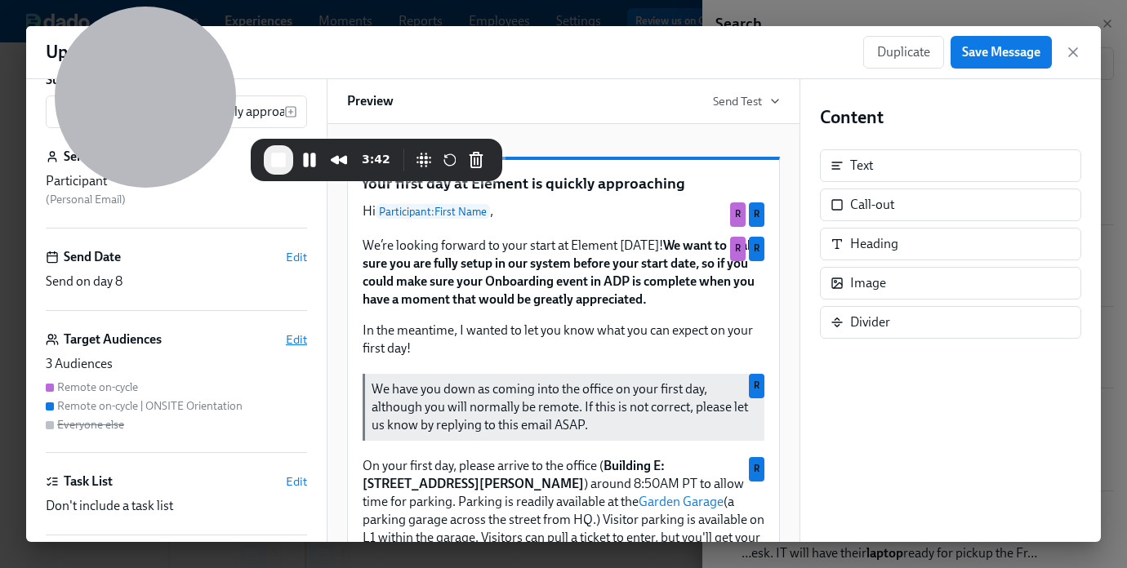
click at [296, 335] on span "Edit" at bounding box center [296, 340] width 21 height 16
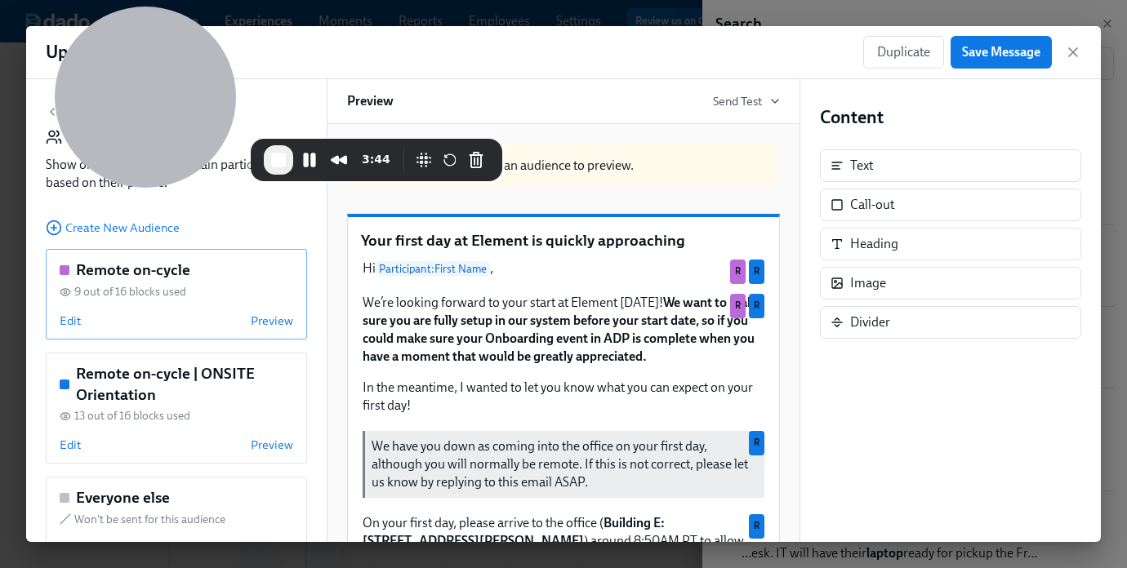
scroll to position [52, 0]
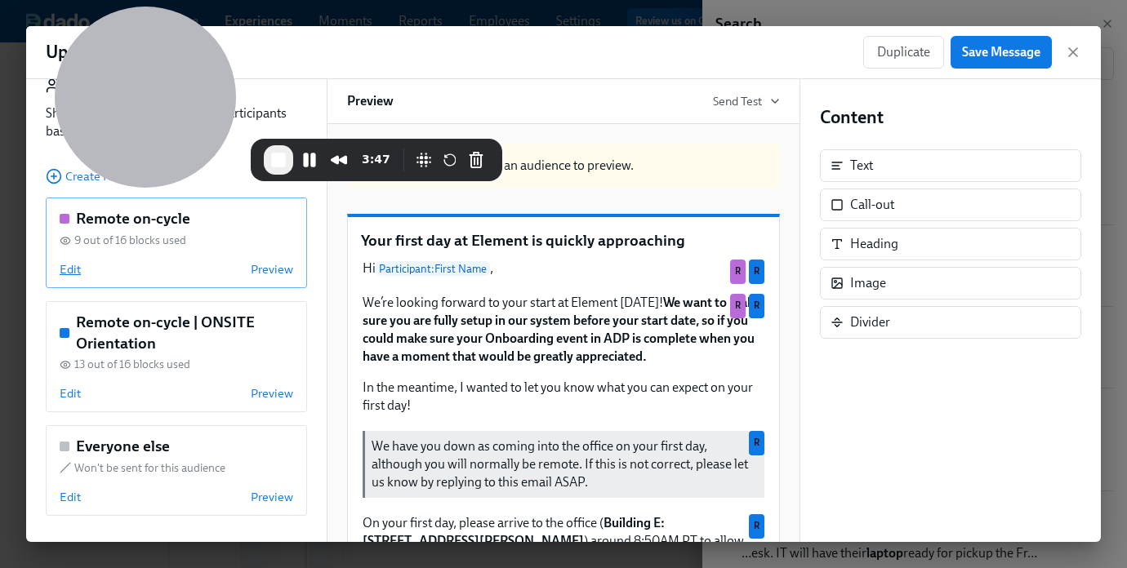
click at [75, 265] on span "Edit" at bounding box center [70, 269] width 21 height 16
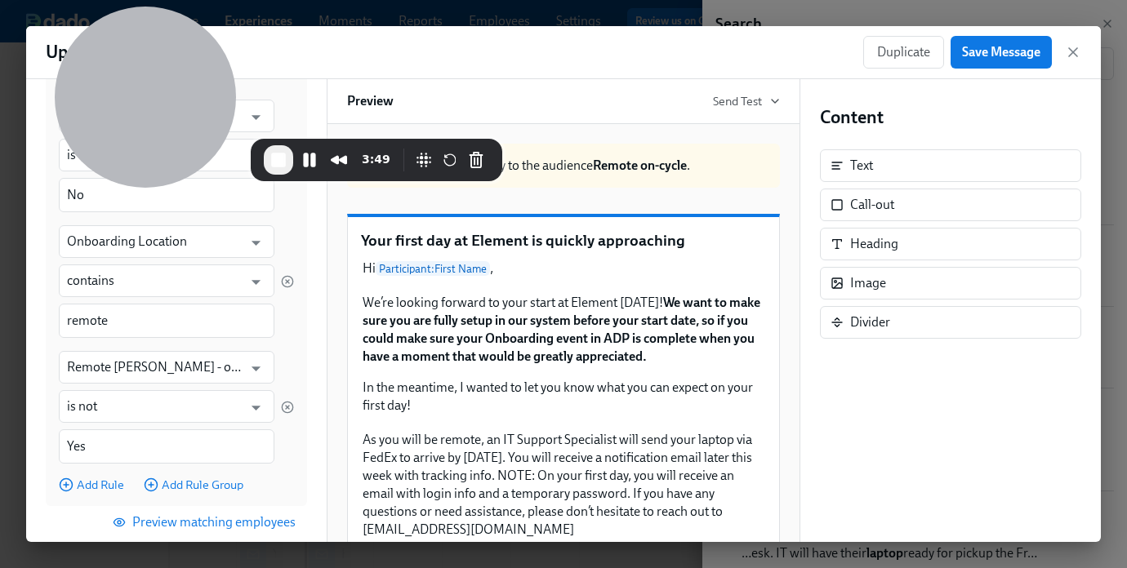
scroll to position [357, 0]
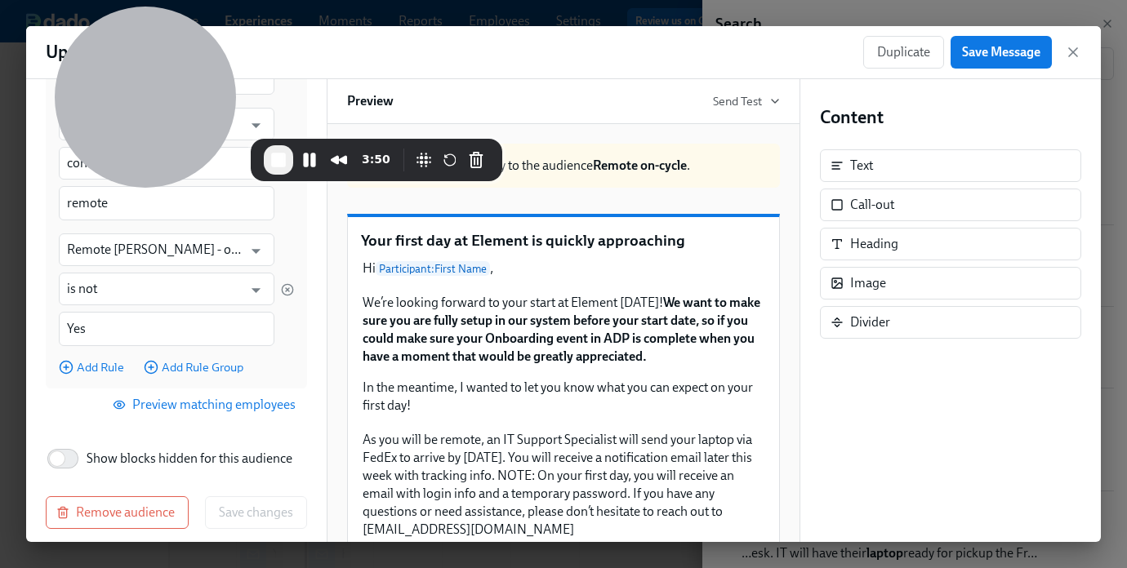
click at [233, 404] on span "Preview matching employees" at bounding box center [206, 405] width 180 height 16
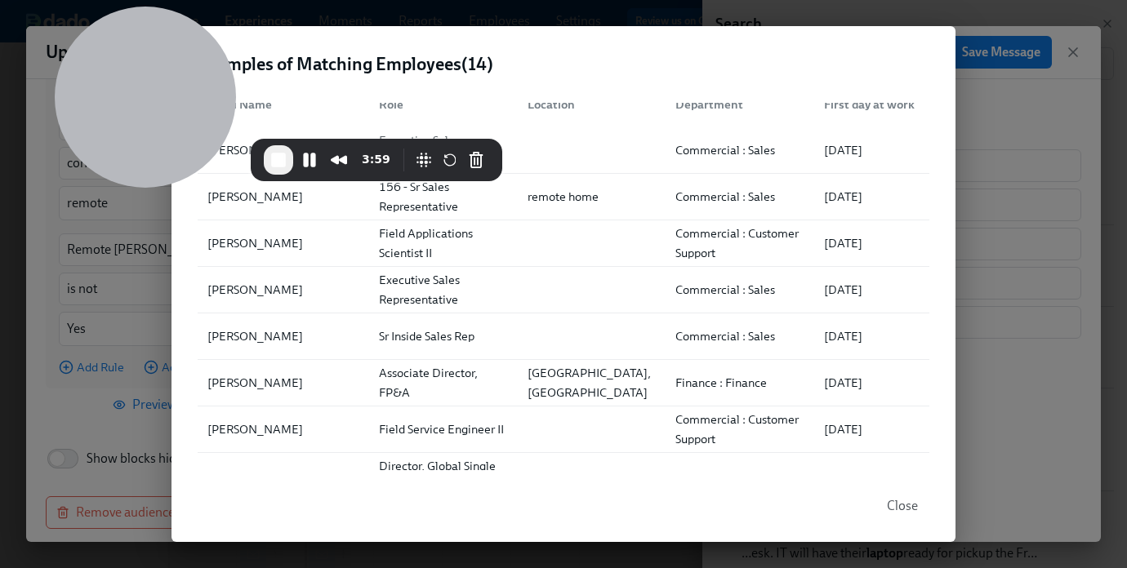
scroll to position [0, 0]
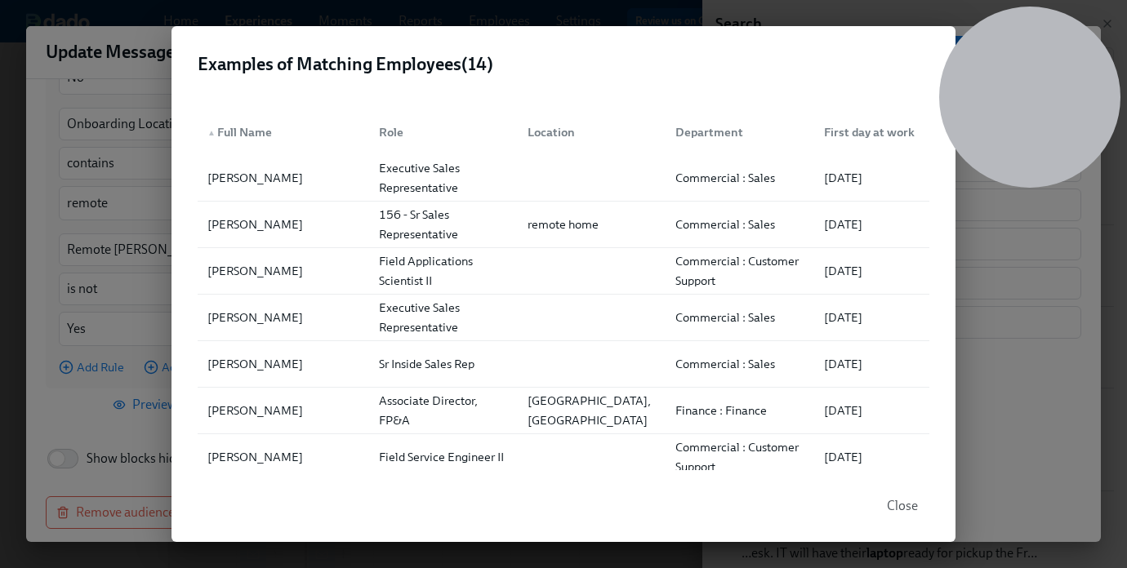
drag, startPoint x: 1020, startPoint y: 95, endPoint x: 478, endPoint y: 120, distance: 542.8
click at [1020, 91] on div at bounding box center [1029, 97] width 181 height 181
click at [902, 506] on span "Close" at bounding box center [902, 506] width 31 height 16
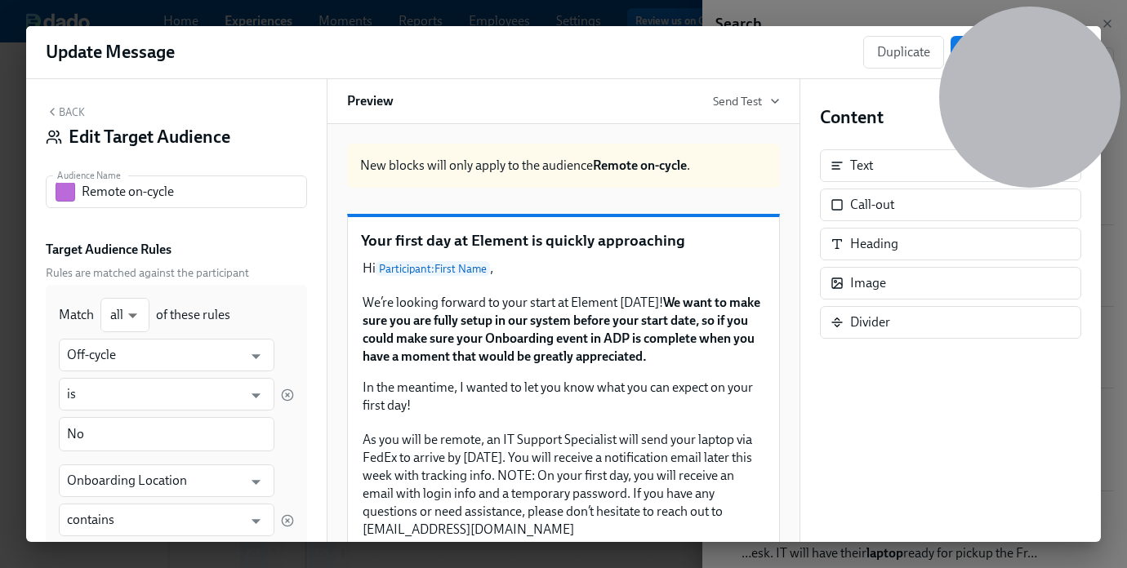
click at [71, 120] on div "Back Edit Target Audience" at bounding box center [176, 130] width 261 height 51
click at [71, 112] on button "Back" at bounding box center [65, 111] width 39 height 13
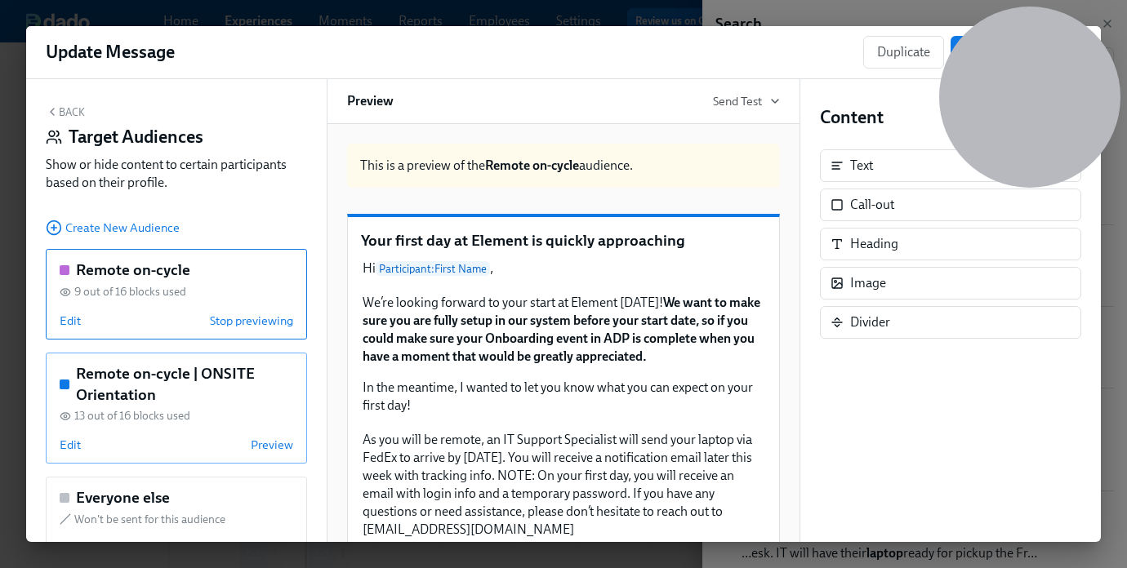
scroll to position [52, 0]
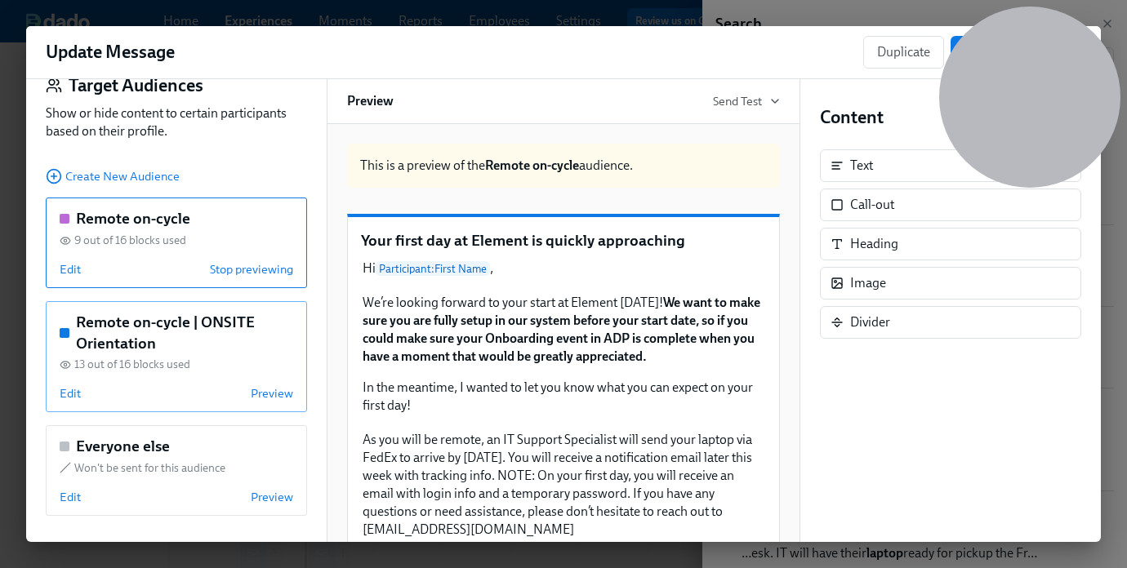
click at [179, 354] on div "Remote on-cycle | ONSITE Orientation 13 out of 16 blocks used Edit Preview" at bounding box center [176, 356] width 261 height 111
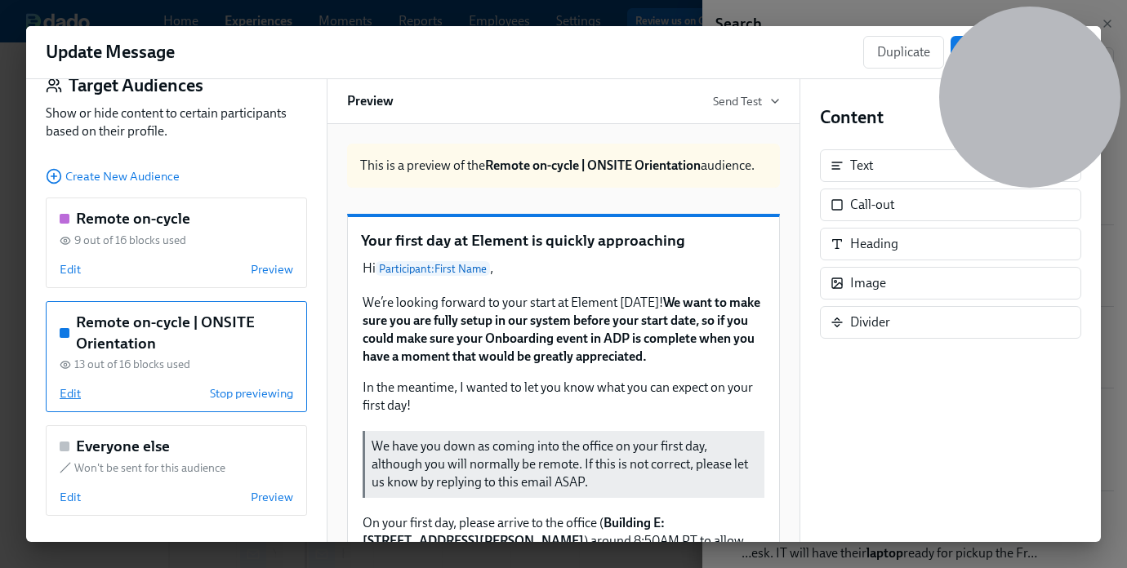
click at [71, 395] on span "Edit" at bounding box center [70, 393] width 21 height 16
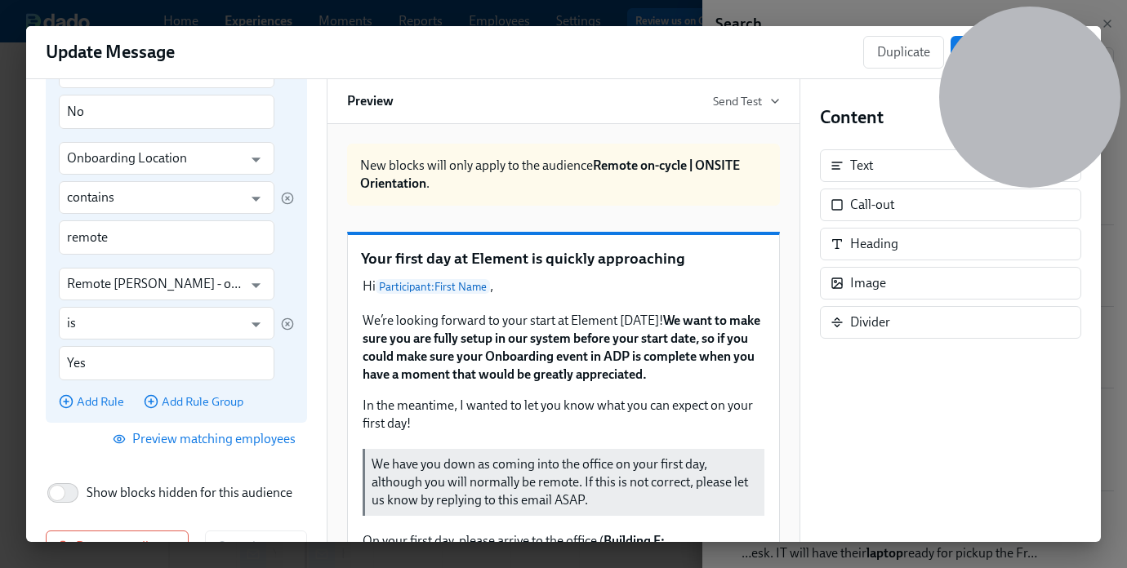
scroll to position [370, 0]
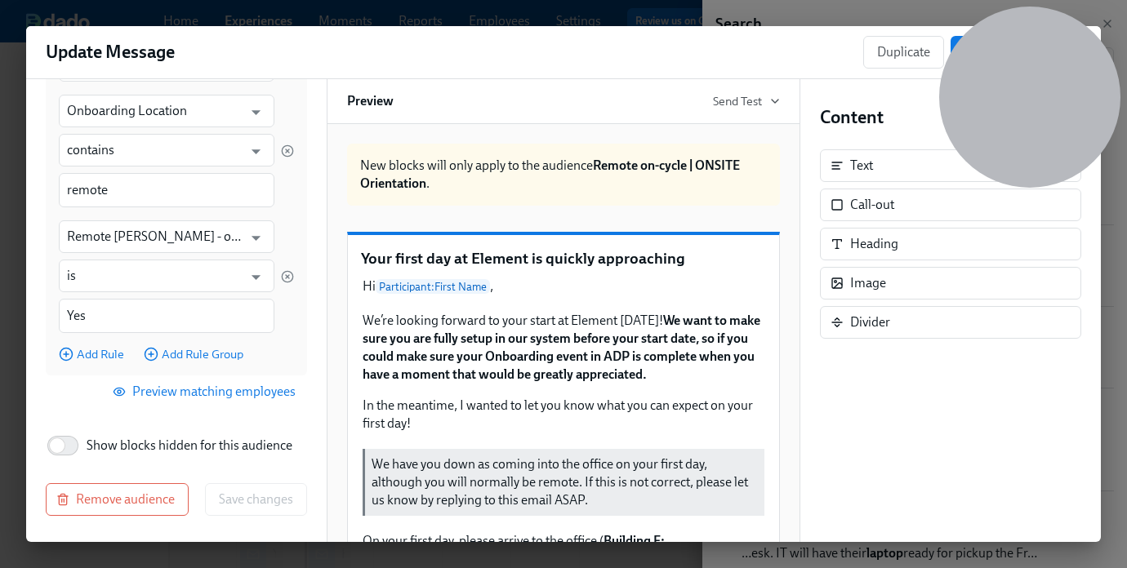
click at [185, 386] on span "Preview matching employees" at bounding box center [206, 392] width 180 height 16
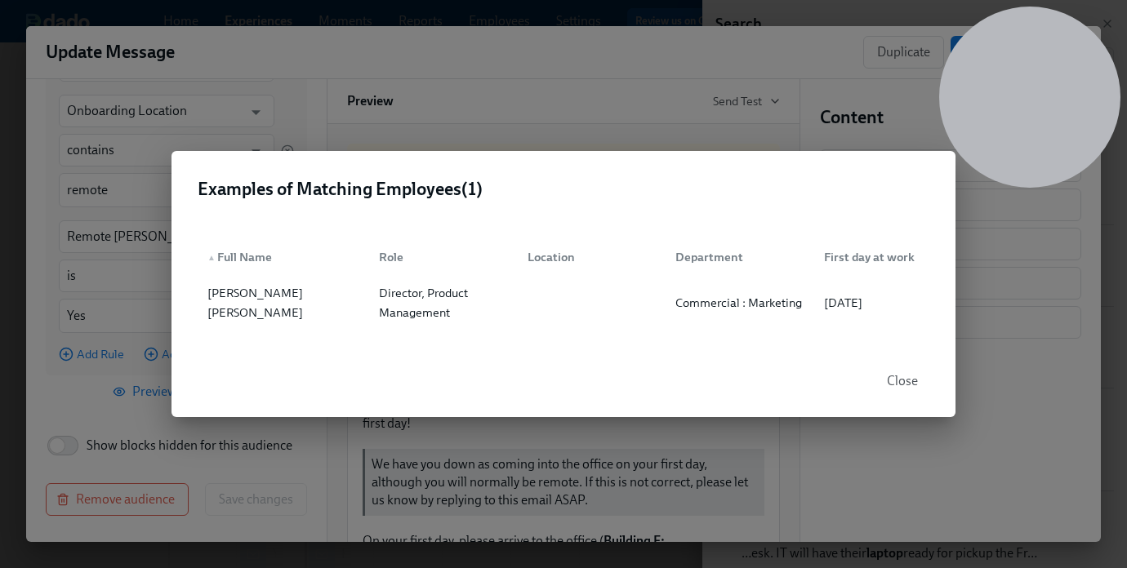
click at [897, 387] on span "Close" at bounding box center [902, 381] width 31 height 16
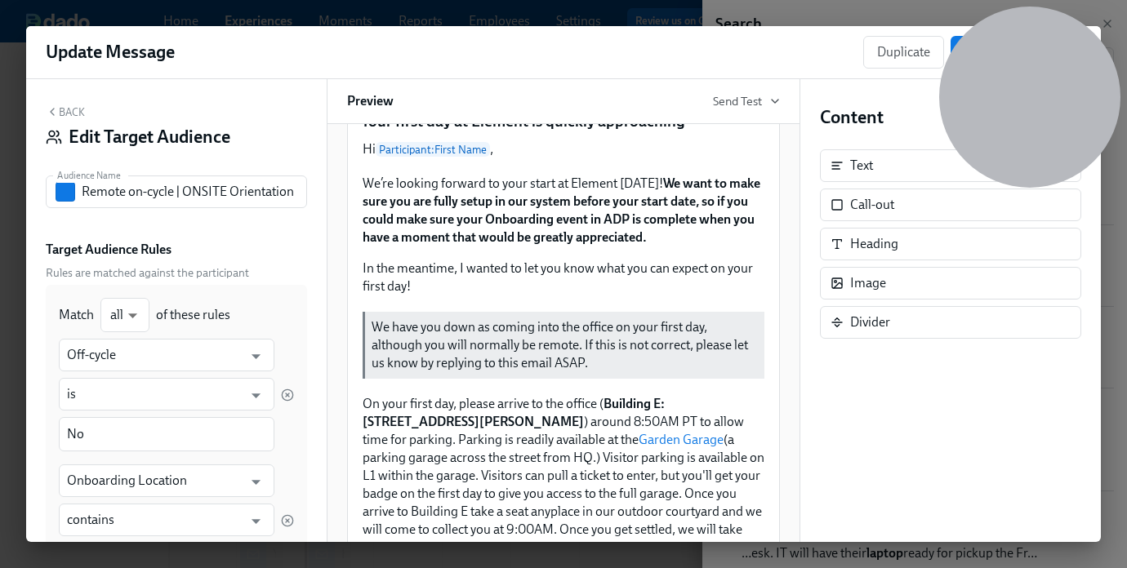
scroll to position [190, 0]
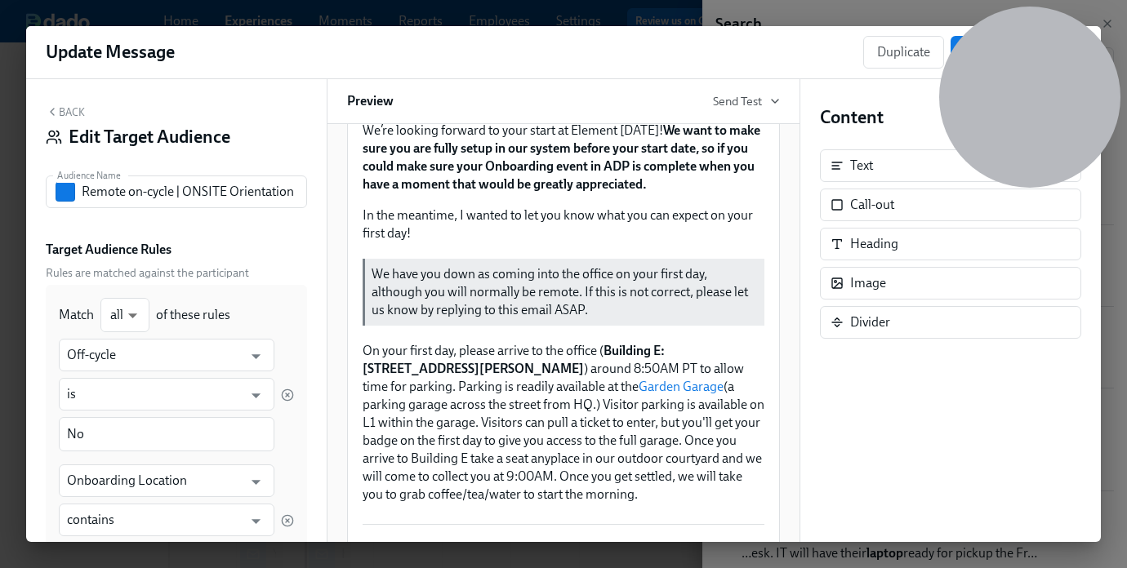
click at [86, 112] on div "Back Edit Target Audience" at bounding box center [176, 130] width 261 height 51
click at [72, 112] on button "Back" at bounding box center [65, 111] width 39 height 13
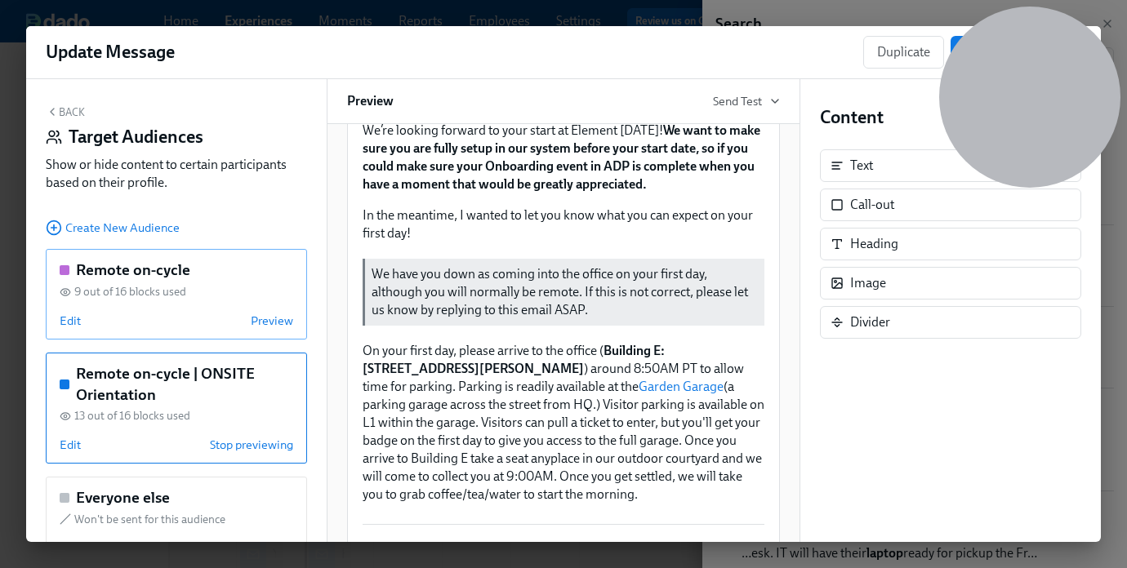
scroll to position [52, 0]
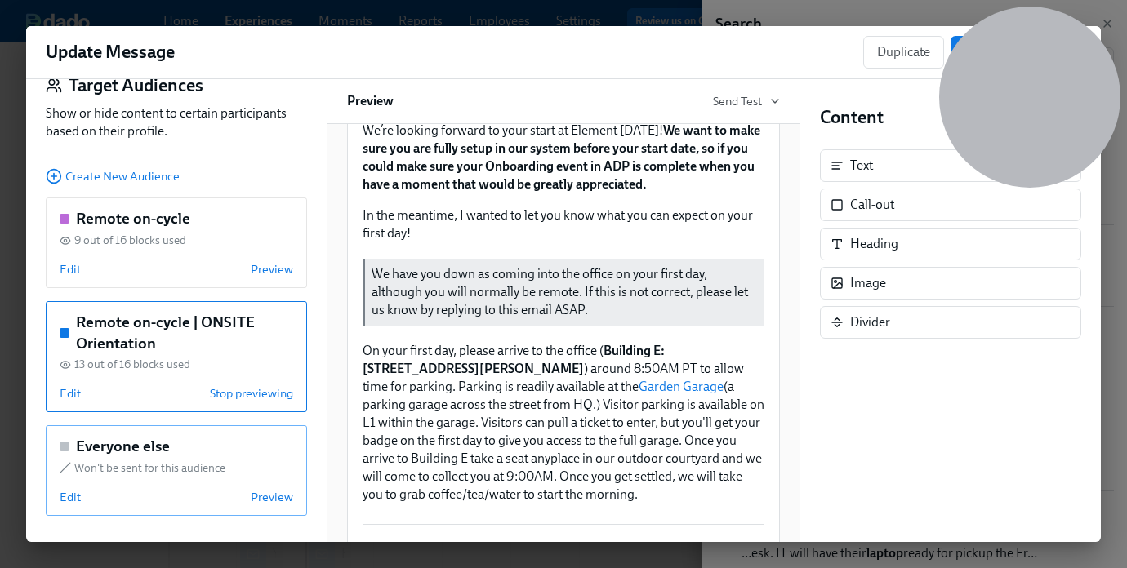
click at [155, 461] on span "Won't be sent for this audience" at bounding box center [149, 469] width 151 height 16
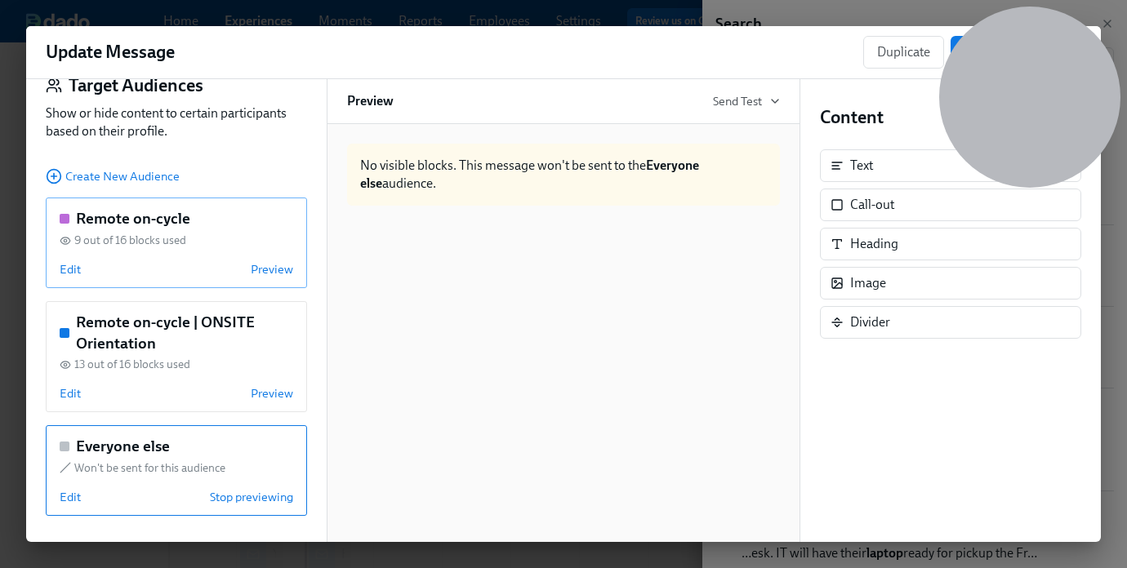
scroll to position [0, 0]
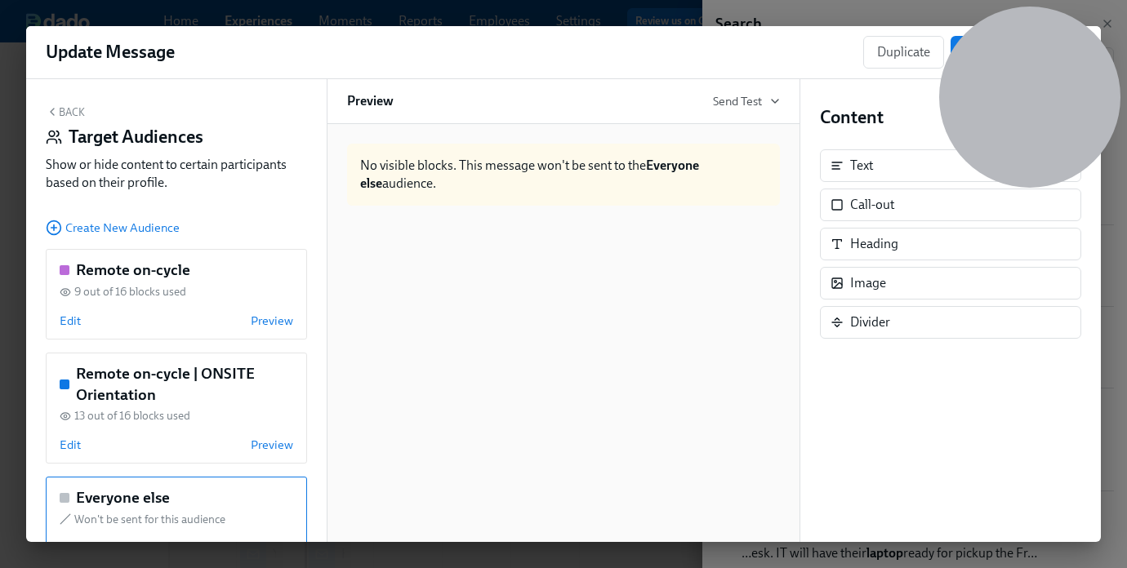
click at [69, 105] on button "Back" at bounding box center [65, 111] width 39 height 13
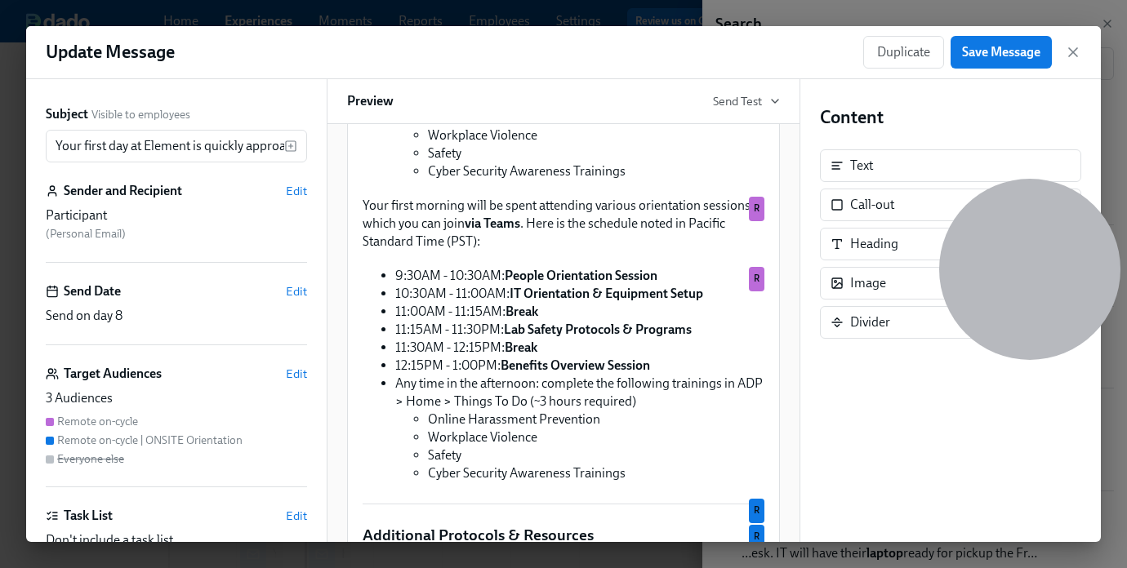
drag, startPoint x: 1035, startPoint y: 65, endPoint x: 1039, endPoint y: 235, distance: 170.7
click at [1039, 235] on div at bounding box center [1029, 269] width 181 height 181
click at [1076, 56] on icon "button" at bounding box center [1073, 52] width 16 height 16
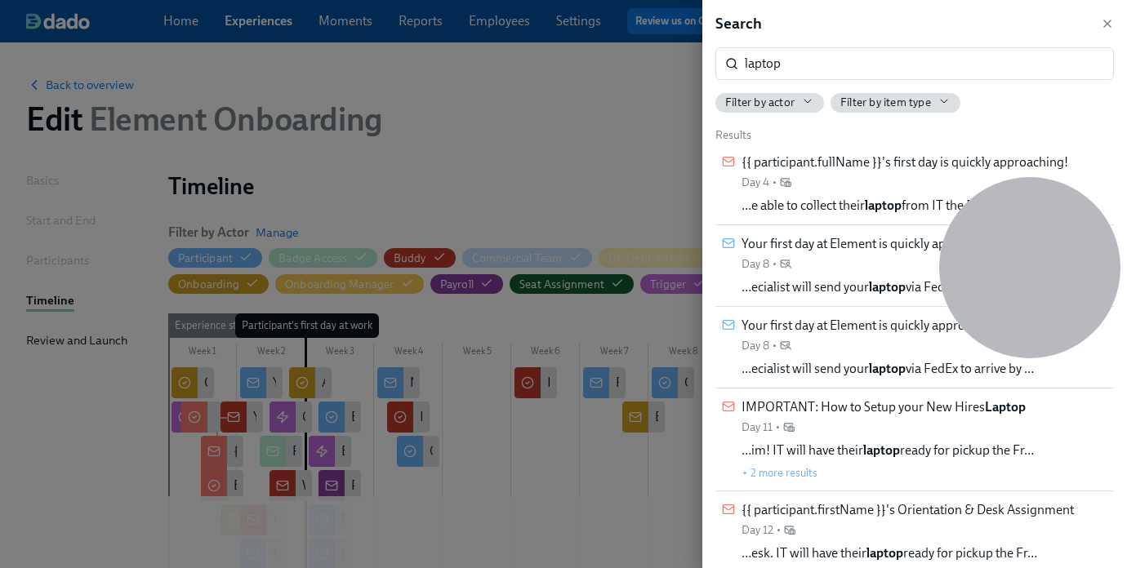
click at [473, 106] on div at bounding box center [563, 284] width 1127 height 568
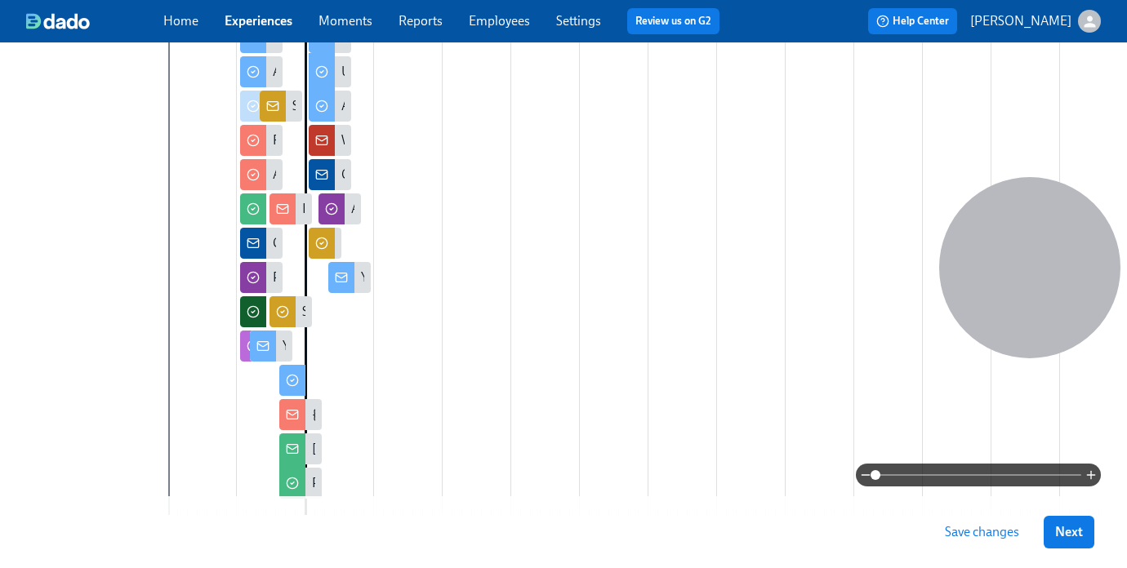
scroll to position [552, 0]
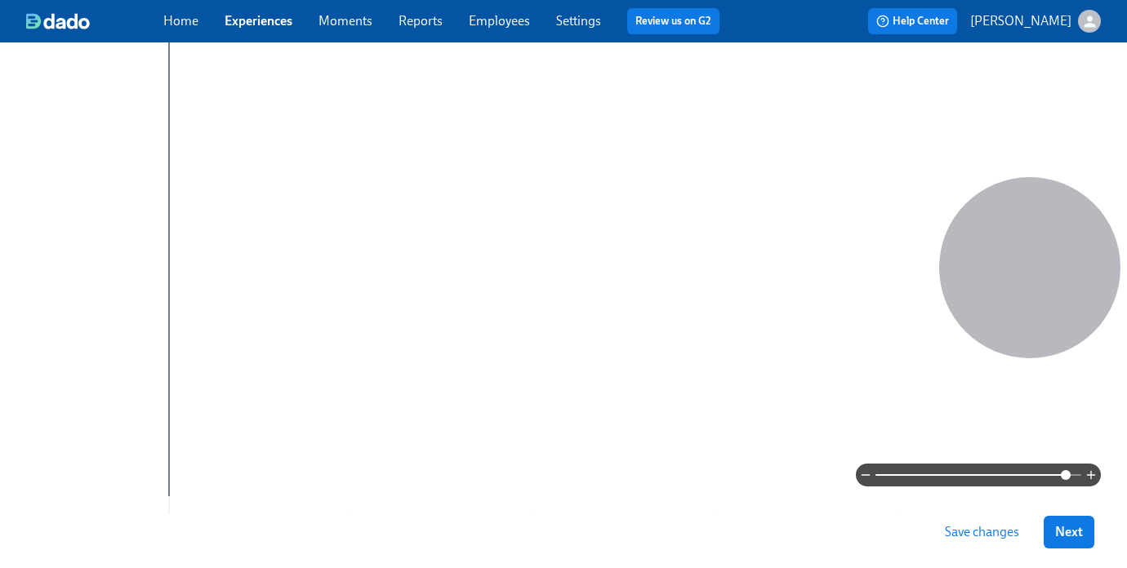
drag, startPoint x: 873, startPoint y: 474, endPoint x: 1063, endPoint y: 474, distance: 190.3
click at [1063, 474] on span at bounding box center [1066, 475] width 10 height 10
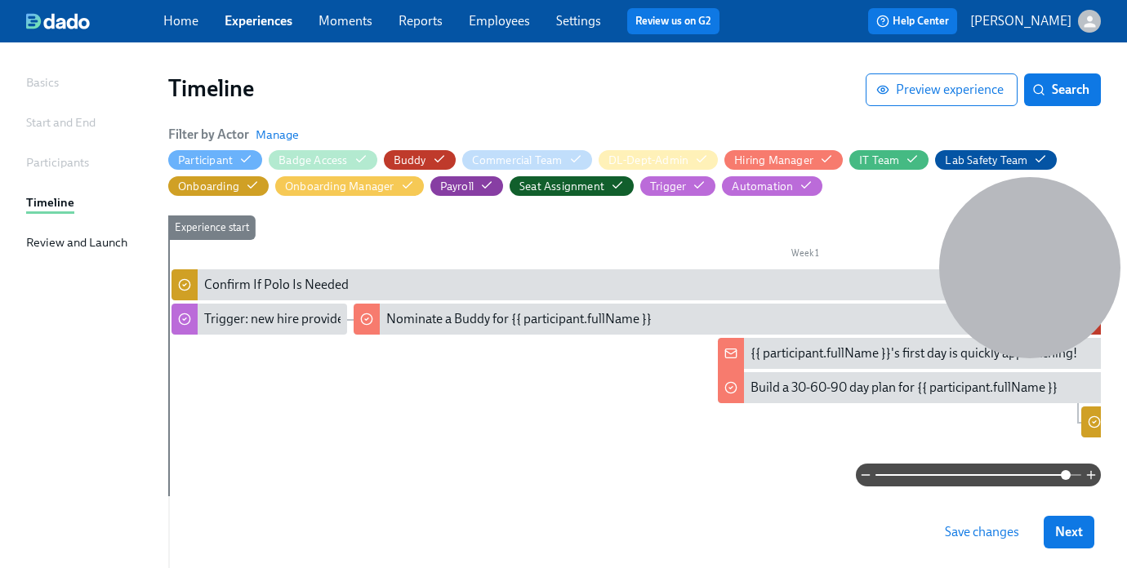
scroll to position [0, 0]
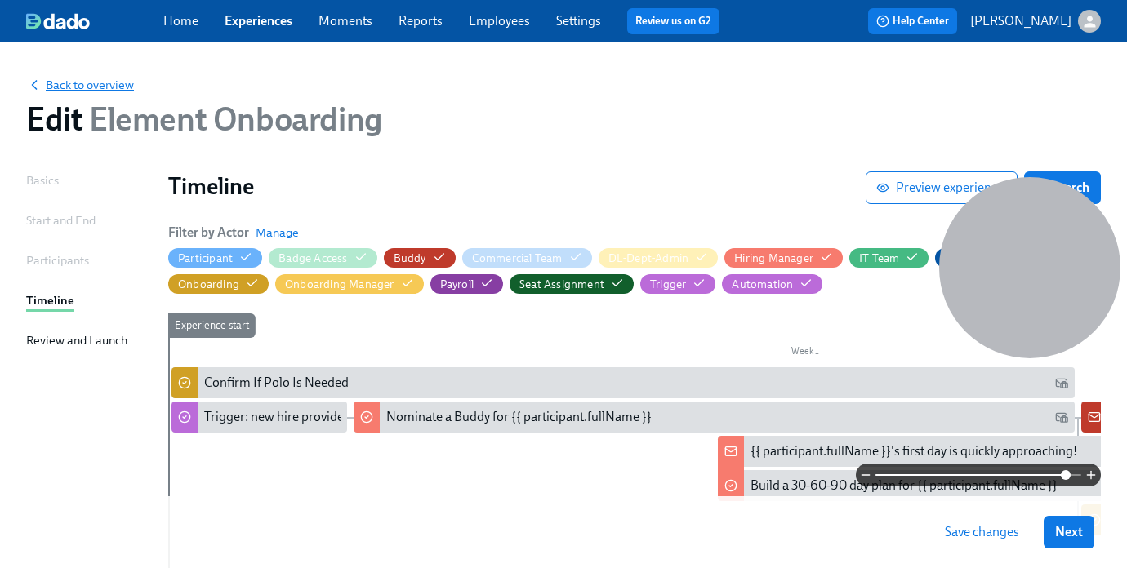
click at [84, 91] on span "Back to overview" at bounding box center [80, 85] width 108 height 16
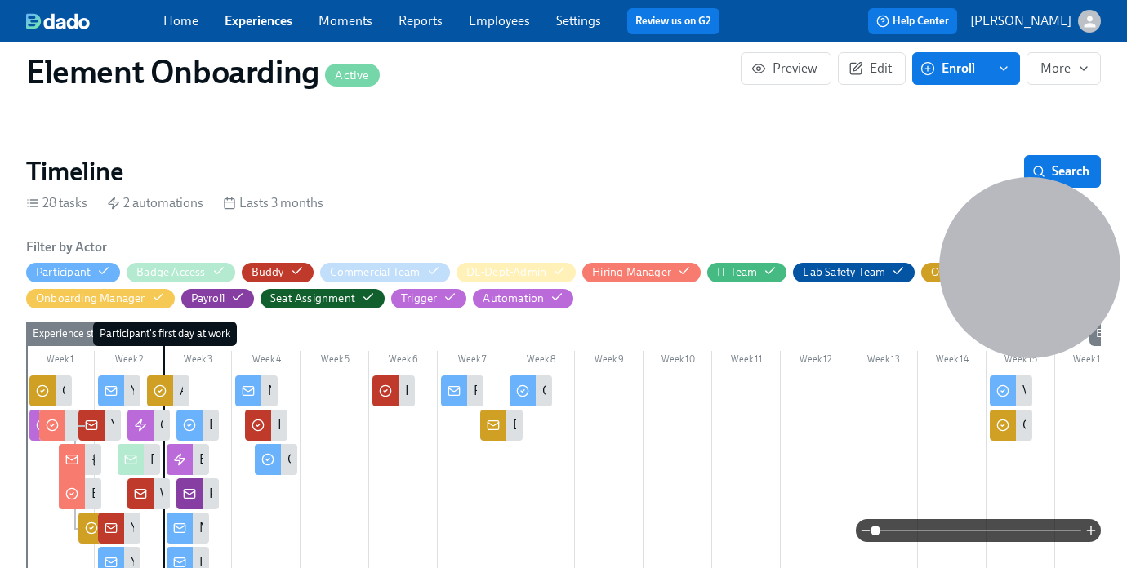
scroll to position [295, 0]
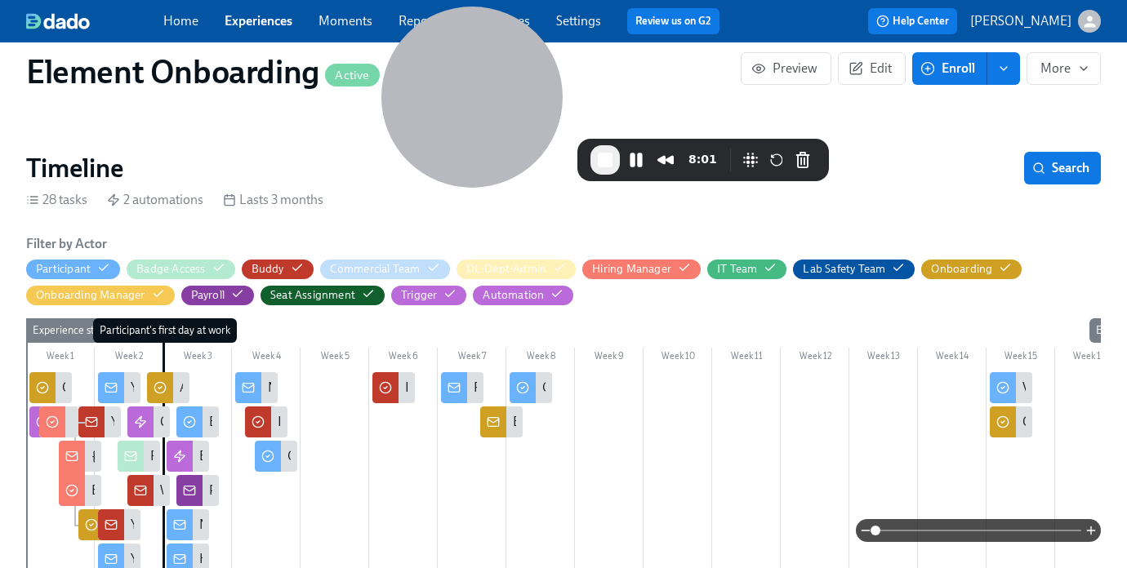
drag, startPoint x: 710, startPoint y: 56, endPoint x: 448, endPoint y: -7, distance: 268.8
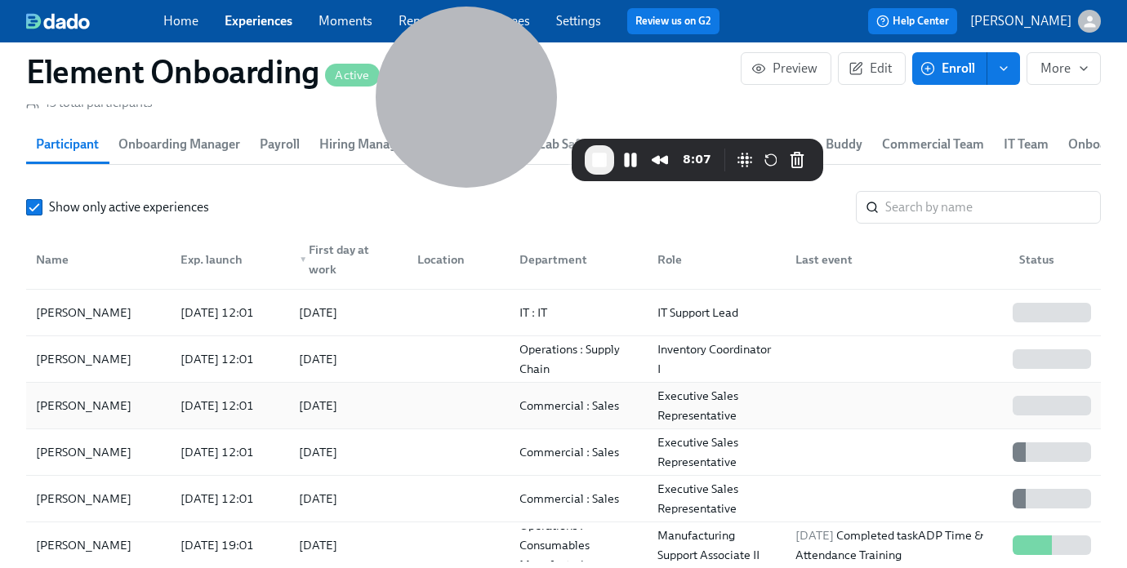
scroll to position [54, 0]
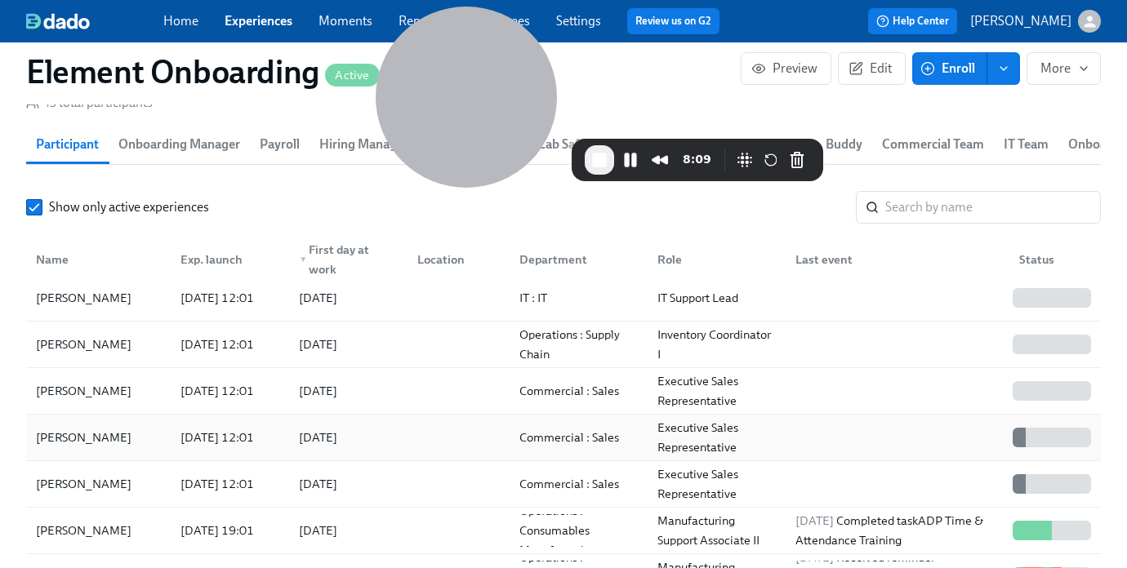
click at [121, 445] on div "[PERSON_NAME]" at bounding box center [98, 437] width 138 height 33
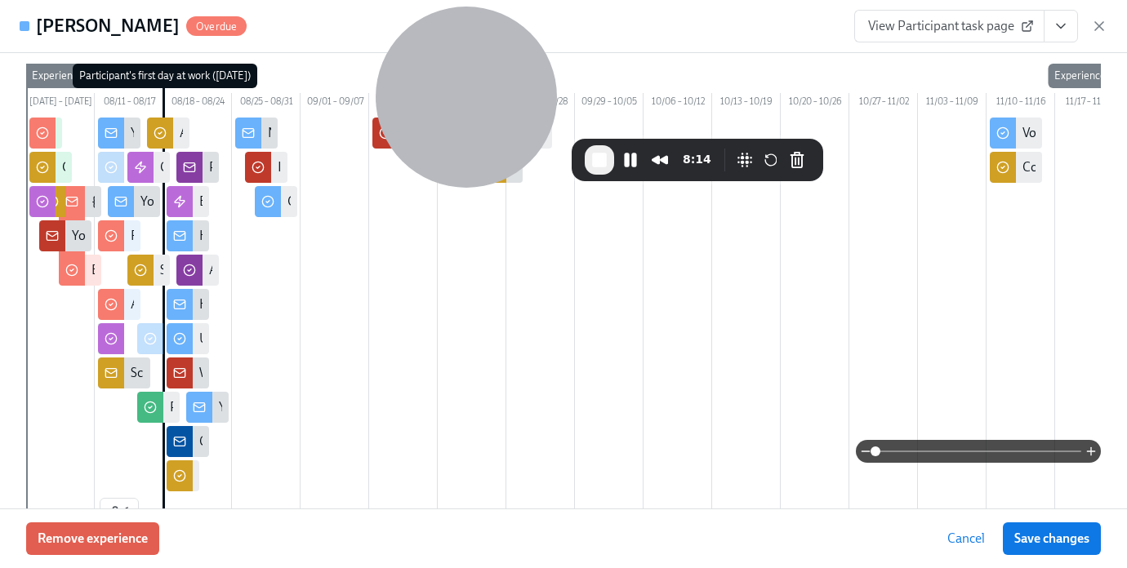
scroll to position [229, 0]
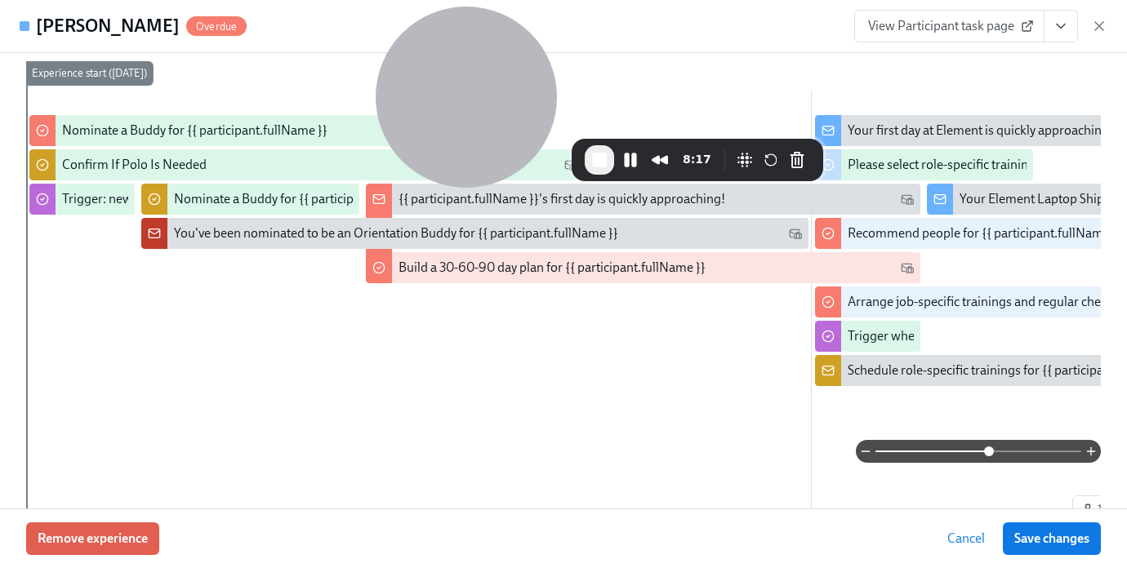
drag, startPoint x: 875, startPoint y: 452, endPoint x: 987, endPoint y: 452, distance: 111.9
click at [987, 452] on span at bounding box center [989, 452] width 10 height 10
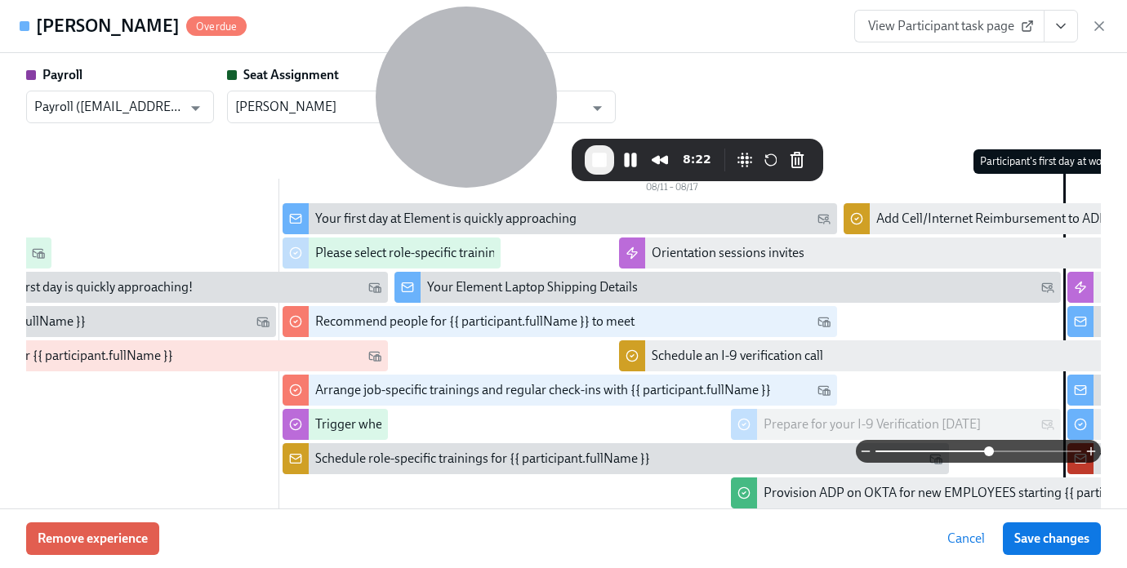
scroll to position [0, 541]
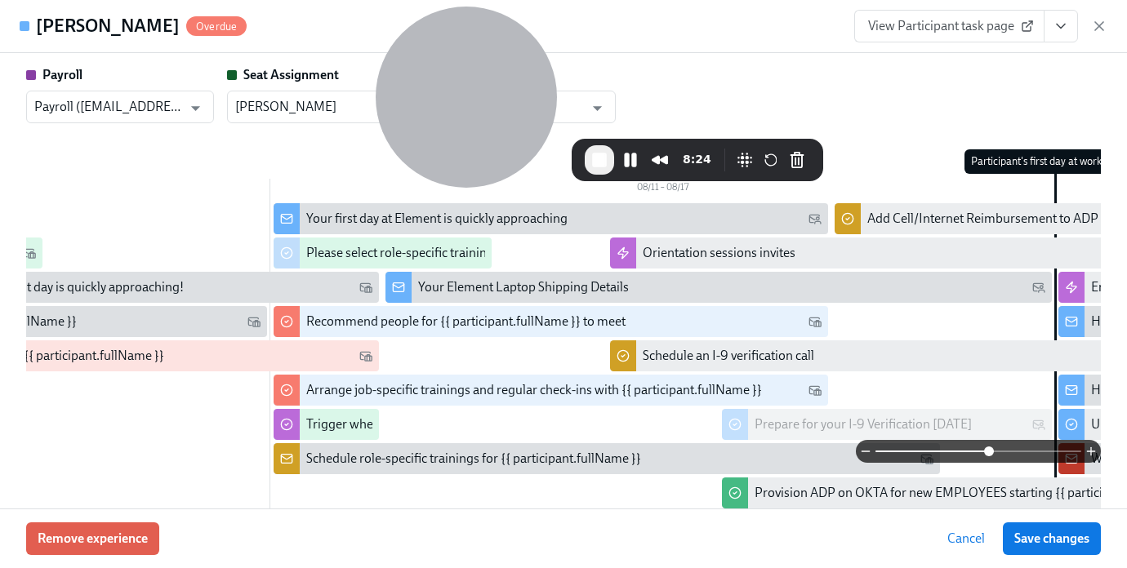
click at [817, 220] on icon at bounding box center [814, 219] width 11 height 9
click at [747, 216] on div "Your first day at Element is quickly approaching" at bounding box center [563, 219] width 515 height 18
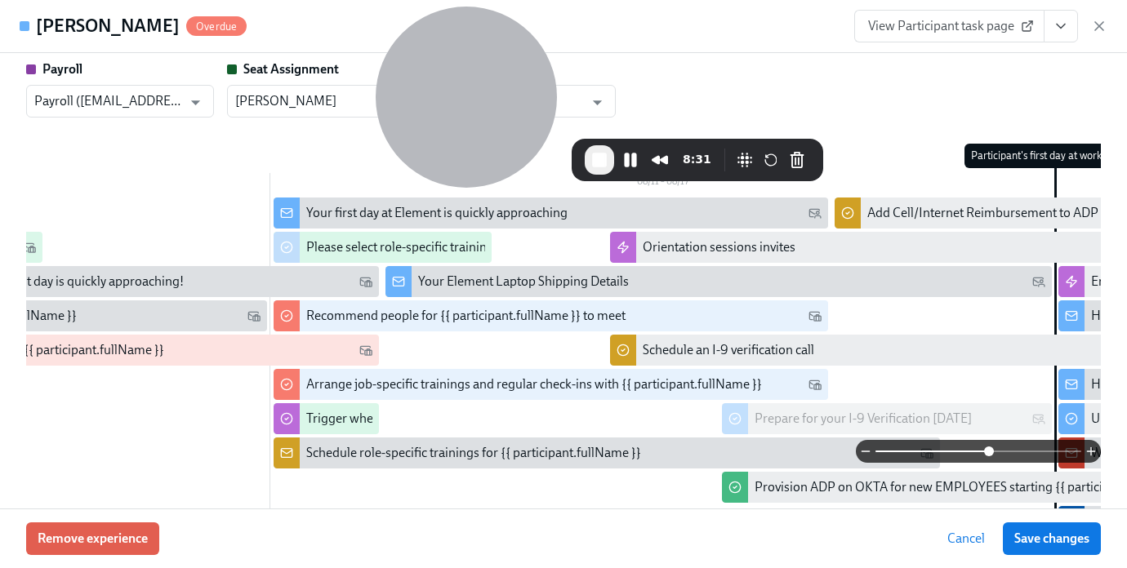
scroll to position [148, 0]
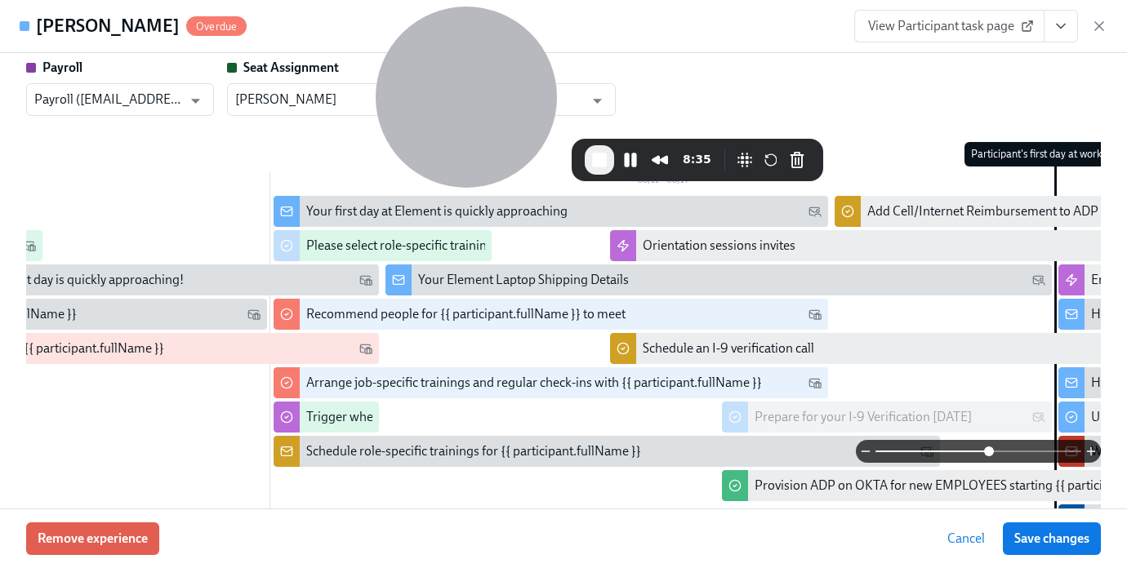
click at [984, 449] on span at bounding box center [989, 452] width 10 height 10
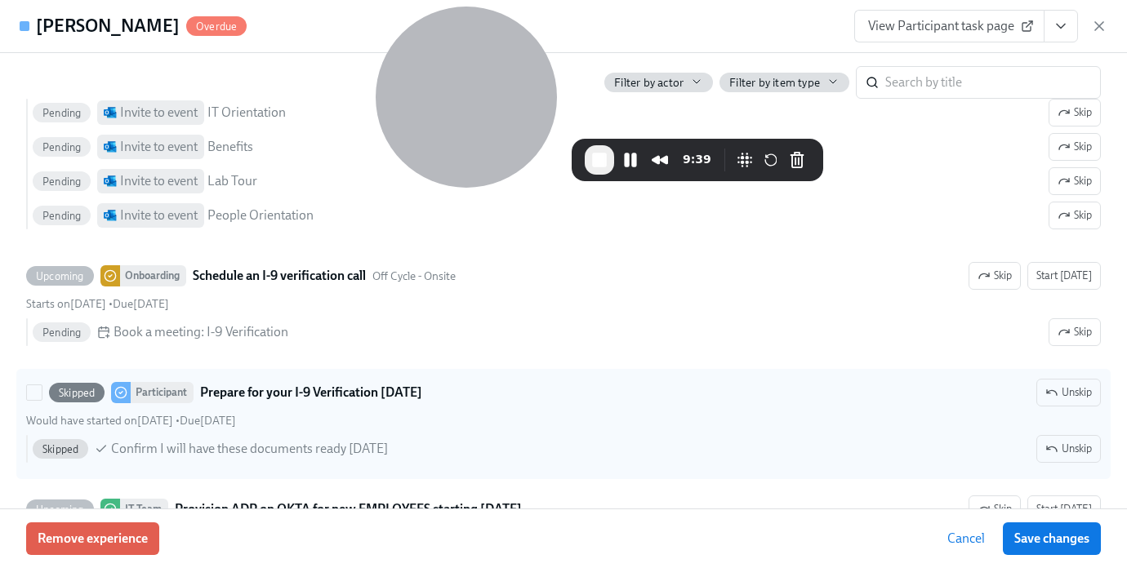
scroll to position [2332, 0]
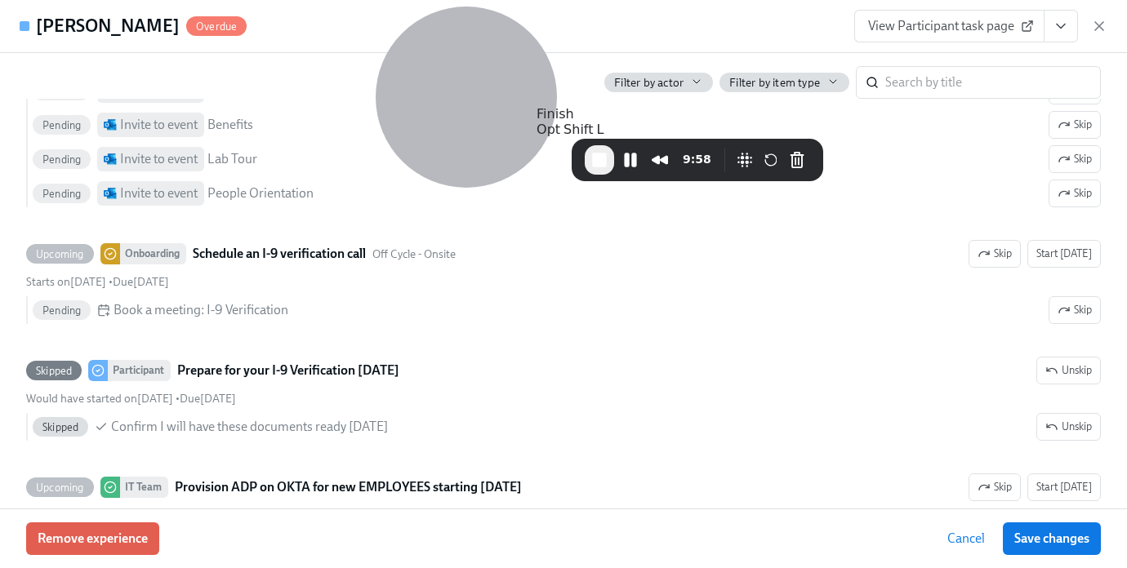
click at [601, 169] on span "End Recording" at bounding box center [600, 160] width 20 height 20
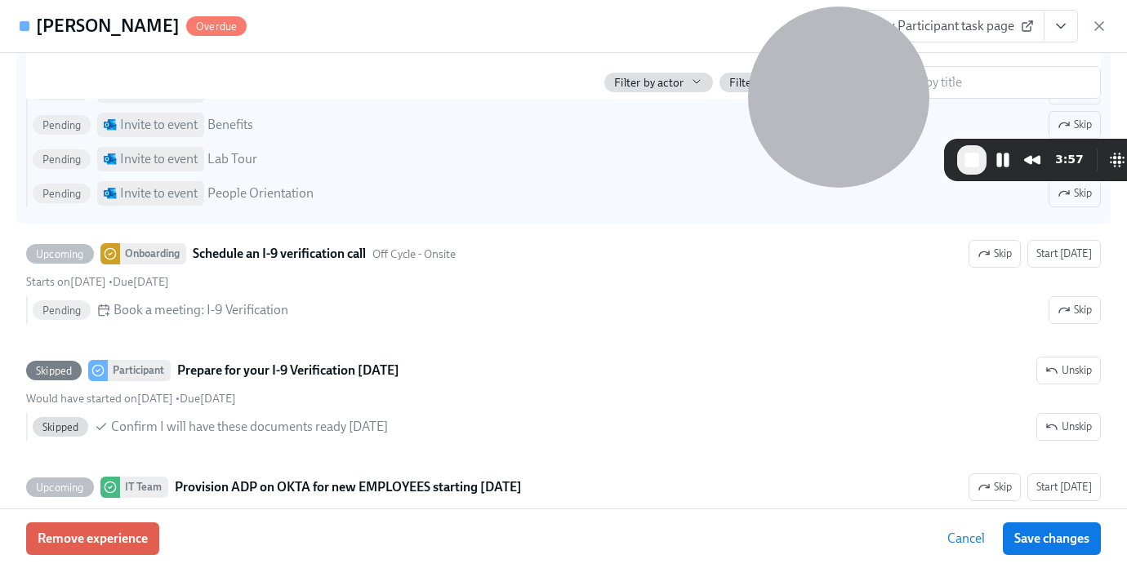
scroll to position [1873, 0]
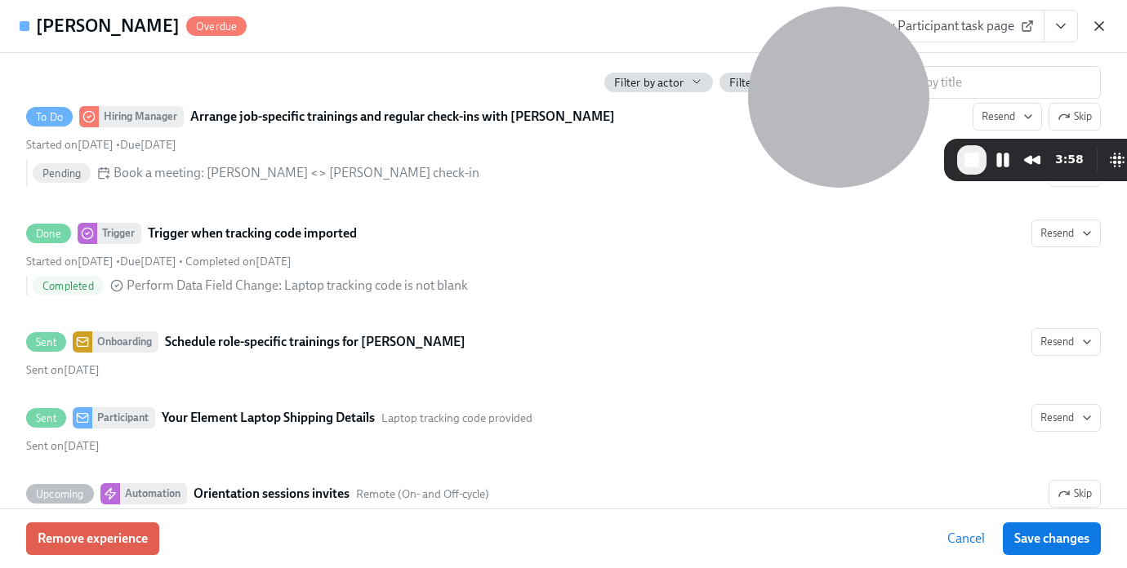
click at [1097, 25] on icon "button" at bounding box center [1099, 26] width 16 height 16
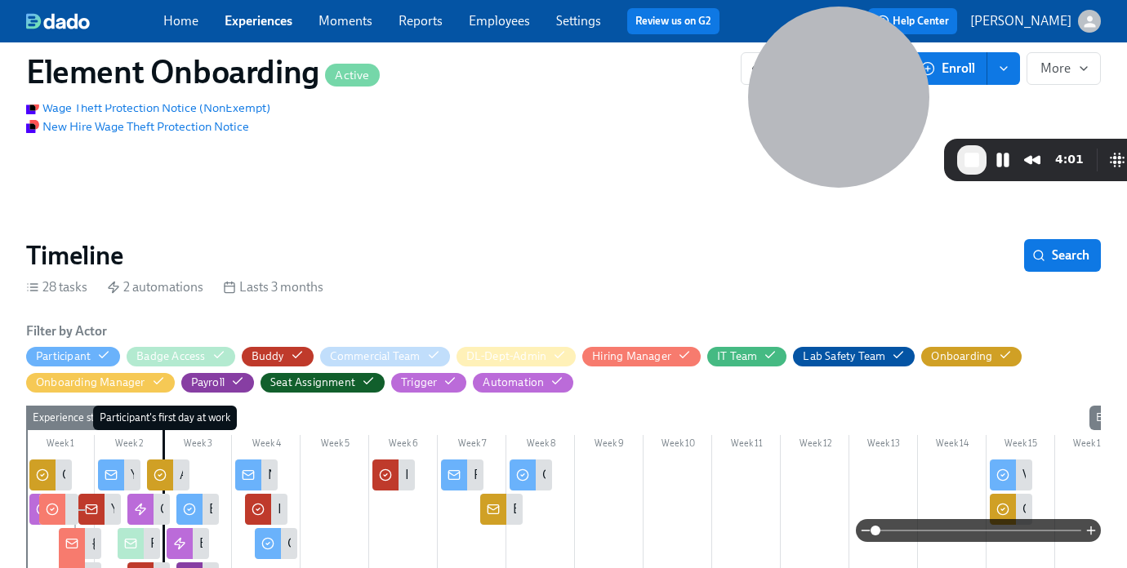
scroll to position [208, 0]
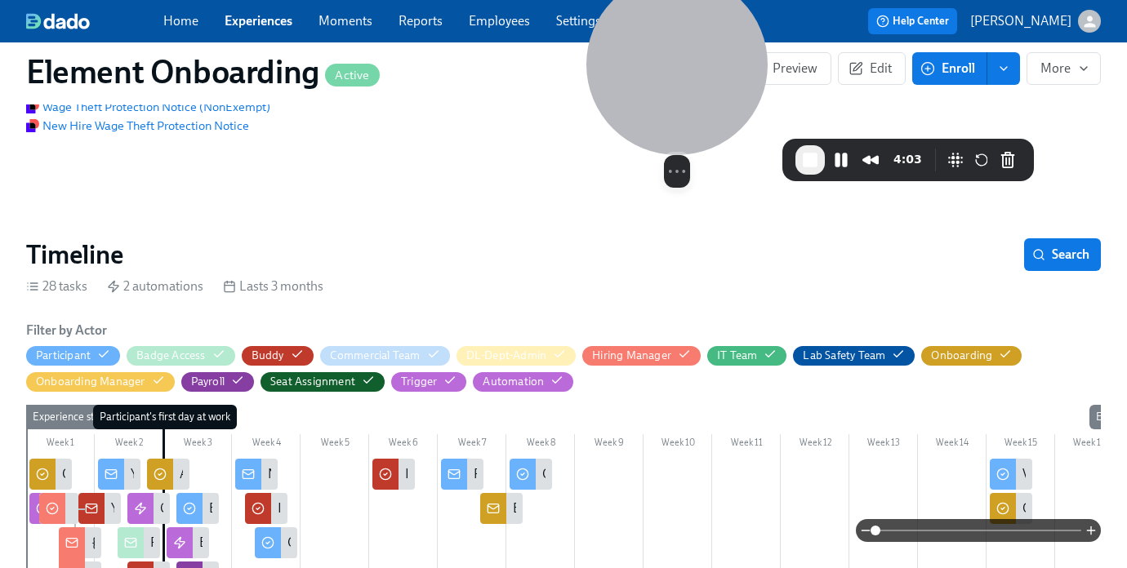
drag, startPoint x: 652, startPoint y: 36, endPoint x: 335, endPoint y: 30, distance: 317.7
click at [586, 30] on div at bounding box center [676, 64] width 181 height 181
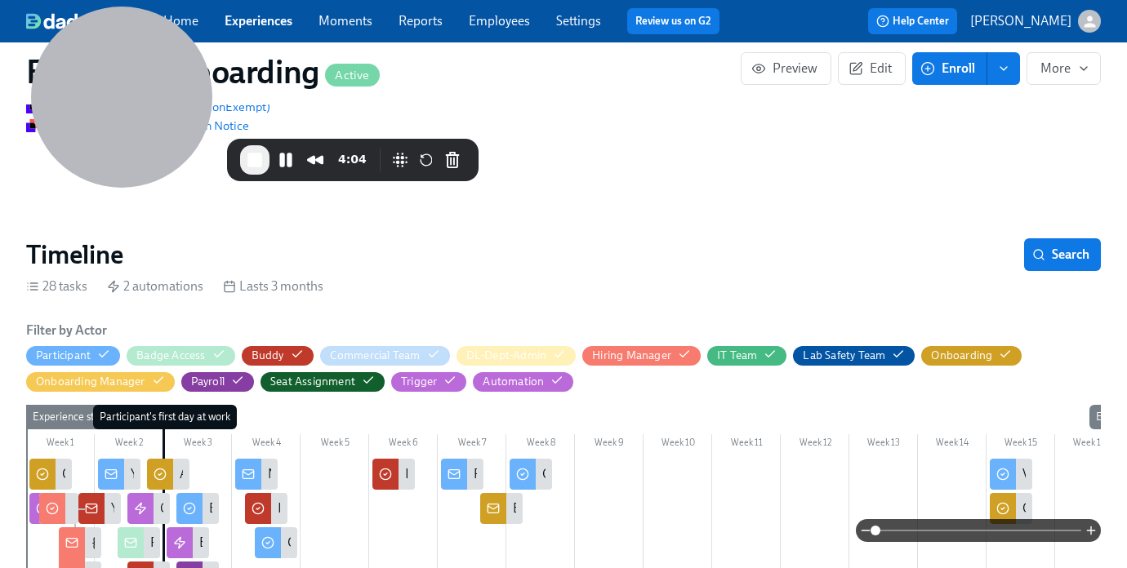
drag, startPoint x: 335, startPoint y: 30, endPoint x: 99, endPoint y: -41, distance: 246.5
click at [1058, 257] on span "Search" at bounding box center [1062, 255] width 54 height 16
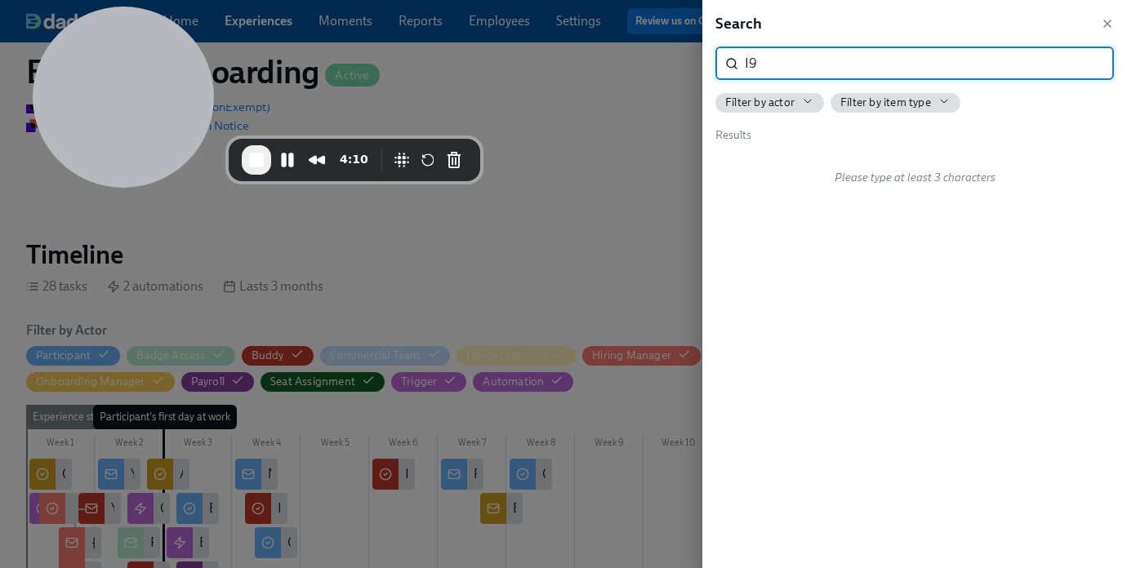
type input "I"
type input "O"
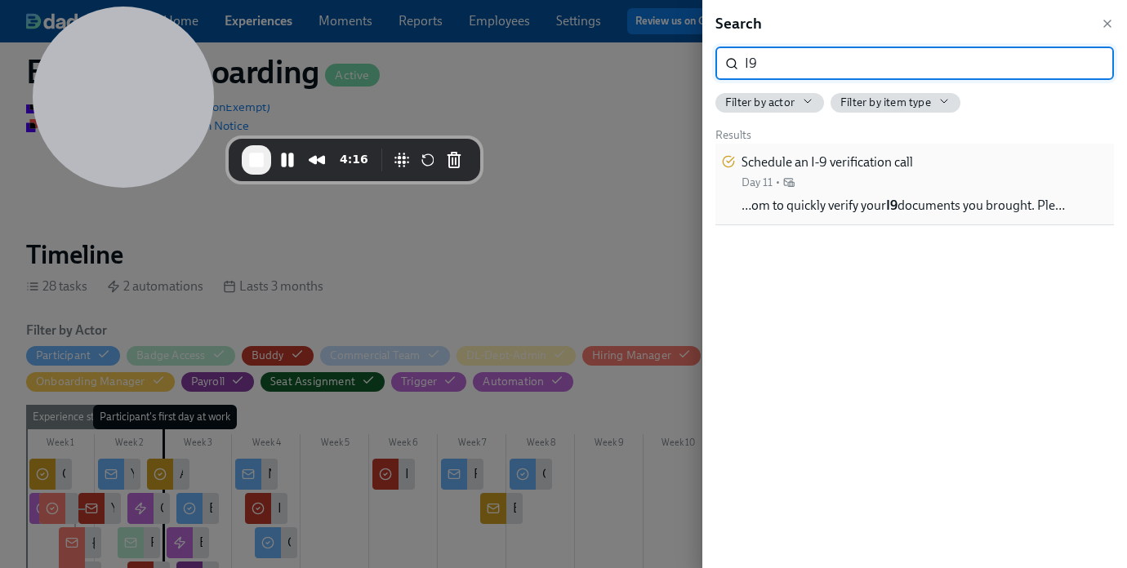
type input "I9"
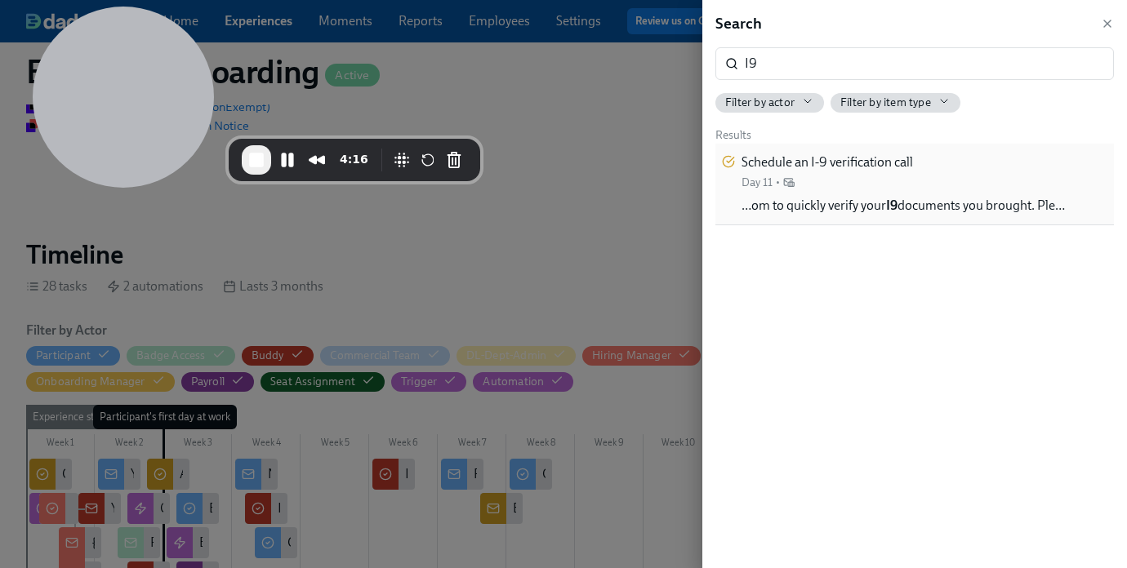
click at [901, 187] on div "Schedule an I-9 verification call Day 11 •" at bounding box center [826, 172] width 171 height 37
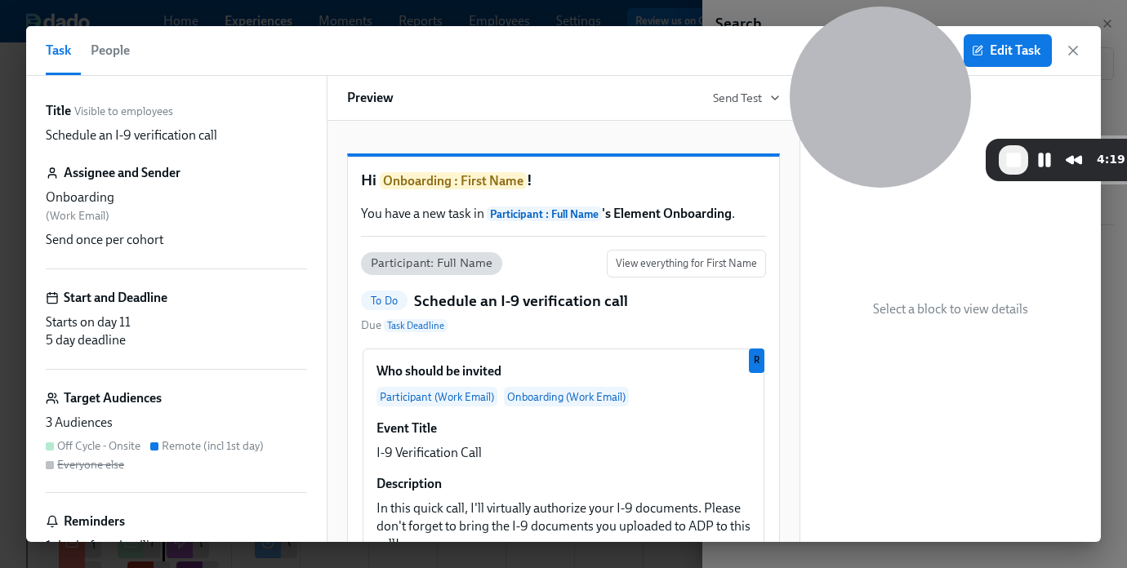
drag, startPoint x: 169, startPoint y: 46, endPoint x: 928, endPoint y: -41, distance: 763.6
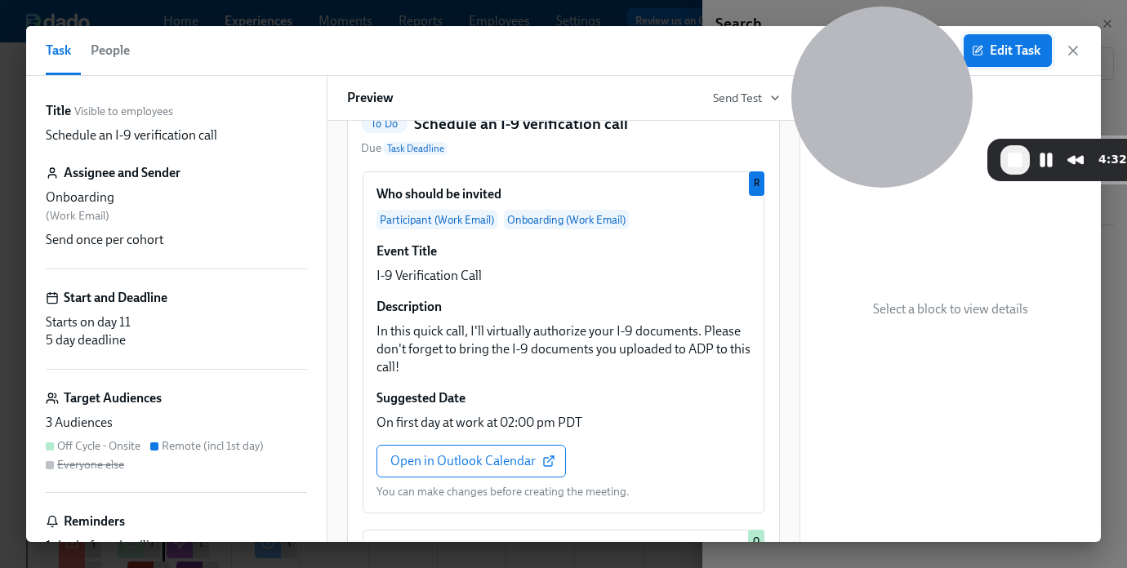
click at [1026, 47] on span "Edit Task" at bounding box center [1007, 50] width 65 height 16
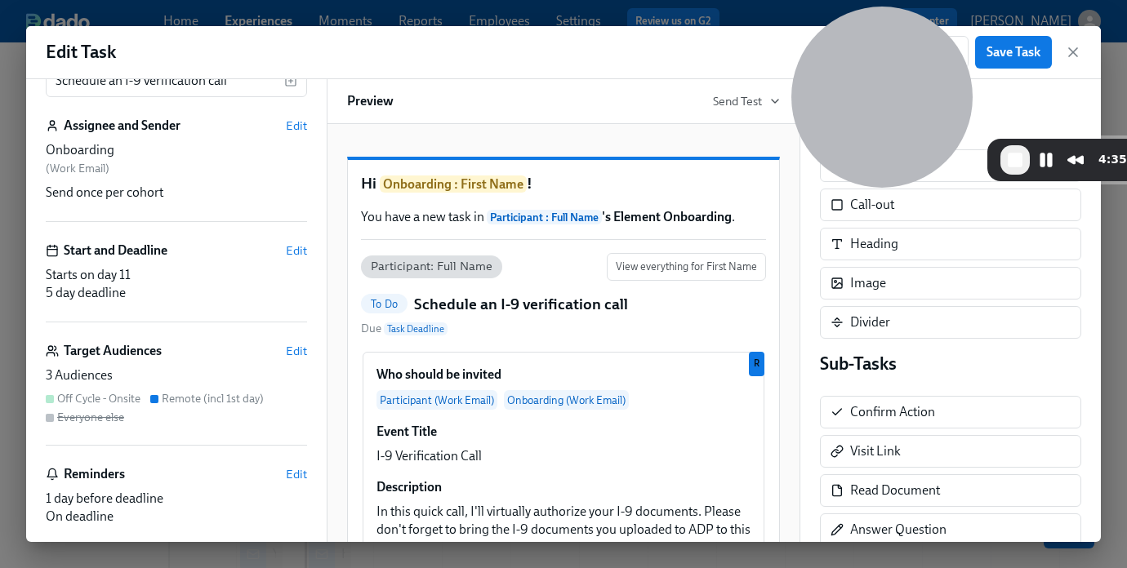
scroll to position [66, 0]
click at [296, 345] on span "Edit" at bounding box center [296, 350] width 21 height 16
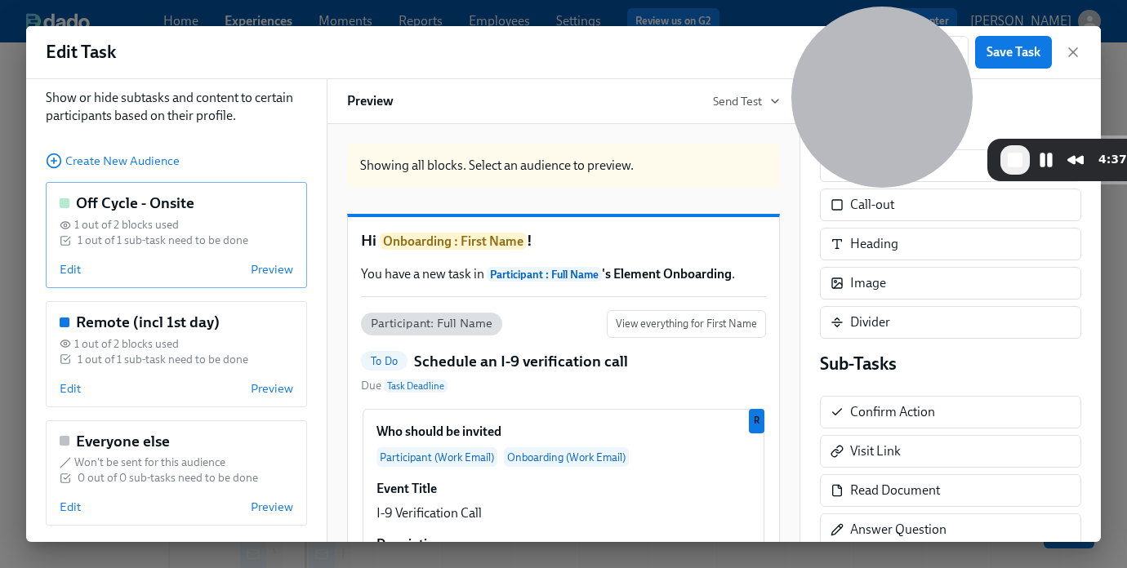
scroll to position [71, 0]
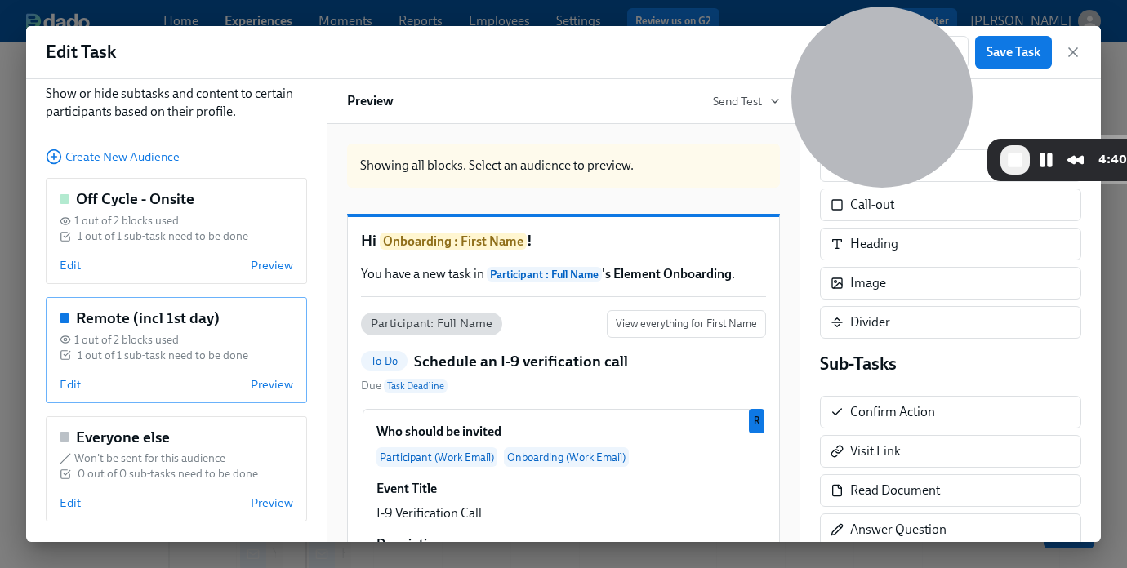
click at [165, 368] on div "Remote (incl 1st day) 1 out of 2 blocks used 1 out of 1 sub-task need to be don…" at bounding box center [176, 350] width 261 height 106
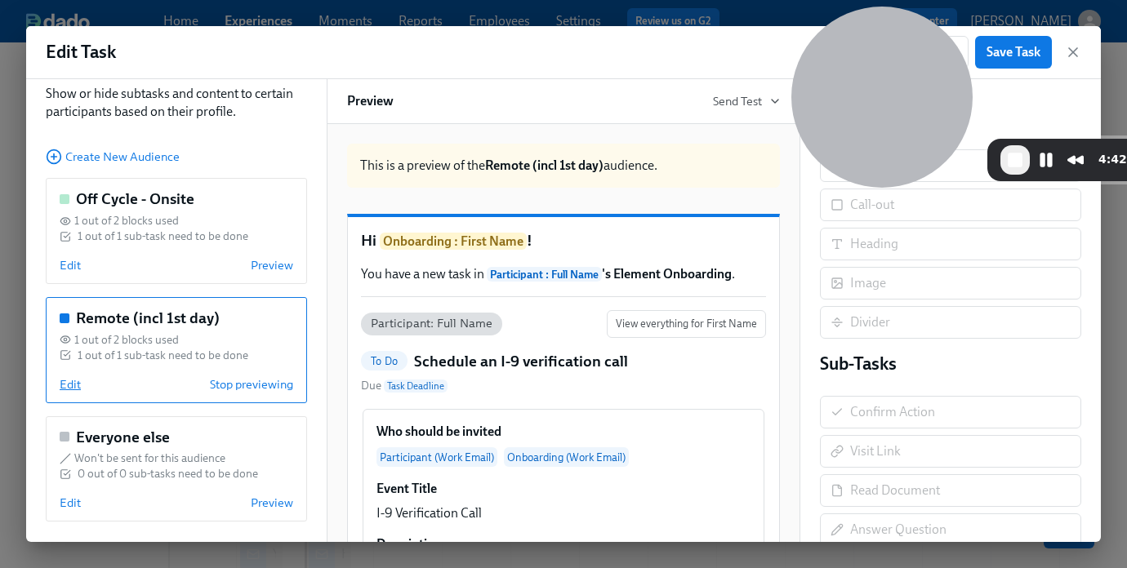
click at [65, 380] on span "Edit" at bounding box center [70, 384] width 21 height 16
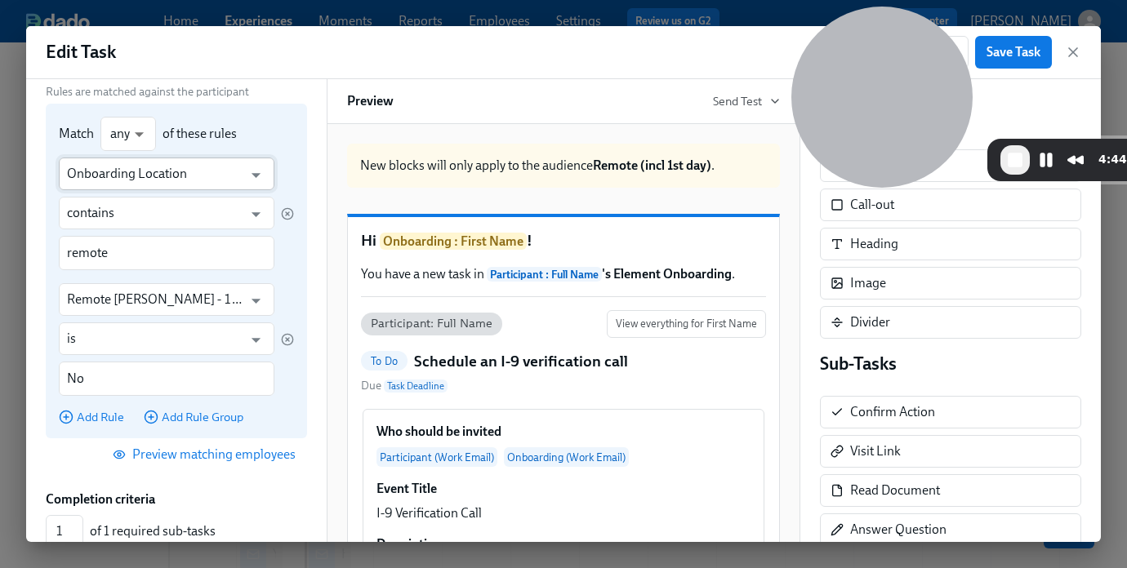
scroll to position [291, 0]
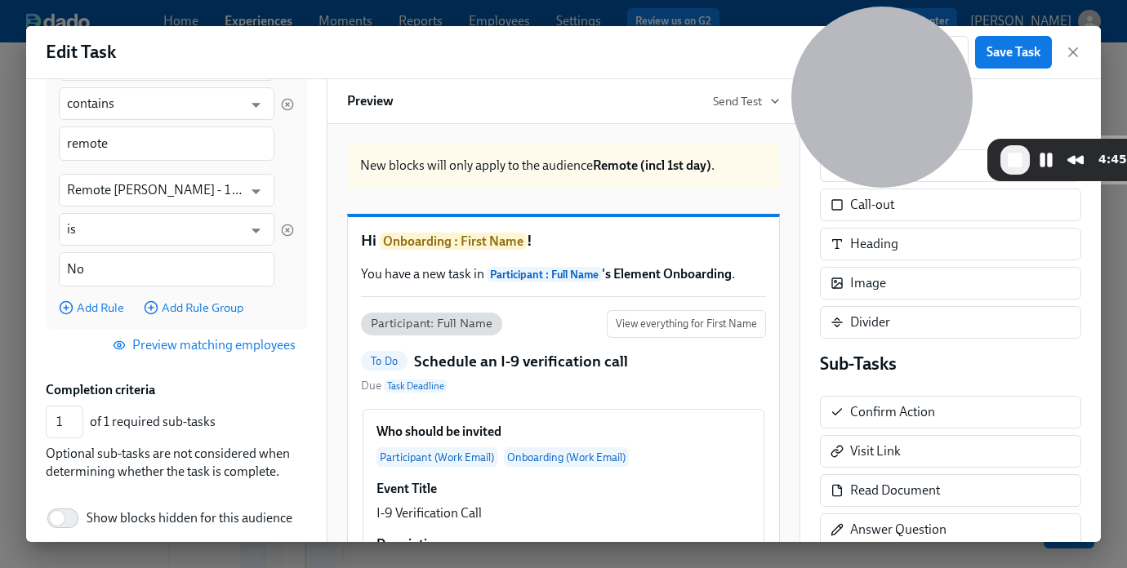
click at [206, 350] on span "Preview matching employees" at bounding box center [206, 345] width 180 height 16
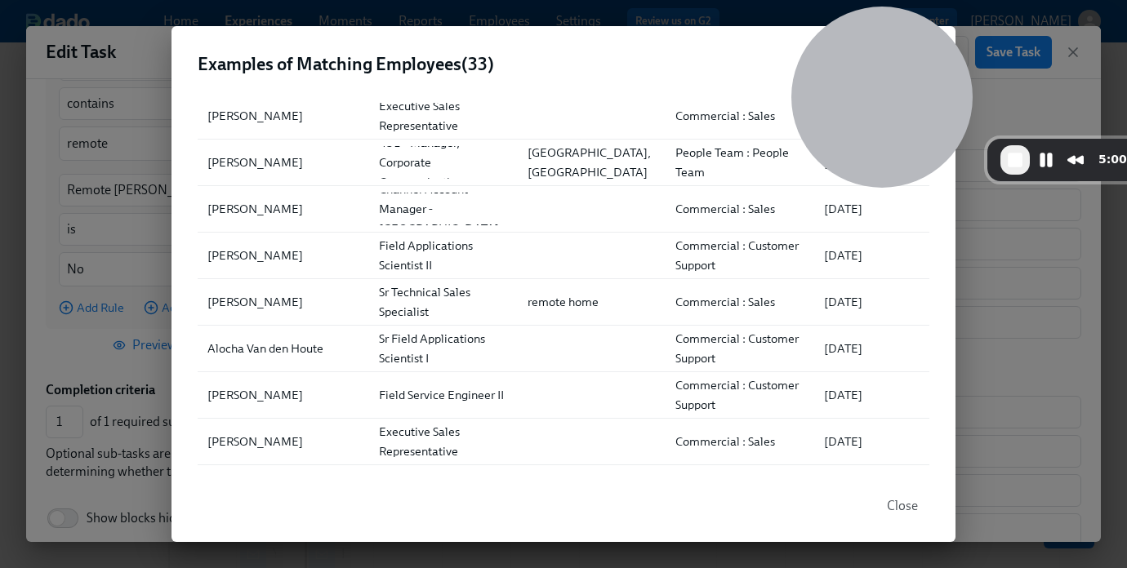
scroll to position [1178, 0]
click at [893, 507] on span "Close" at bounding box center [902, 506] width 31 height 16
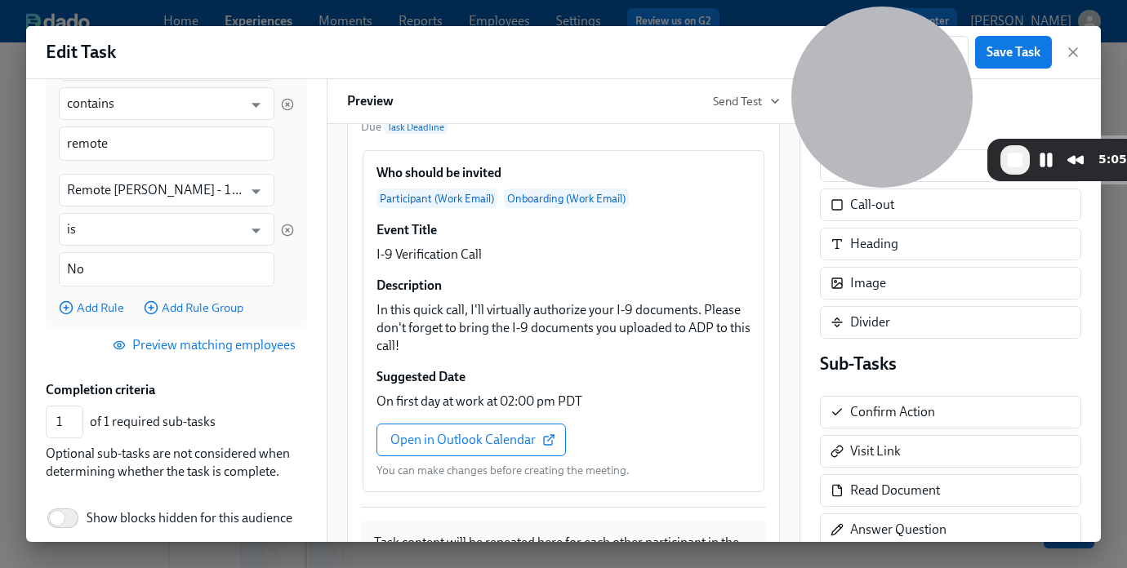
scroll to position [265, 0]
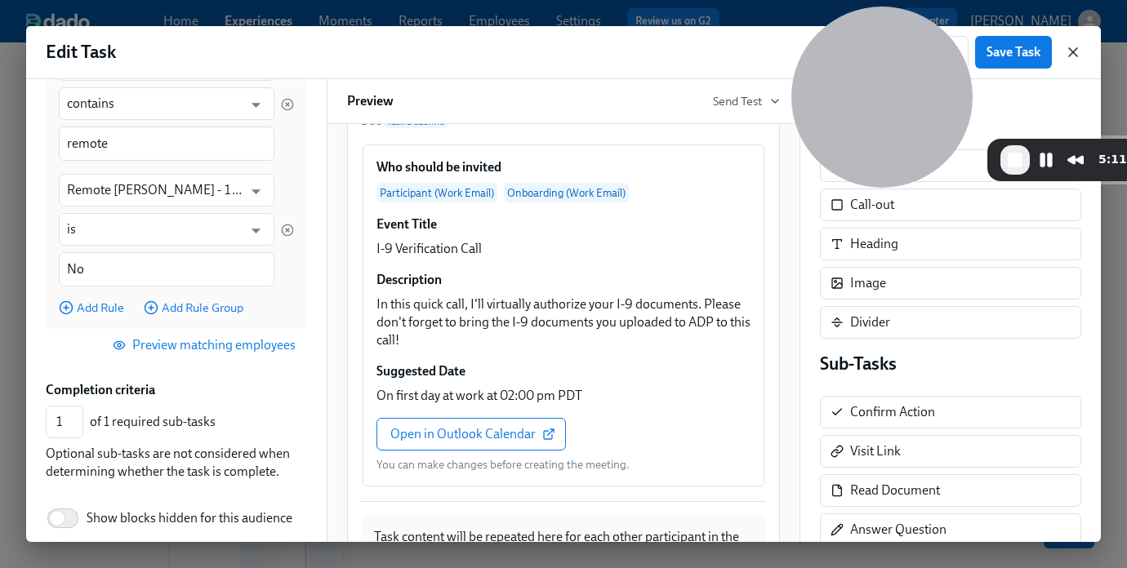
click at [1073, 52] on icon "button" at bounding box center [1073, 52] width 8 height 8
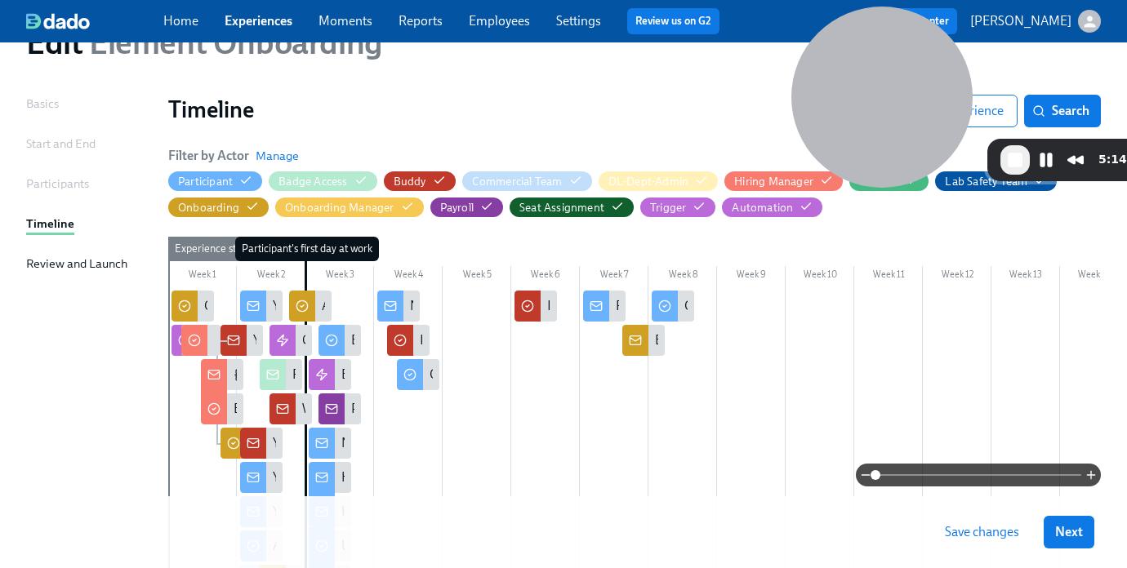
scroll to position [75, 0]
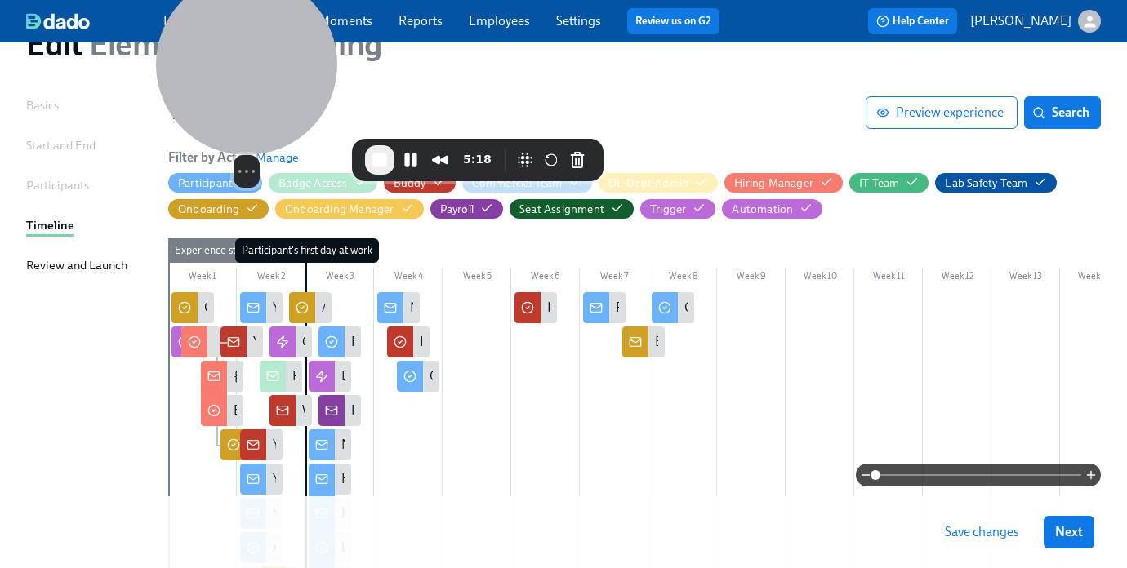
drag, startPoint x: 886, startPoint y: 40, endPoint x: 251, endPoint y: 22, distance: 635.6
click at [251, 22] on div at bounding box center [246, 64] width 181 height 181
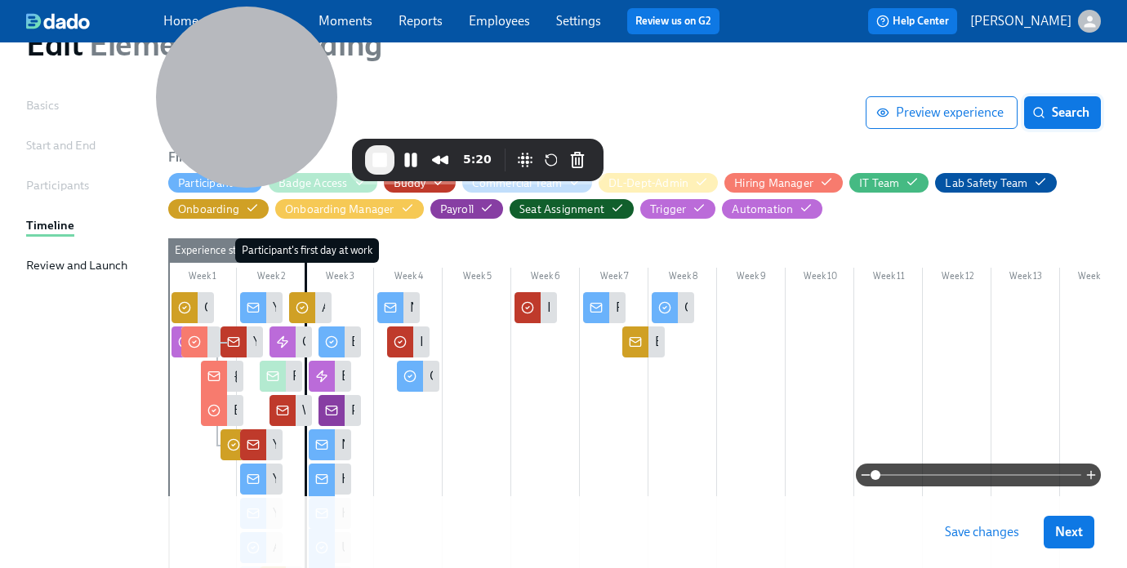
click at [1068, 114] on span "Search" at bounding box center [1062, 113] width 54 height 16
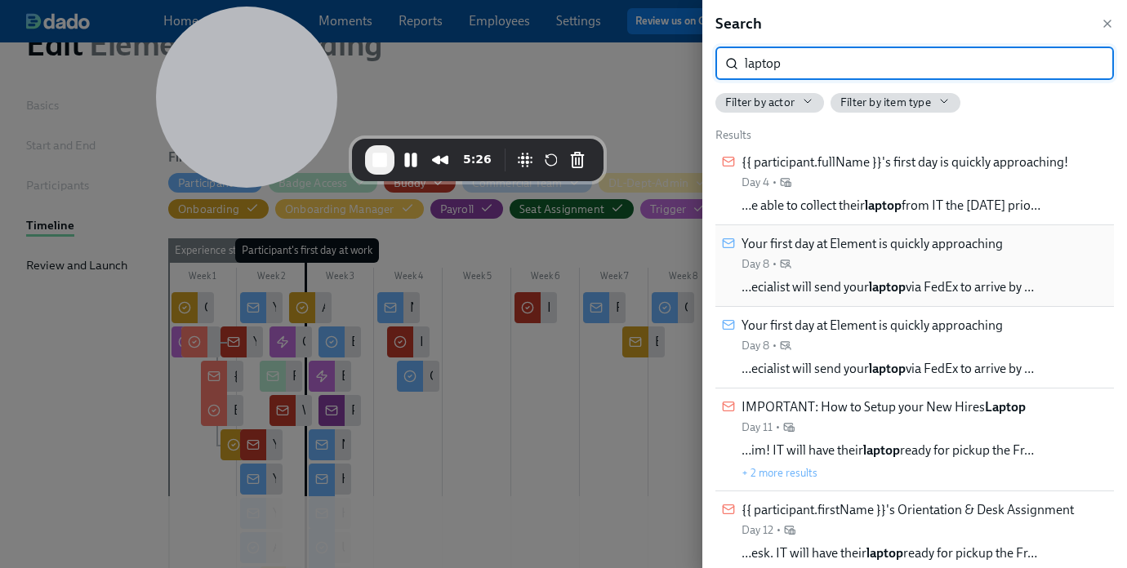
type input "laptop"
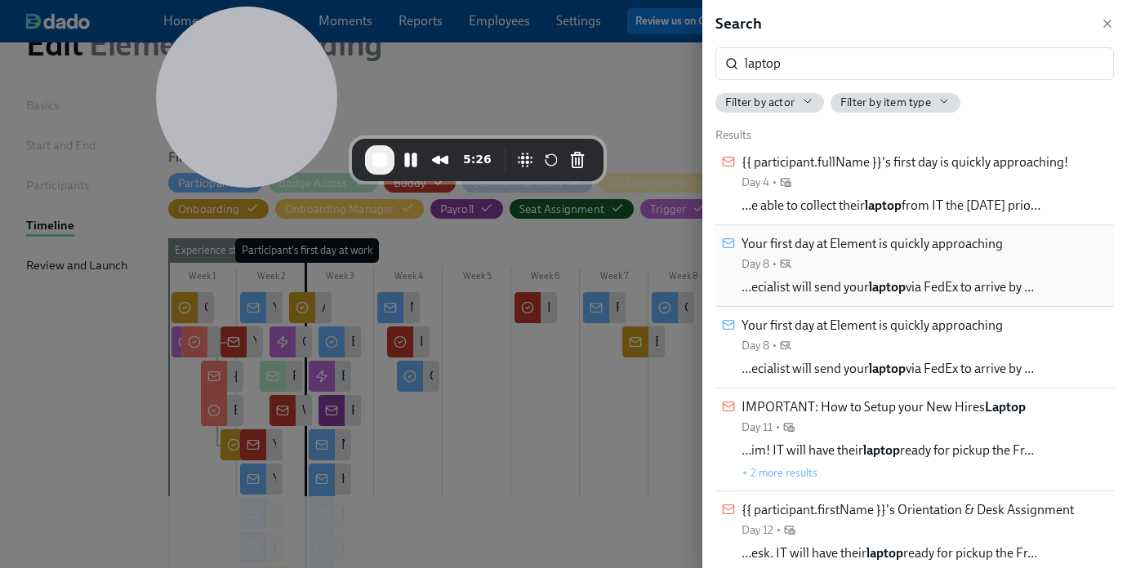
click at [920, 269] on div "Your first day at Element is quickly approaching Day 8 •" at bounding box center [871, 253] width 261 height 37
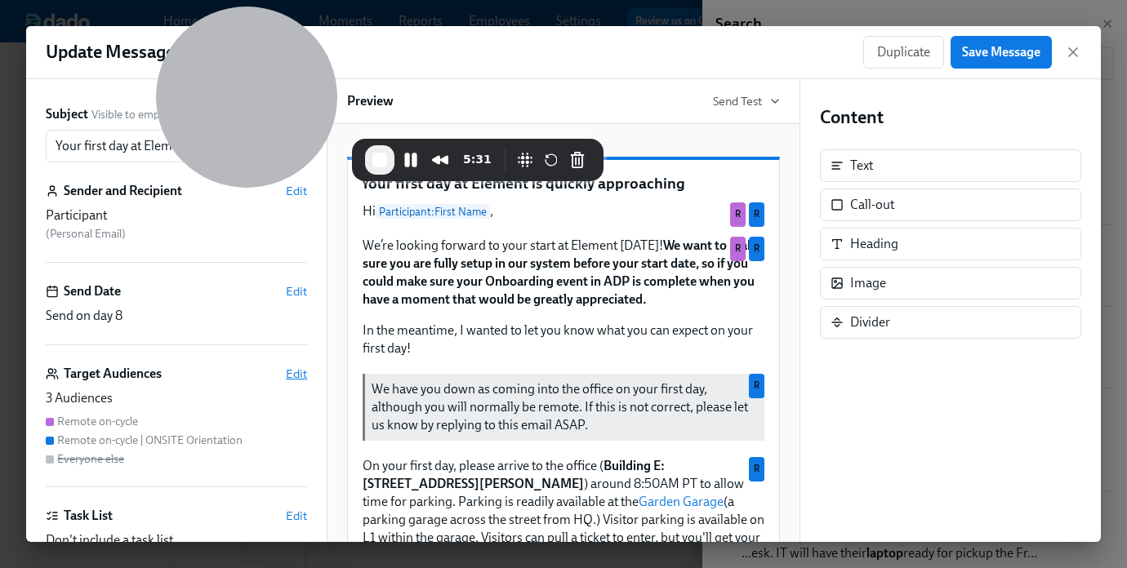
click at [305, 373] on span "Edit" at bounding box center [296, 374] width 21 height 16
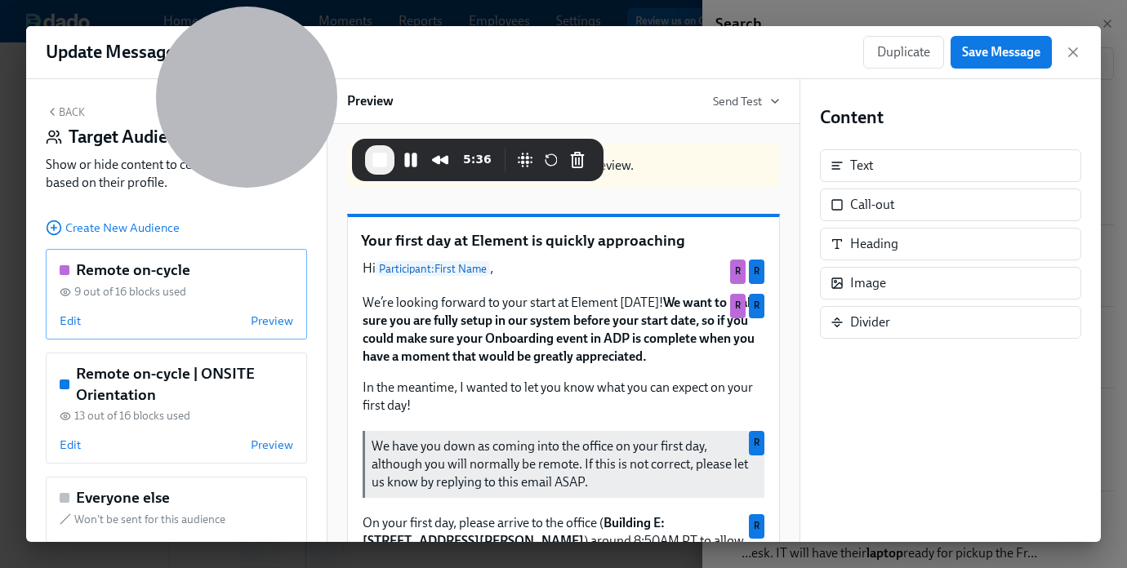
click at [161, 306] on div "Remote on-cycle 9 out of 16 blocks used Edit Preview" at bounding box center [176, 294] width 261 height 91
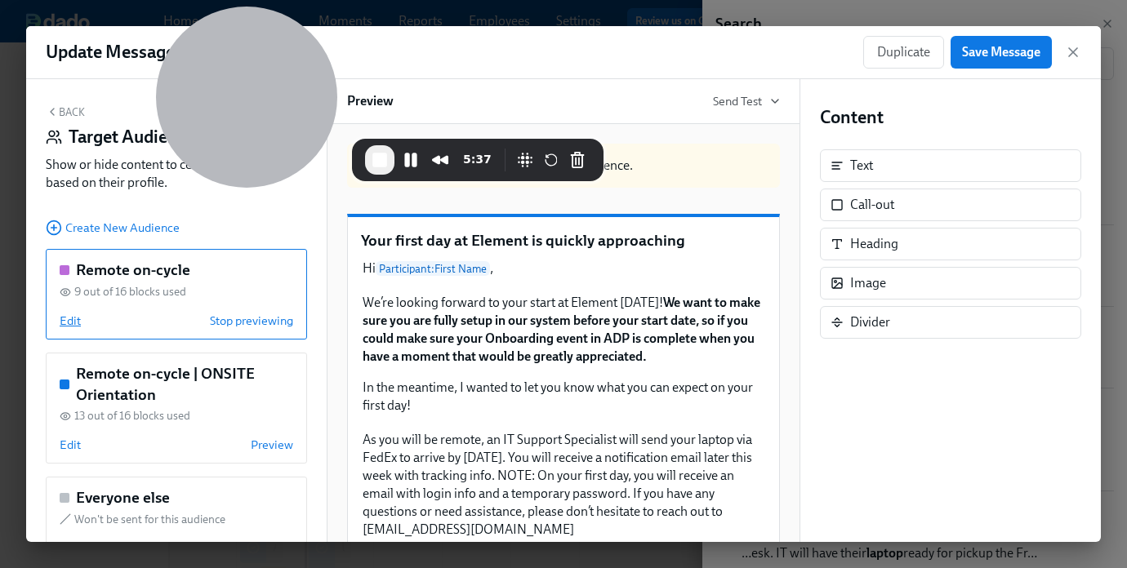
click at [73, 318] on span "Edit" at bounding box center [70, 321] width 21 height 16
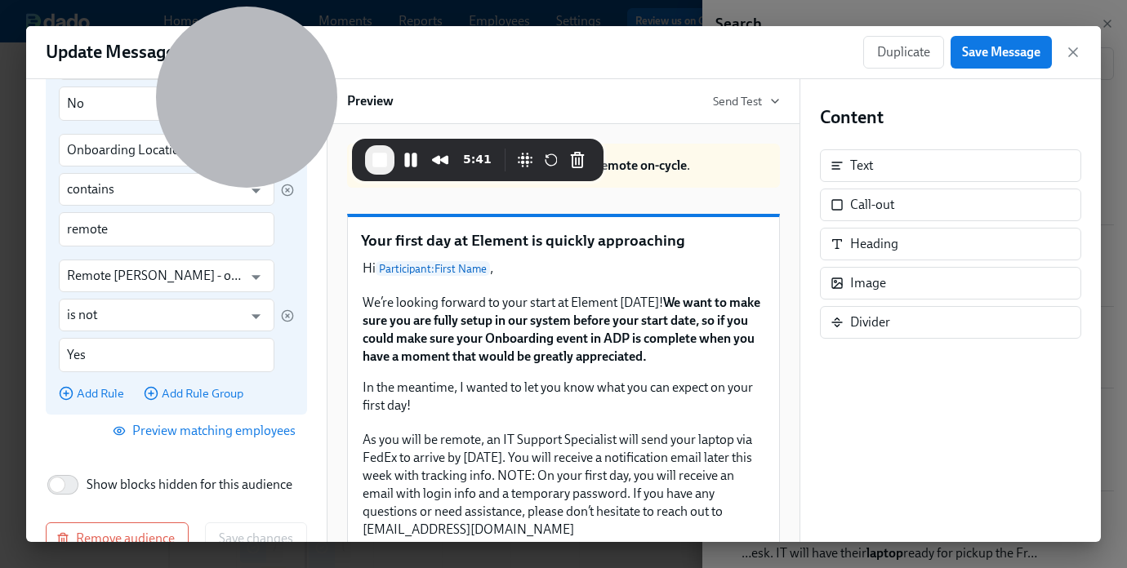
scroll to position [370, 0]
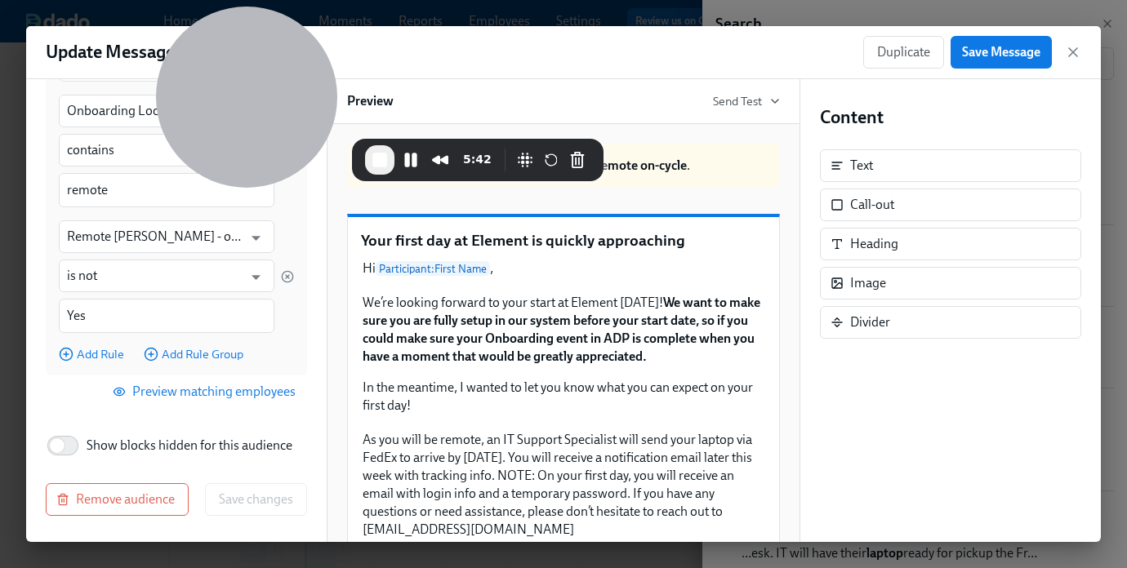
click at [214, 390] on span "Preview matching employees" at bounding box center [206, 392] width 180 height 16
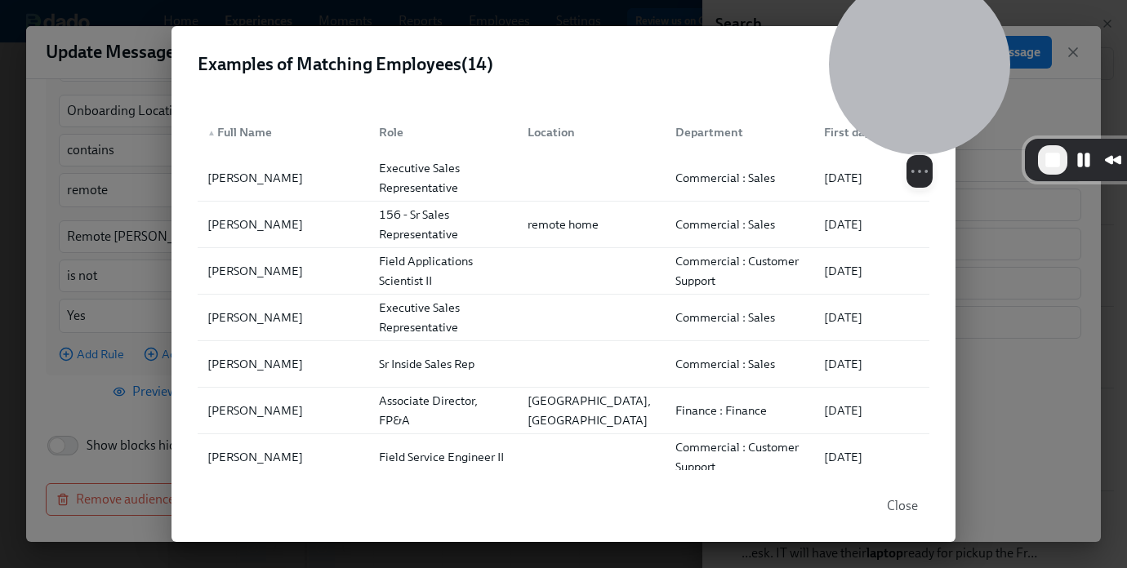
drag, startPoint x: 286, startPoint y: 149, endPoint x: 954, endPoint y: 77, distance: 671.9
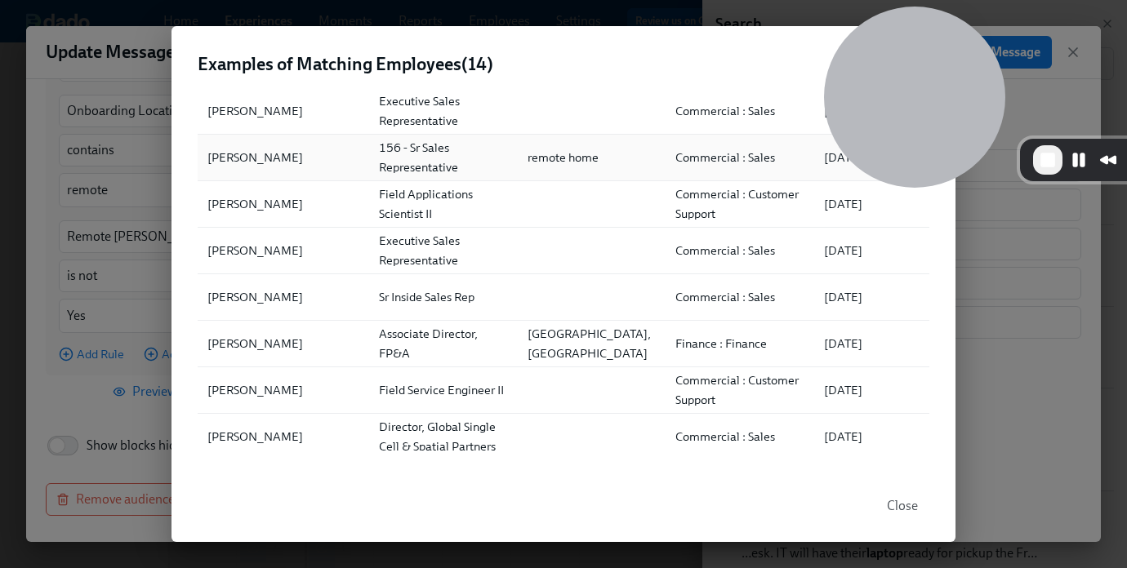
scroll to position [0, 0]
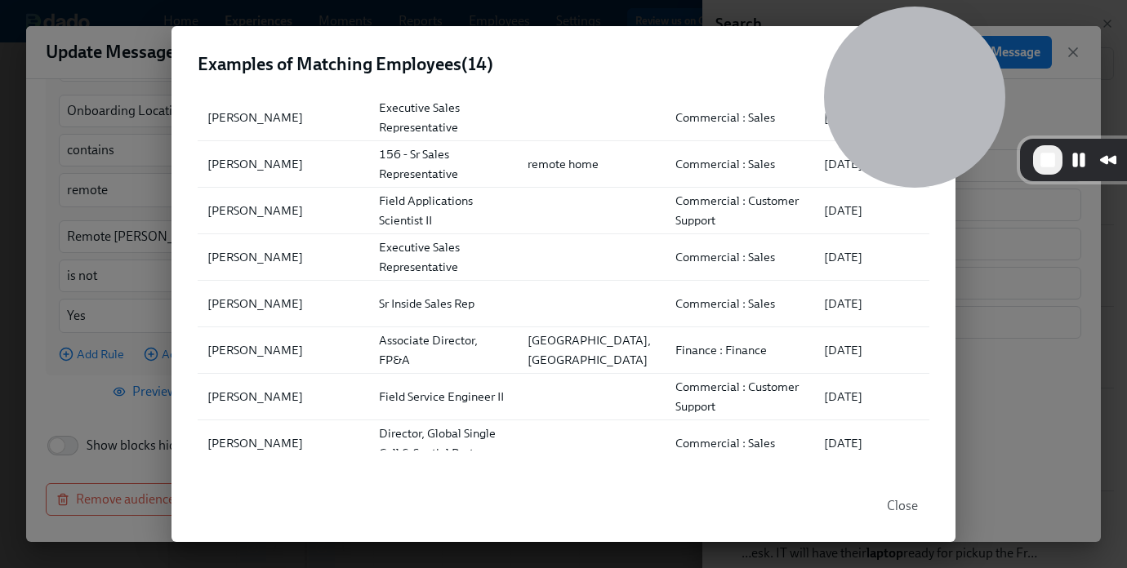
click at [1010, 337] on div "Examples of Matching Employees ( 14 ) ▲ Full Name Role Location Department Firs…" at bounding box center [563, 284] width 1127 height 568
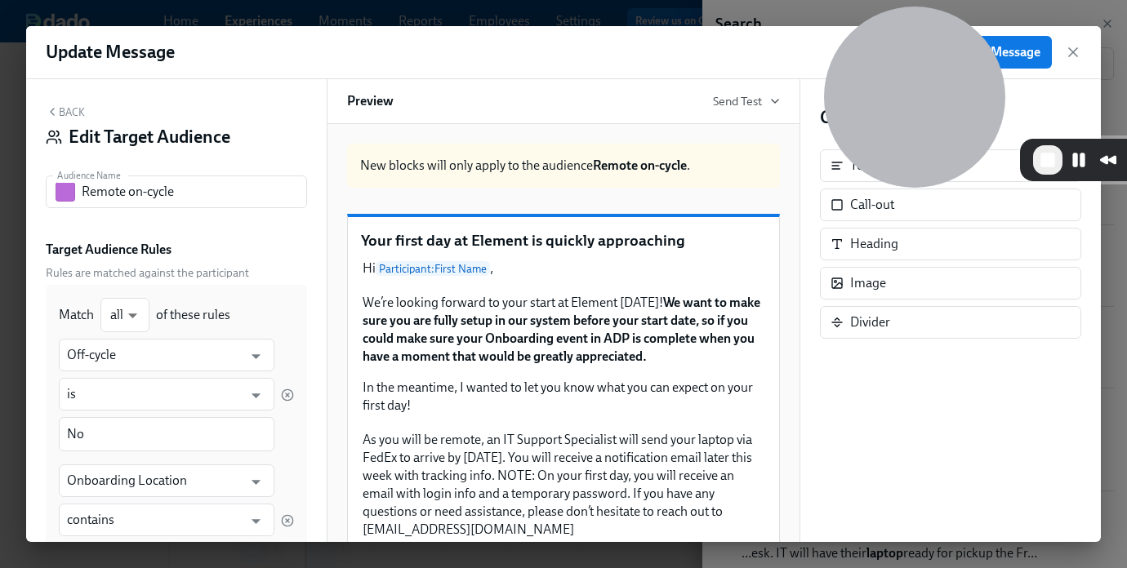
click at [72, 111] on button "Back" at bounding box center [65, 111] width 39 height 13
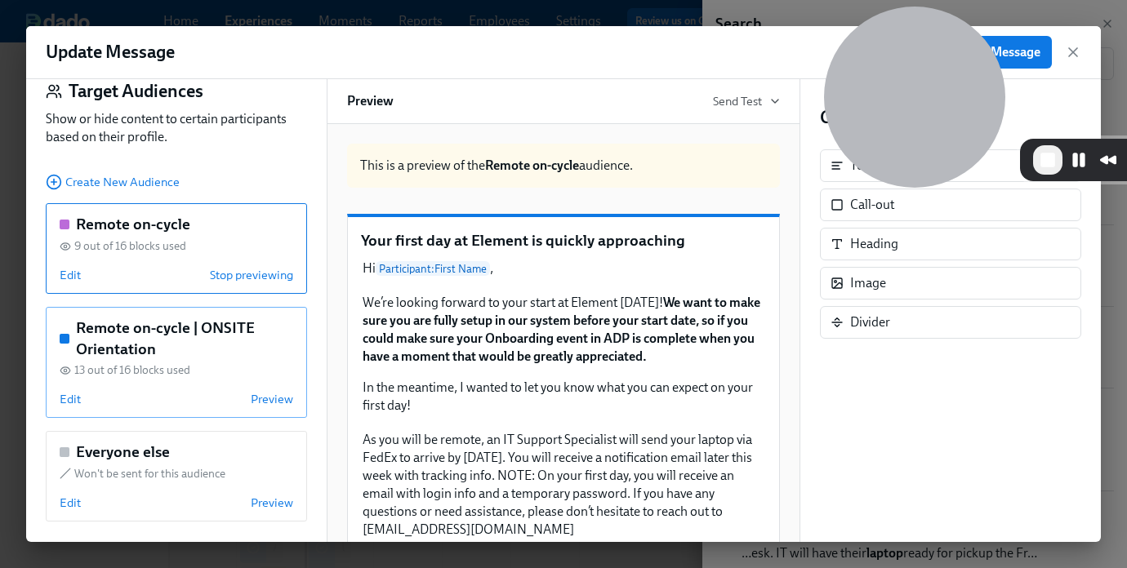
scroll to position [52, 0]
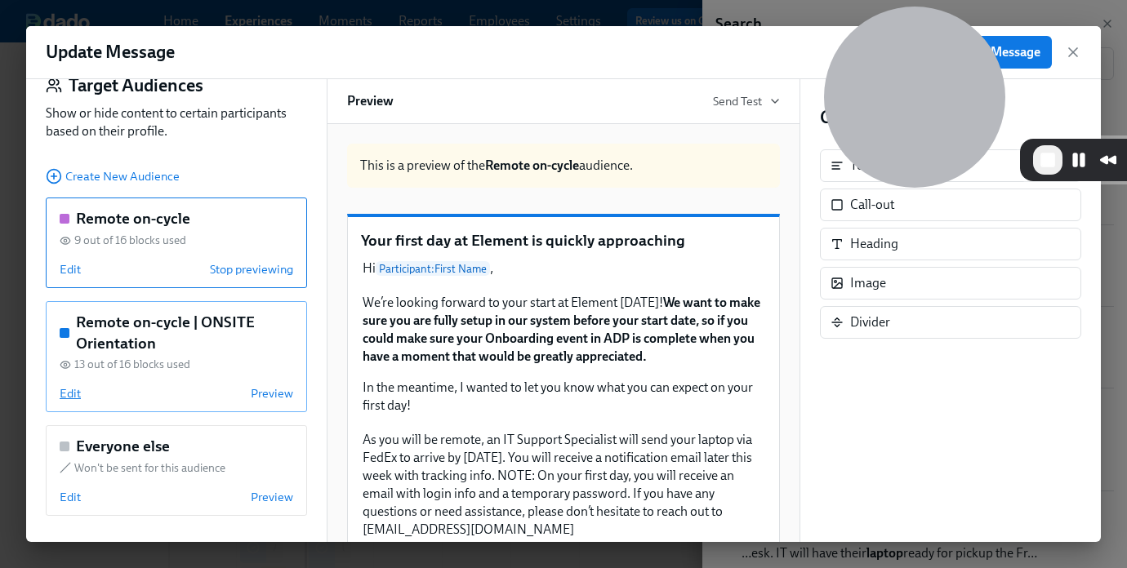
click at [76, 392] on span "Edit" at bounding box center [70, 393] width 21 height 16
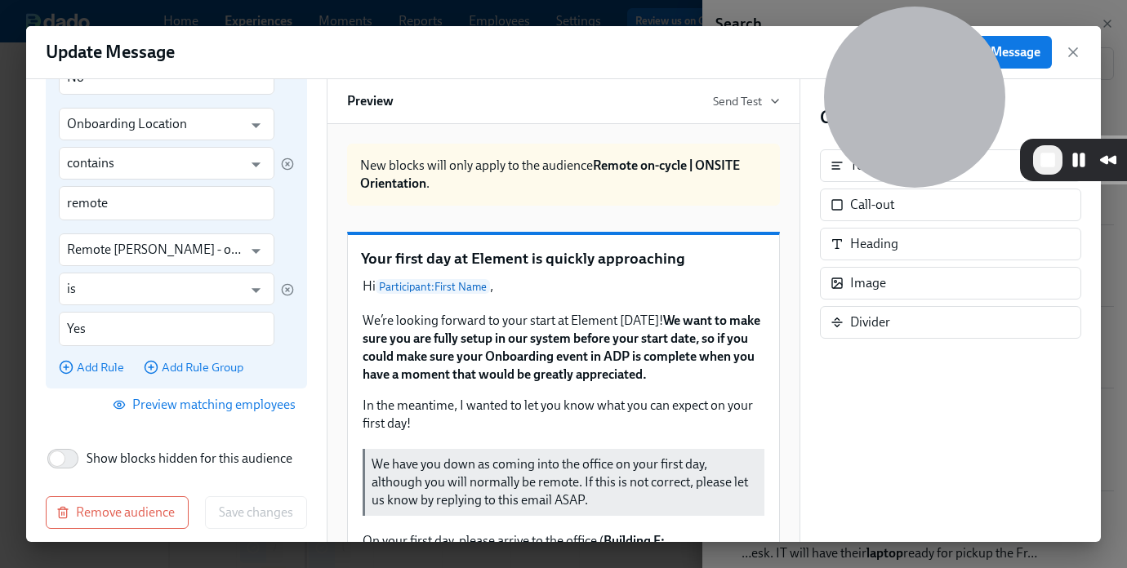
scroll to position [370, 0]
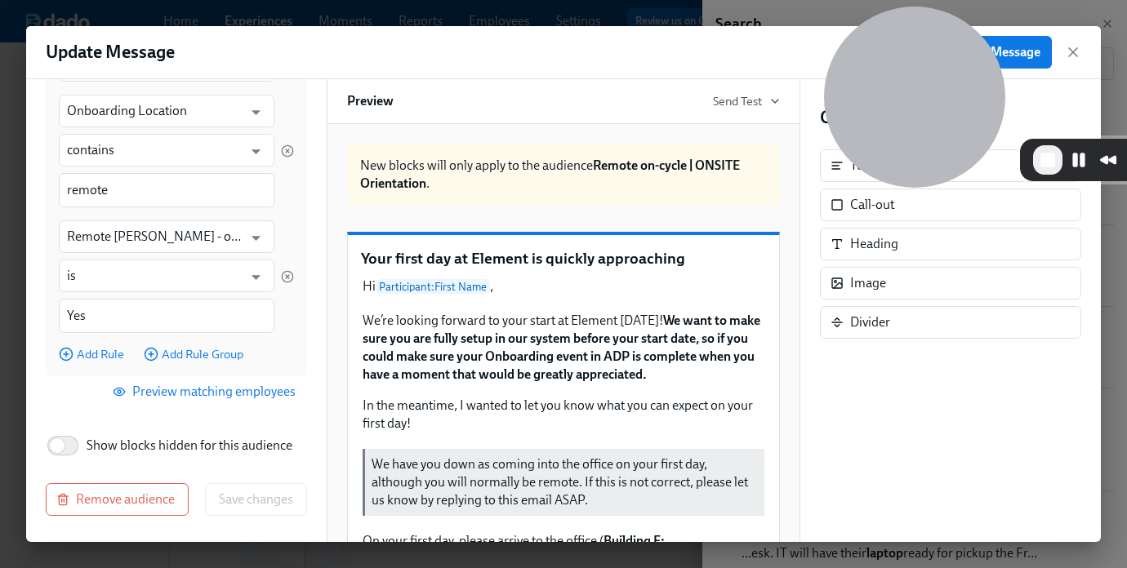
click at [174, 387] on span "Preview matching employees" at bounding box center [206, 392] width 180 height 16
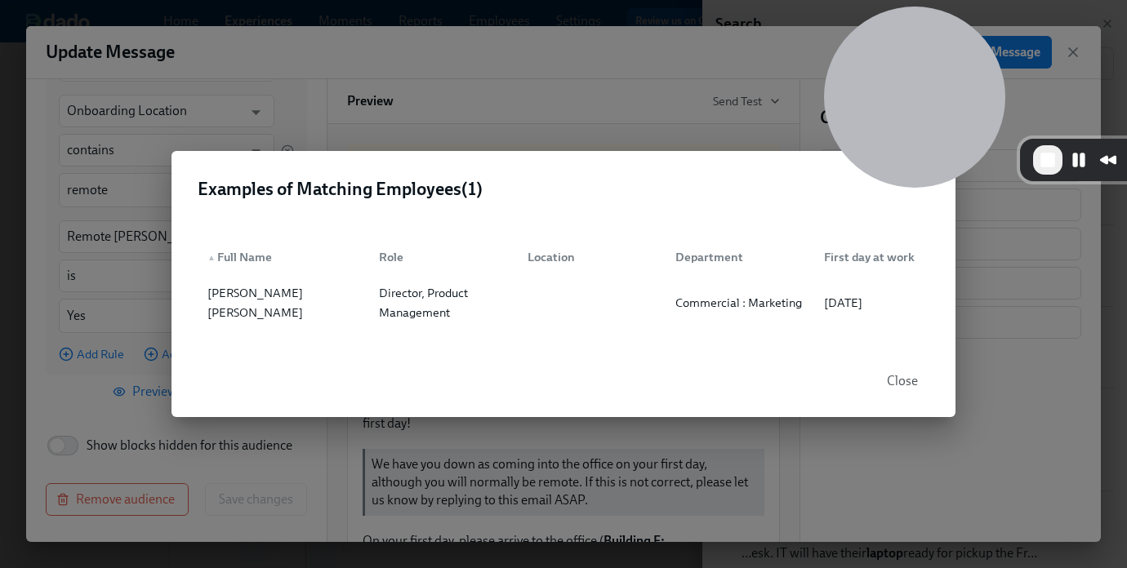
click at [890, 389] on span "Close" at bounding box center [902, 381] width 31 height 16
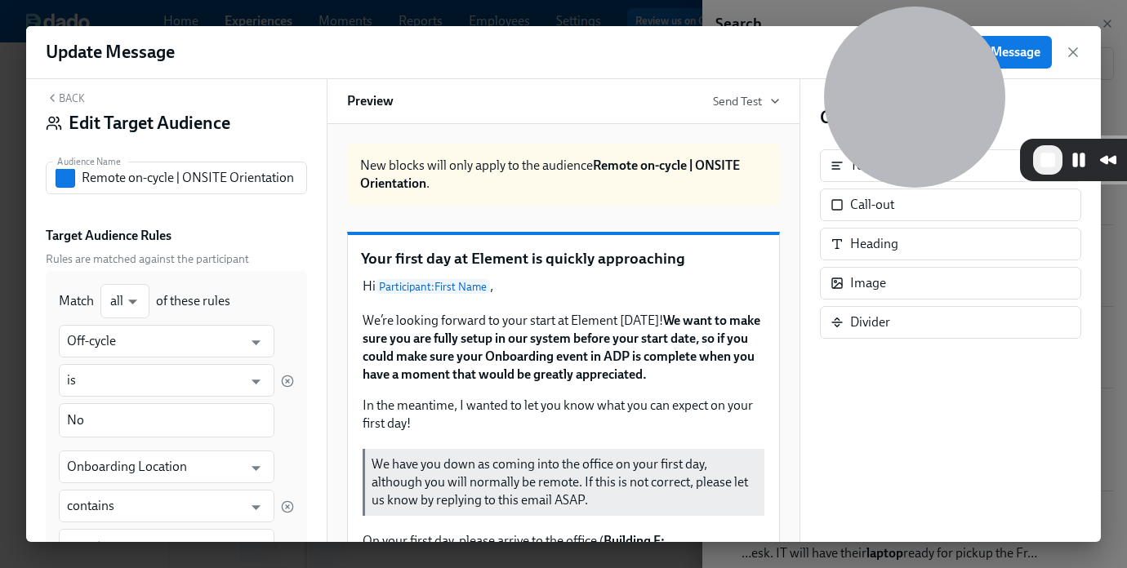
scroll to position [16, 0]
click at [71, 96] on button "Back" at bounding box center [65, 95] width 39 height 13
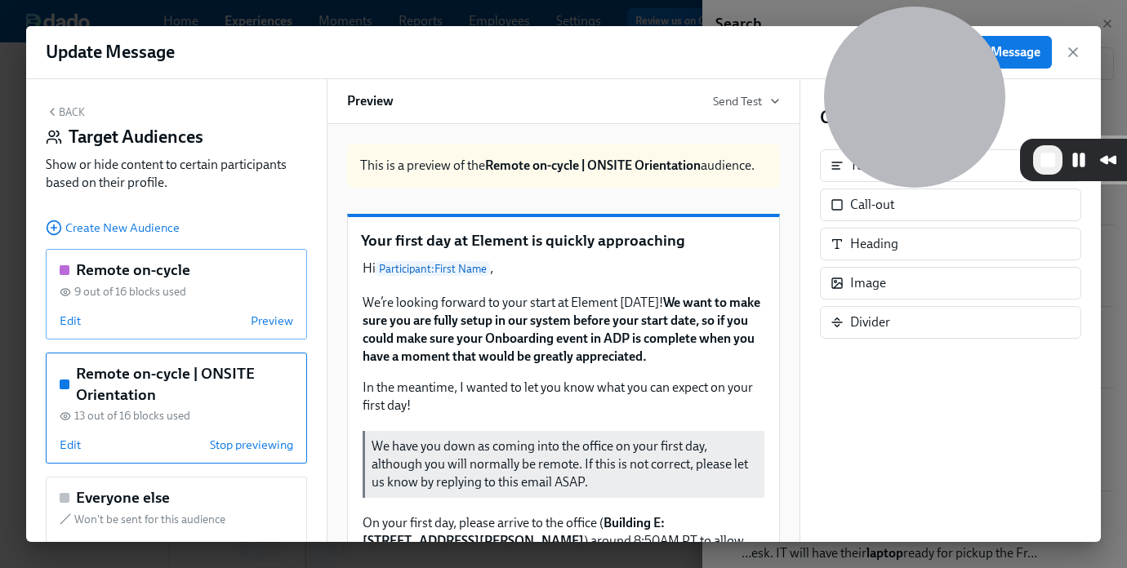
click at [106, 309] on div "Remote on-cycle 9 out of 16 blocks used Edit Preview" at bounding box center [176, 294] width 261 height 91
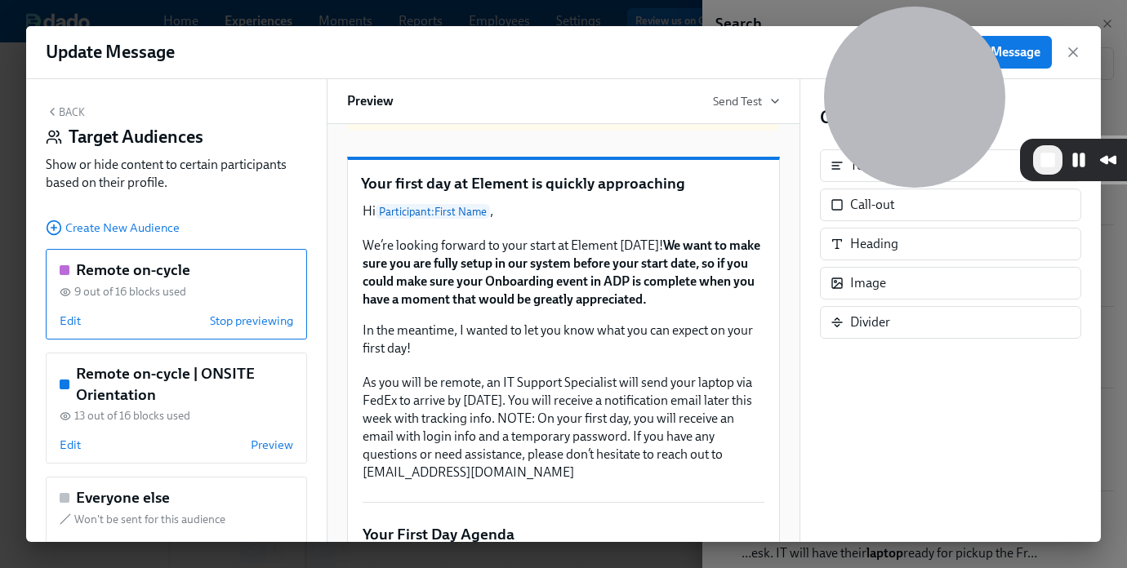
scroll to position [60, 0]
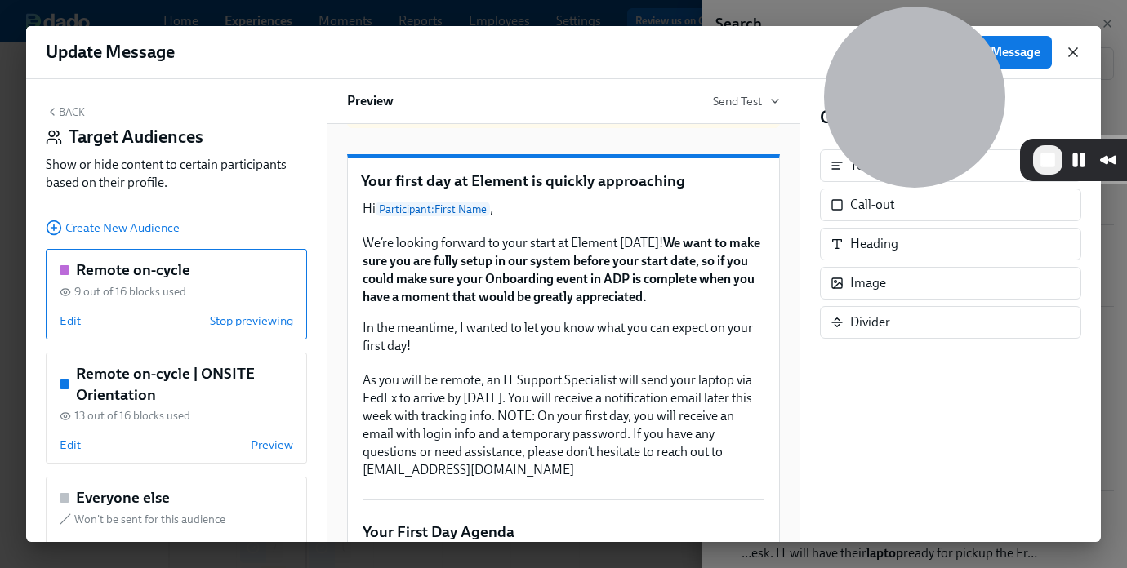
click at [1074, 55] on icon "button" at bounding box center [1073, 52] width 16 height 16
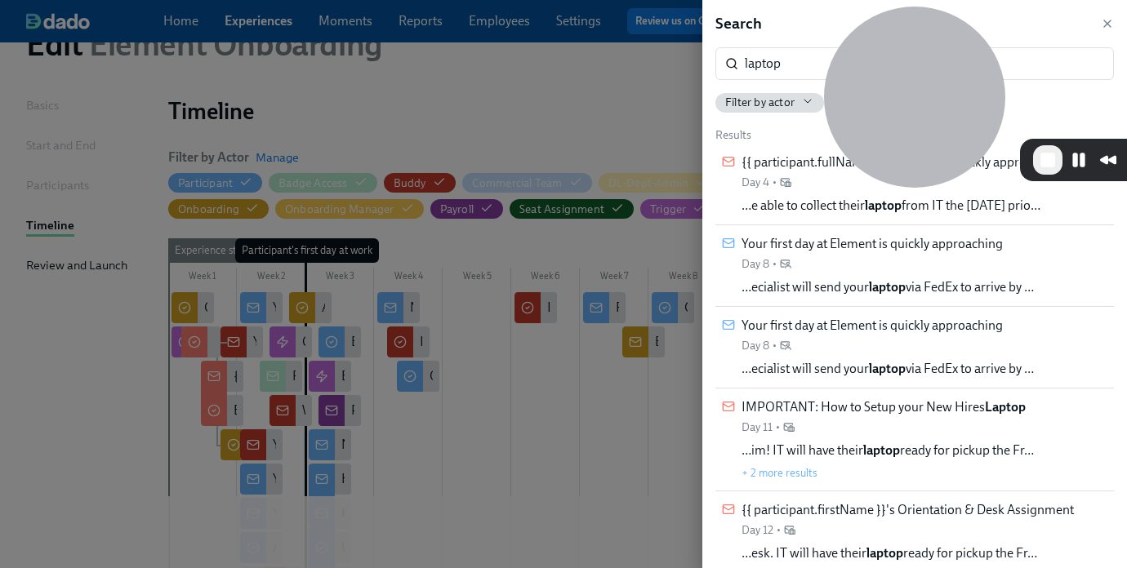
click at [618, 431] on div at bounding box center [563, 284] width 1127 height 568
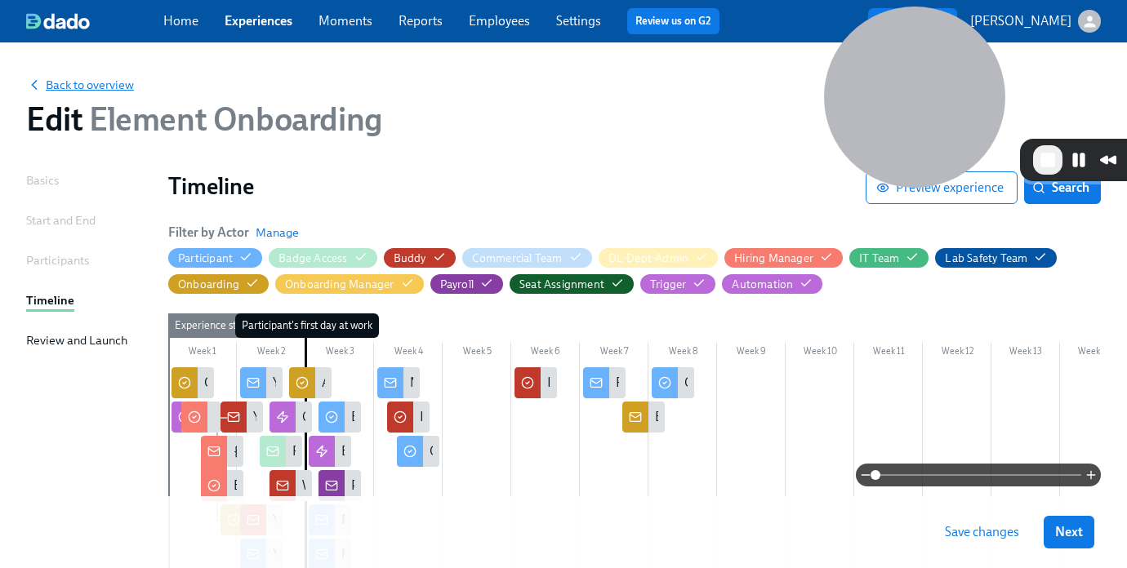
click at [116, 82] on span "Back to overview" at bounding box center [80, 85] width 108 height 16
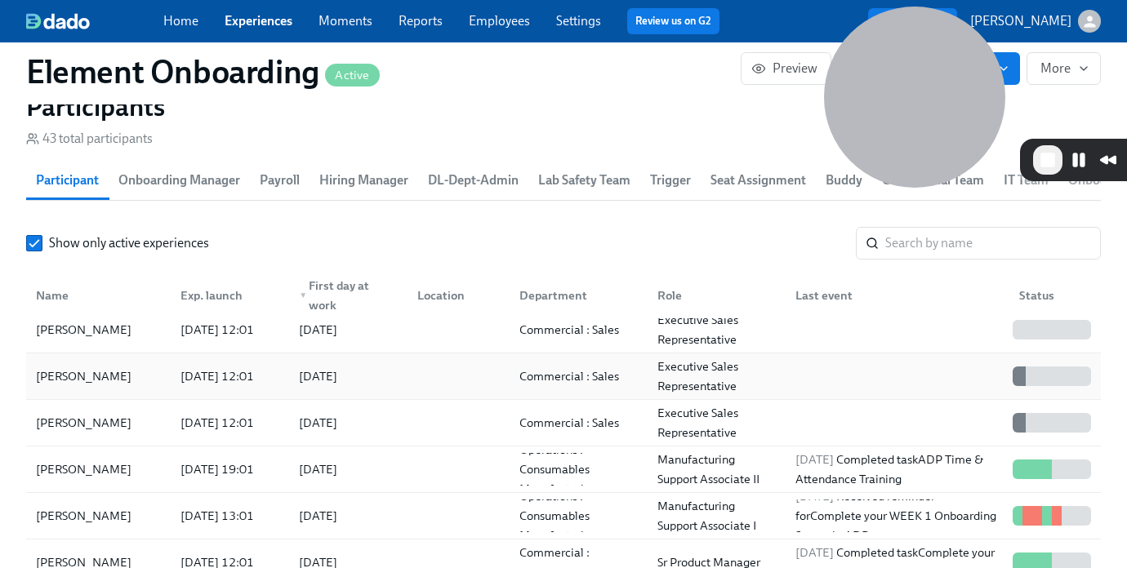
scroll to position [152, 0]
click at [232, 377] on div "[DATE] 12:01" at bounding box center [217, 376] width 87 height 20
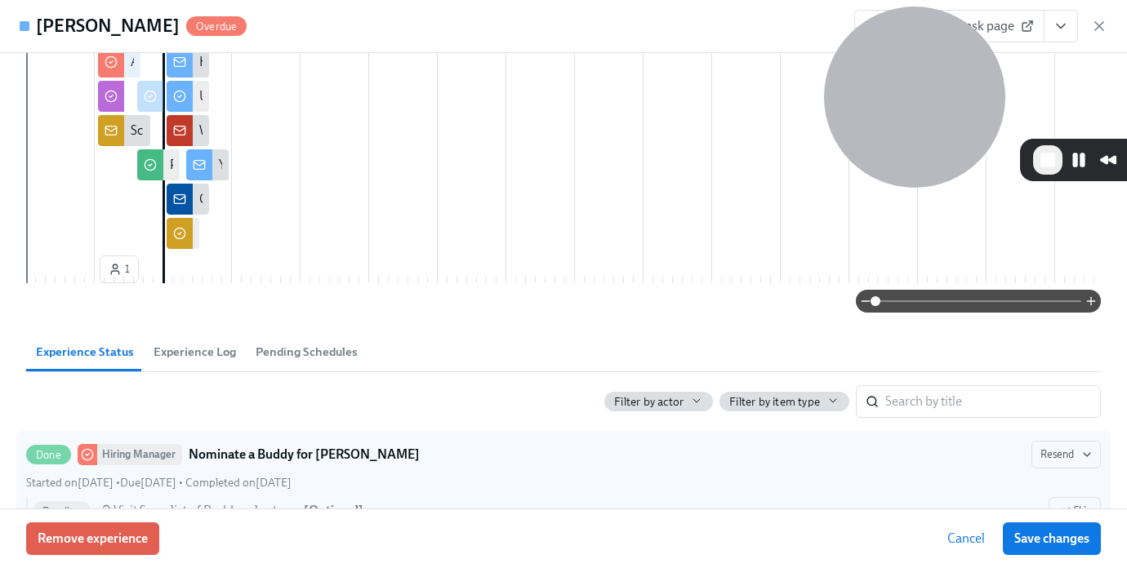
scroll to position [497, 0]
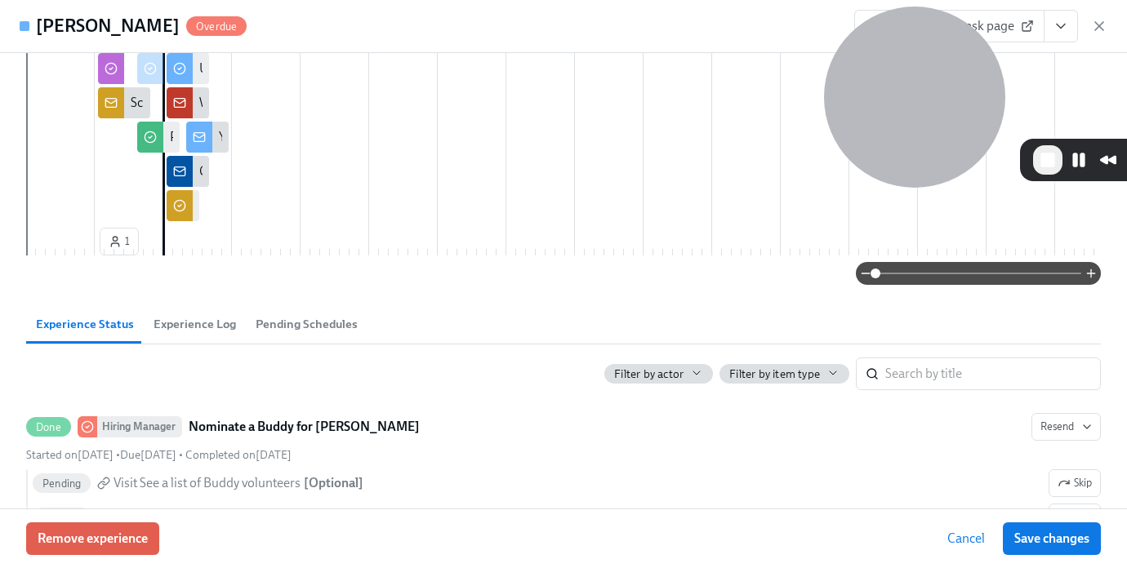
click at [678, 382] on span "Filter by actor" at bounding box center [648, 375] width 69 height 16
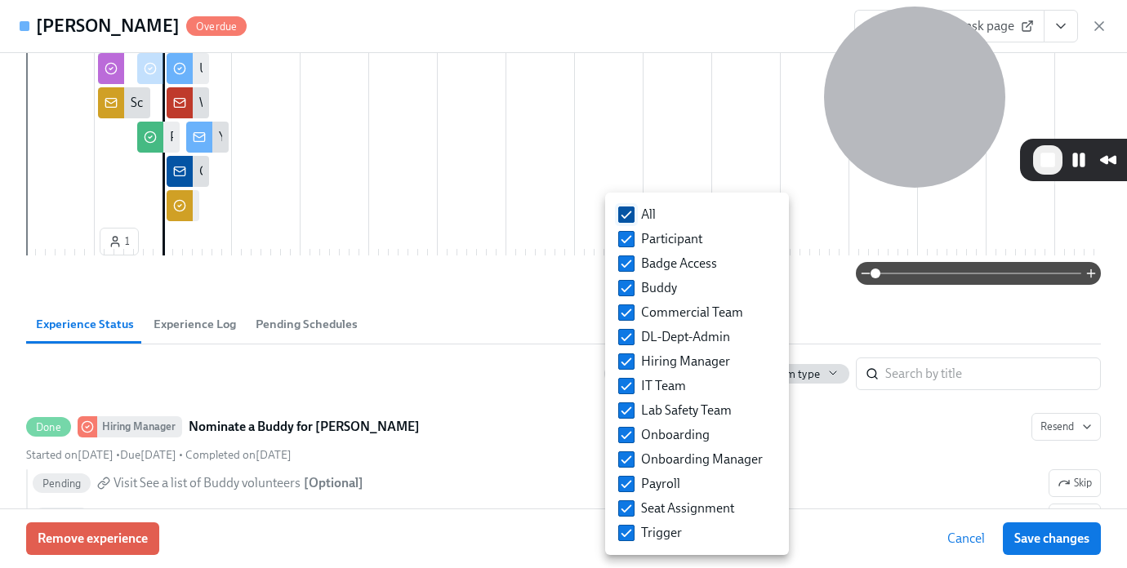
click at [636, 216] on label "All" at bounding box center [637, 215] width 51 height 24
click at [634, 216] on input "All" at bounding box center [626, 214] width 15 height 15
checkbox input "false"
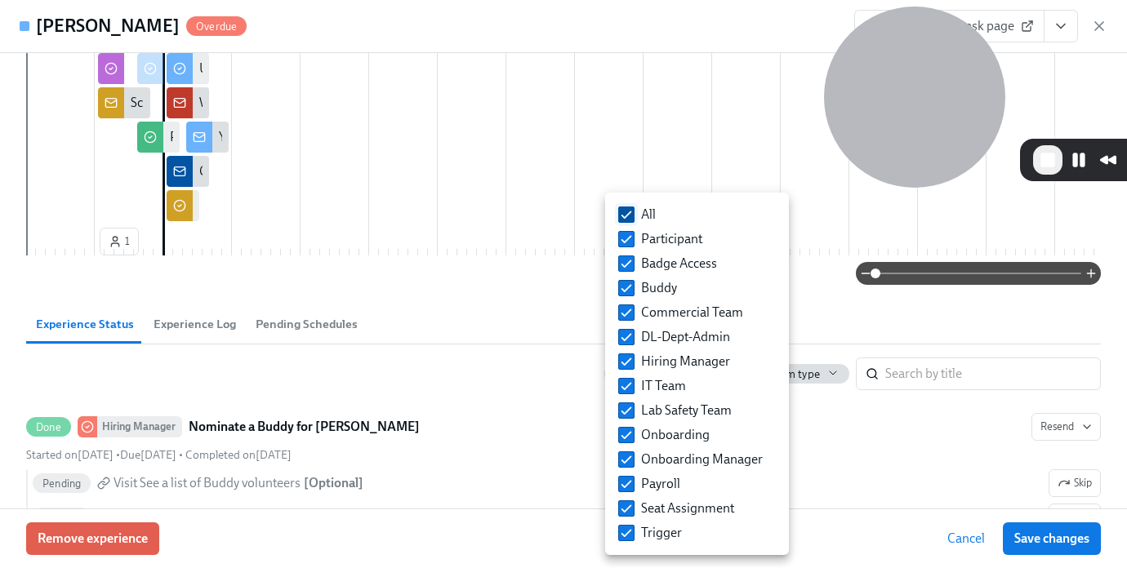
checkbox input "false"
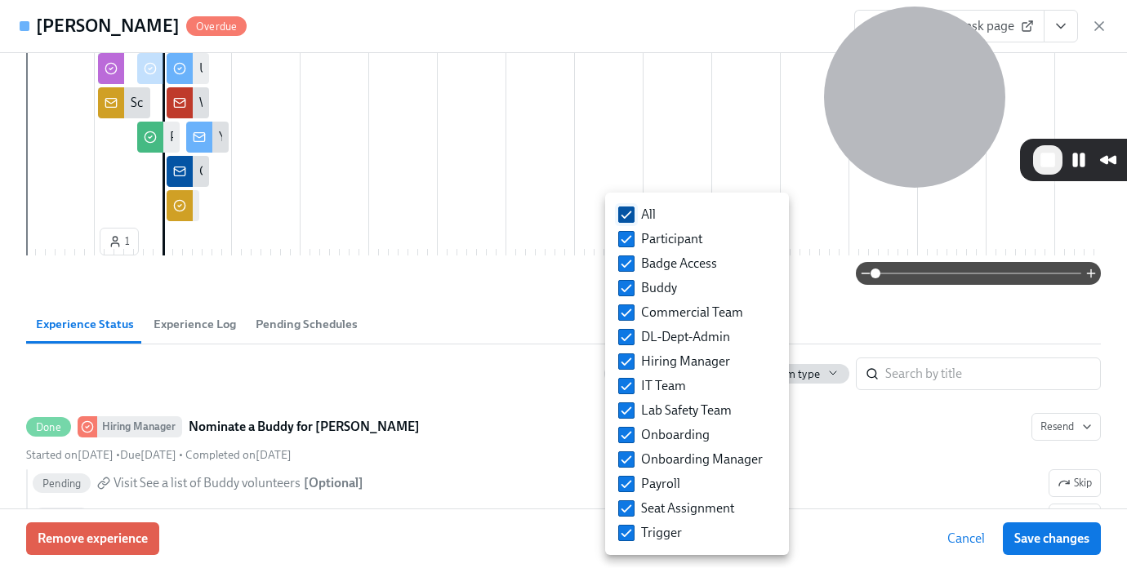
checkbox input "false"
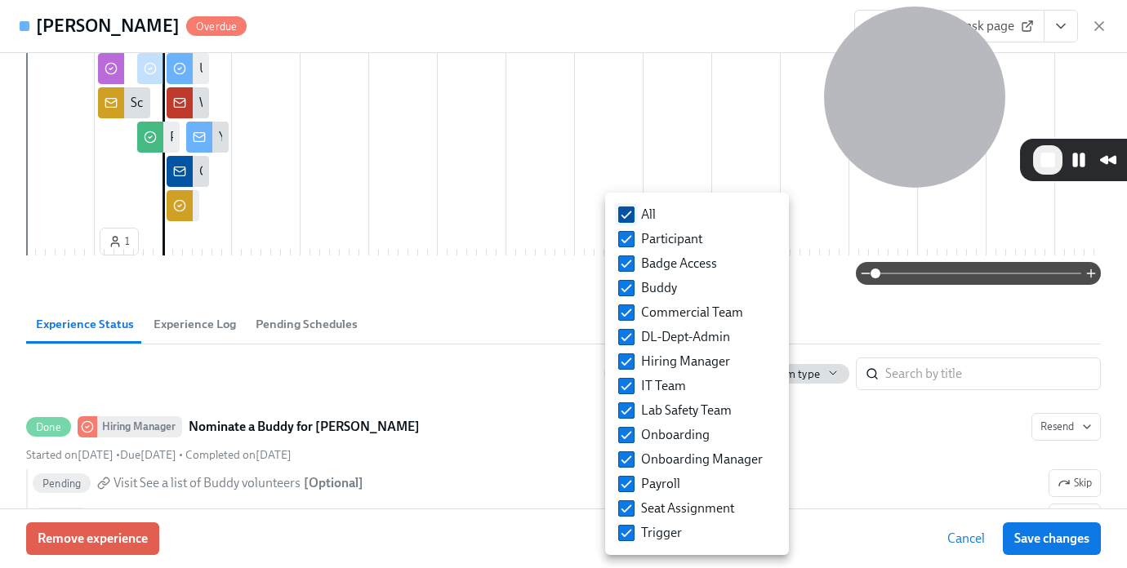
checkbox input "false"
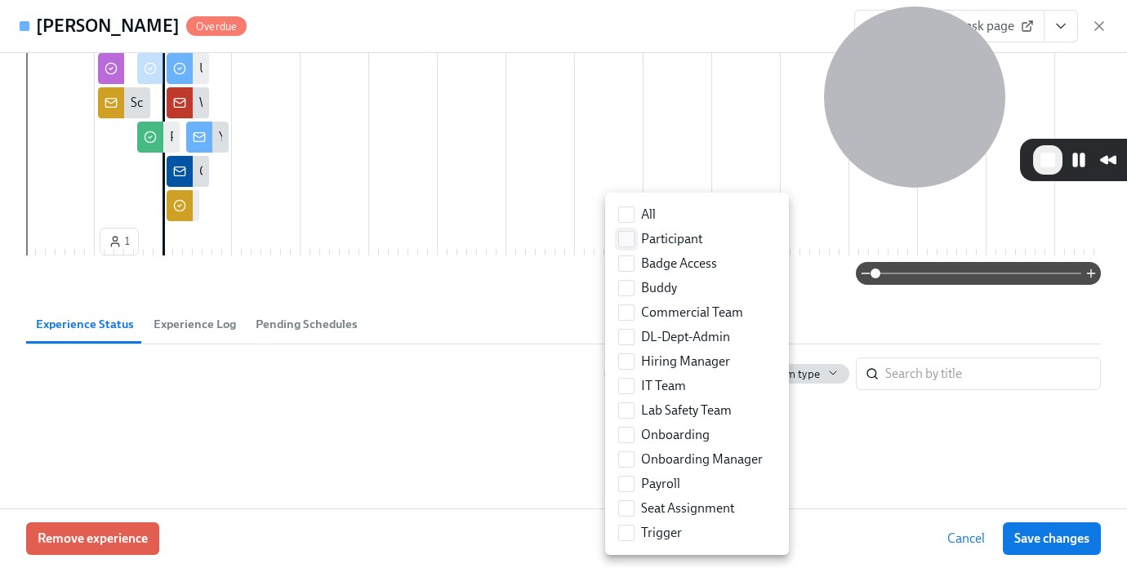
click at [636, 234] on label "Participant" at bounding box center [660, 239] width 97 height 24
click at [634, 234] on input "Participant" at bounding box center [626, 239] width 15 height 15
checkbox input "true"
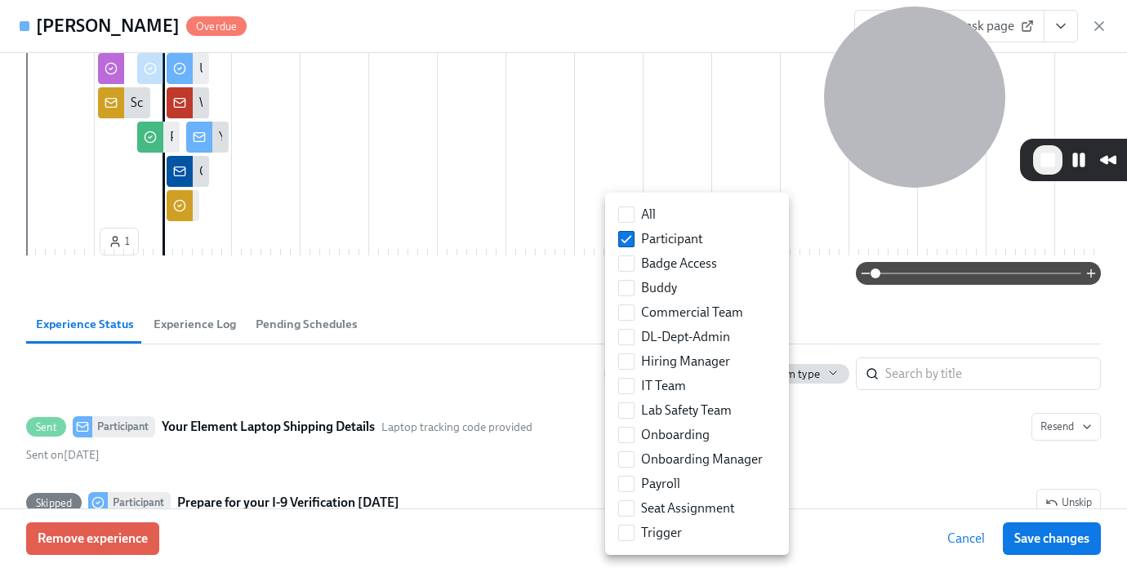
click at [331, 419] on div at bounding box center [563, 284] width 1127 height 568
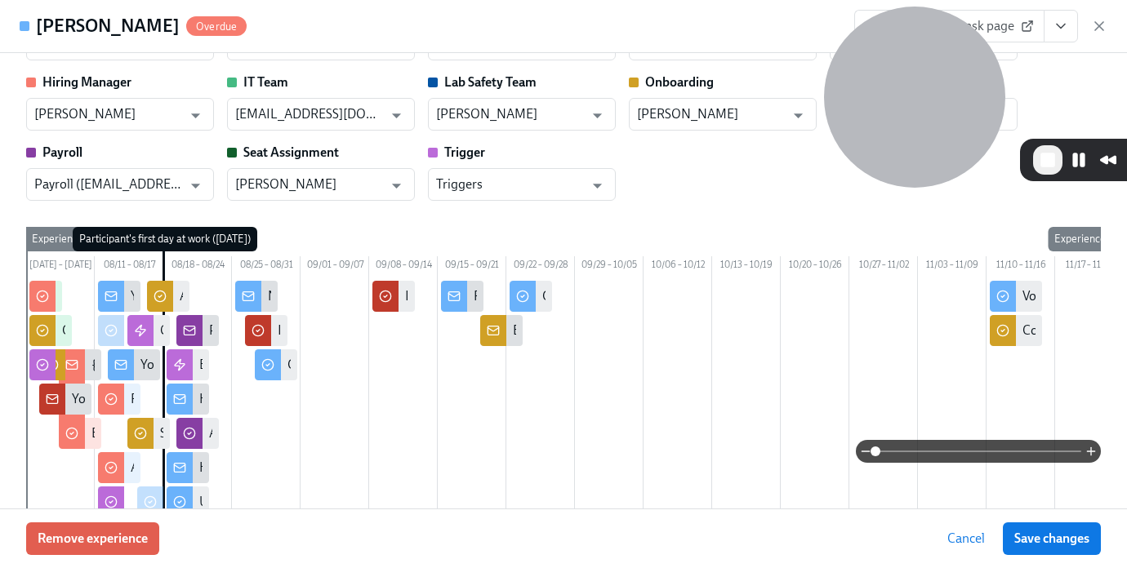
scroll to position [0, 0]
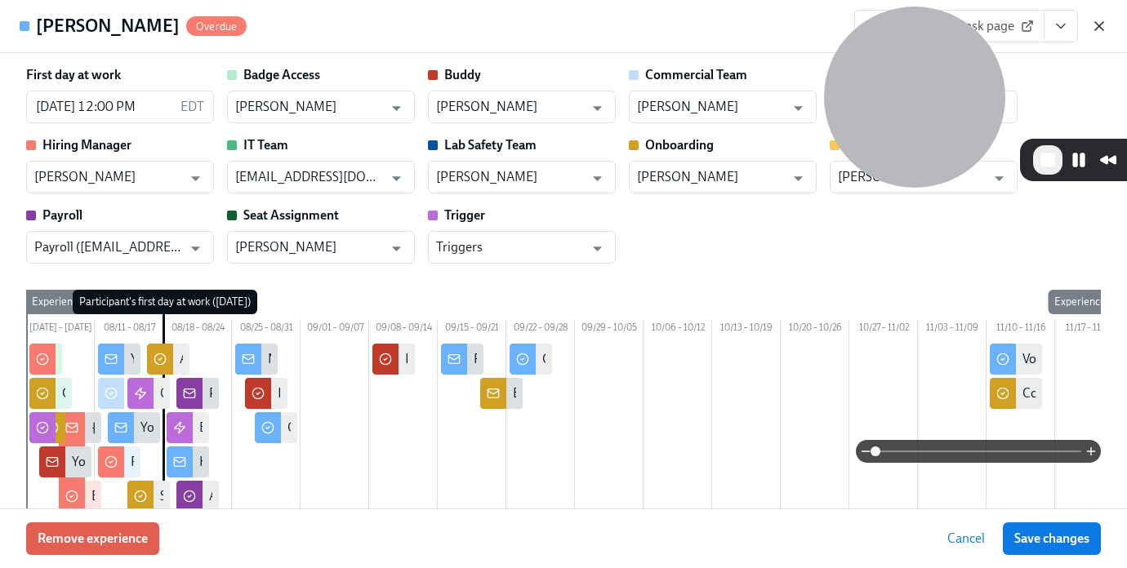
click at [1095, 24] on icon "button" at bounding box center [1099, 26] width 16 height 16
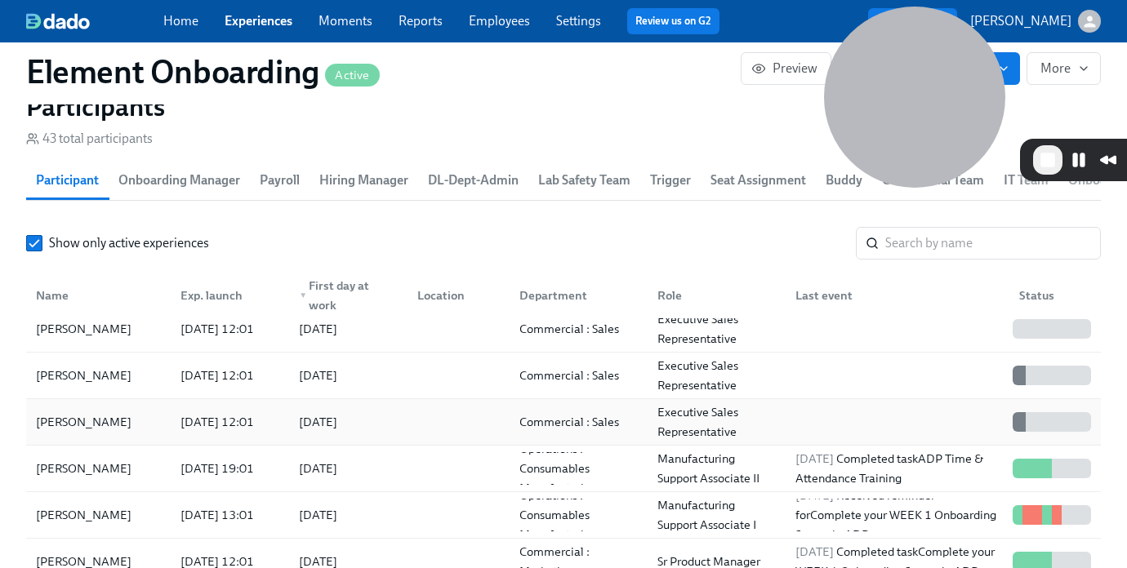
click at [259, 430] on div "[DATE] 12:01" at bounding box center [217, 422] width 87 height 20
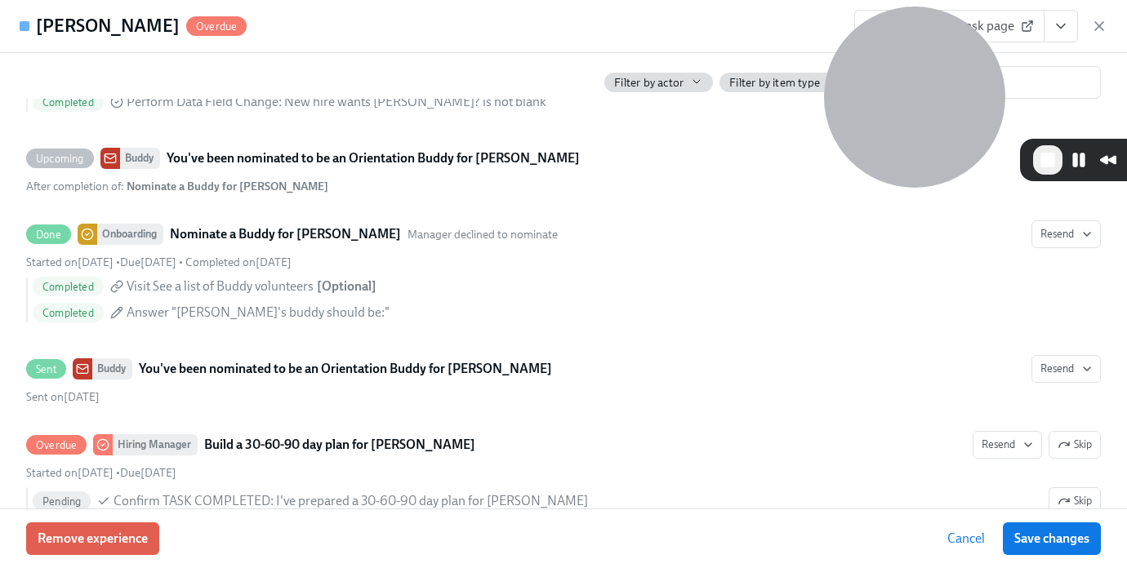
scroll to position [692, 0]
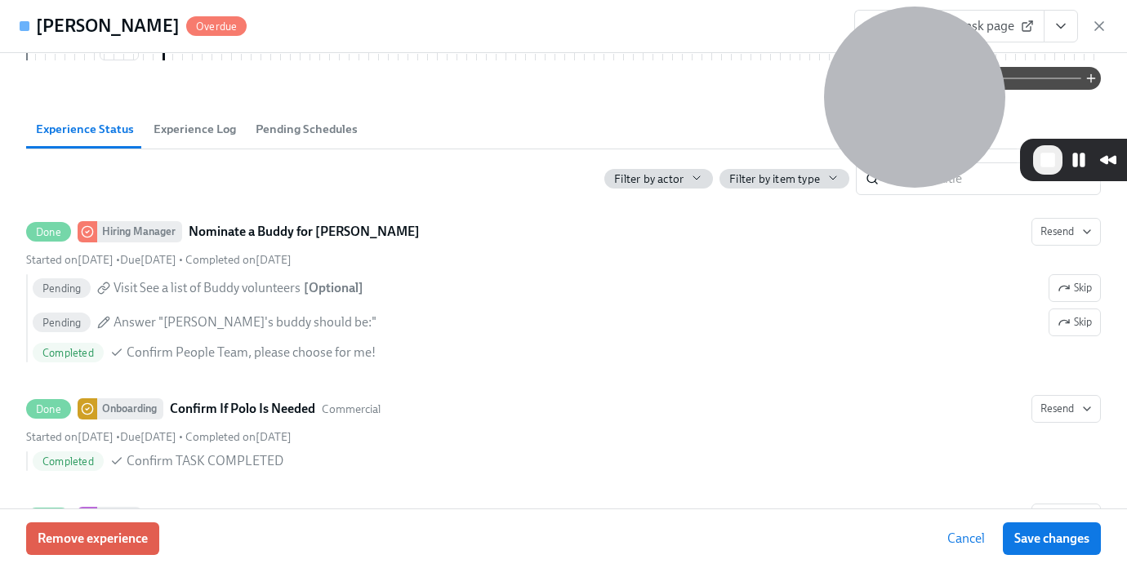
click at [794, 187] on span "Filter by item type" at bounding box center [774, 179] width 91 height 16
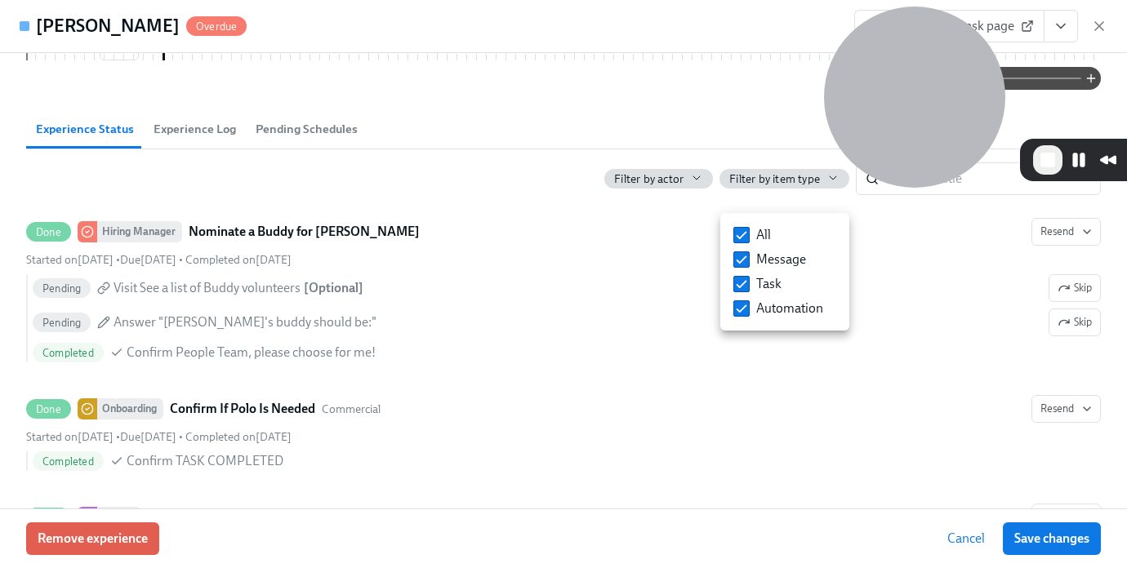
click at [662, 202] on div at bounding box center [563, 284] width 1127 height 568
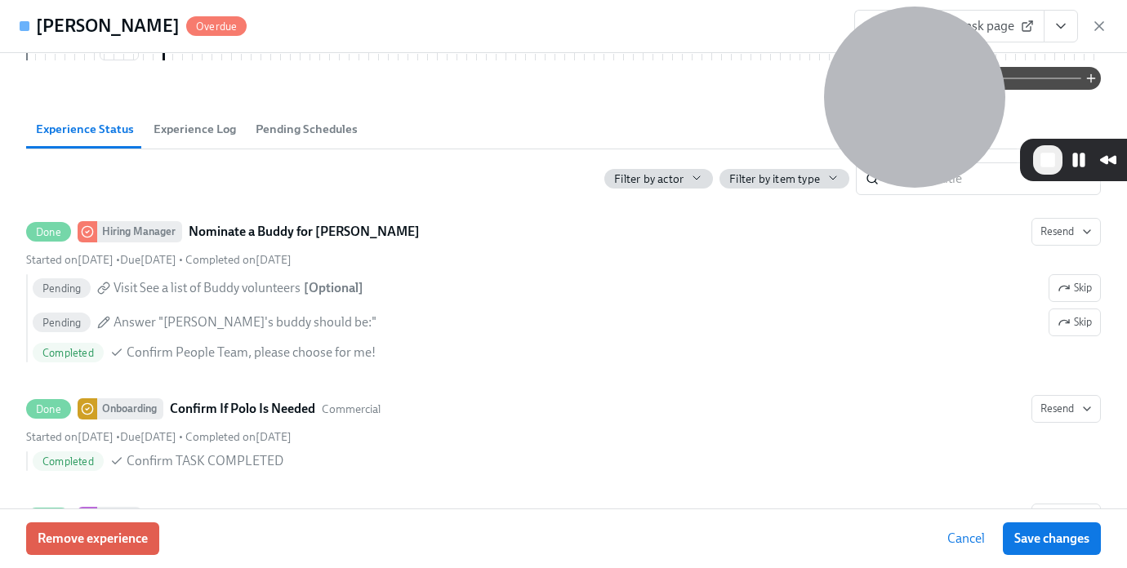
click at [677, 187] on span "Filter by actor" at bounding box center [648, 179] width 69 height 16
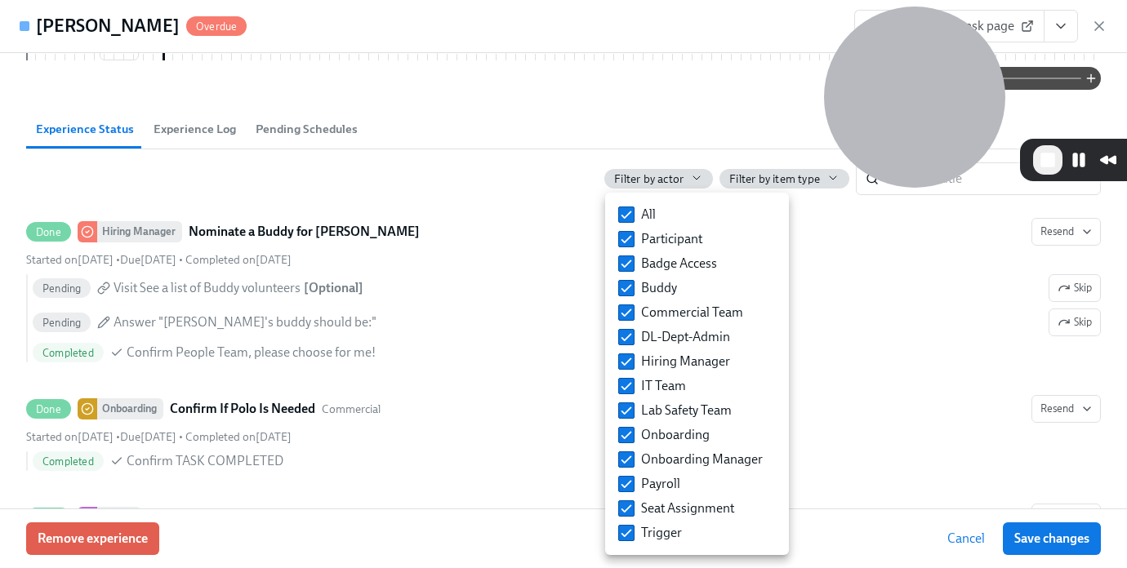
click at [692, 205] on div "All Participant Badge Access Buddy Commercial Team DL-Dept-Admin Hiring Manager…" at bounding box center [697, 374] width 184 height 356
click at [646, 218] on span "All" at bounding box center [648, 215] width 15 height 18
click at [634, 218] on input "All" at bounding box center [626, 214] width 15 height 15
checkbox input "false"
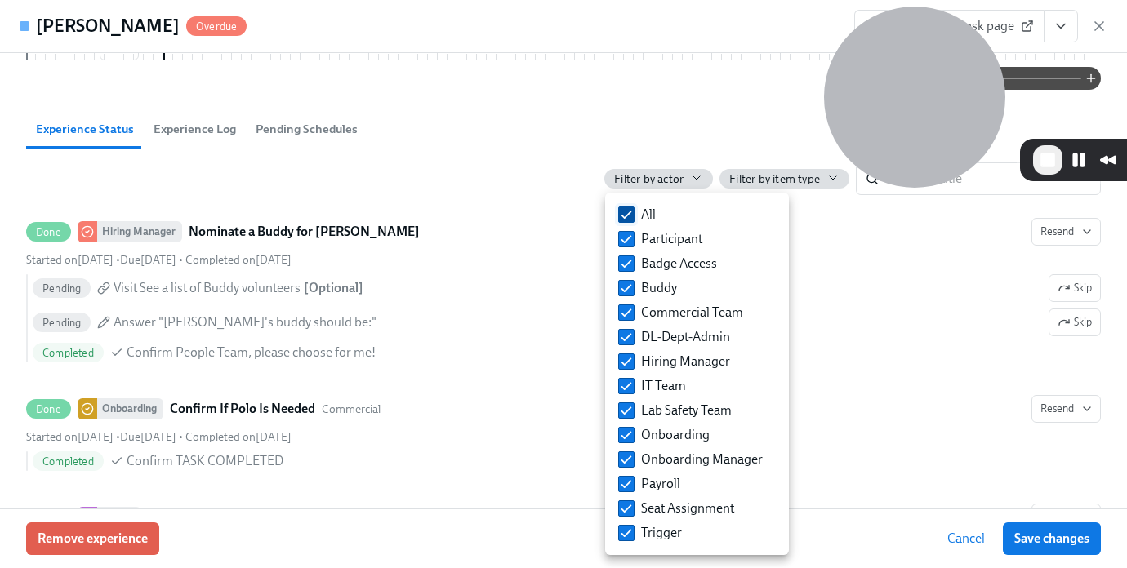
checkbox input "false"
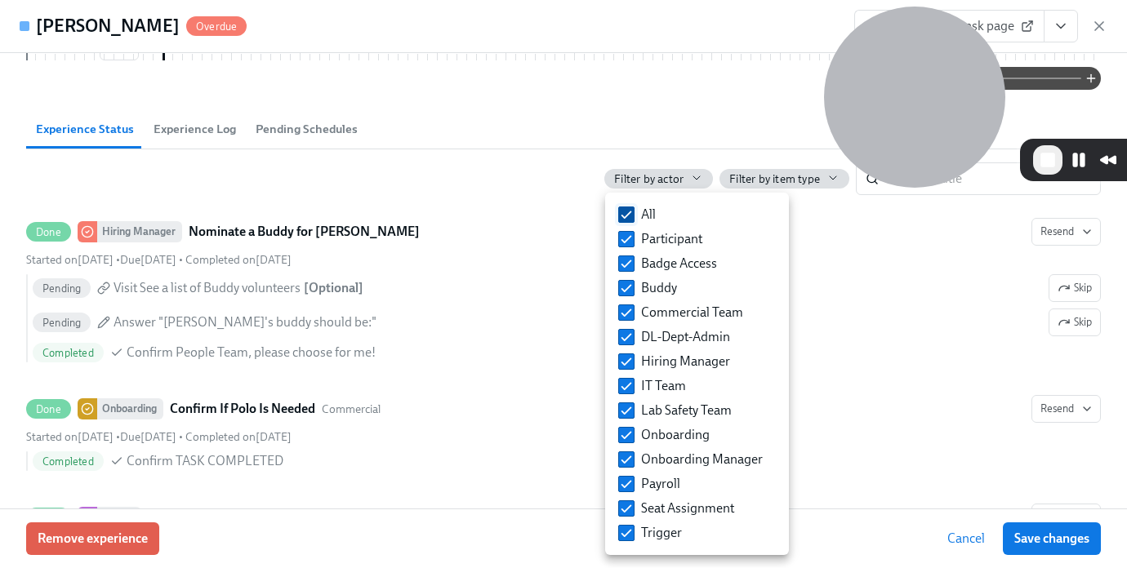
checkbox input "false"
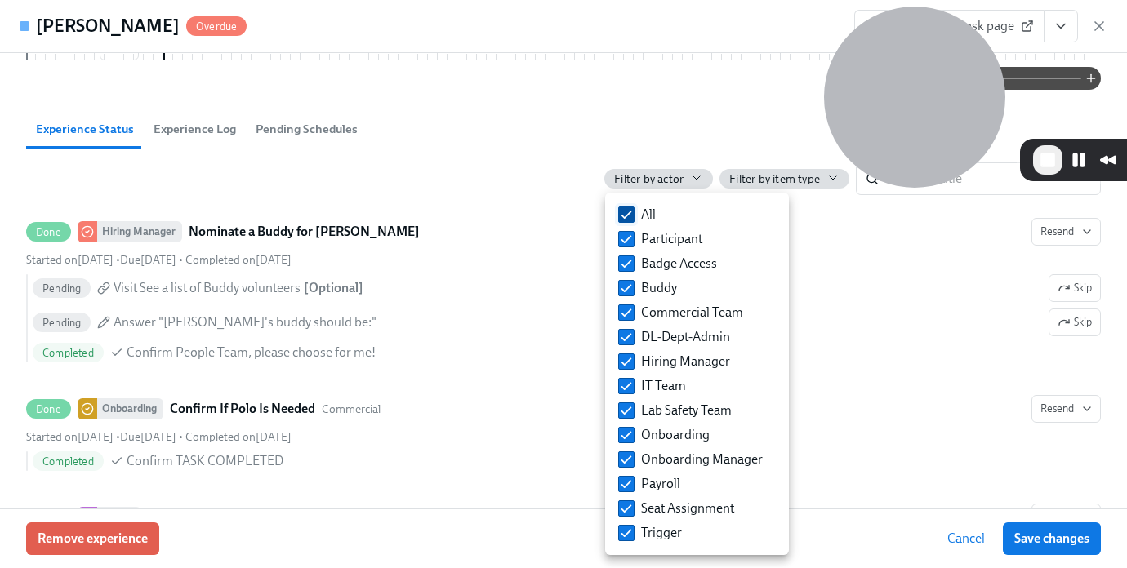
checkbox input "false"
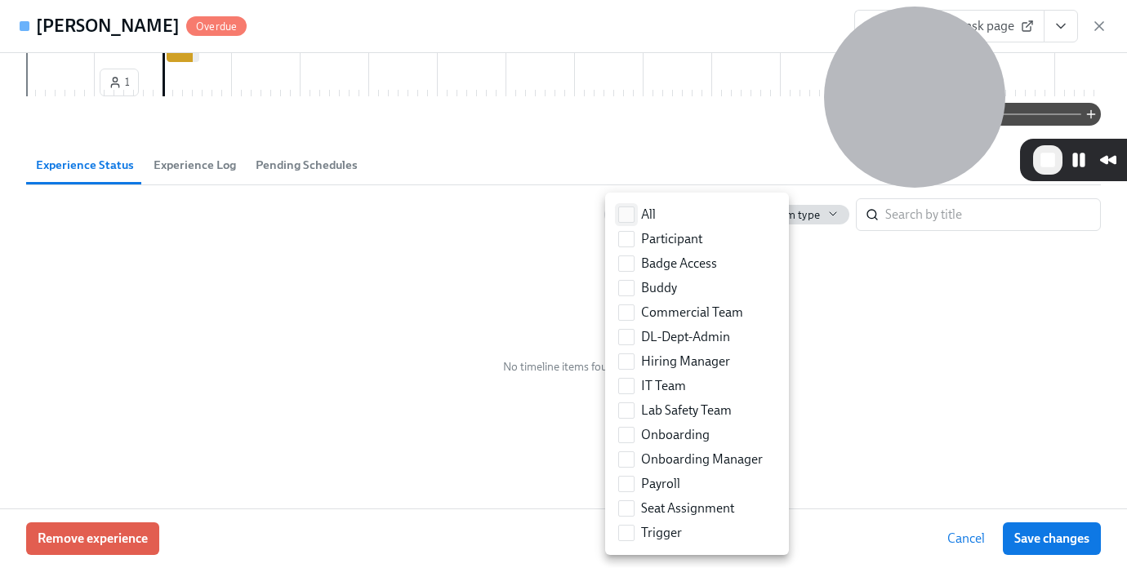
scroll to position [680, 0]
click at [630, 238] on input "Participant" at bounding box center [626, 239] width 15 height 15
checkbox input "true"
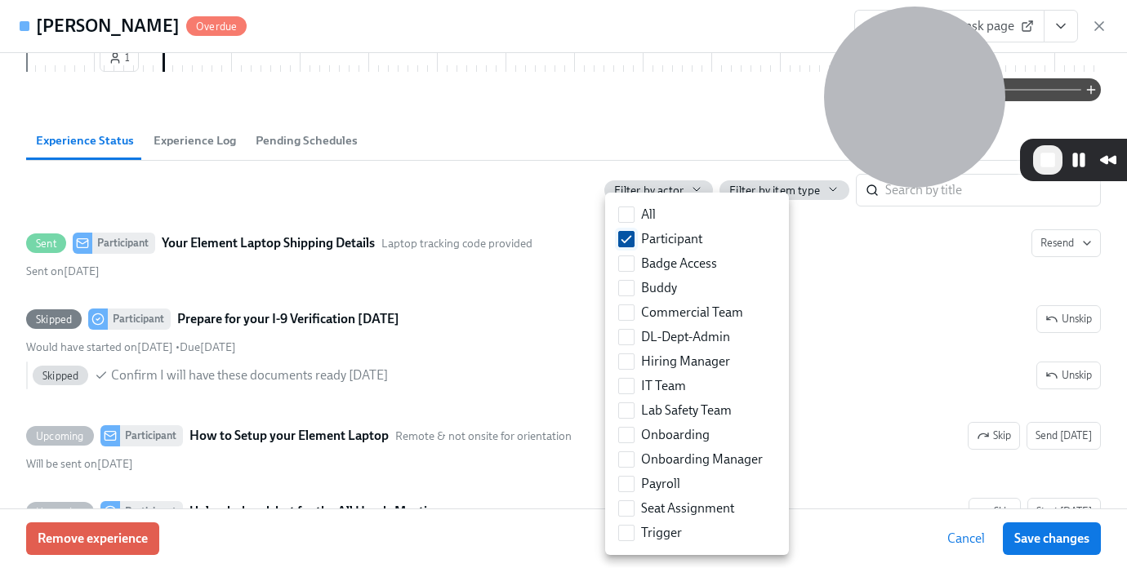
scroll to position [692, 0]
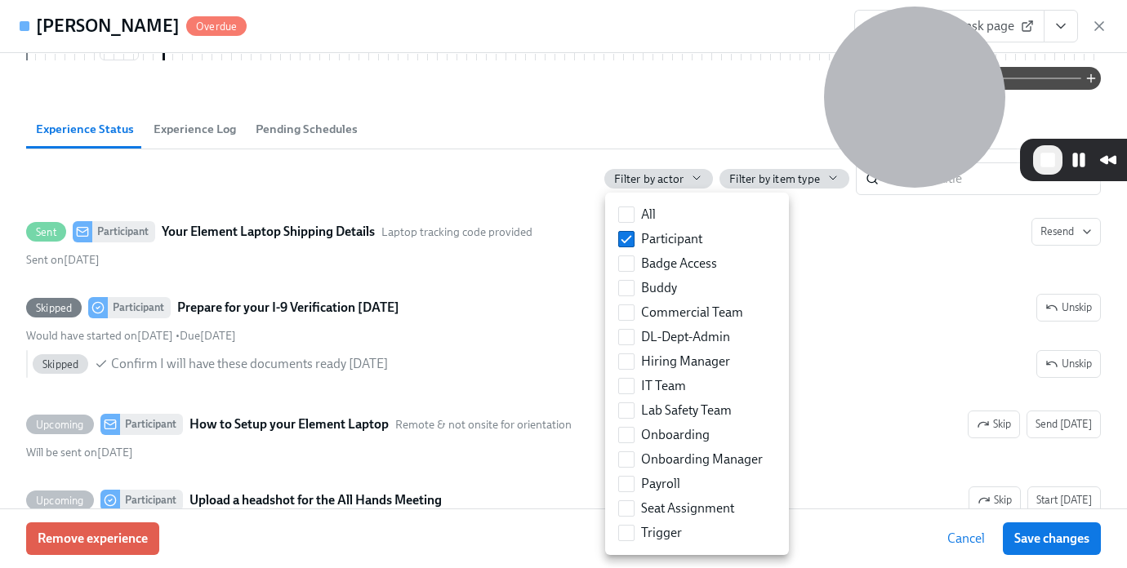
click at [394, 205] on div at bounding box center [563, 284] width 1127 height 568
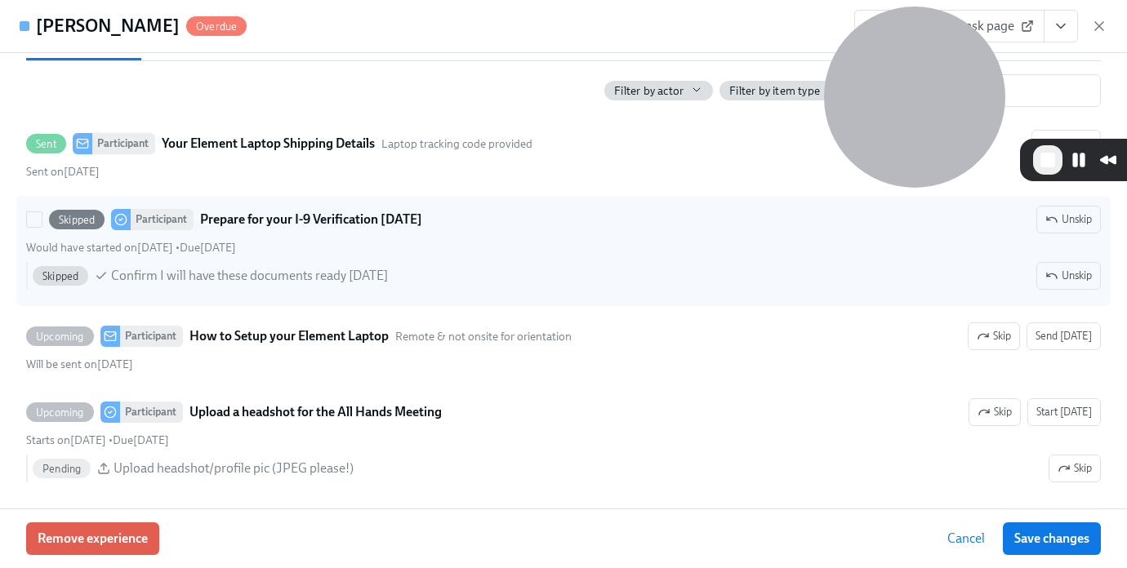
scroll to position [781, 0]
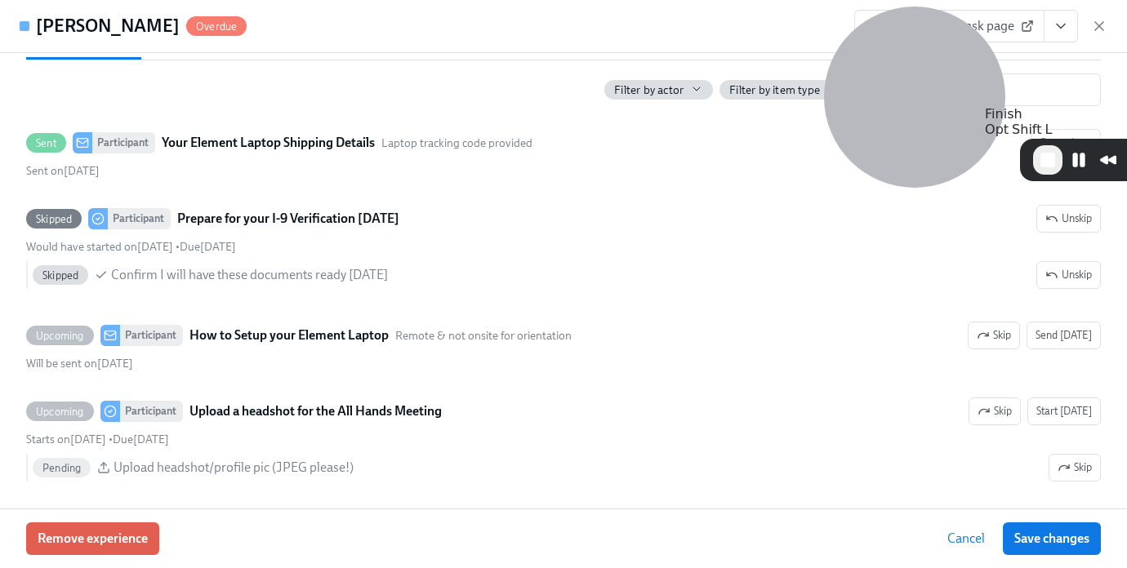
click at [1046, 163] on span "End Recording" at bounding box center [1048, 160] width 20 height 20
